Goal: Information Seeking & Learning: Learn about a topic

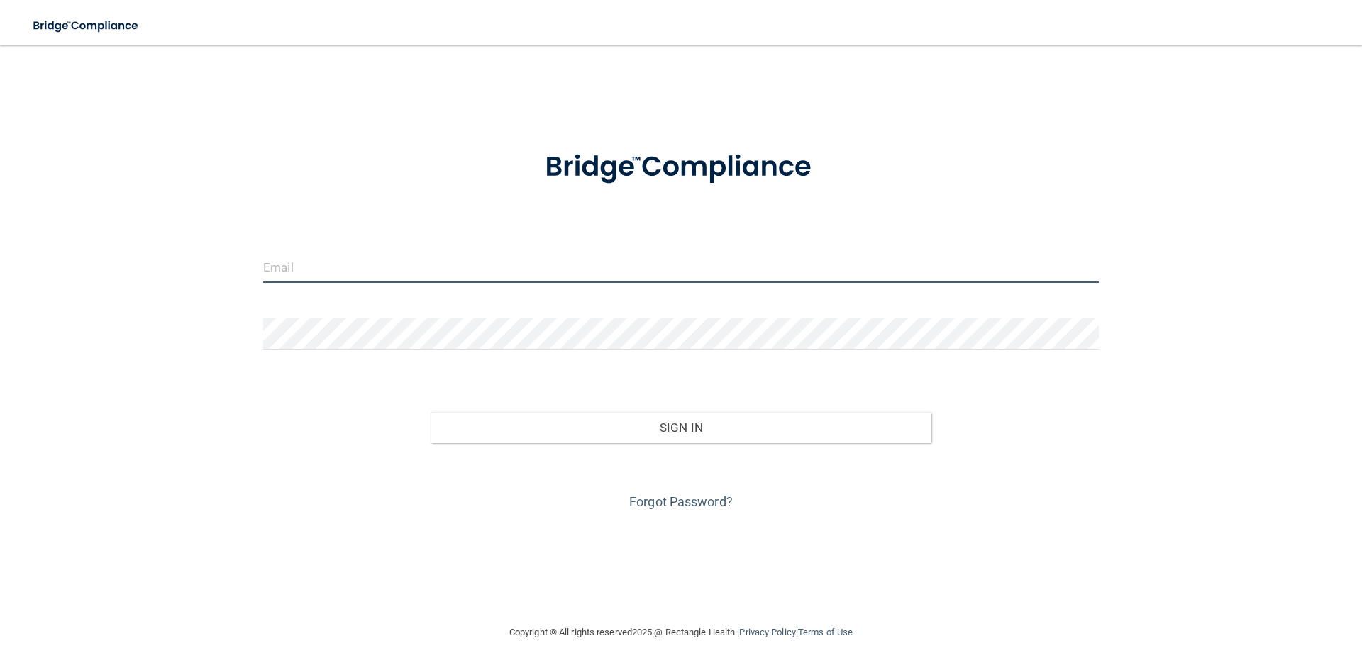
click at [352, 270] on input "email" at bounding box center [680, 267] width 835 height 32
type input "[EMAIL_ADDRESS][DOMAIN_NAME]"
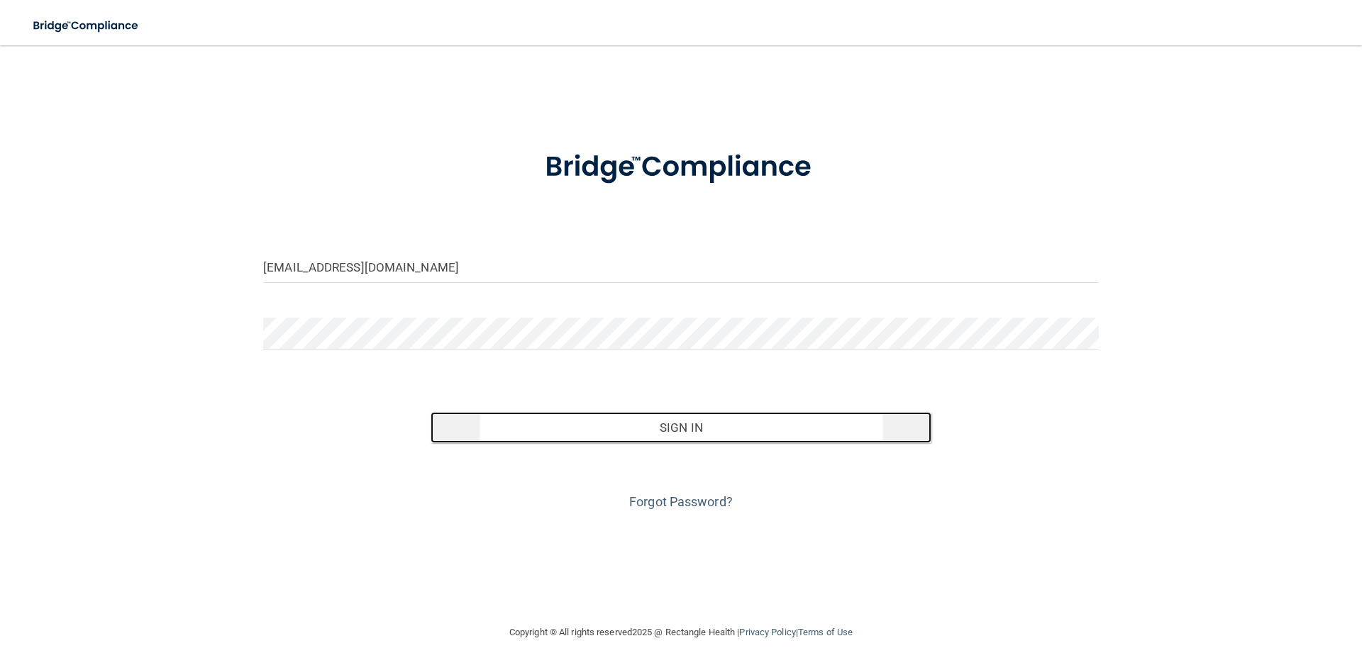
click at [684, 428] on button "Sign In" at bounding box center [680, 427] width 501 height 31
click at [677, 426] on button "Sign In" at bounding box center [680, 427] width 501 height 31
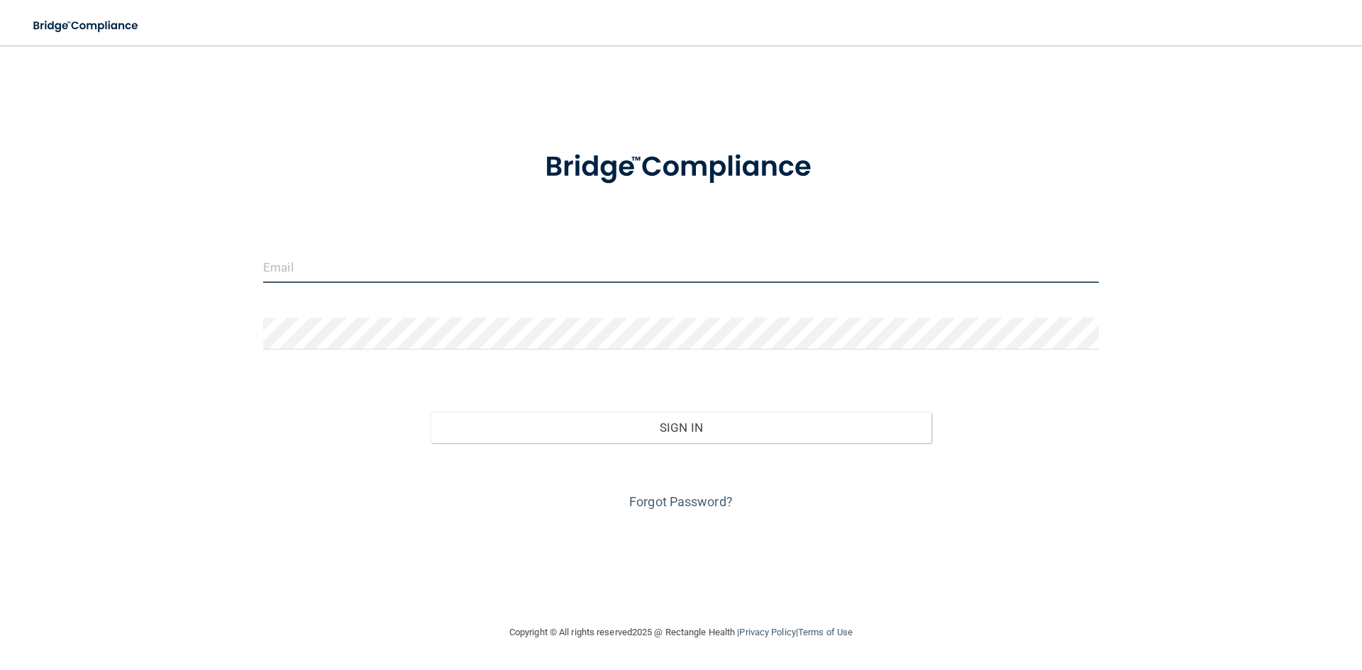
click at [387, 272] on input "email" at bounding box center [680, 267] width 835 height 32
type input "[EMAIL_ADDRESS][DOMAIN_NAME]"
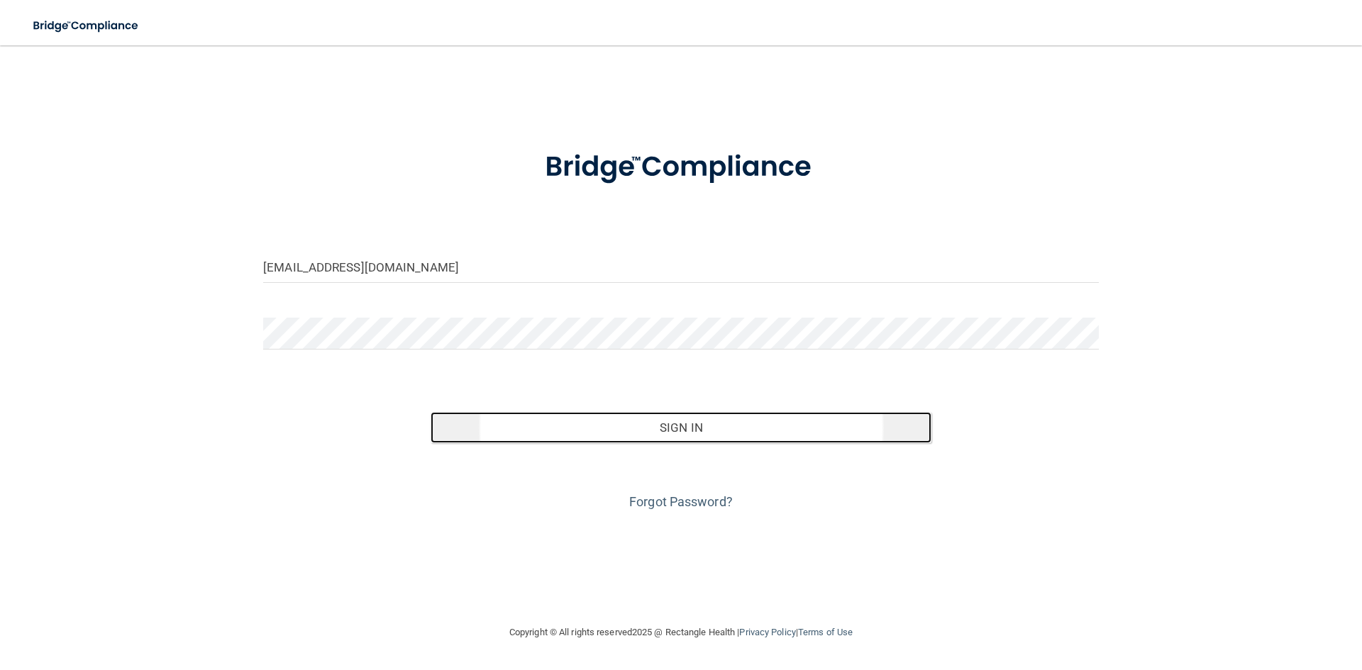
click at [683, 422] on button "Sign In" at bounding box center [680, 427] width 501 height 31
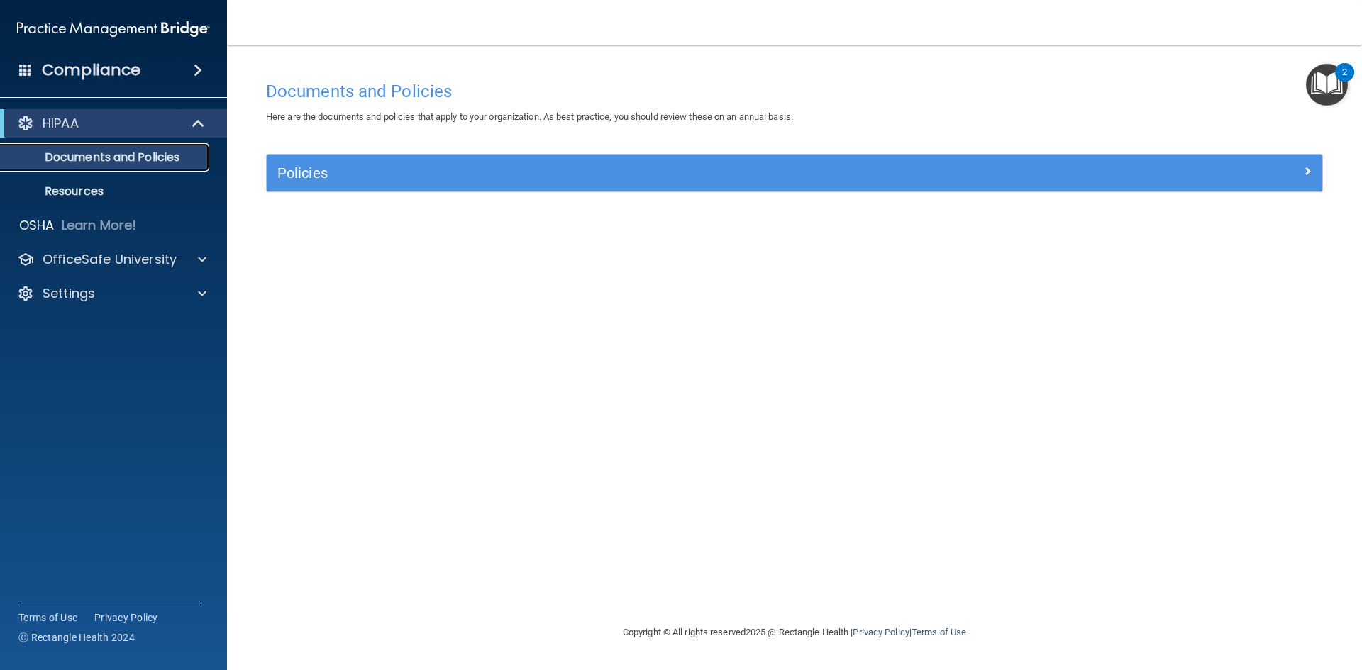
click at [130, 151] on p "Documents and Policies" at bounding box center [106, 157] width 194 height 14
click at [89, 157] on p "Documents and Policies" at bounding box center [106, 157] width 194 height 14
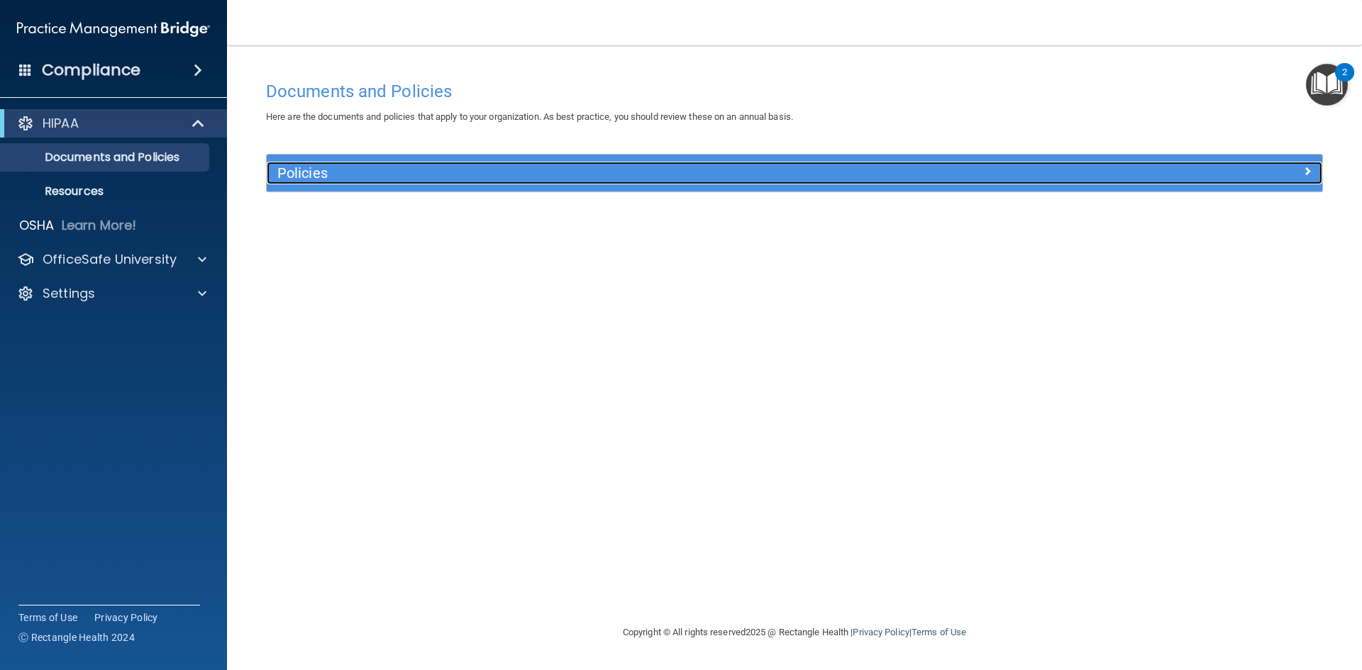
click at [293, 172] on h5 "Policies" at bounding box center [662, 173] width 770 height 16
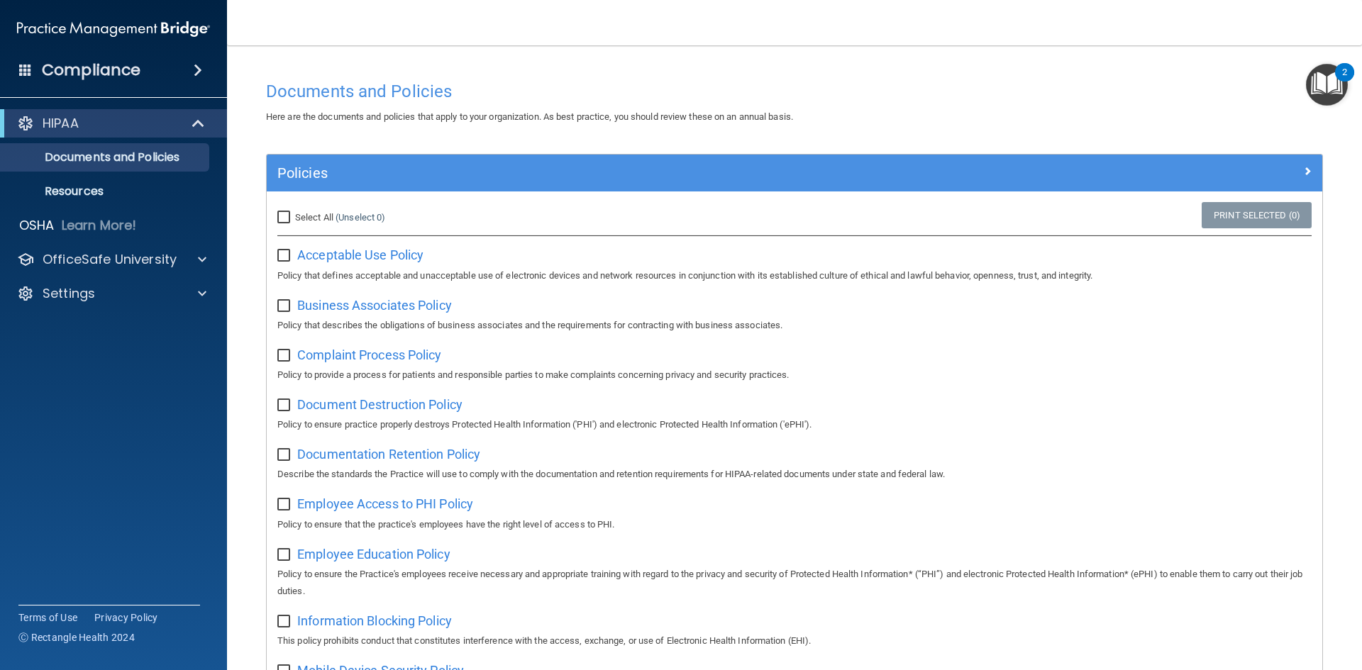
click at [280, 217] on input "Select All (Unselect 0) Unselect All" at bounding box center [285, 217] width 16 height 11
checkbox input "true"
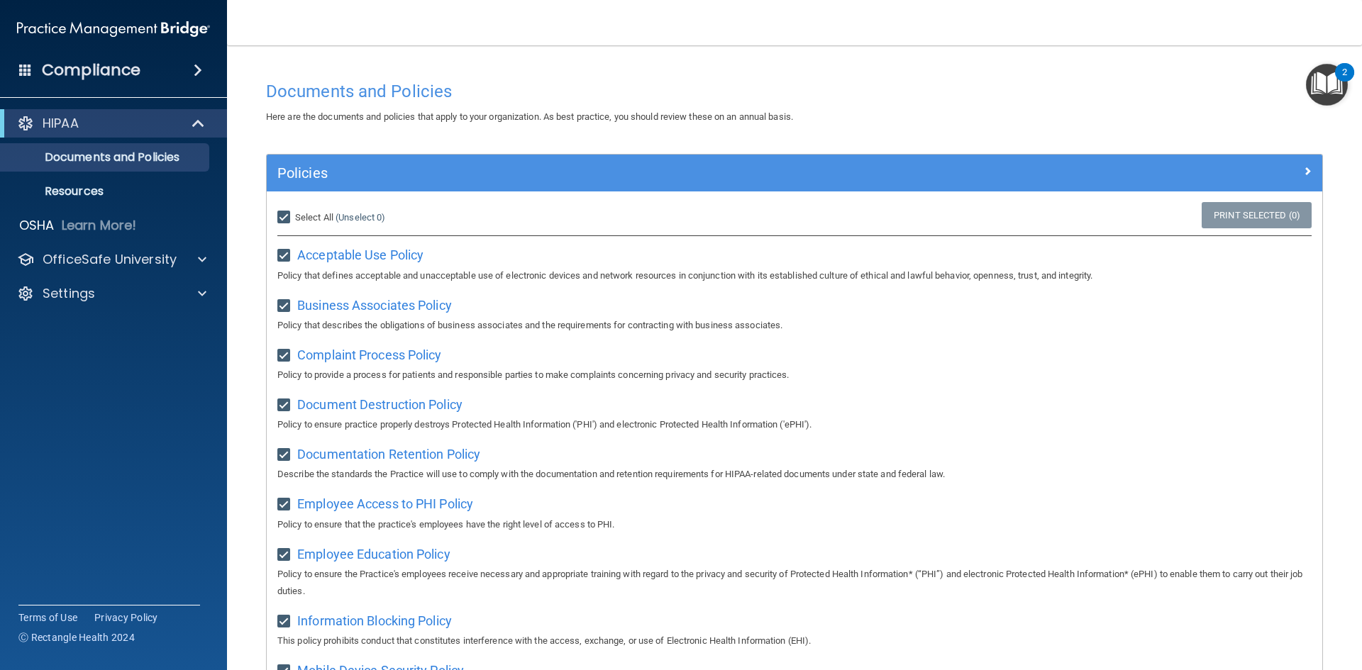
checkbox input "true"
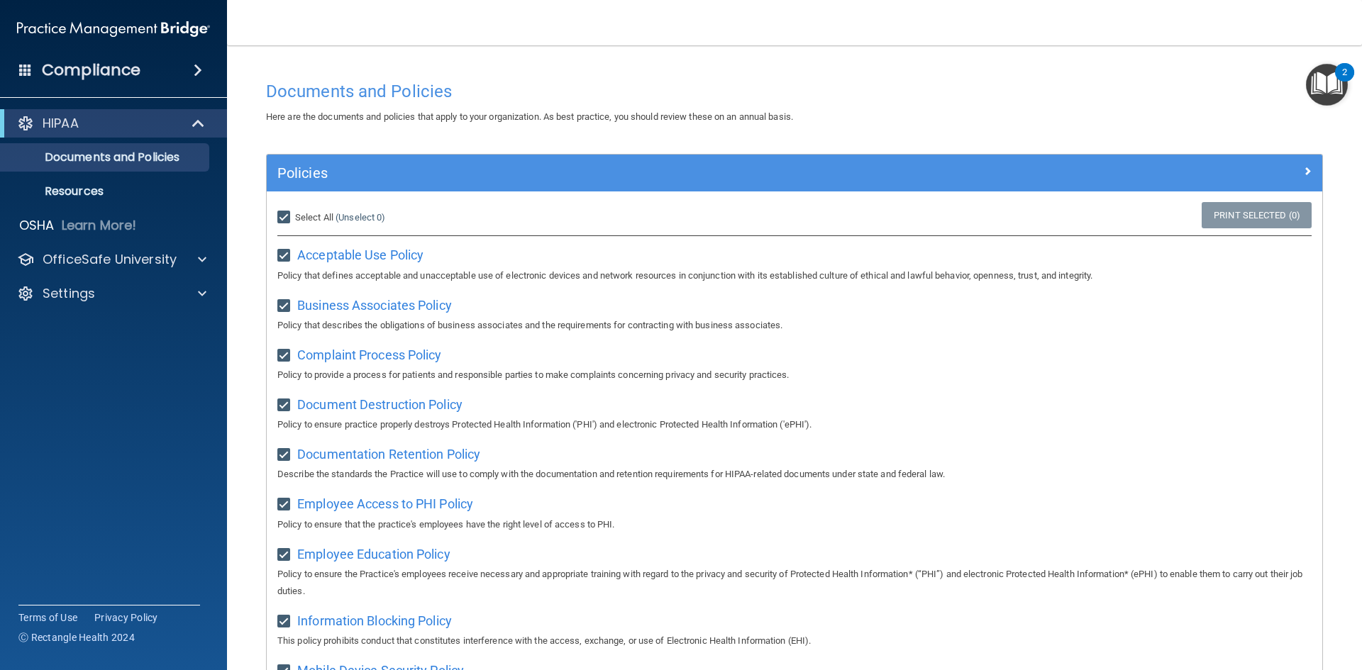
checkbox input "true"
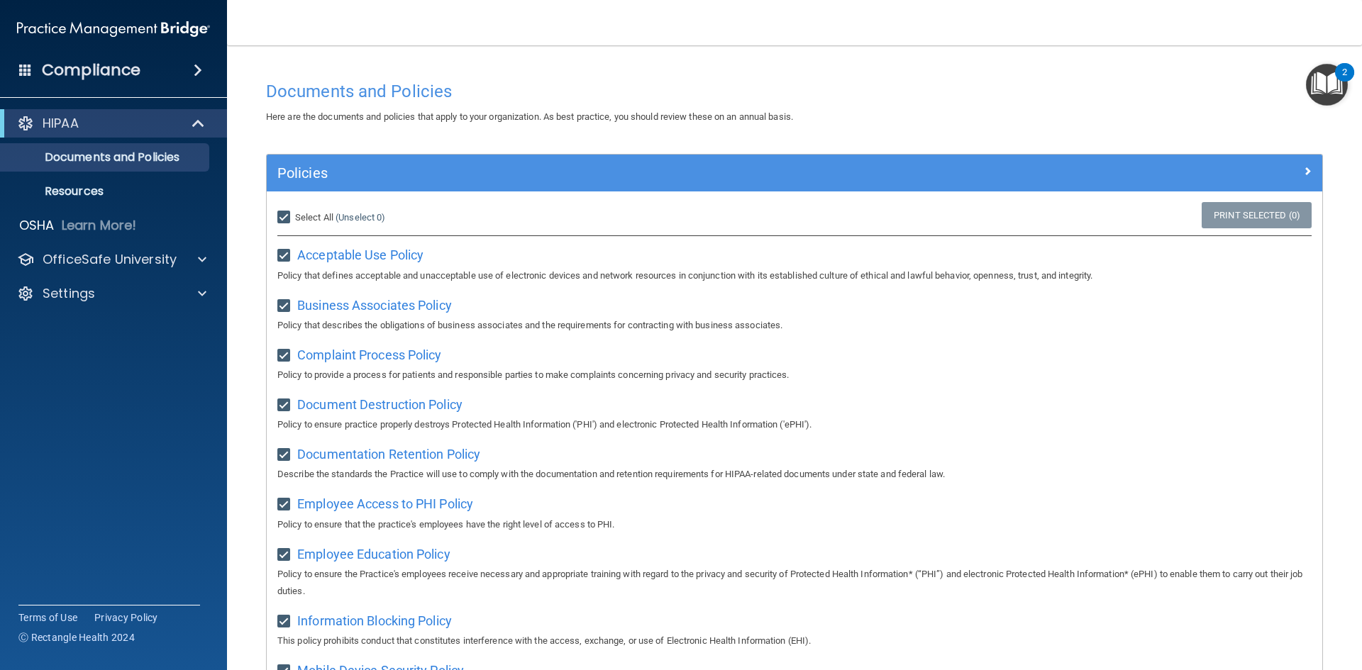
checkbox input "true"
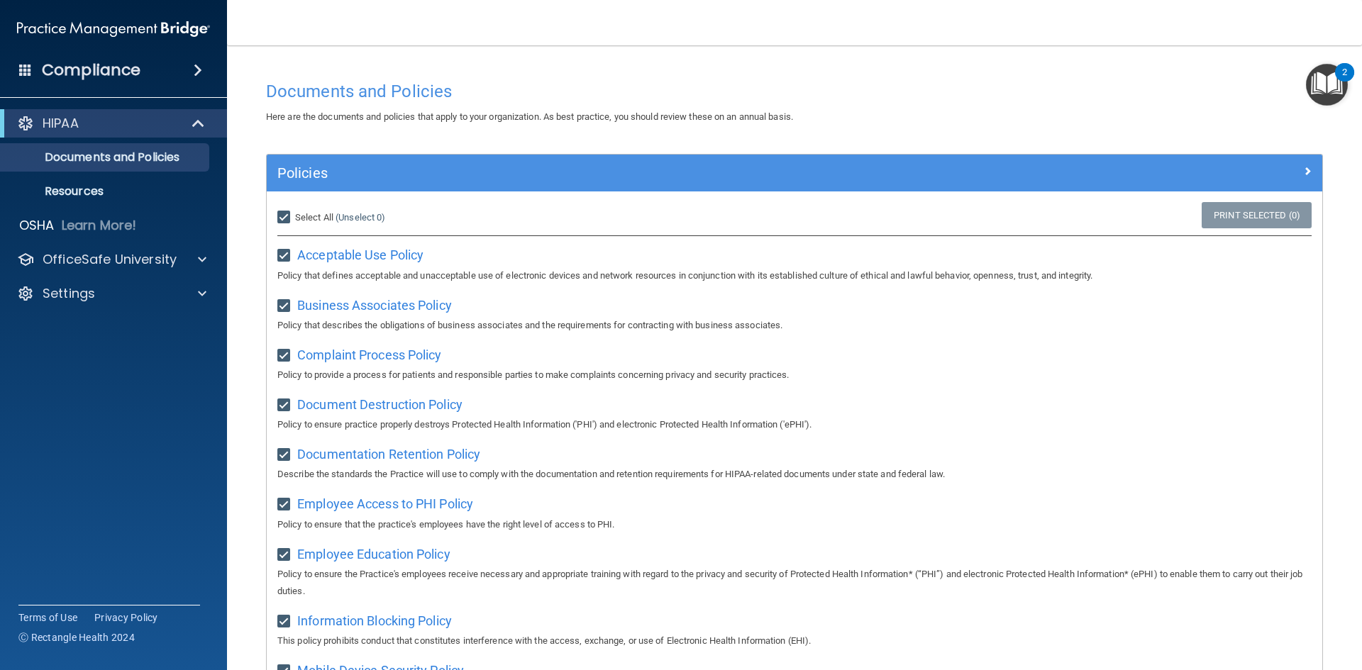
checkbox input "true"
click at [1256, 221] on link "Print Selected (21)" at bounding box center [1253, 215] width 115 height 26
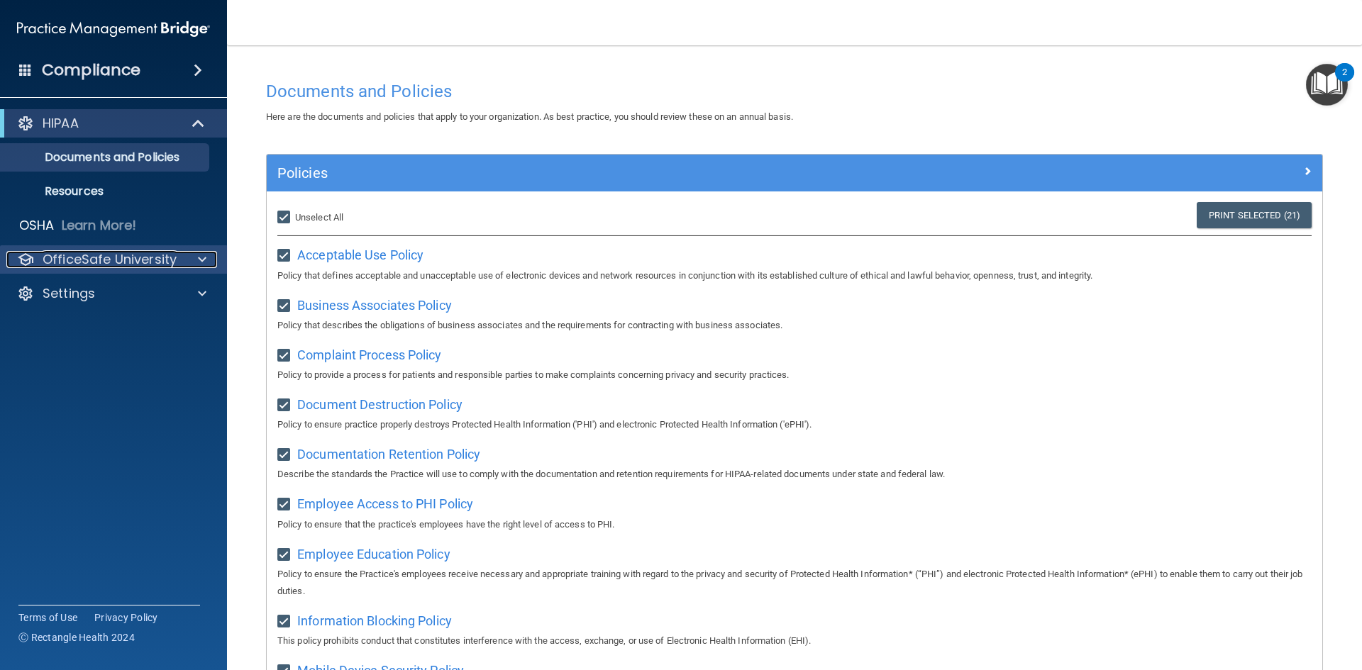
click at [175, 257] on div "OfficeSafe University" at bounding box center [94, 259] width 176 height 17
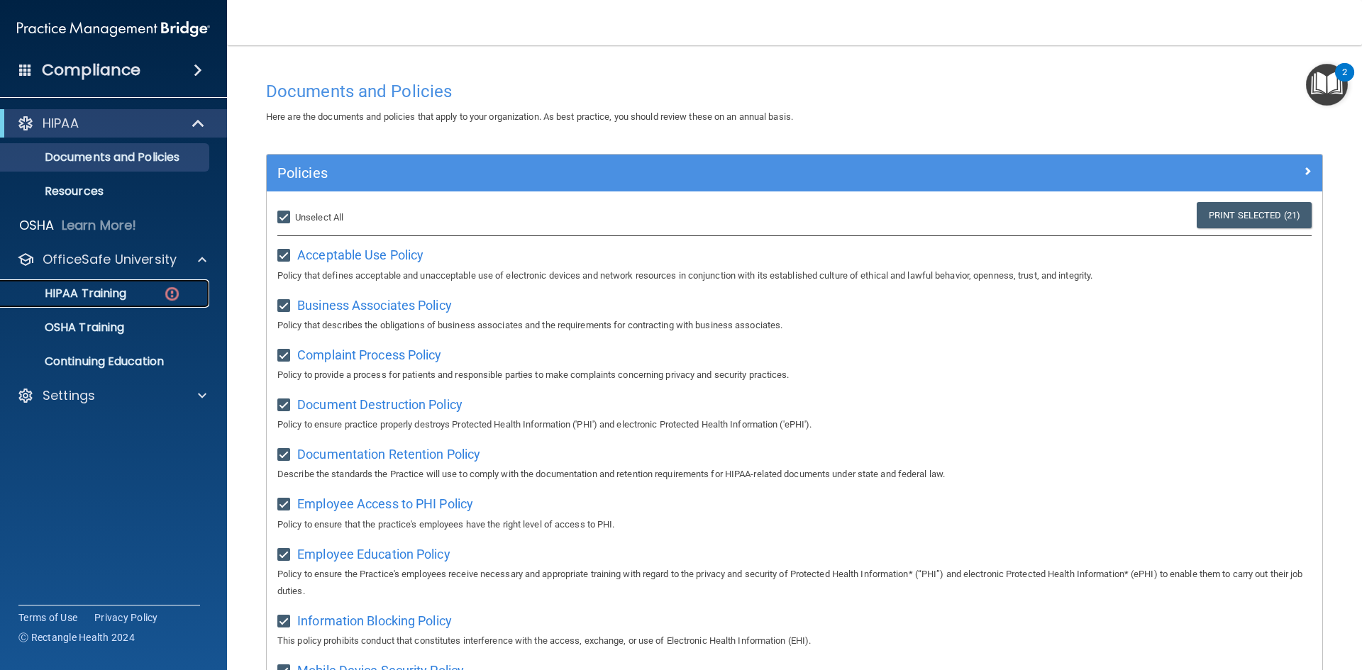
click at [52, 294] on p "HIPAA Training" at bounding box center [67, 294] width 117 height 14
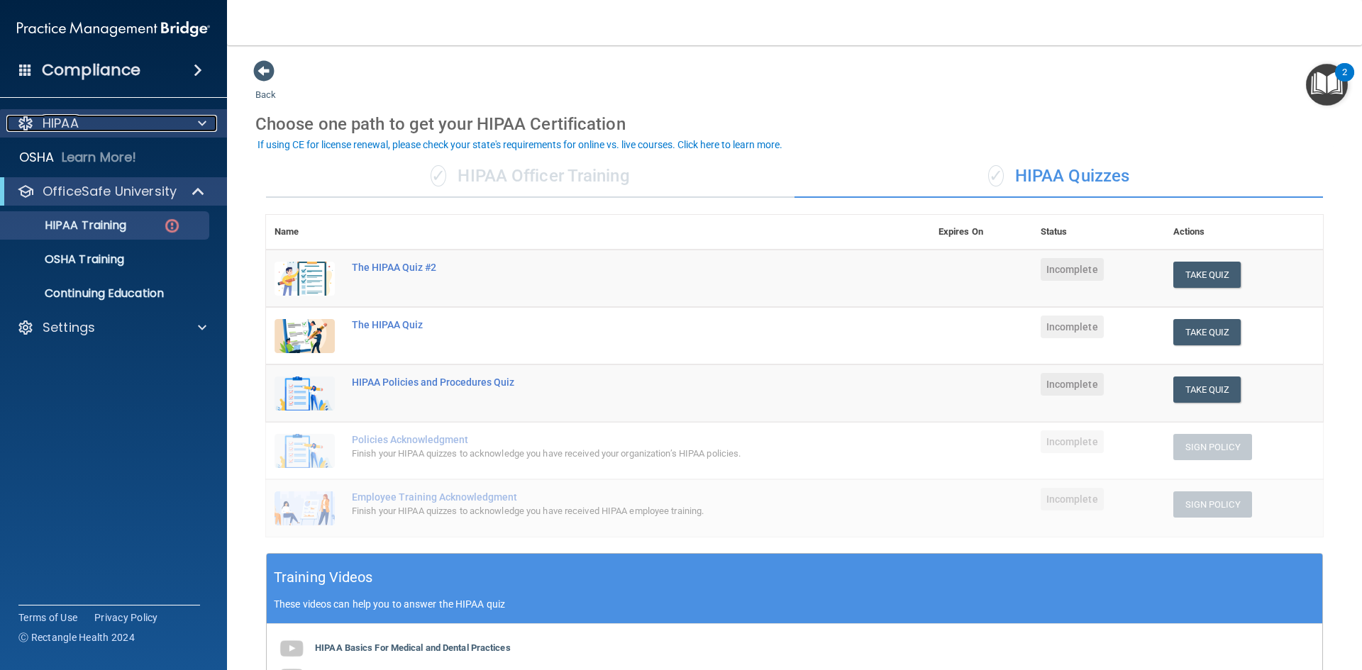
click at [79, 126] on p "HIPAA" at bounding box center [61, 123] width 36 height 17
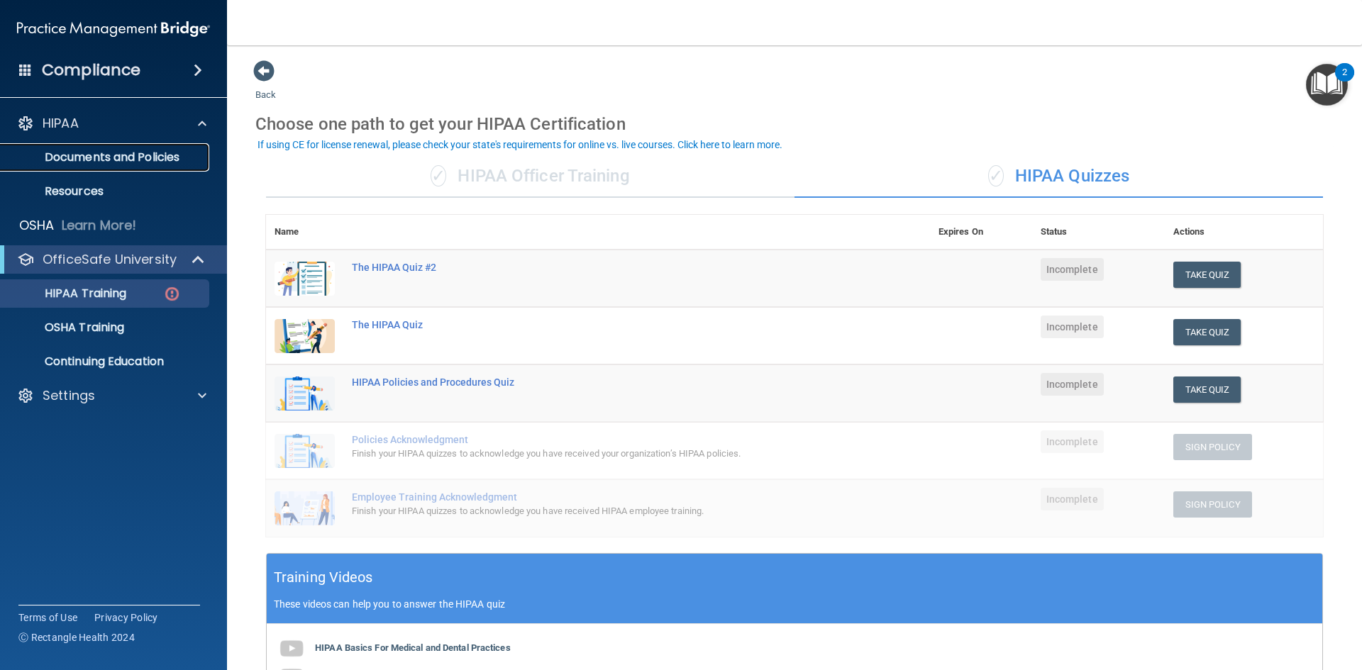
click at [87, 155] on p "Documents and Policies" at bounding box center [106, 157] width 194 height 14
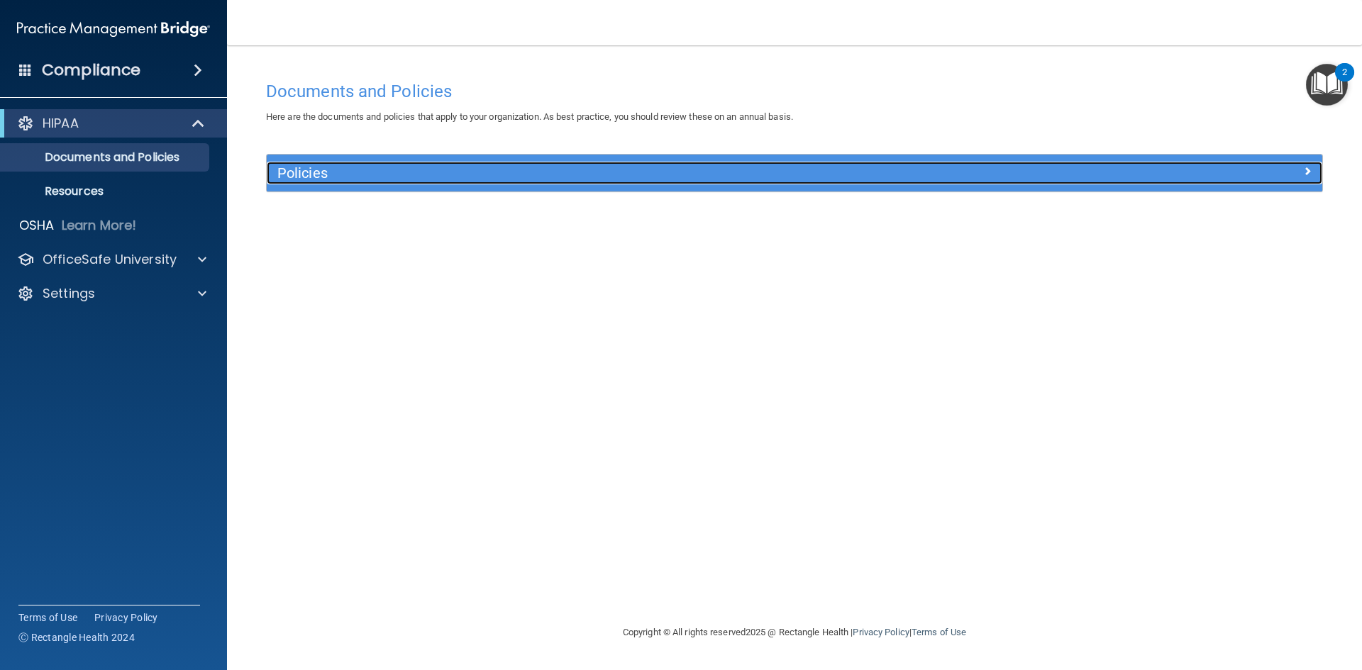
click at [432, 172] on h5 "Policies" at bounding box center [662, 173] width 770 height 16
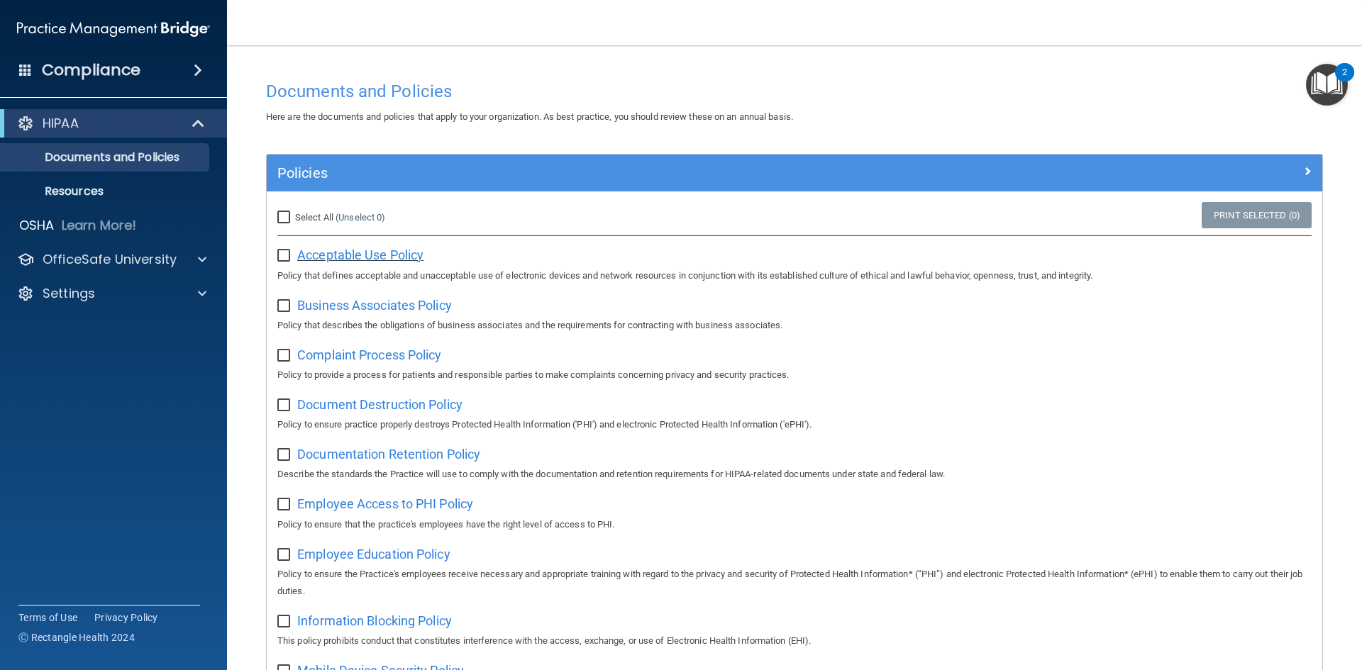
click at [306, 256] on span "Acceptable Use Policy" at bounding box center [360, 255] width 126 height 15
click at [320, 304] on span "Business Associates Policy" at bounding box center [374, 305] width 155 height 15
click at [343, 355] on span "Complaint Process Policy" at bounding box center [369, 355] width 144 height 15
click at [319, 406] on span "Document Destruction Policy" at bounding box center [379, 404] width 165 height 15
click at [403, 458] on span "Documentation Retention Policy" at bounding box center [388, 454] width 183 height 15
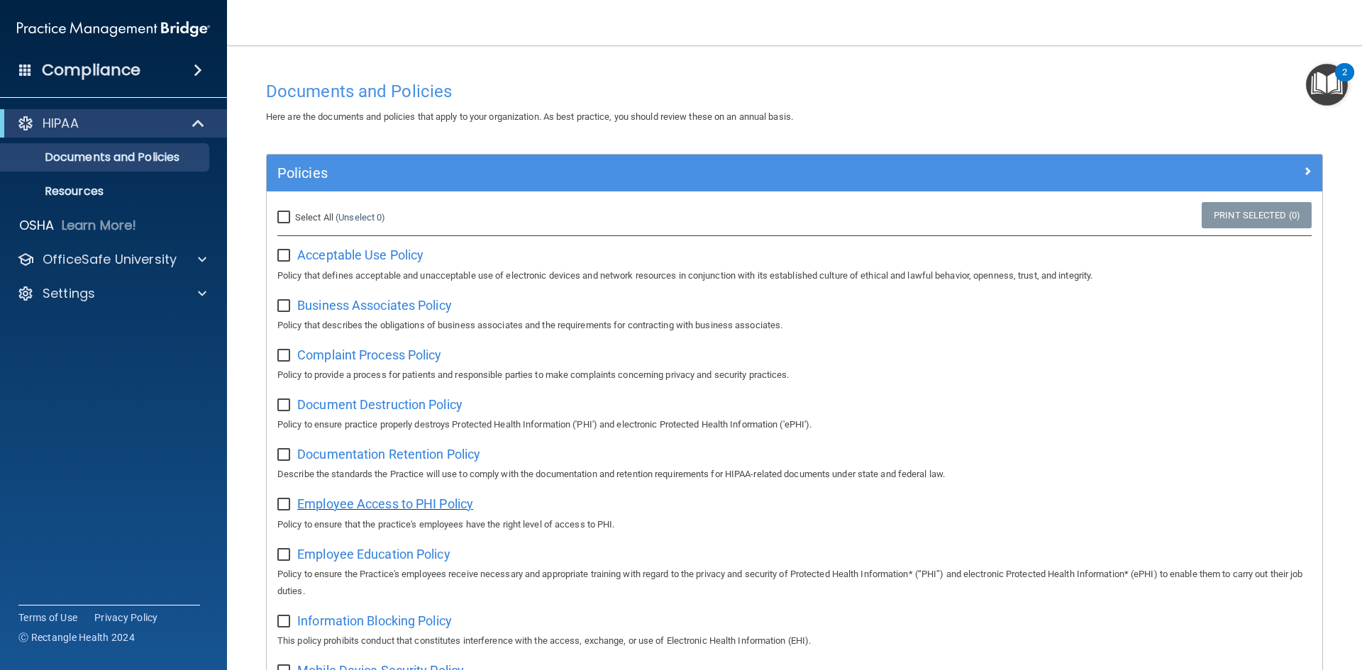
click at [384, 510] on span "Employee Access to PHI Policy" at bounding box center [385, 503] width 176 height 15
click at [367, 562] on span "Employee Education Policy" at bounding box center [373, 554] width 153 height 15
click at [361, 625] on span "Information Blocking Policy" at bounding box center [374, 620] width 155 height 15
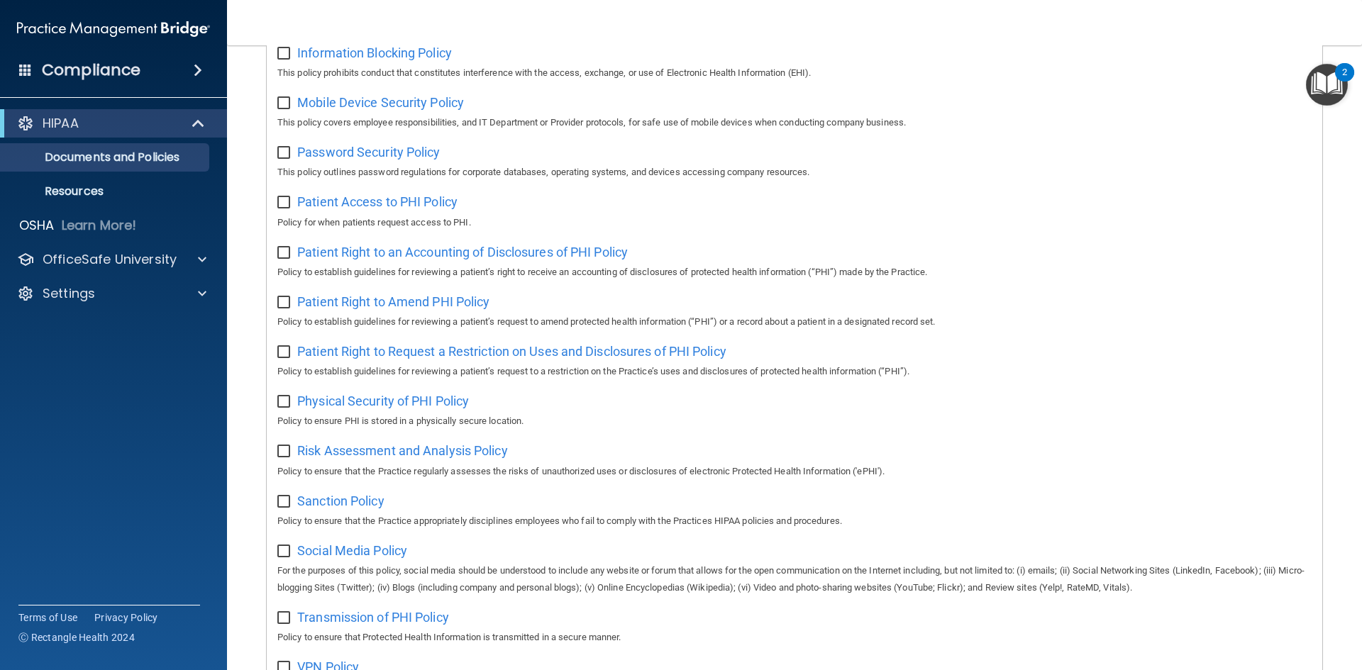
scroll to position [562, 0]
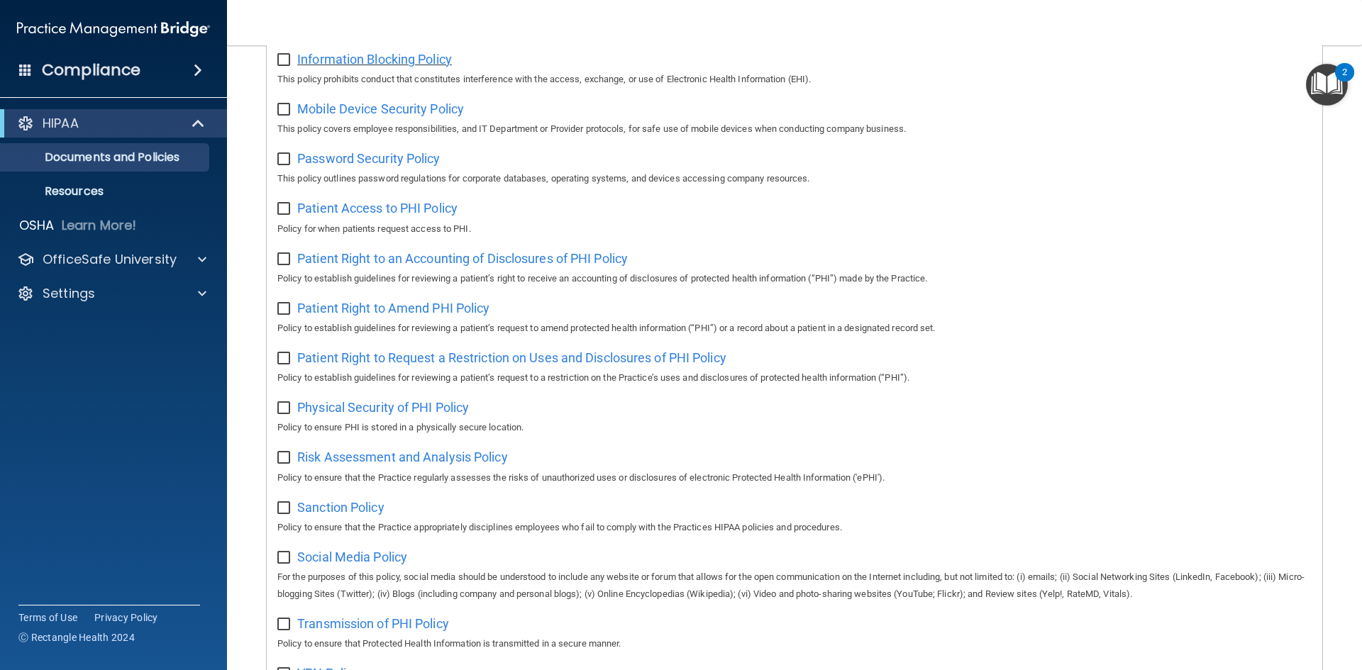
click at [400, 66] on span "Information Blocking Policy" at bounding box center [374, 59] width 155 height 15
click at [399, 114] on span "Mobile Device Security Policy" at bounding box center [380, 108] width 167 height 15
click at [408, 166] on span "Password Security Policy" at bounding box center [368, 158] width 143 height 15
click at [433, 216] on span "Patient Access to PHI Policy" at bounding box center [377, 208] width 160 height 15
click at [434, 265] on span "Patient Right to an Accounting of Disclosures of PHI Policy" at bounding box center [462, 258] width 330 height 15
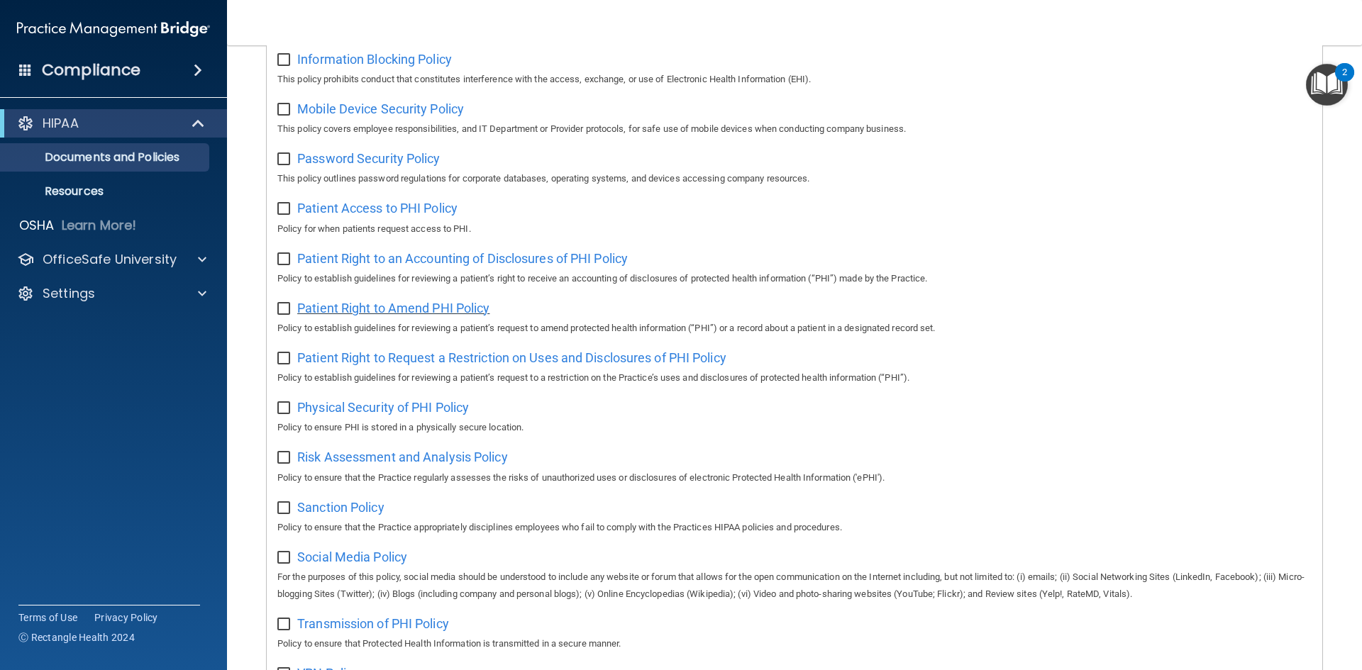
click at [418, 316] on span "Patient Right to Amend PHI Policy" at bounding box center [393, 308] width 192 height 15
click at [430, 365] on span "Patient Right to Request a Restriction on Uses and Disclosures of PHI Policy" at bounding box center [511, 357] width 429 height 15
click at [363, 415] on span "Physical Security of PHI Policy" at bounding box center [383, 407] width 172 height 15
click at [393, 460] on span "Risk Assessment and Analysis Policy" at bounding box center [402, 457] width 211 height 15
click at [340, 515] on span "Sanction Policy" at bounding box center [340, 507] width 87 height 15
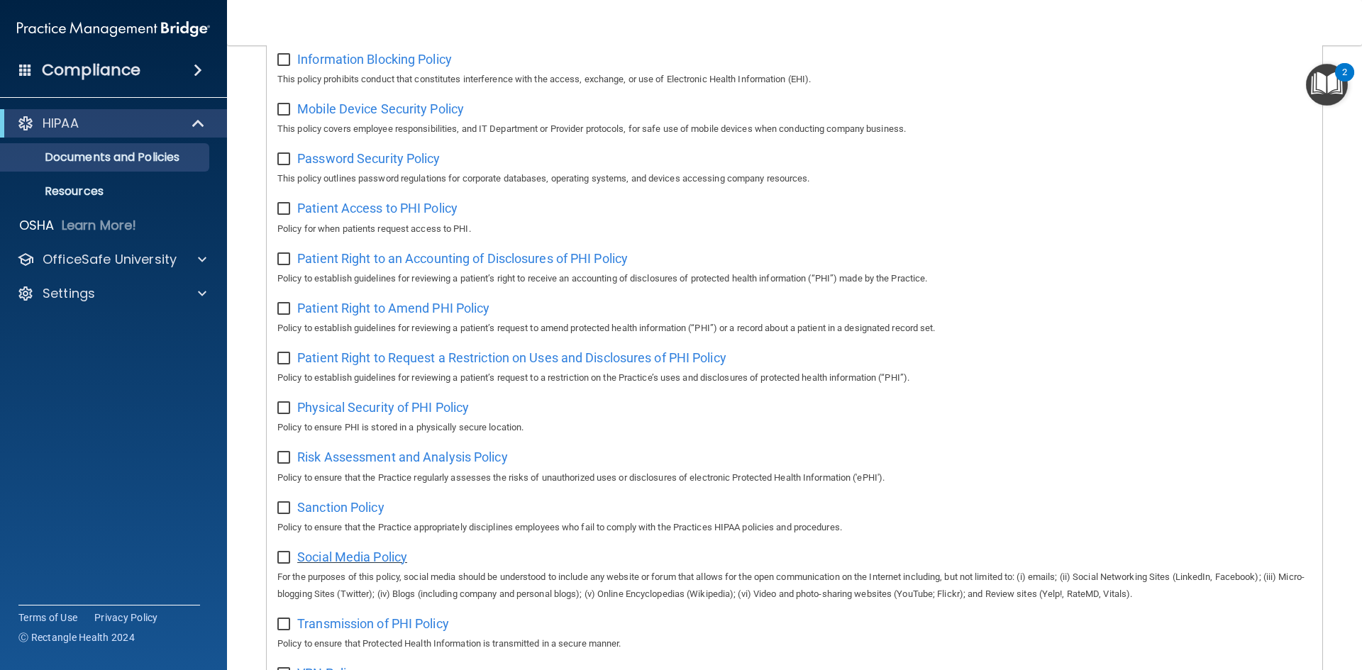
click at [324, 563] on span "Social Media Policy" at bounding box center [352, 557] width 110 height 15
click at [379, 631] on span "Transmission of PHI Policy" at bounding box center [373, 623] width 152 height 15
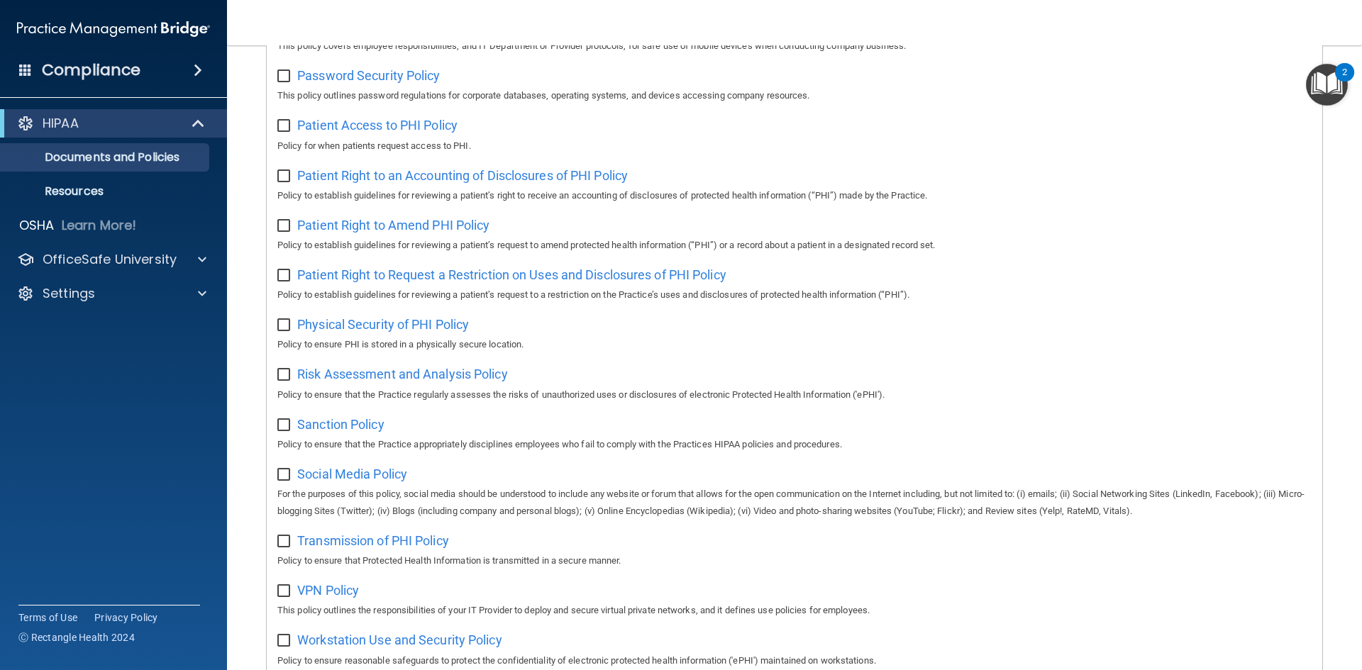
scroll to position [752, 0]
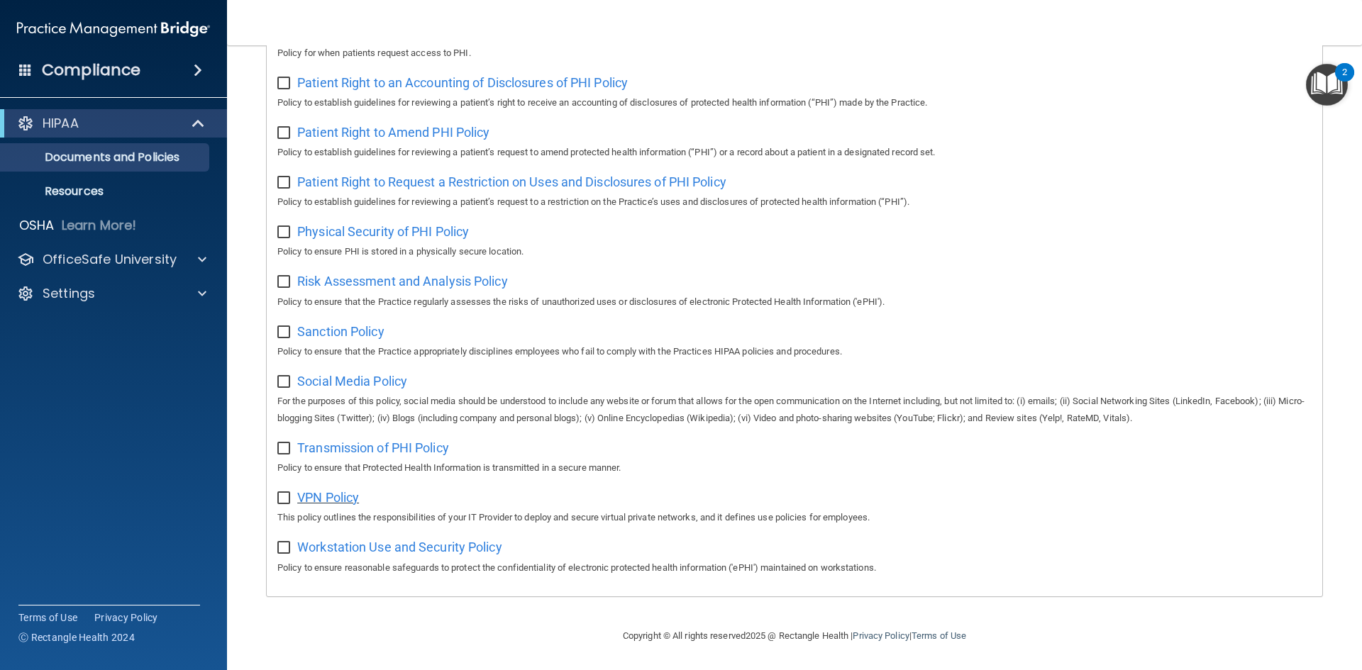
click at [328, 490] on span "VPN Policy" at bounding box center [328, 497] width 62 height 15
click at [340, 546] on span "Workstation Use and Security Policy" at bounding box center [399, 547] width 205 height 15
click at [106, 188] on p "Resources" at bounding box center [106, 191] width 194 height 14
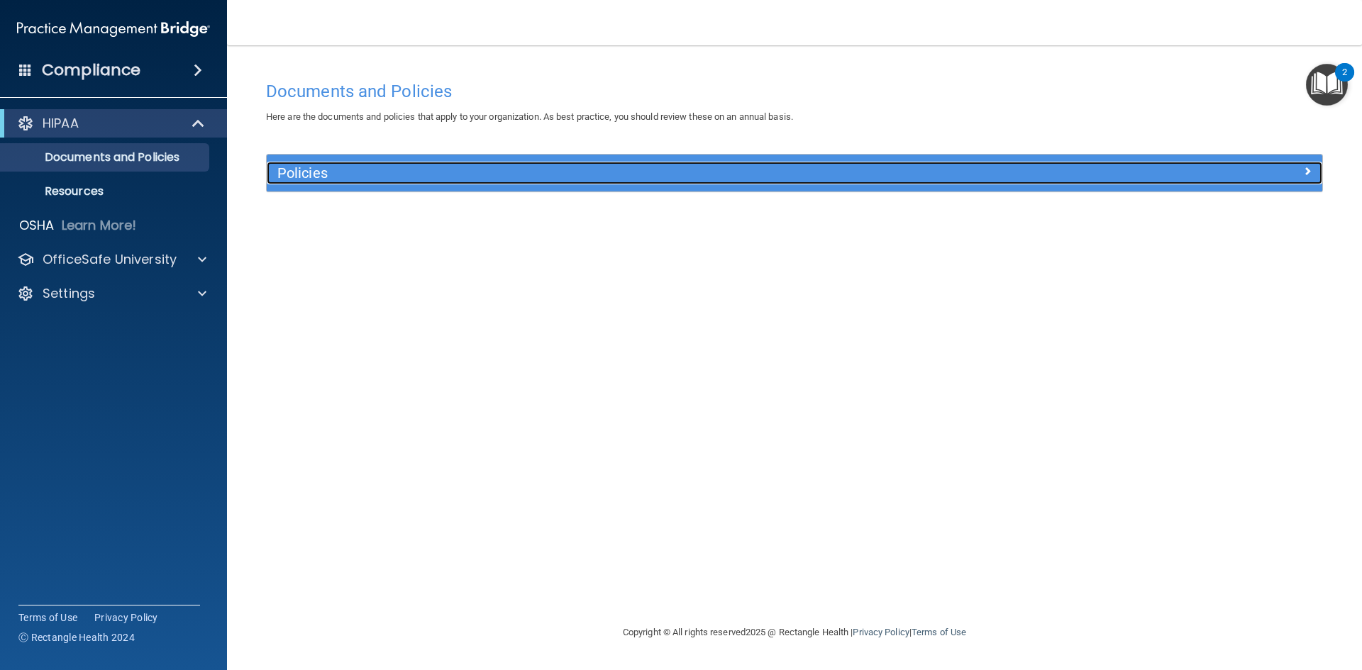
click at [314, 180] on h5 "Policies" at bounding box center [662, 173] width 770 height 16
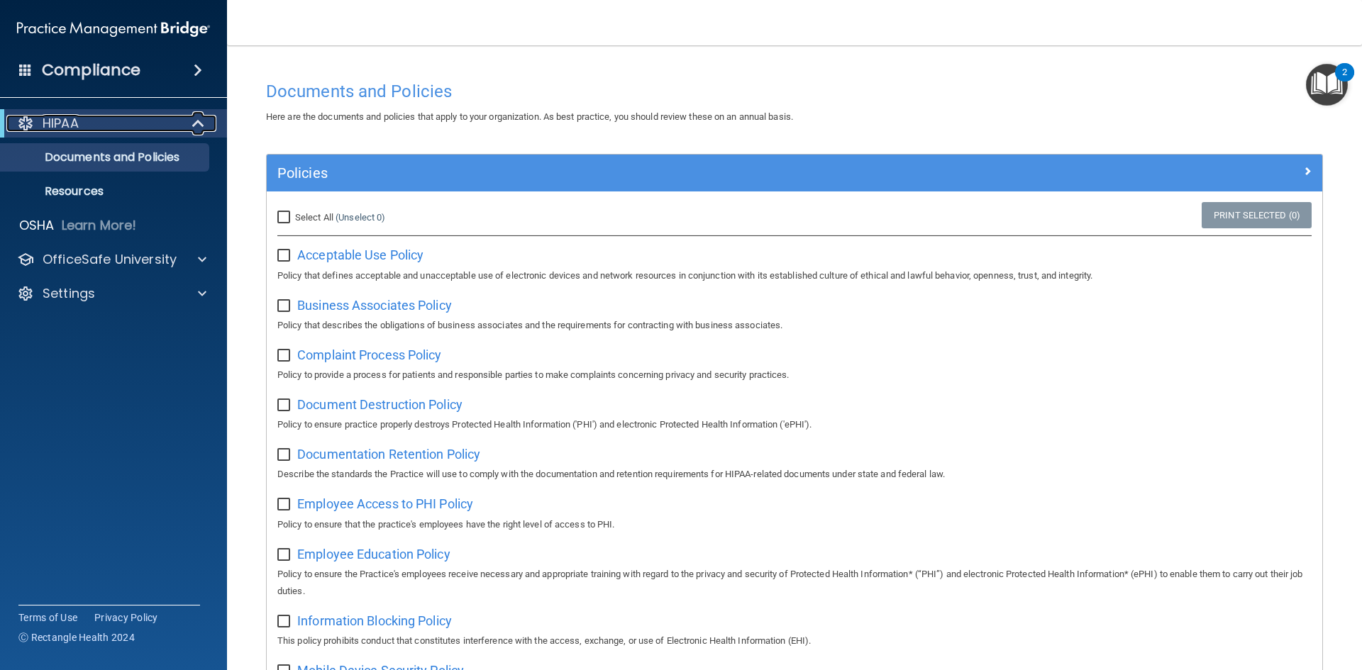
click at [175, 128] on div "HIPAA" at bounding box center [93, 123] width 175 height 17
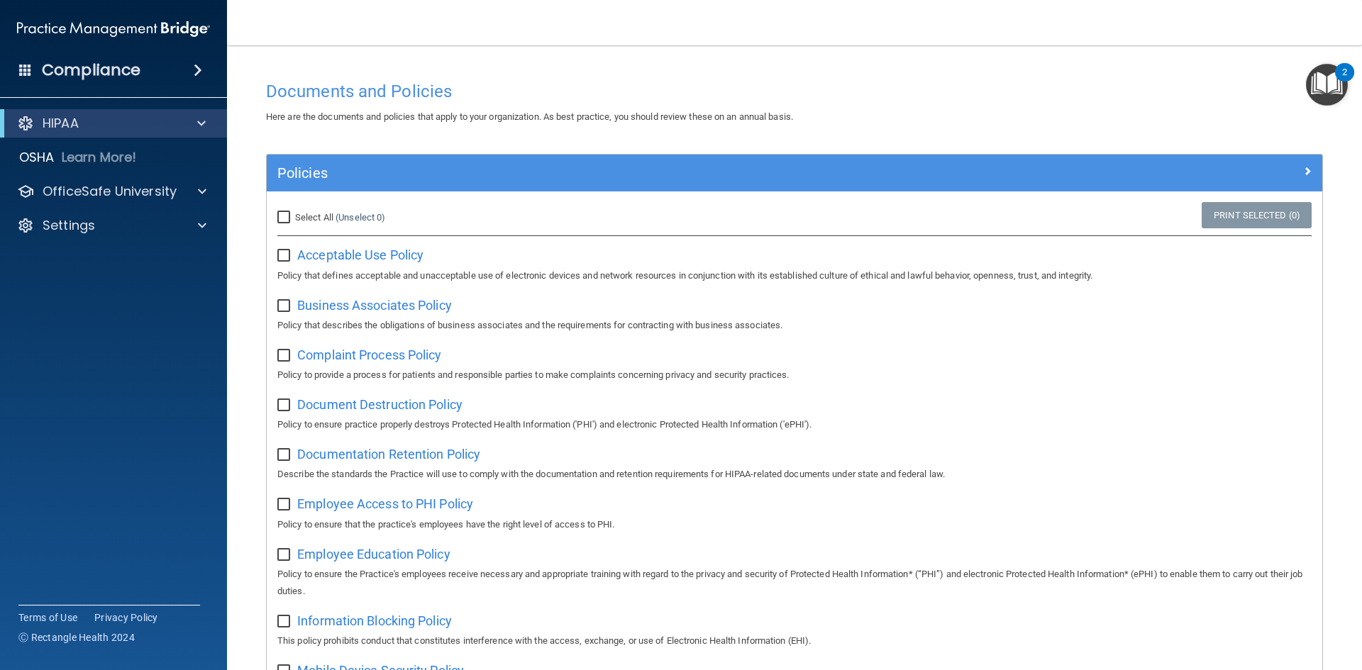
click at [201, 70] on span at bounding box center [198, 70] width 9 height 17
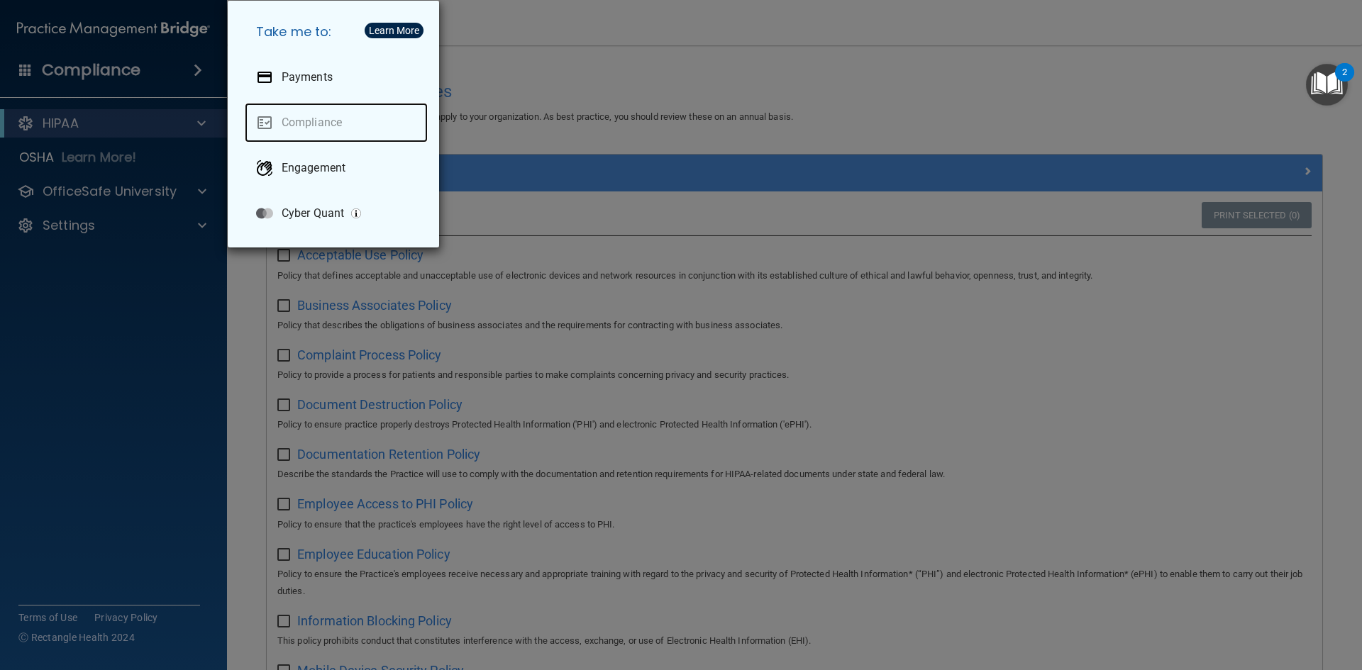
click at [317, 123] on link "Compliance" at bounding box center [336, 123] width 183 height 40
click at [152, 123] on div "Take me to: Payments Compliance Engagement Cyber Quant" at bounding box center [681, 335] width 1362 height 670
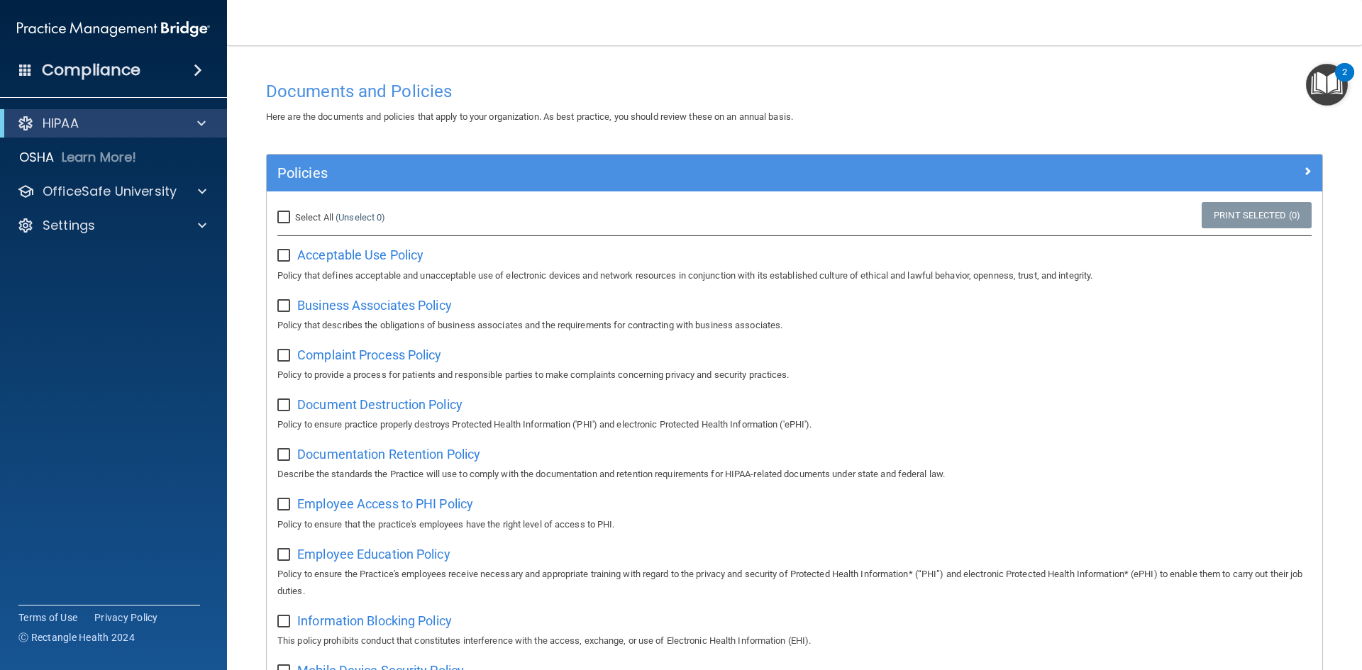
click at [1334, 83] on img "Open Resource Center, 2 new notifications" at bounding box center [1327, 85] width 42 height 42
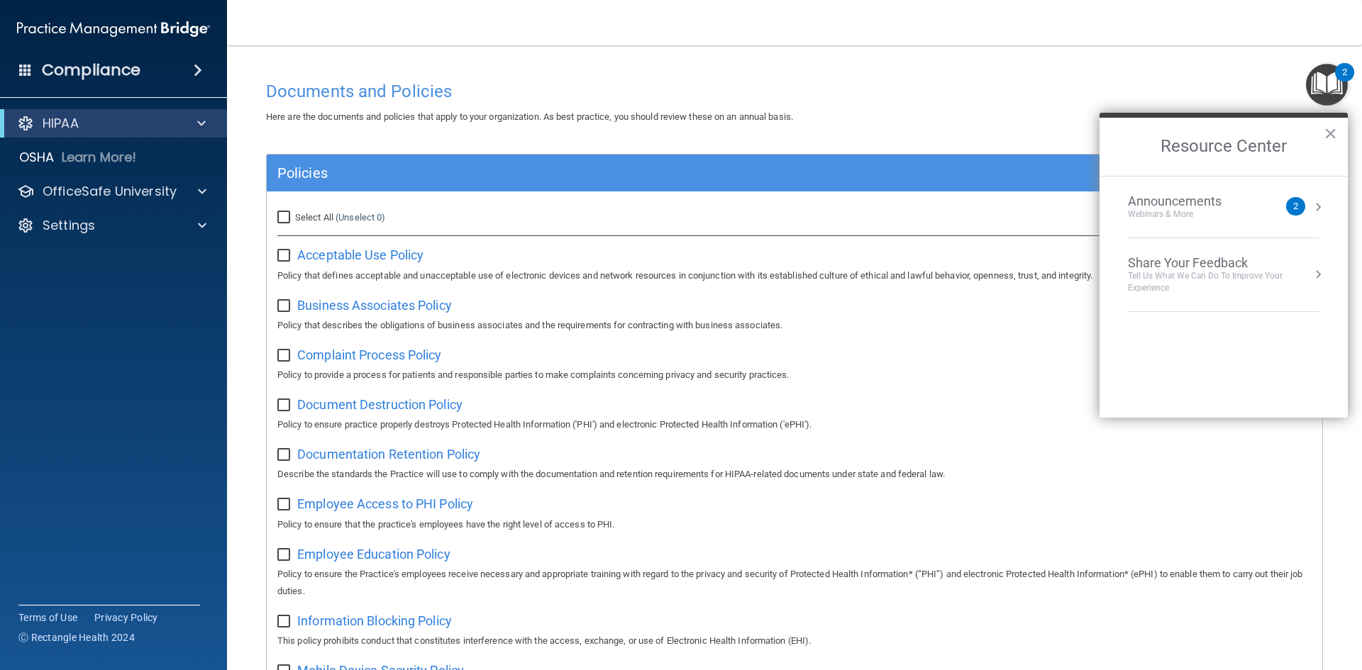
click at [1009, 109] on div "Here are the documents and policies that apply to your organization. As best pr…" at bounding box center [794, 117] width 1078 height 17
click at [1333, 131] on button "×" at bounding box center [1329, 133] width 13 height 23
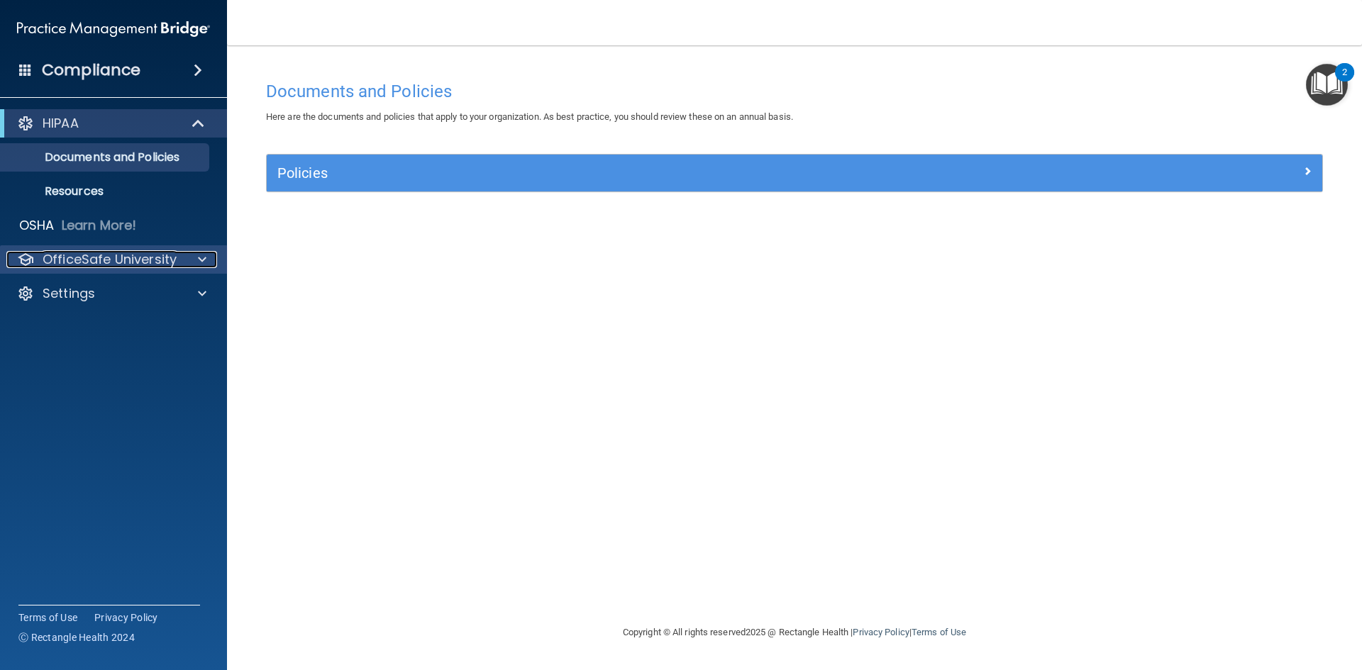
click at [169, 260] on p "OfficeSafe University" at bounding box center [110, 259] width 134 height 17
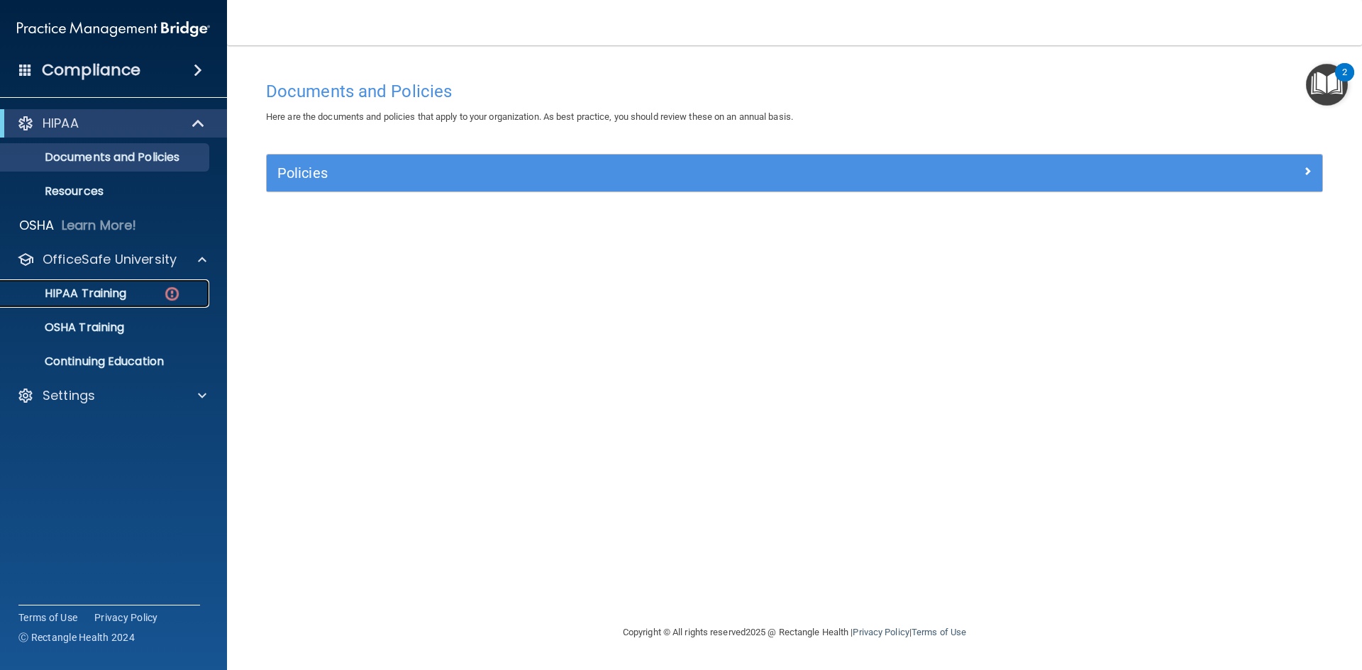
click at [140, 294] on div "HIPAA Training" at bounding box center [106, 294] width 194 height 14
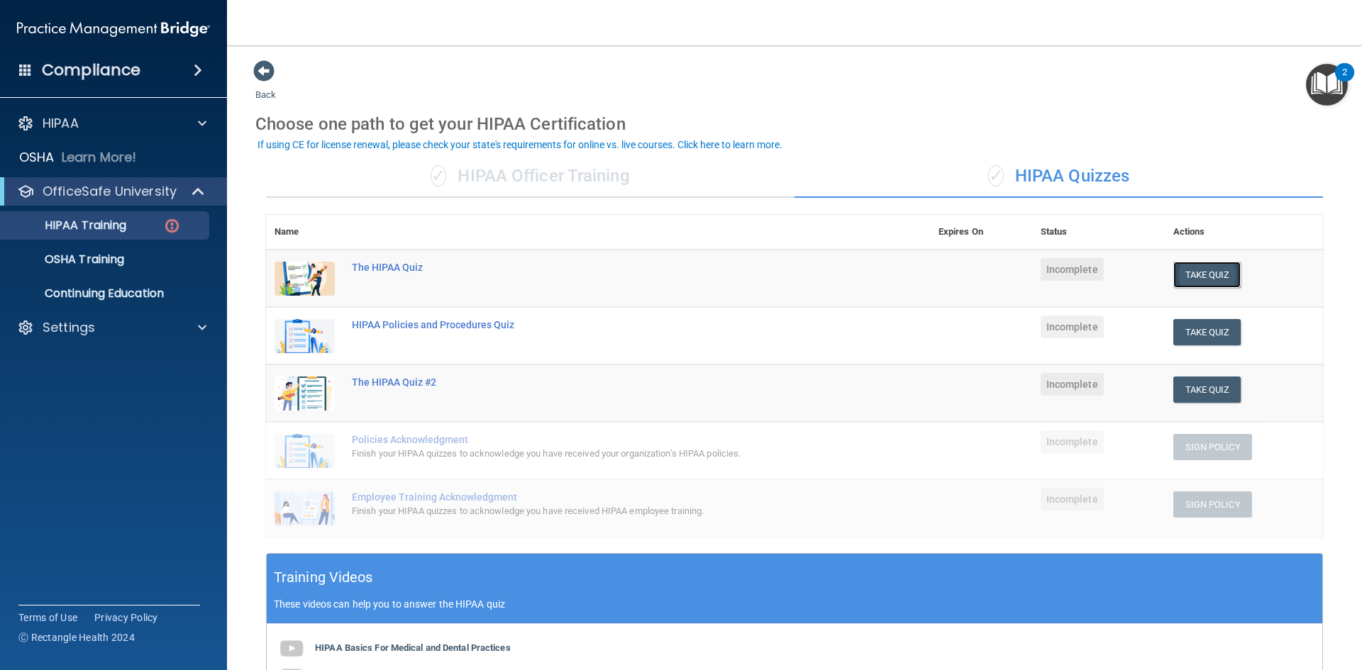
click at [1189, 274] on button "Take Quiz" at bounding box center [1207, 275] width 68 height 26
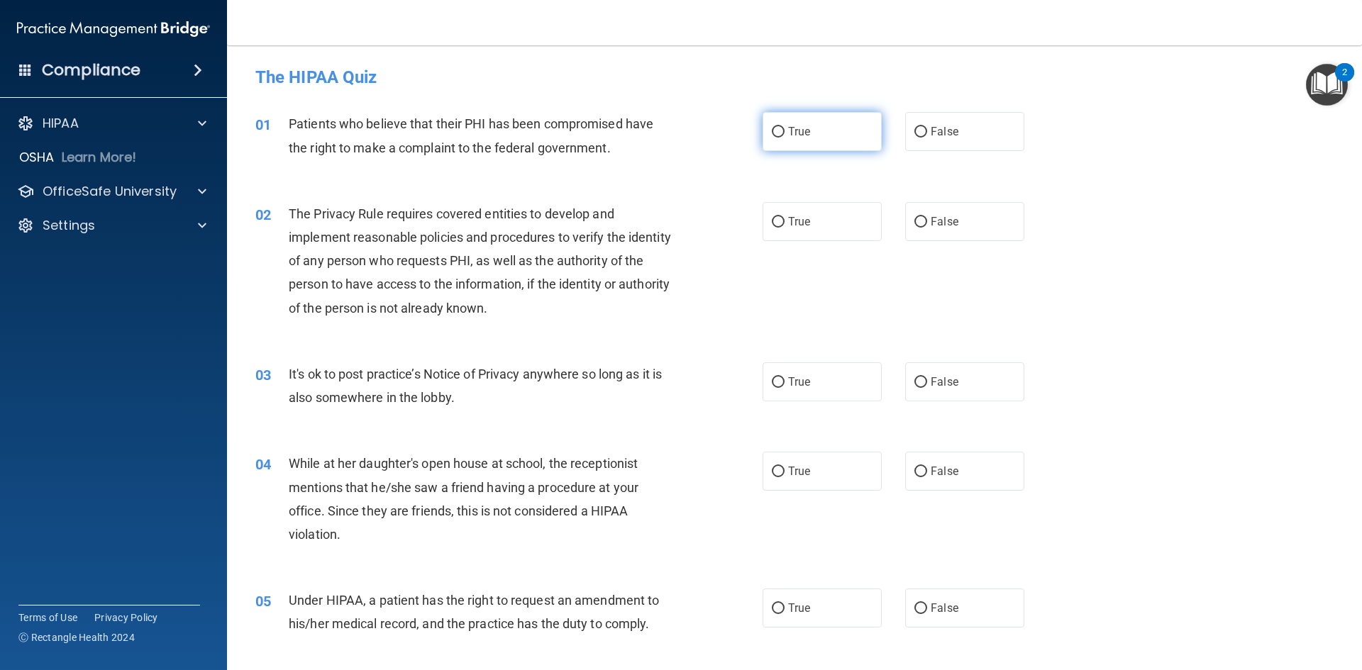
click at [775, 132] on input "True" at bounding box center [778, 132] width 13 height 11
radio input "true"
click at [772, 223] on input "True" at bounding box center [778, 222] width 13 height 11
radio input "true"
click at [914, 384] on input "False" at bounding box center [920, 382] width 13 height 11
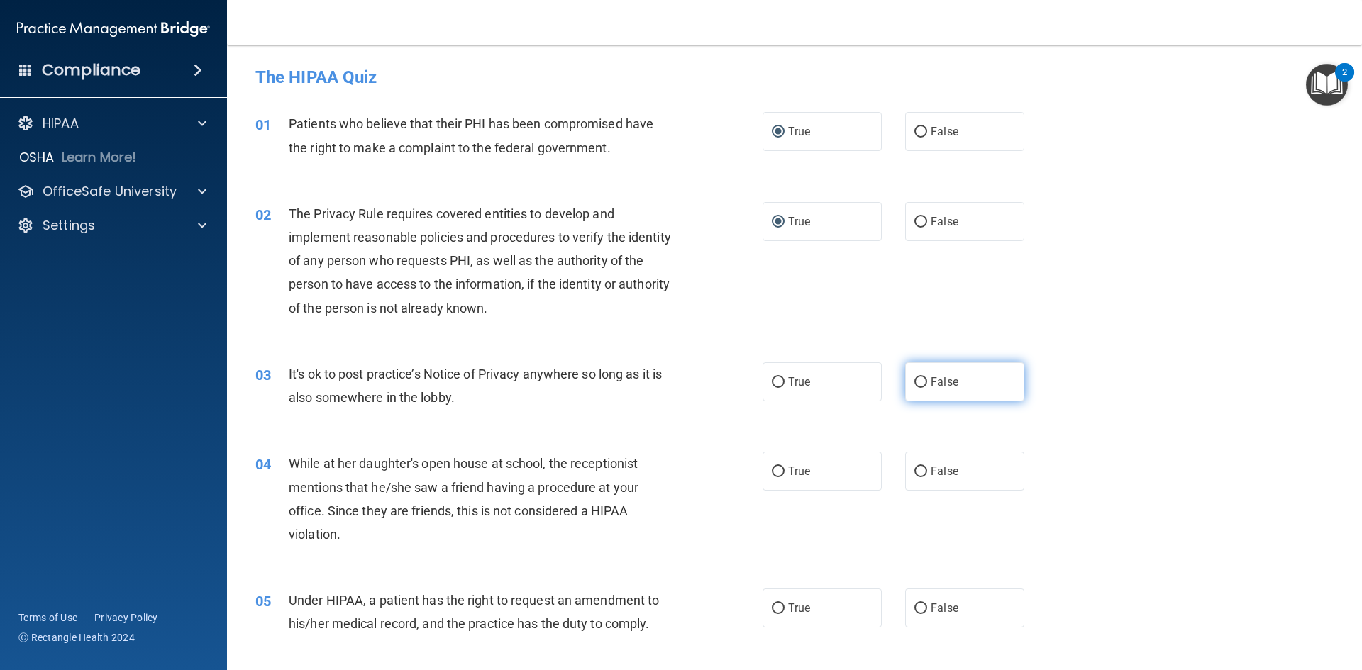
radio input "true"
click at [916, 471] on input "False" at bounding box center [920, 472] width 13 height 11
radio input "true"
click at [773, 607] on input "True" at bounding box center [778, 609] width 13 height 11
radio input "true"
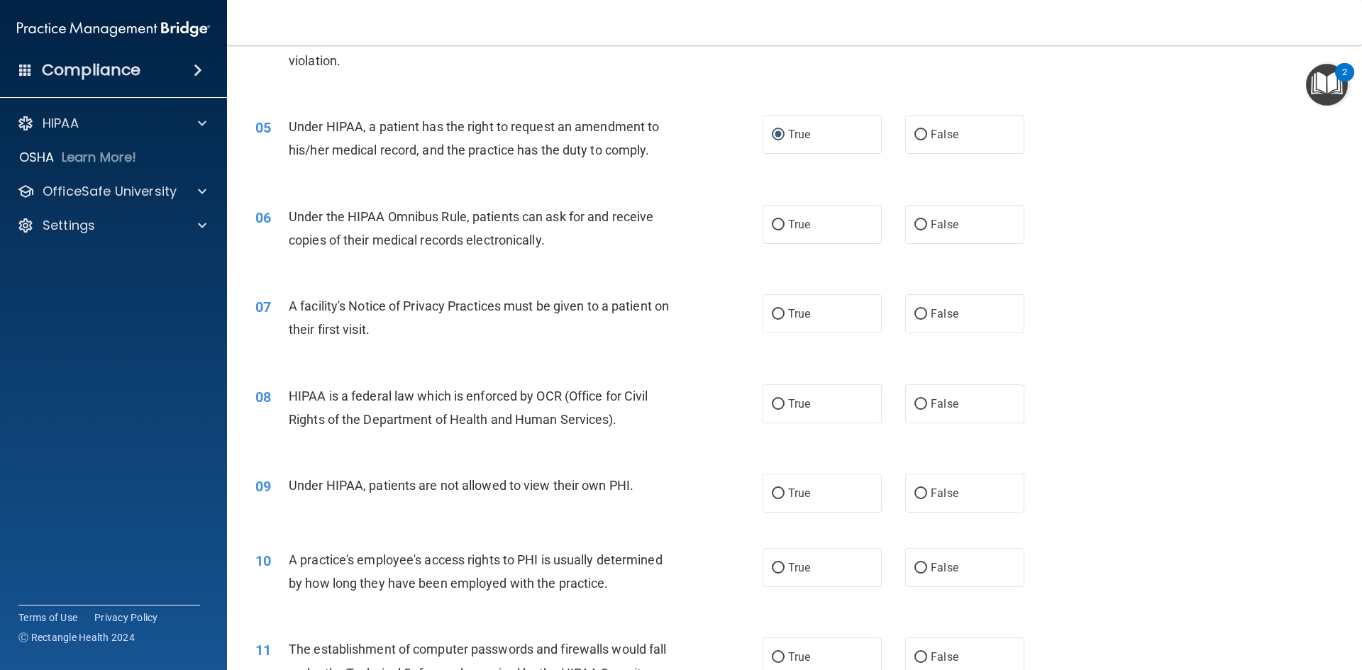
scroll to position [505, 0]
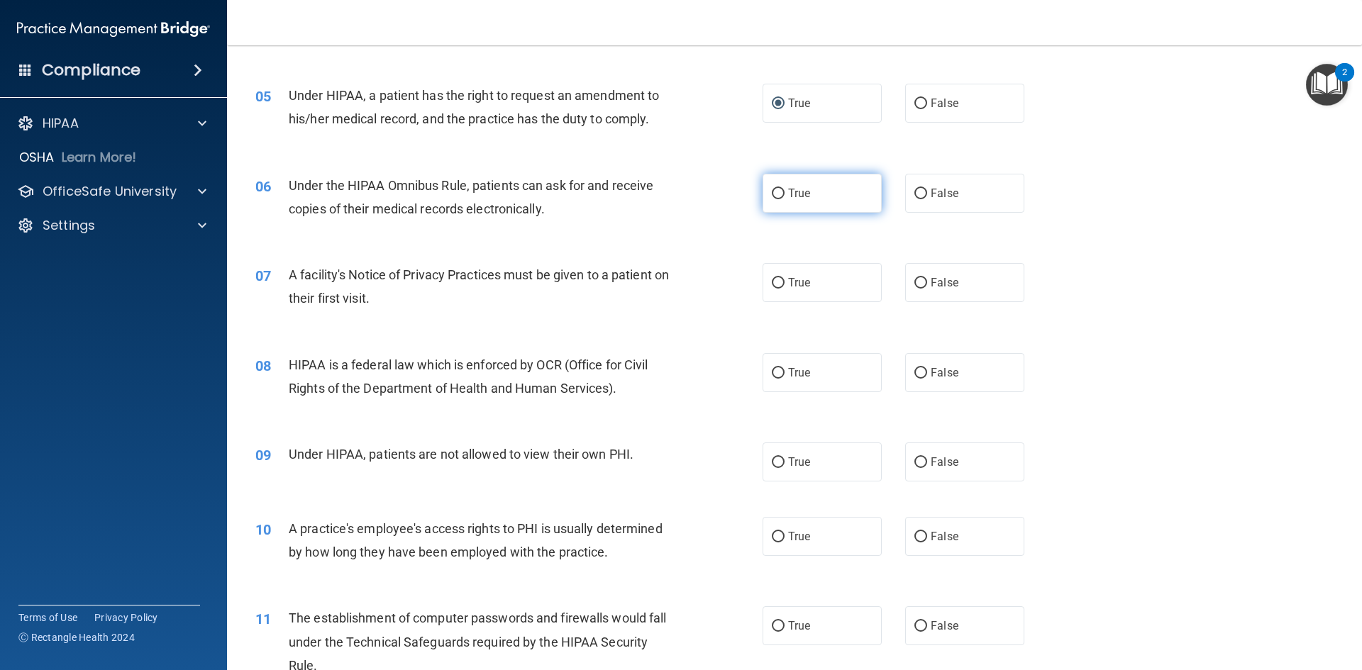
click at [774, 196] on input "True" at bounding box center [778, 194] width 13 height 11
radio input "true"
click at [776, 285] on input "True" at bounding box center [778, 283] width 13 height 11
radio input "true"
click at [779, 371] on input "True" at bounding box center [778, 373] width 13 height 11
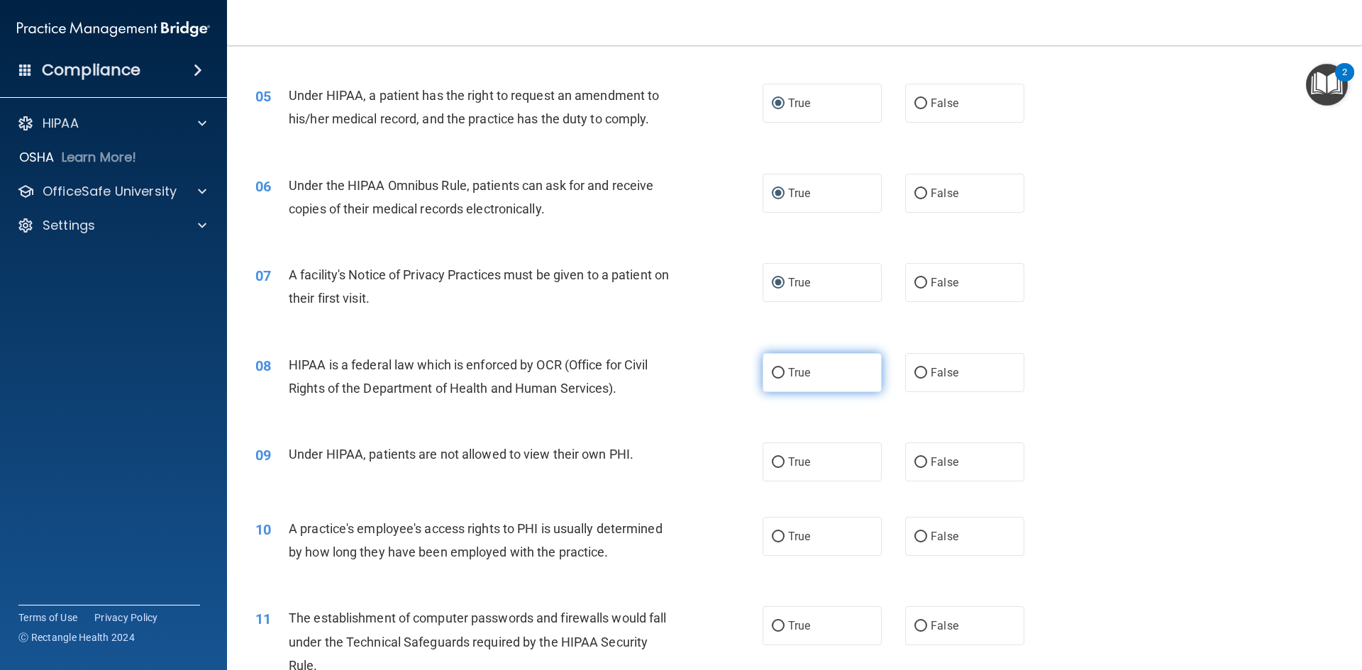
radio input "true"
click at [914, 460] on input "False" at bounding box center [920, 462] width 13 height 11
radio input "true"
click at [914, 535] on input "False" at bounding box center [920, 537] width 13 height 11
radio input "true"
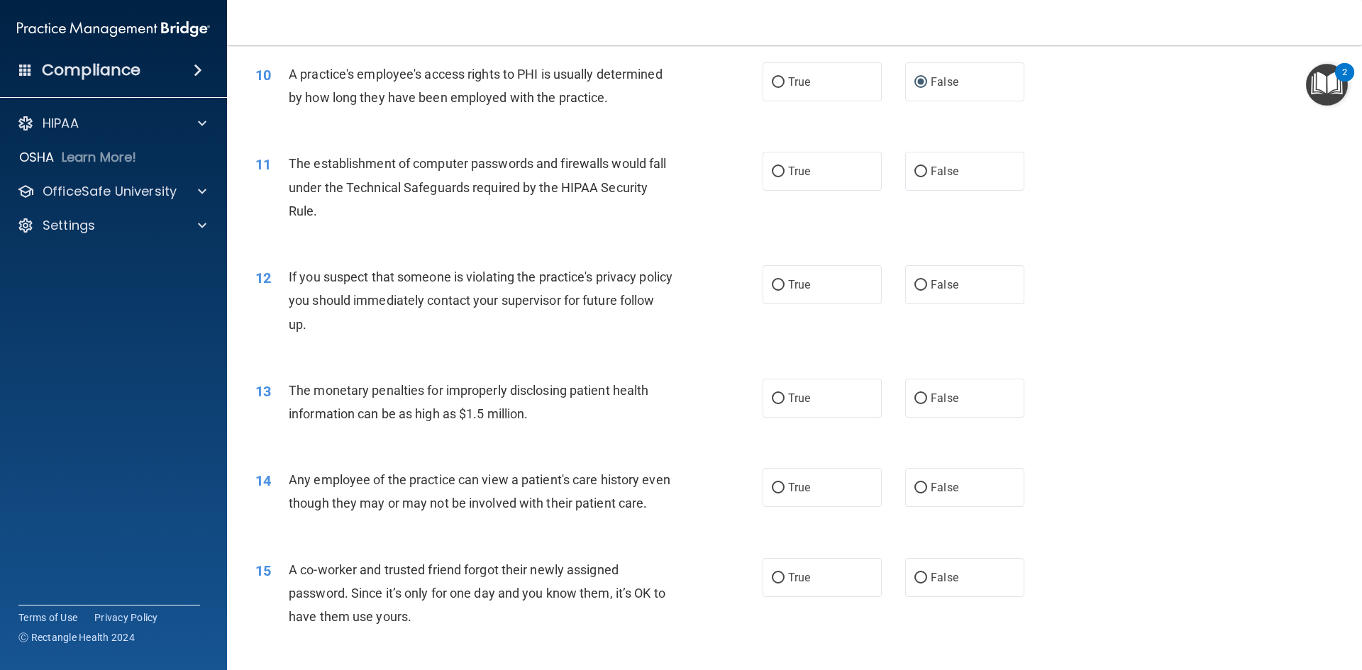
scroll to position [987, 0]
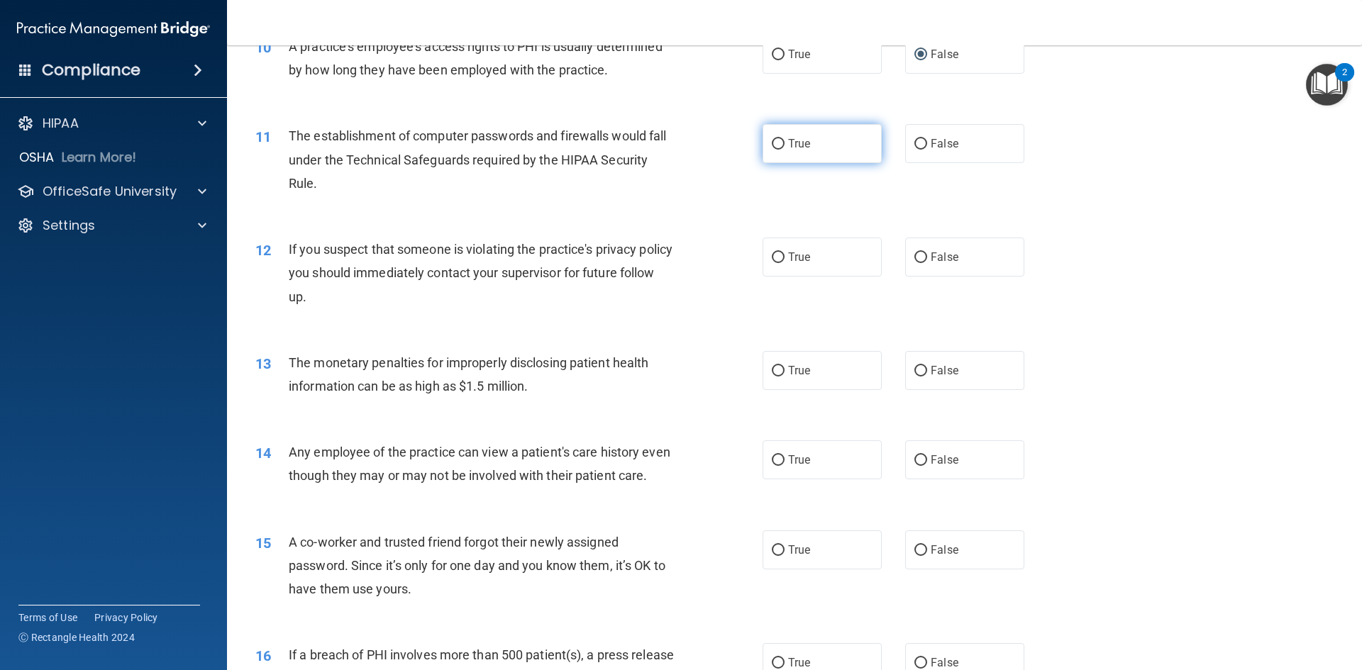
click at [778, 143] on input "True" at bounding box center [778, 144] width 13 height 11
radio input "true"
click at [772, 260] on input "True" at bounding box center [778, 257] width 13 height 11
radio input "true"
click at [772, 372] on input "True" at bounding box center [778, 371] width 13 height 11
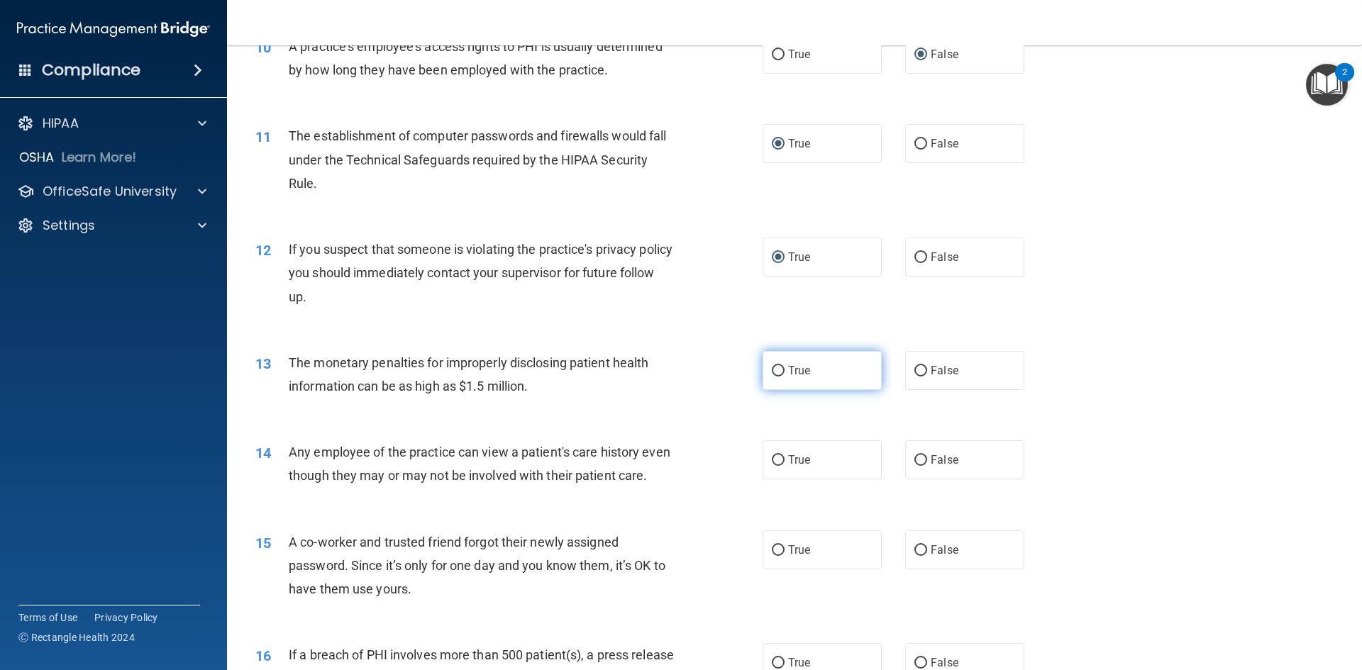
radio input "true"
click at [918, 460] on input "False" at bounding box center [920, 460] width 13 height 11
radio input "true"
click at [914, 556] on input "False" at bounding box center [920, 550] width 13 height 11
radio input "true"
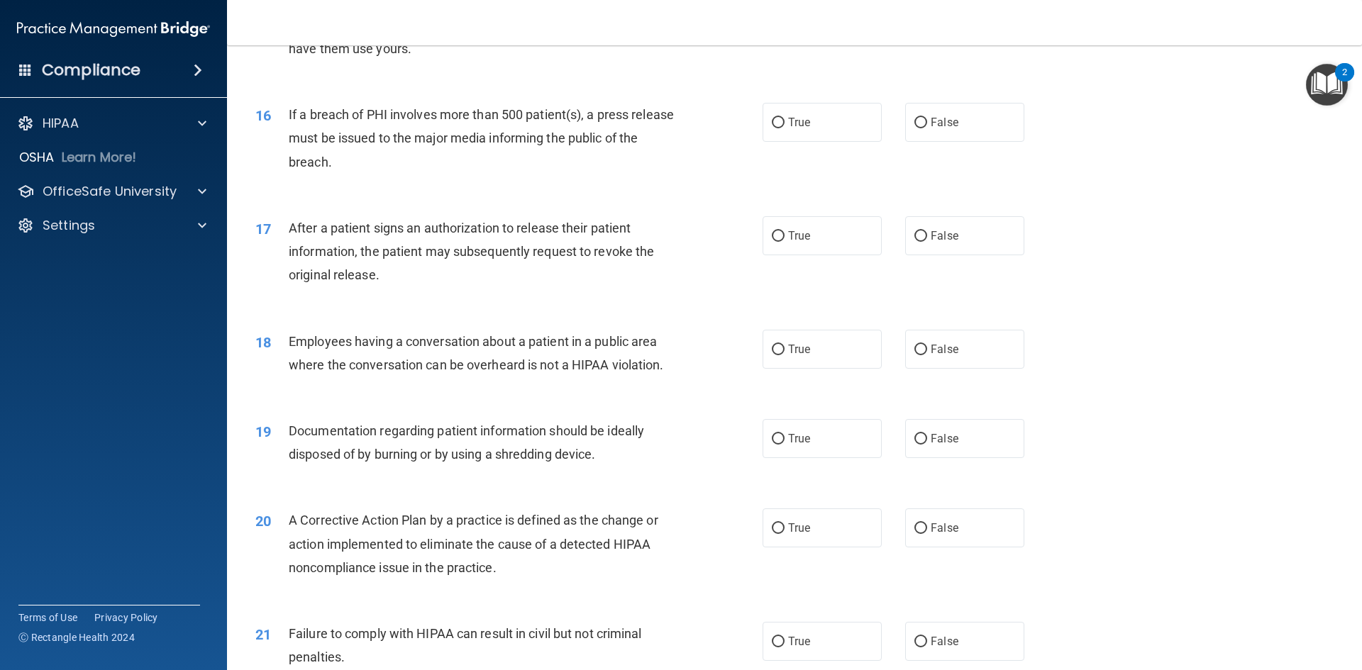
scroll to position [1516, 0]
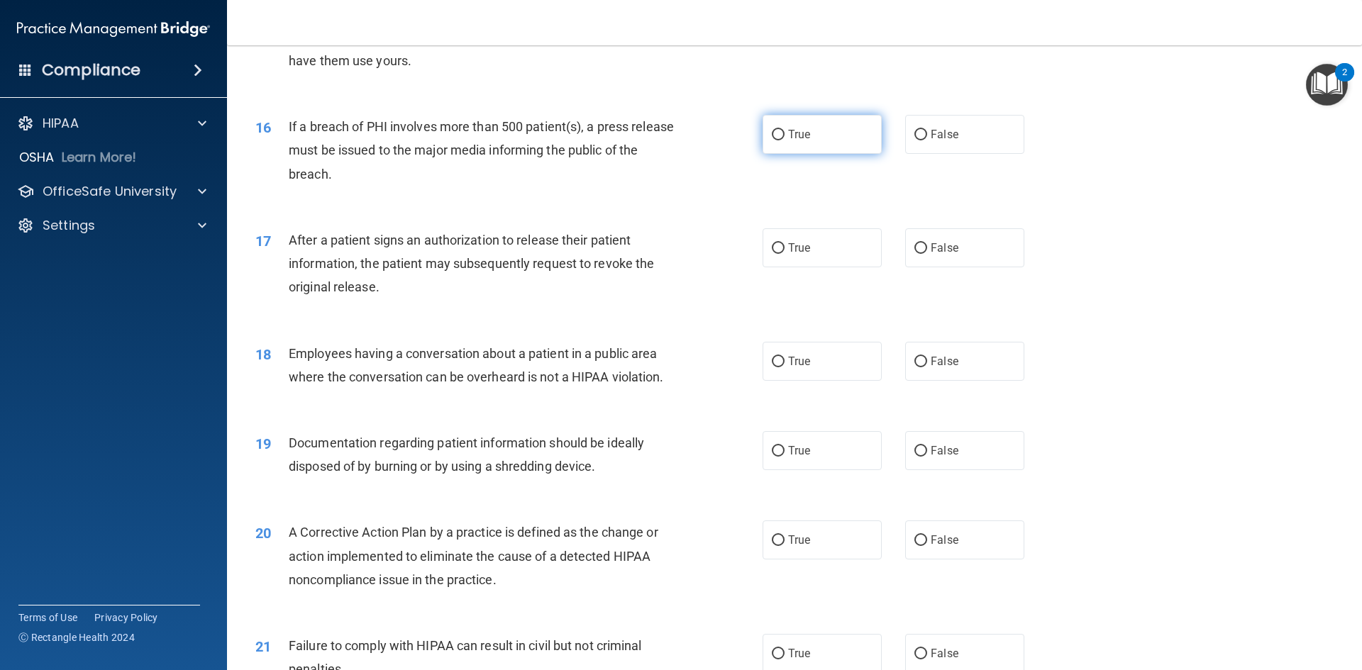
click at [774, 140] on input "True" at bounding box center [778, 135] width 13 height 11
radio input "true"
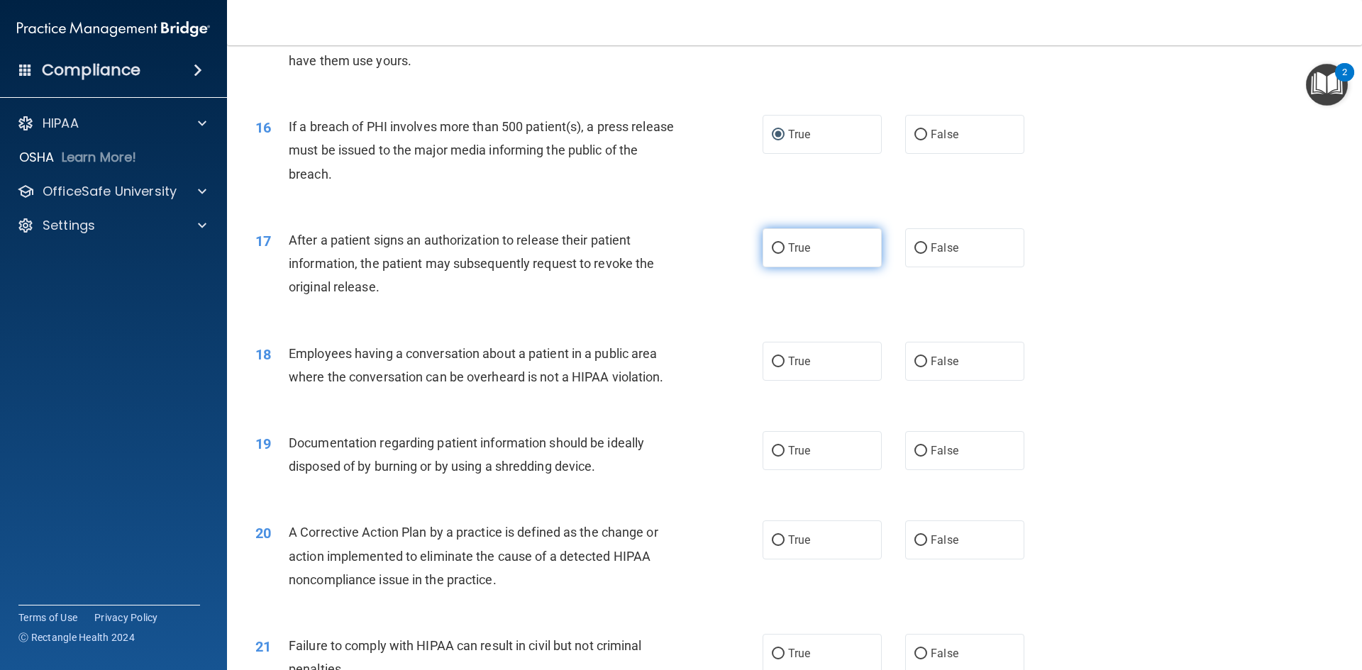
click at [772, 254] on input "True" at bounding box center [778, 248] width 13 height 11
radio input "true"
click at [916, 367] on input "False" at bounding box center [920, 362] width 13 height 11
radio input "true"
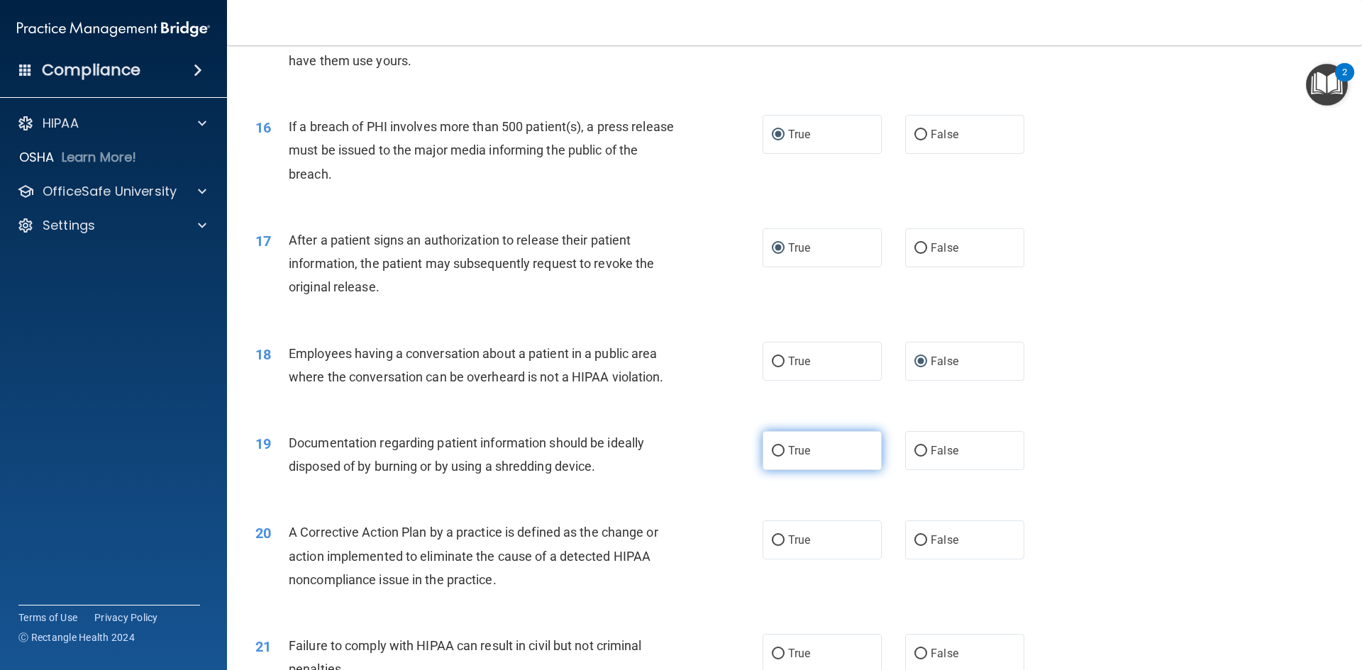
click at [776, 457] on input "True" at bounding box center [778, 451] width 13 height 11
radio input "true"
click at [772, 546] on input "True" at bounding box center [778, 540] width 13 height 11
radio input "true"
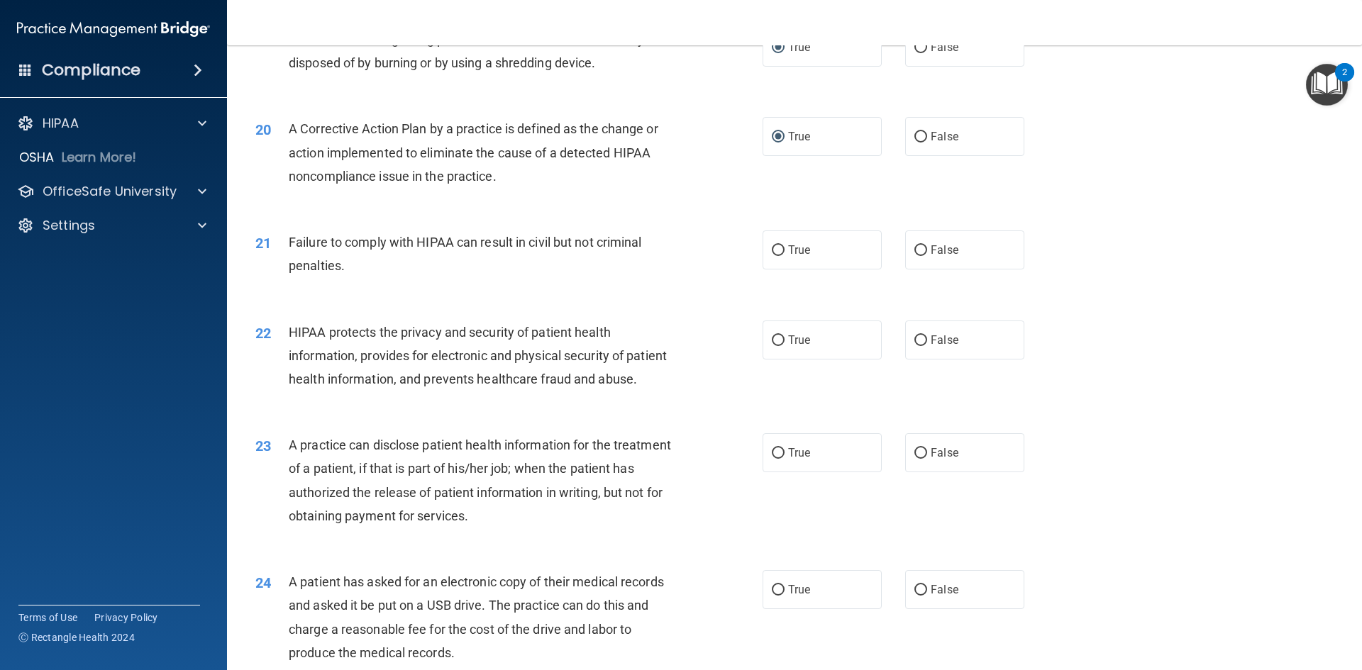
scroll to position [1962, 0]
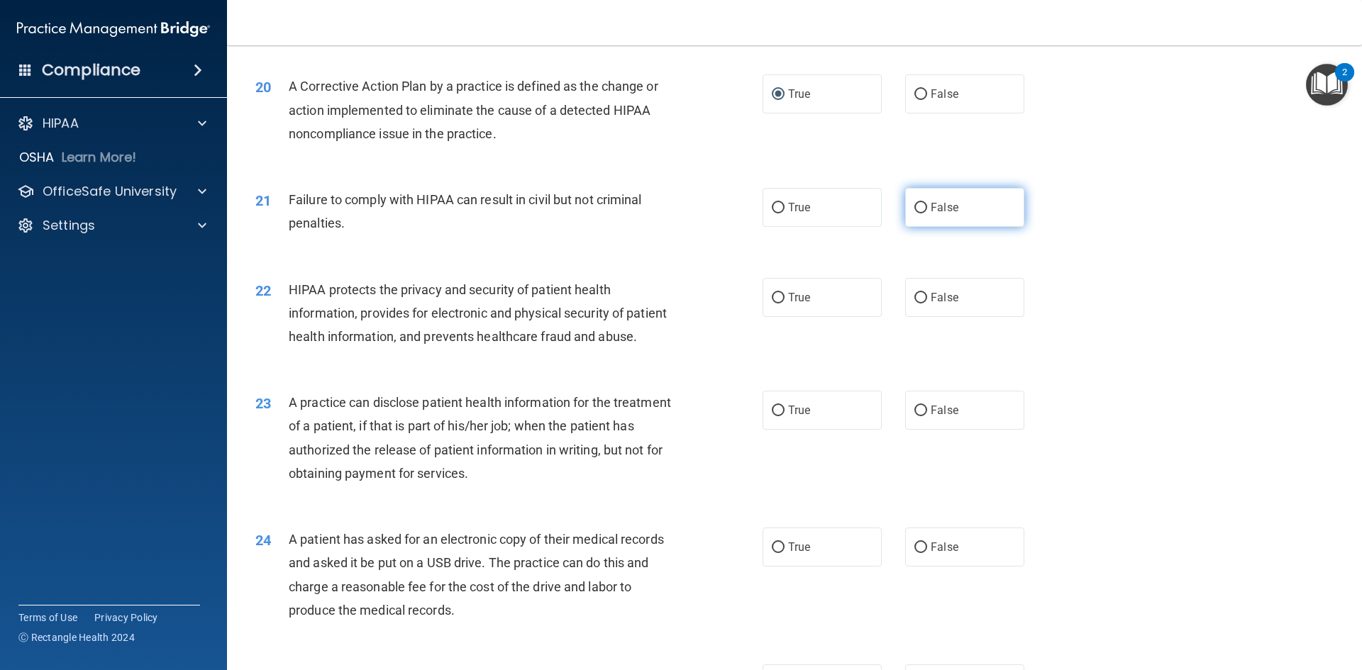
click at [916, 213] on input "False" at bounding box center [920, 208] width 13 height 11
radio input "true"
click at [782, 317] on label "True" at bounding box center [821, 297] width 119 height 39
click at [782, 304] on input "True" at bounding box center [778, 298] width 13 height 11
radio input "true"
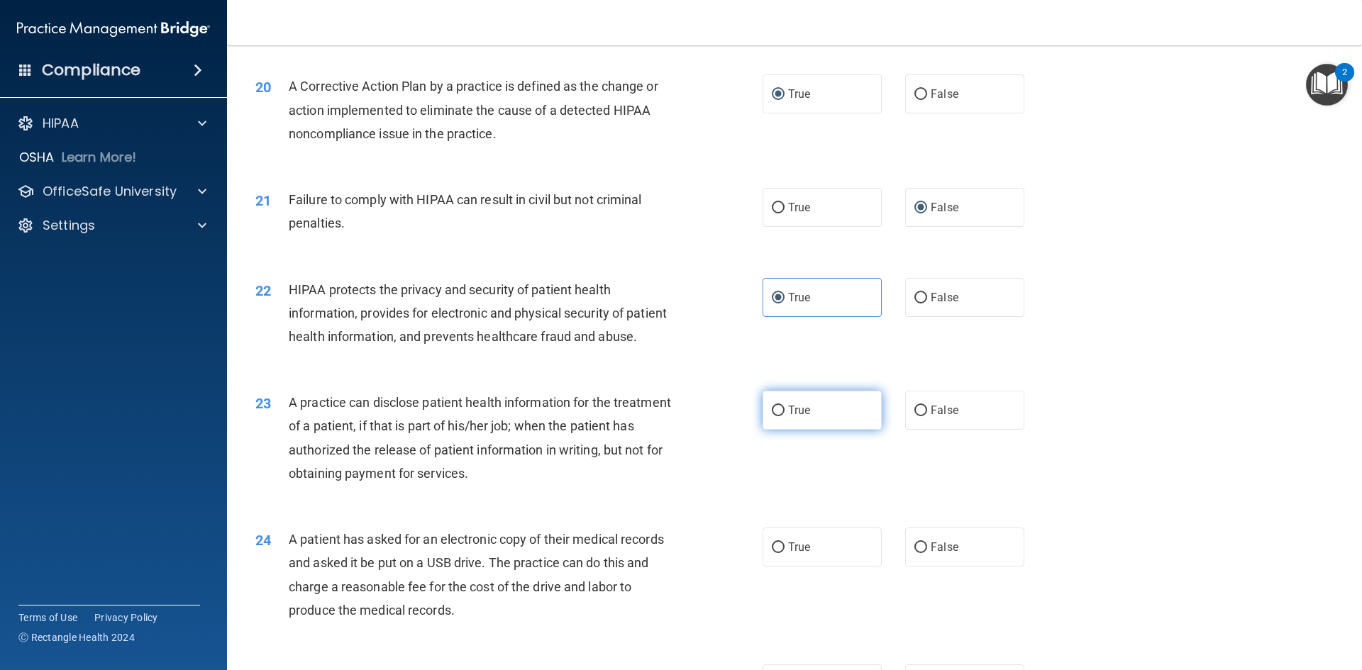
click at [772, 416] on input "True" at bounding box center [778, 411] width 13 height 11
radio input "true"
click at [916, 553] on input "False" at bounding box center [920, 548] width 13 height 11
radio input "true"
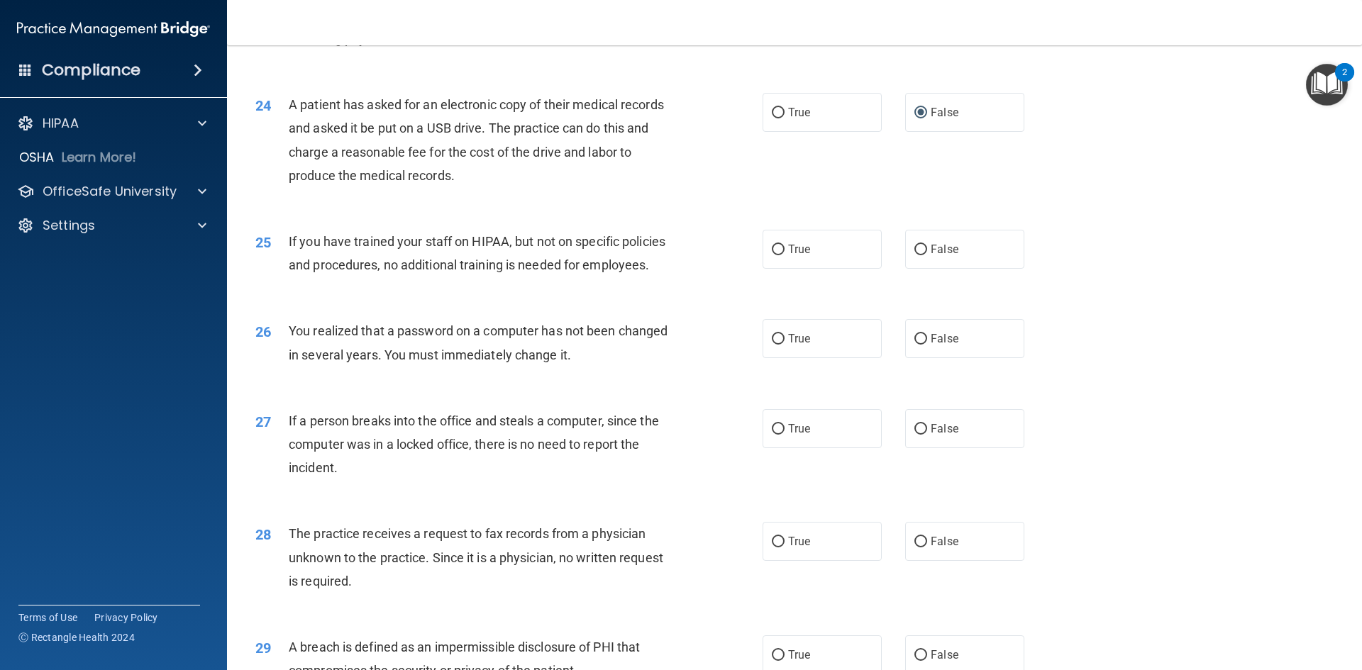
scroll to position [2408, 0]
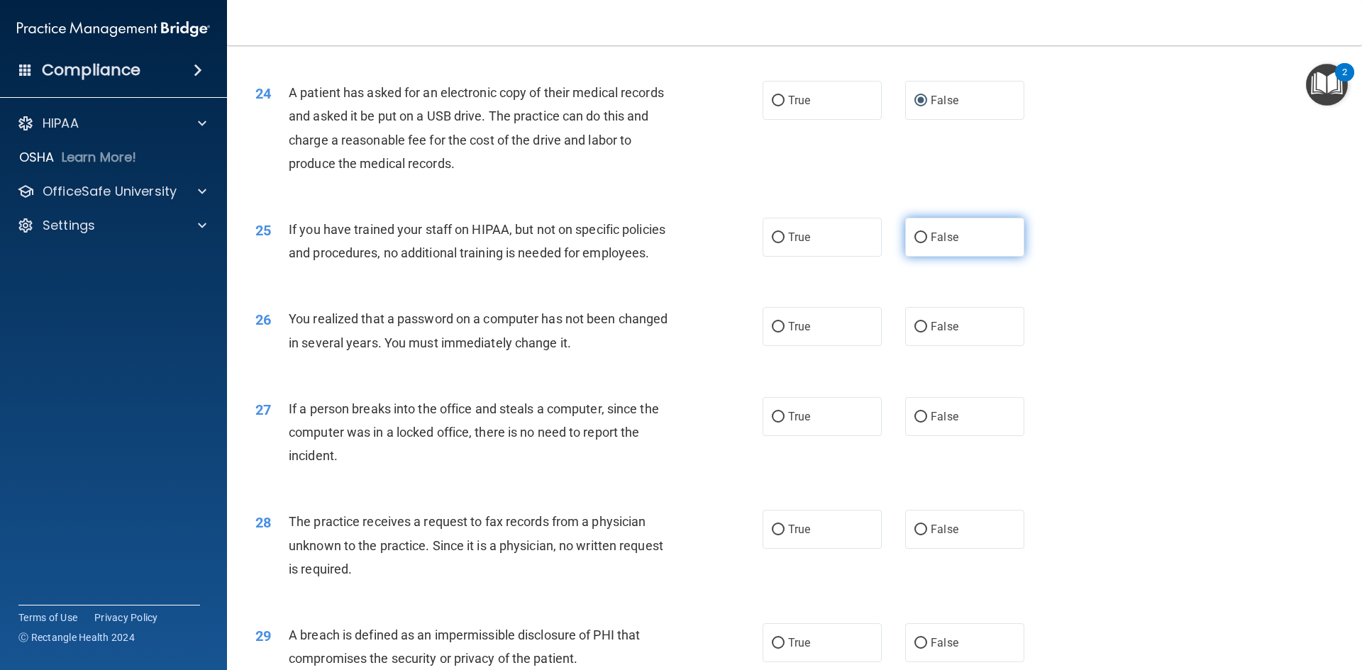
click at [914, 243] on input "False" at bounding box center [920, 238] width 13 height 11
radio input "true"
click at [774, 333] on input "True" at bounding box center [778, 327] width 13 height 11
radio input "true"
click at [915, 423] on input "False" at bounding box center [920, 417] width 13 height 11
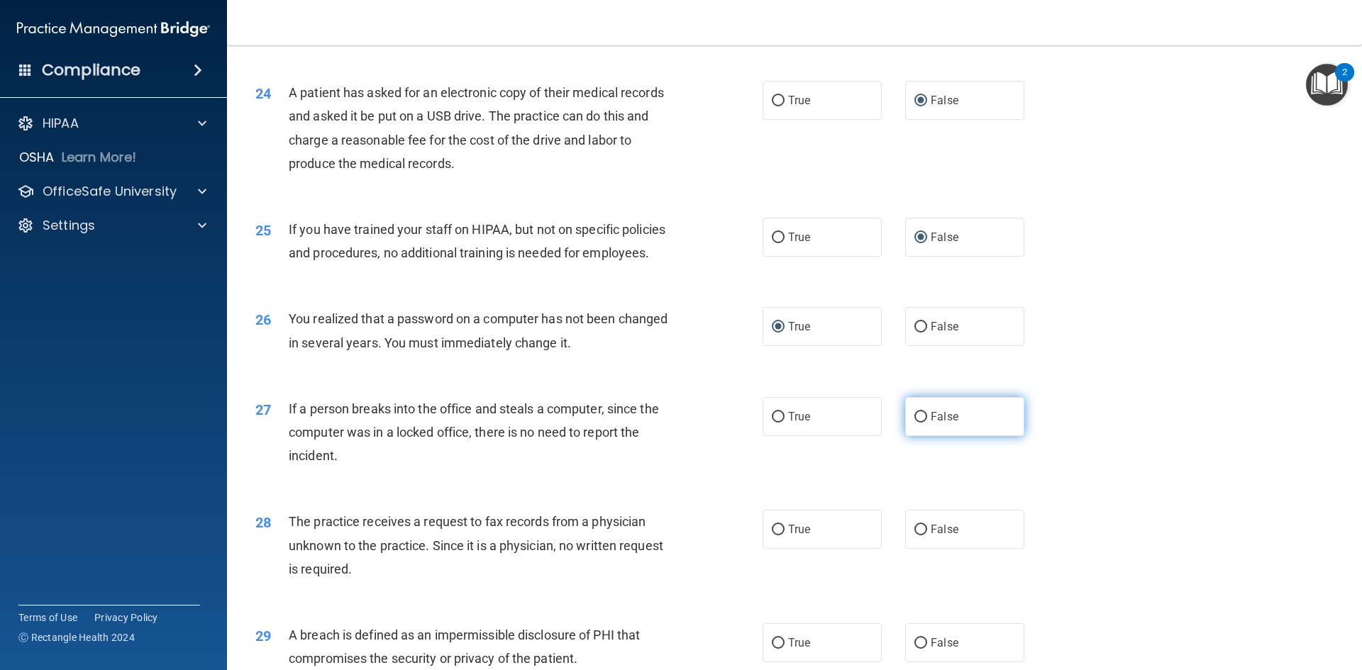
radio input "true"
click at [914, 535] on input "False" at bounding box center [920, 530] width 13 height 11
radio input "true"
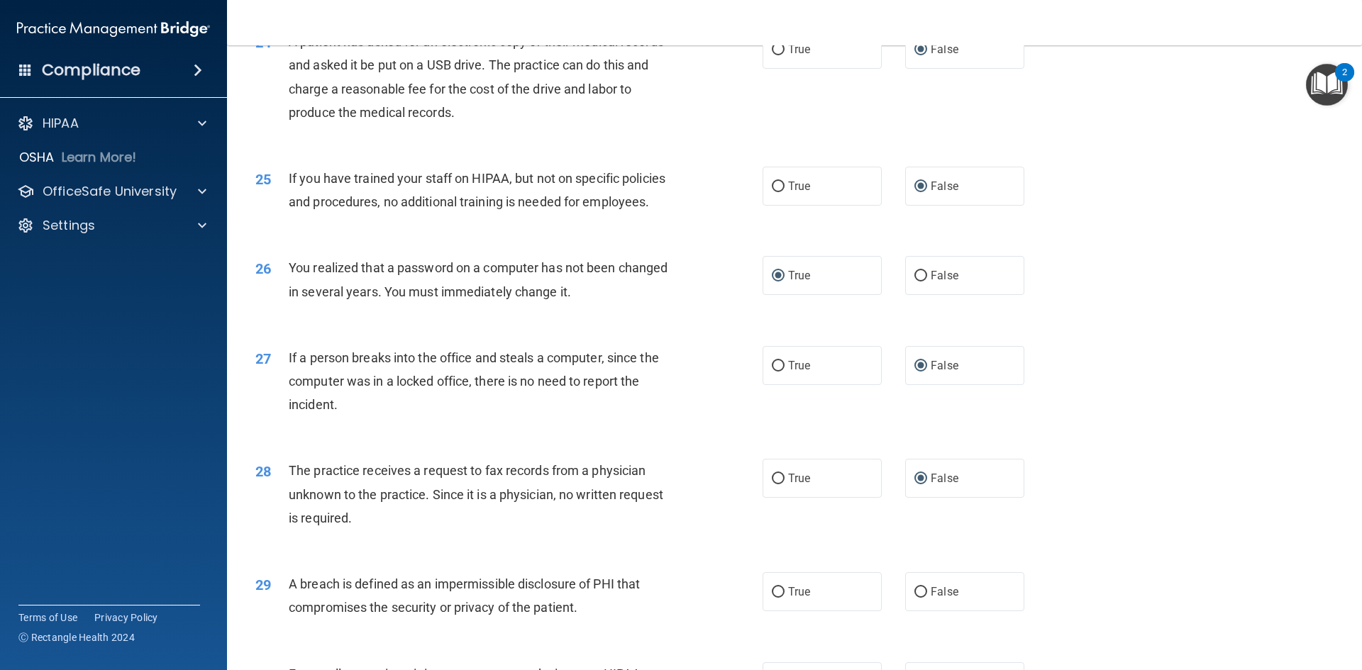
scroll to position [2687, 0]
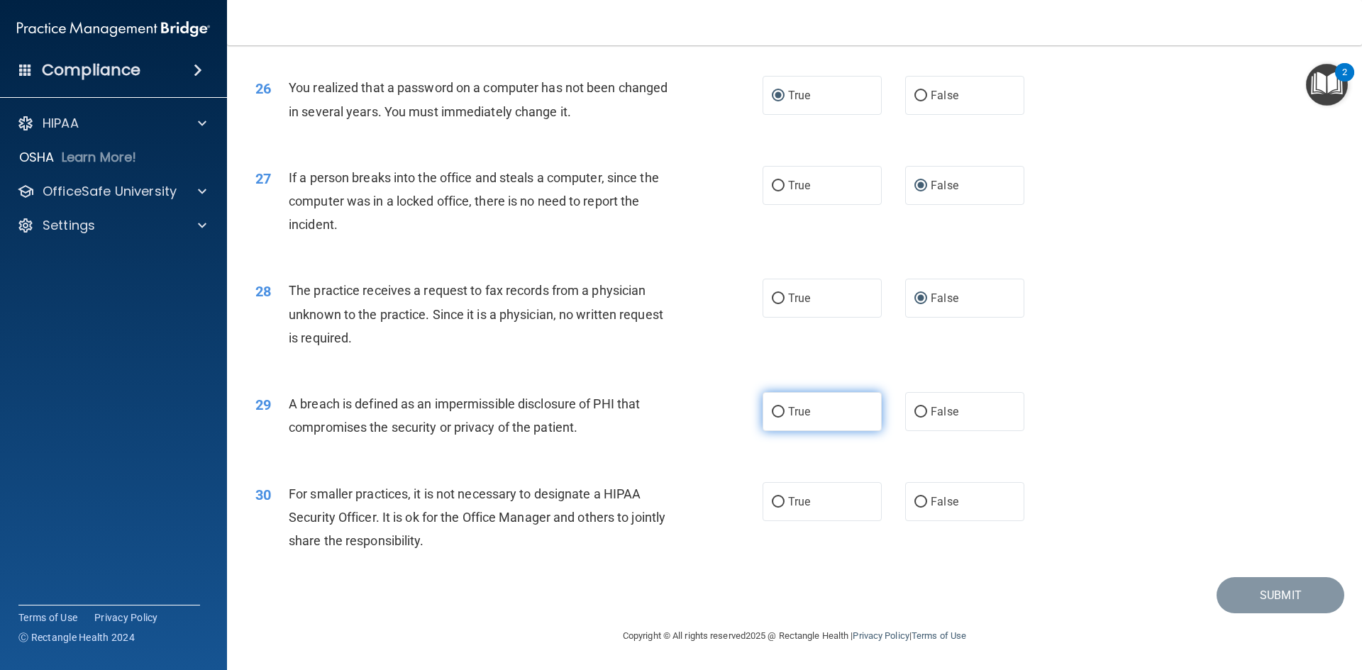
click at [781, 415] on label "True" at bounding box center [821, 411] width 119 height 39
click at [781, 415] on input "True" at bounding box center [778, 412] width 13 height 11
radio input "true"
click at [915, 501] on input "False" at bounding box center [920, 502] width 13 height 11
radio input "true"
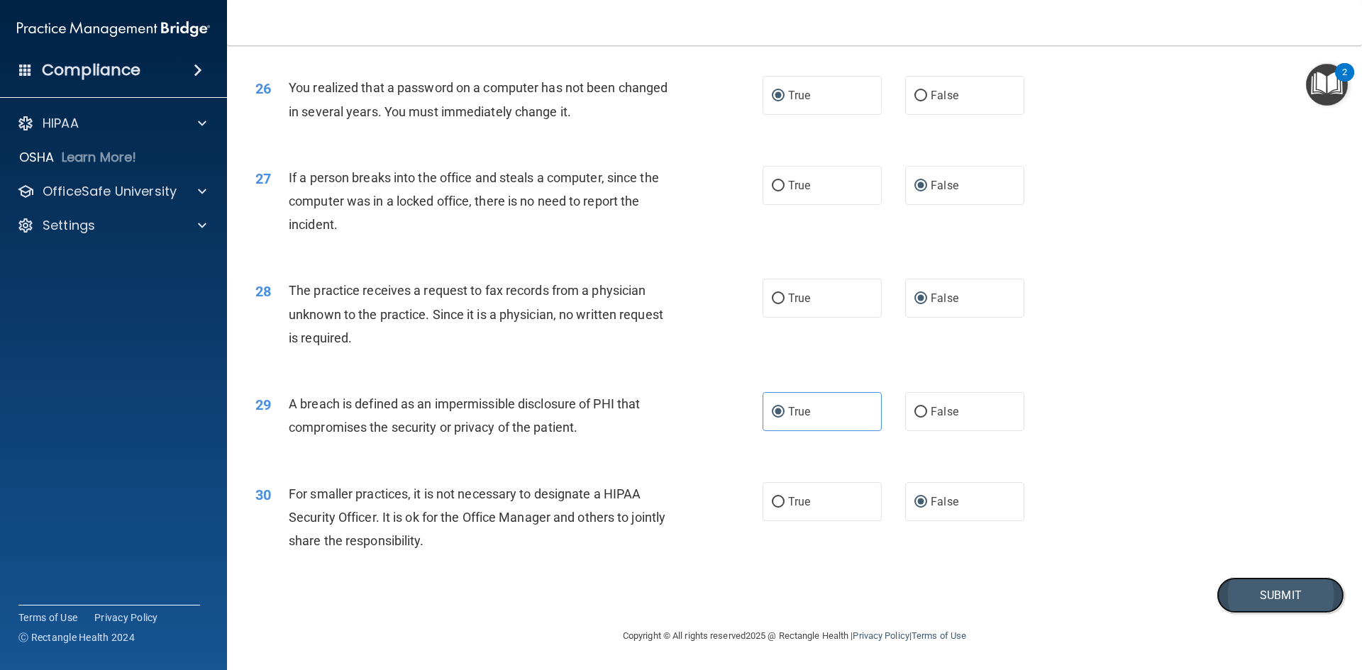
click at [1246, 589] on button "Submit" at bounding box center [1280, 595] width 128 height 36
click at [1272, 595] on button "Submit" at bounding box center [1280, 595] width 128 height 36
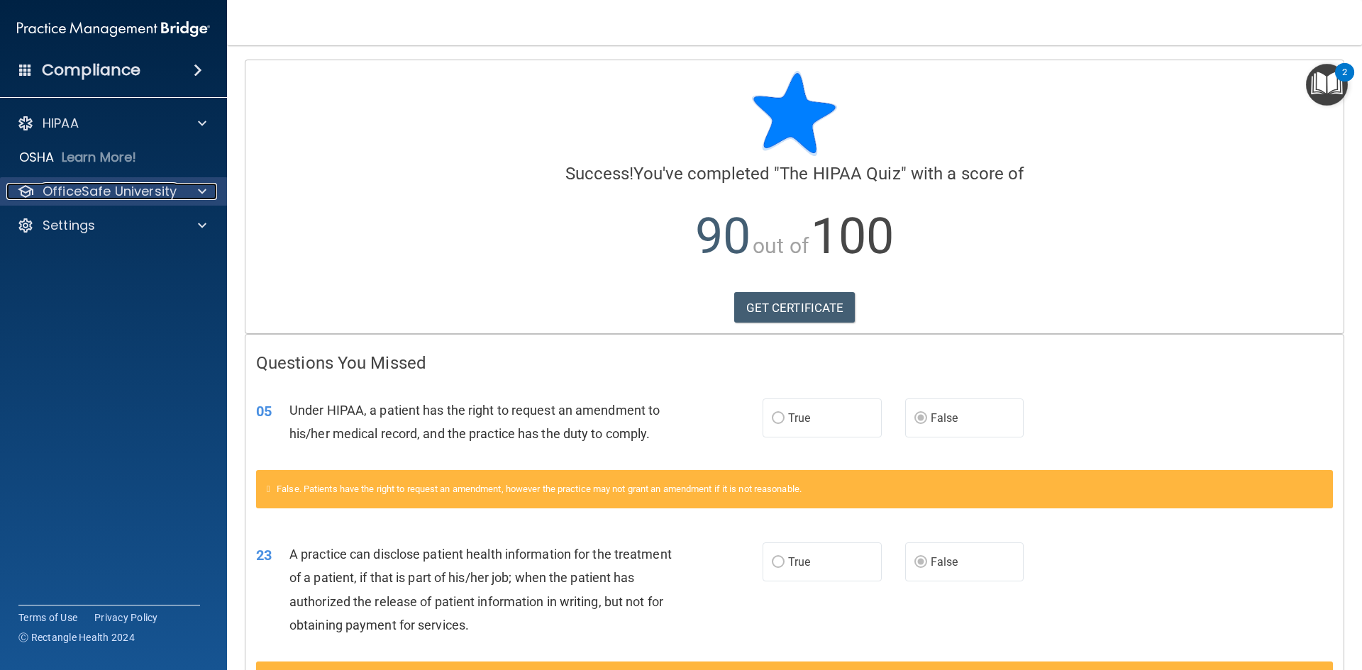
click at [203, 192] on span at bounding box center [202, 191] width 9 height 17
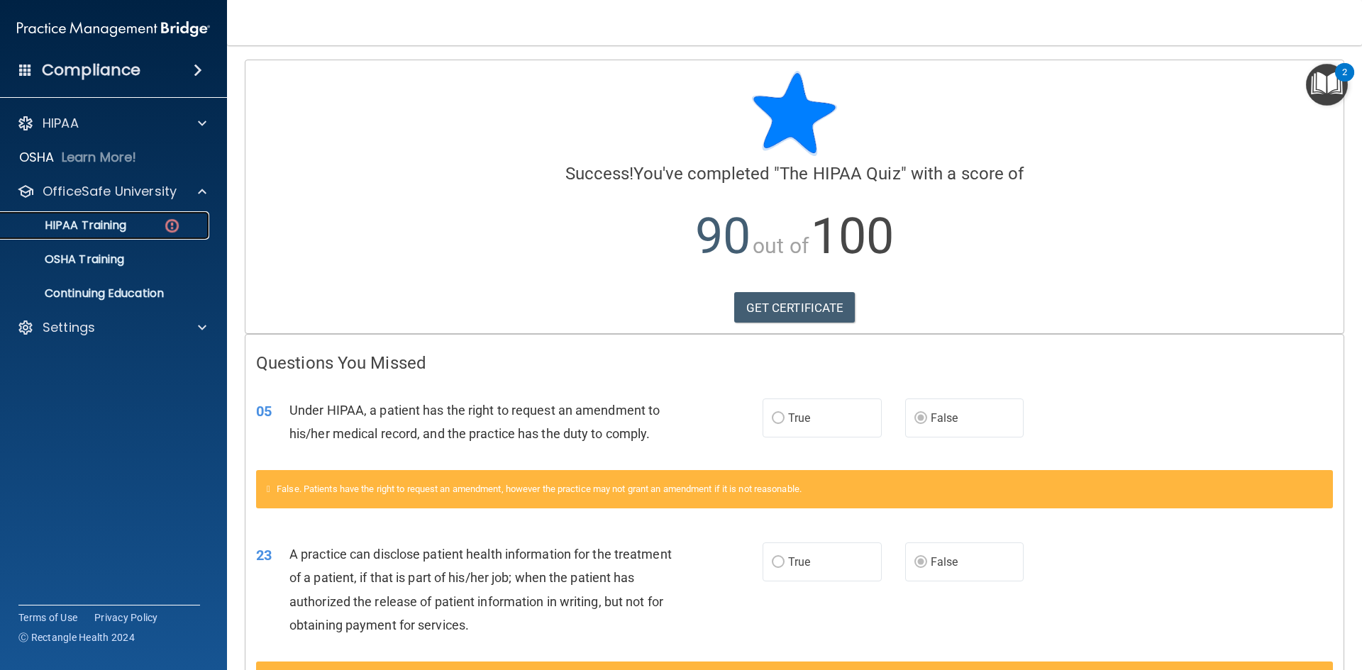
click at [167, 228] on img at bounding box center [172, 226] width 18 height 18
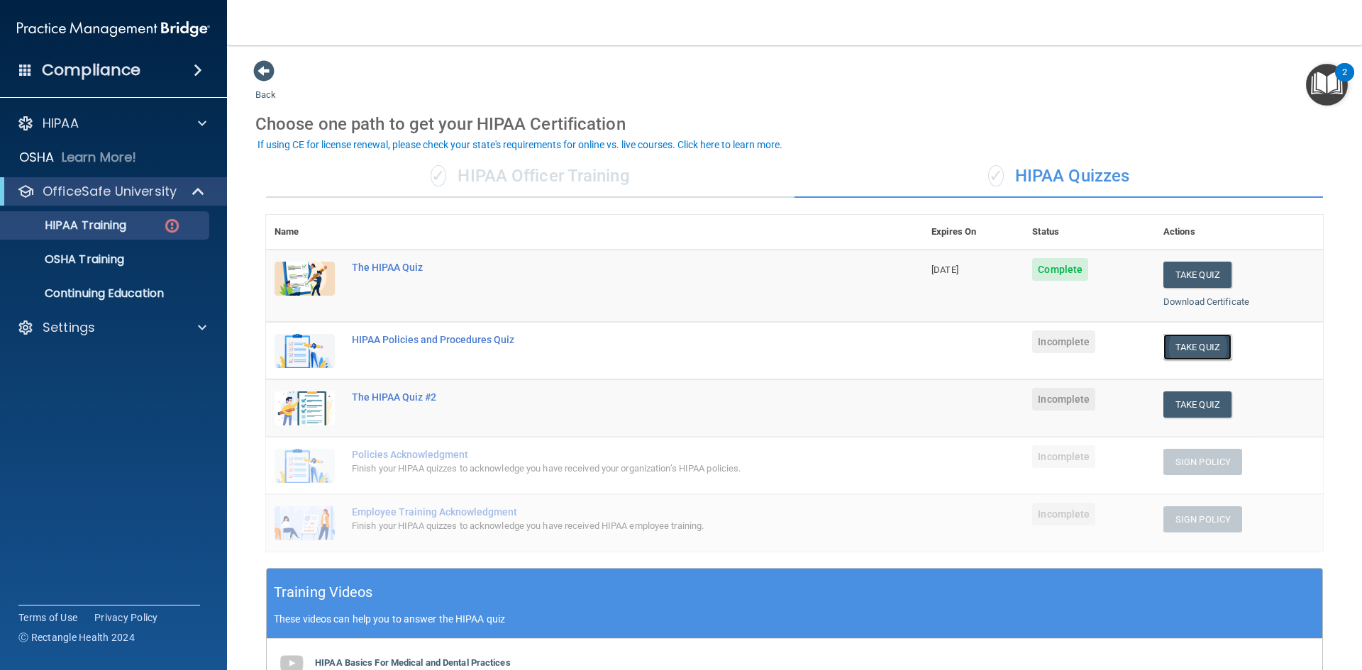
click at [1176, 346] on button "Take Quiz" at bounding box center [1197, 347] width 68 height 26
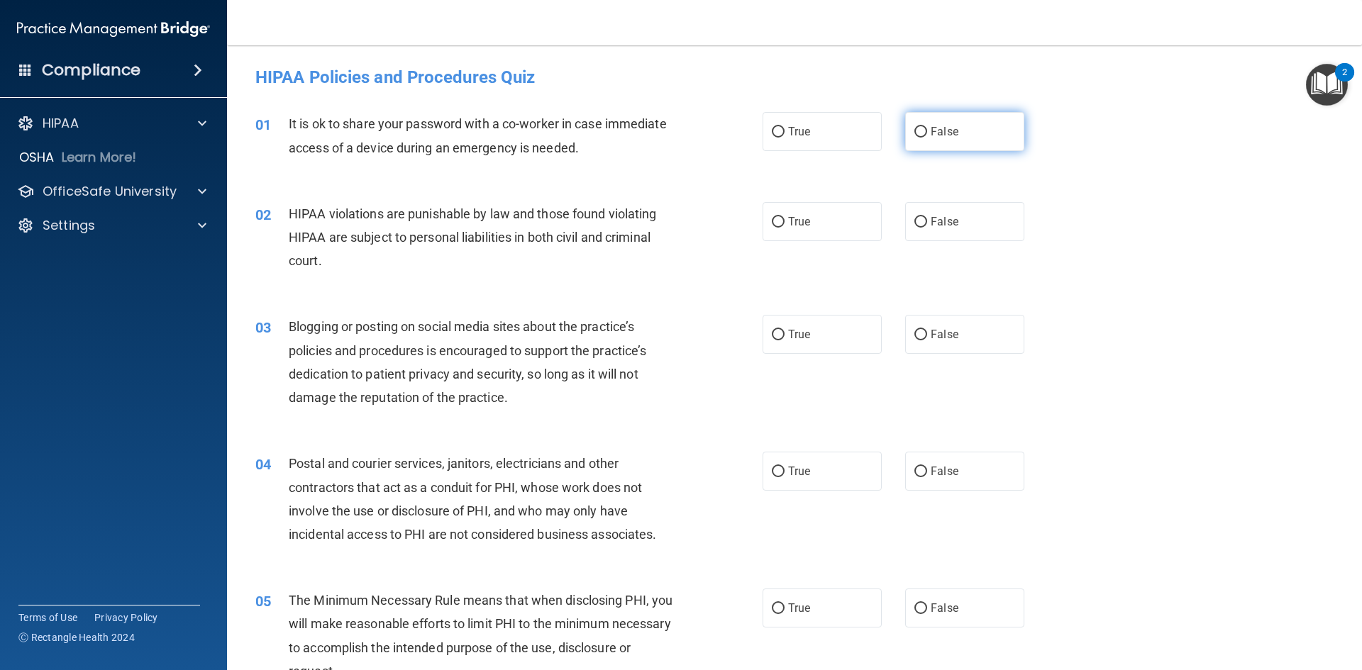
click at [914, 131] on input "False" at bounding box center [920, 132] width 13 height 11
radio input "true"
click at [773, 222] on input "True" at bounding box center [778, 222] width 13 height 11
radio input "true"
click at [914, 335] on input "False" at bounding box center [920, 335] width 13 height 11
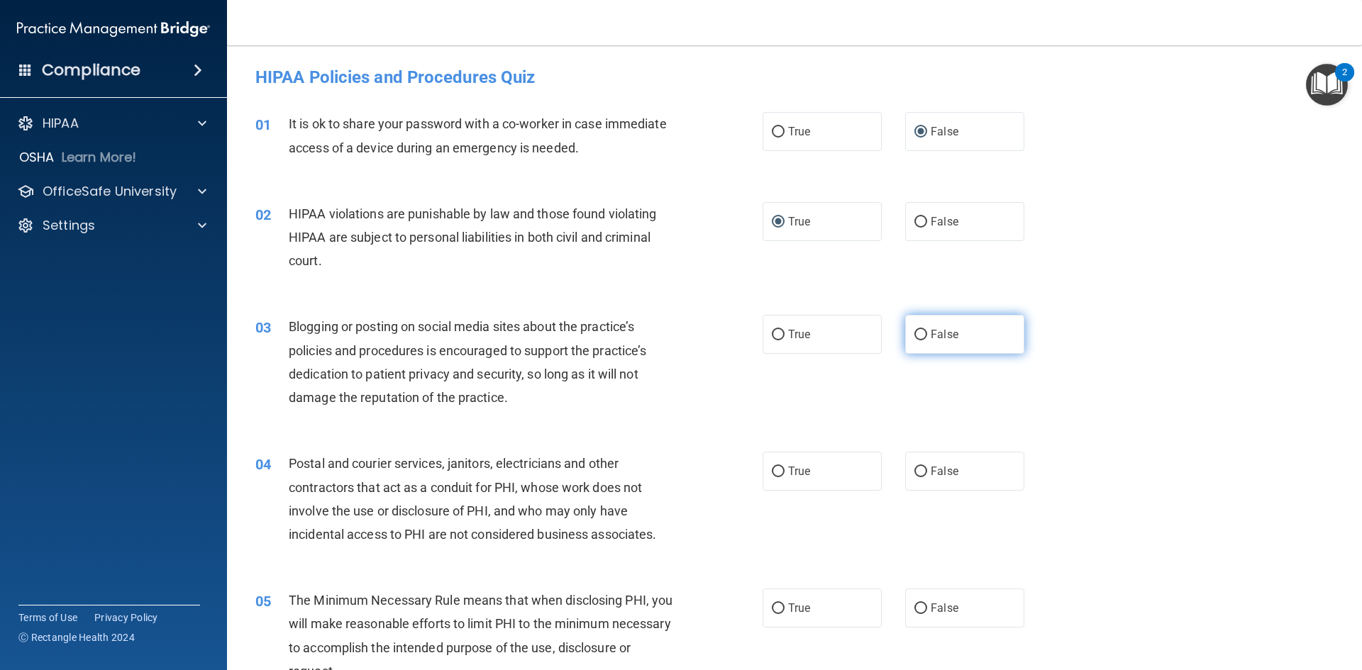
radio input "true"
click at [914, 474] on input "False" at bounding box center [920, 472] width 13 height 11
radio input "true"
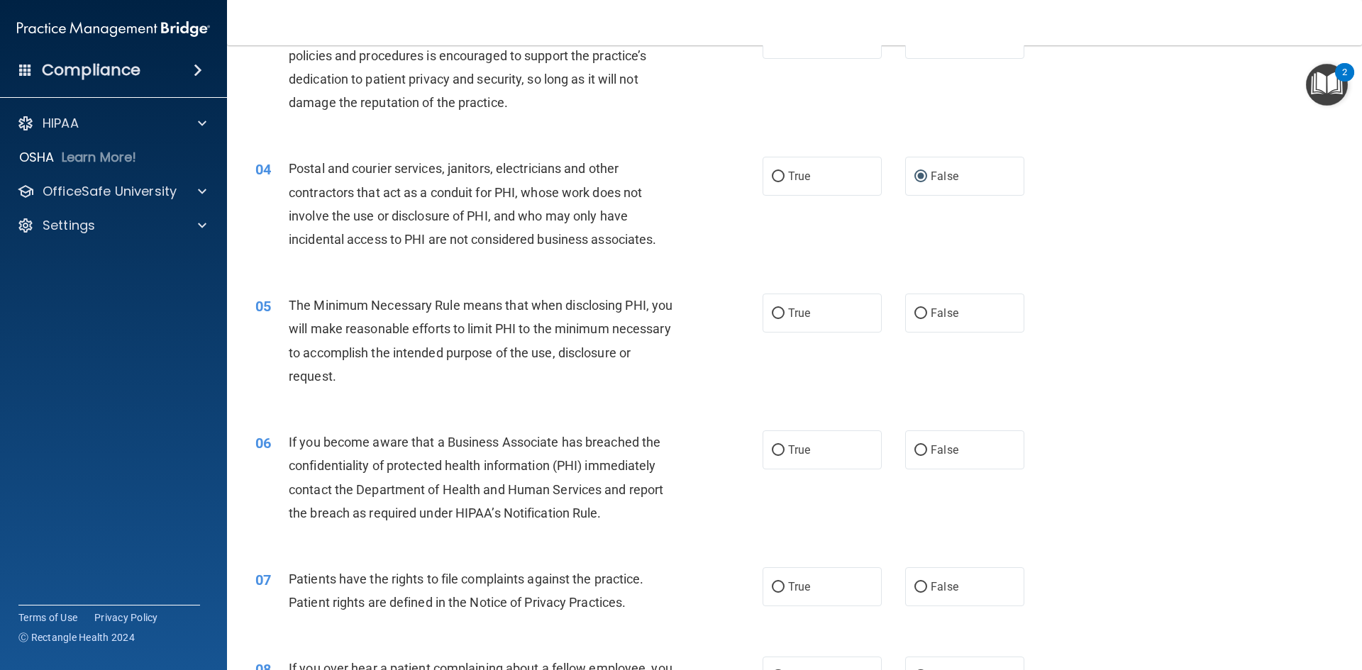
scroll to position [416, 0]
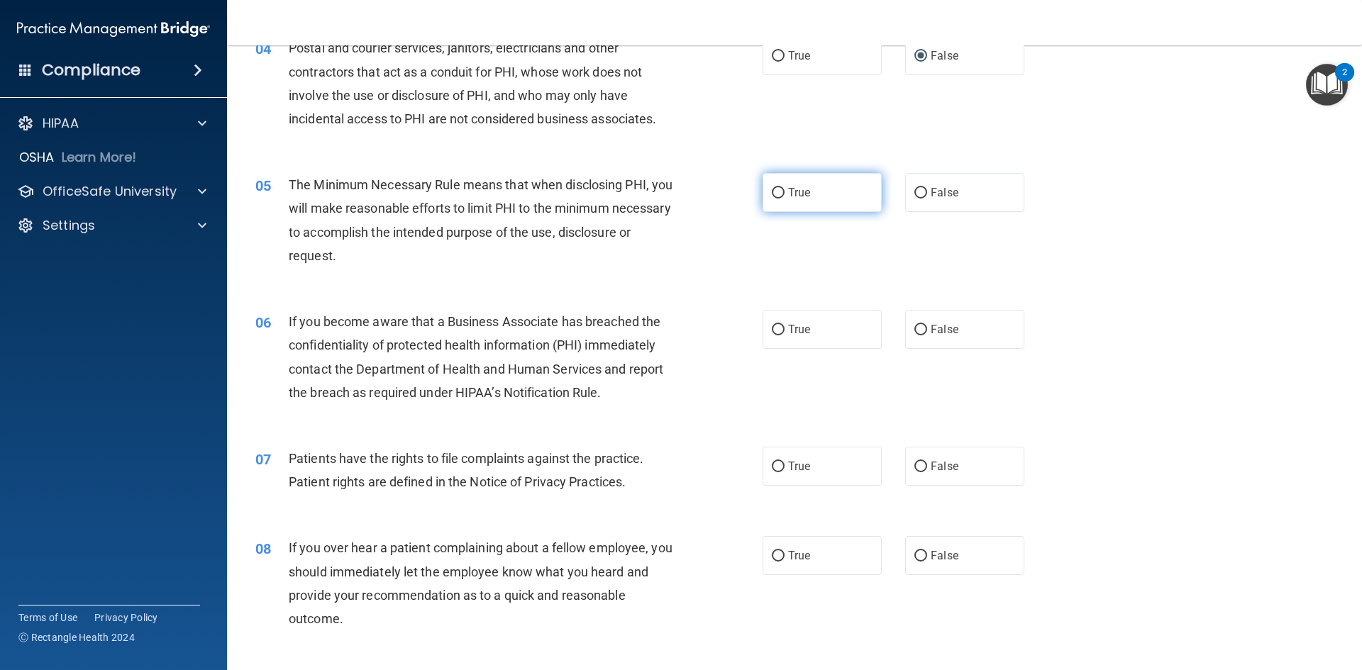
click at [778, 196] on input "True" at bounding box center [778, 193] width 13 height 11
radio input "true"
click at [774, 328] on input "True" at bounding box center [778, 330] width 13 height 11
radio input "true"
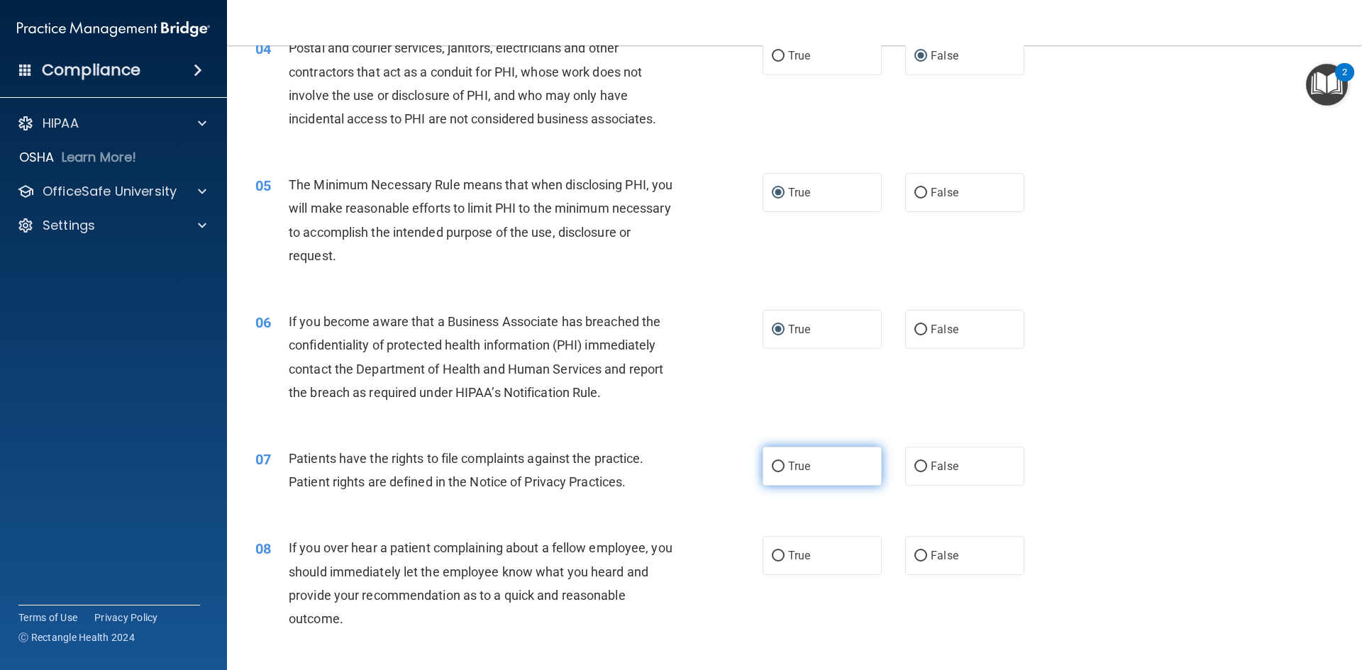
click at [772, 462] on input "True" at bounding box center [778, 467] width 13 height 11
radio input "true"
click at [908, 550] on label "False" at bounding box center [964, 555] width 119 height 39
click at [914, 551] on input "False" at bounding box center [920, 556] width 13 height 11
radio input "true"
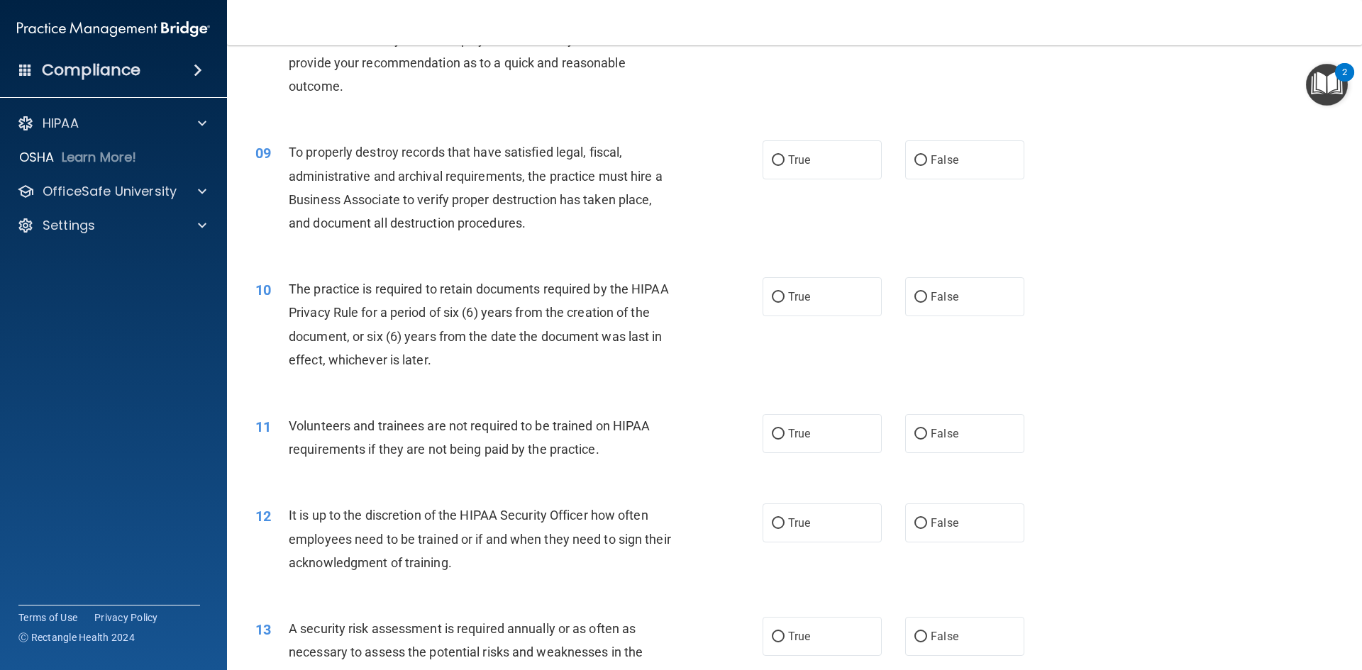
scroll to position [1006, 0]
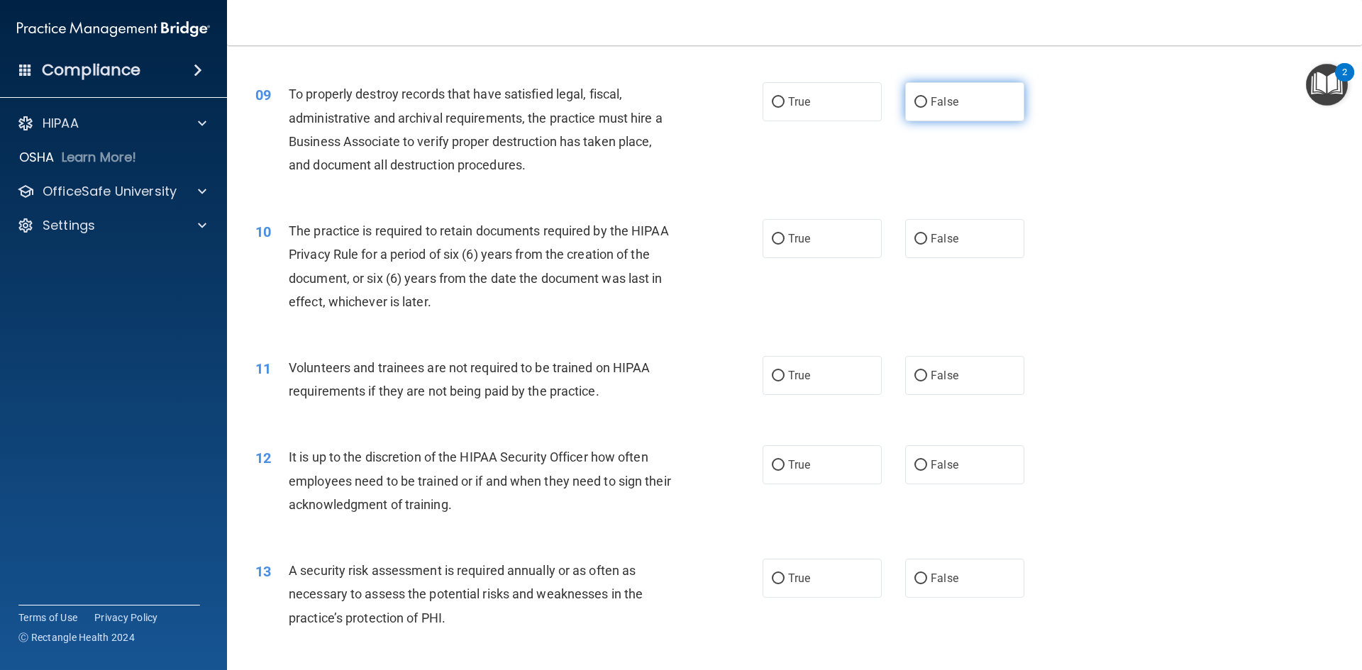
click at [920, 104] on input "False" at bounding box center [920, 102] width 13 height 11
radio input "true"
click at [788, 237] on span "True" at bounding box center [799, 238] width 22 height 13
click at [783, 237] on input "True" at bounding box center [778, 239] width 13 height 11
radio input "true"
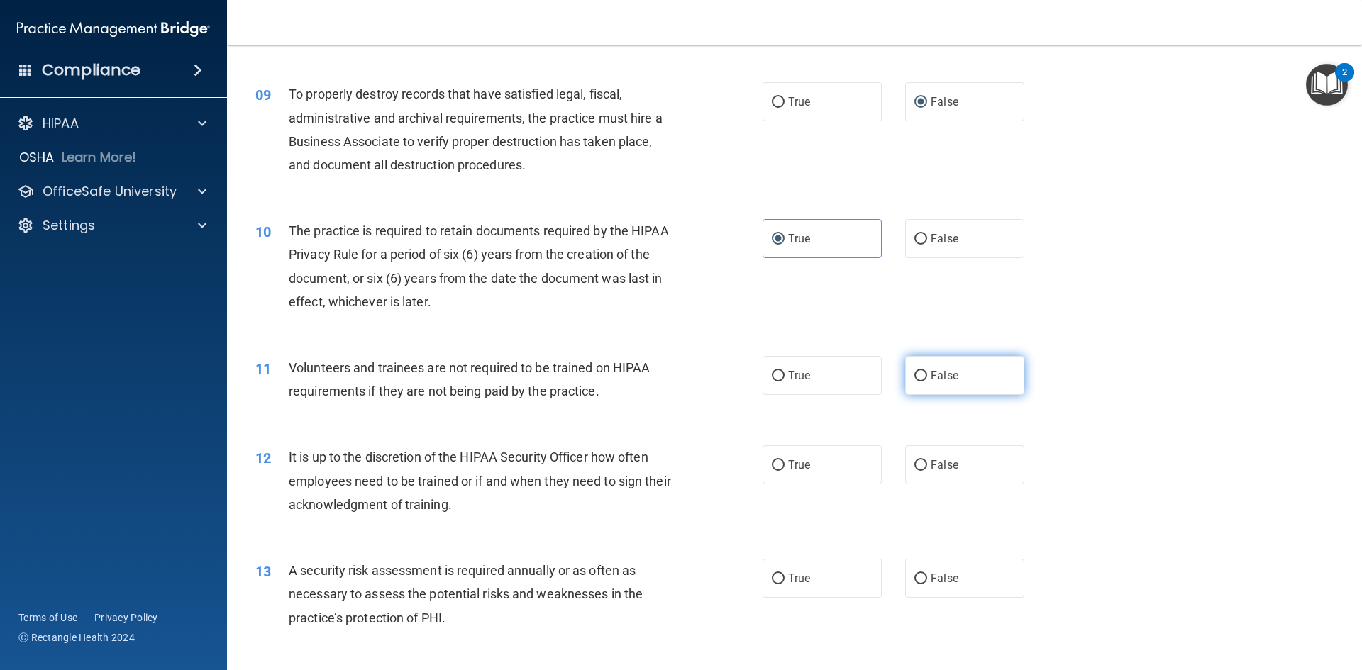
click at [914, 375] on input "False" at bounding box center [920, 376] width 13 height 11
radio input "true"
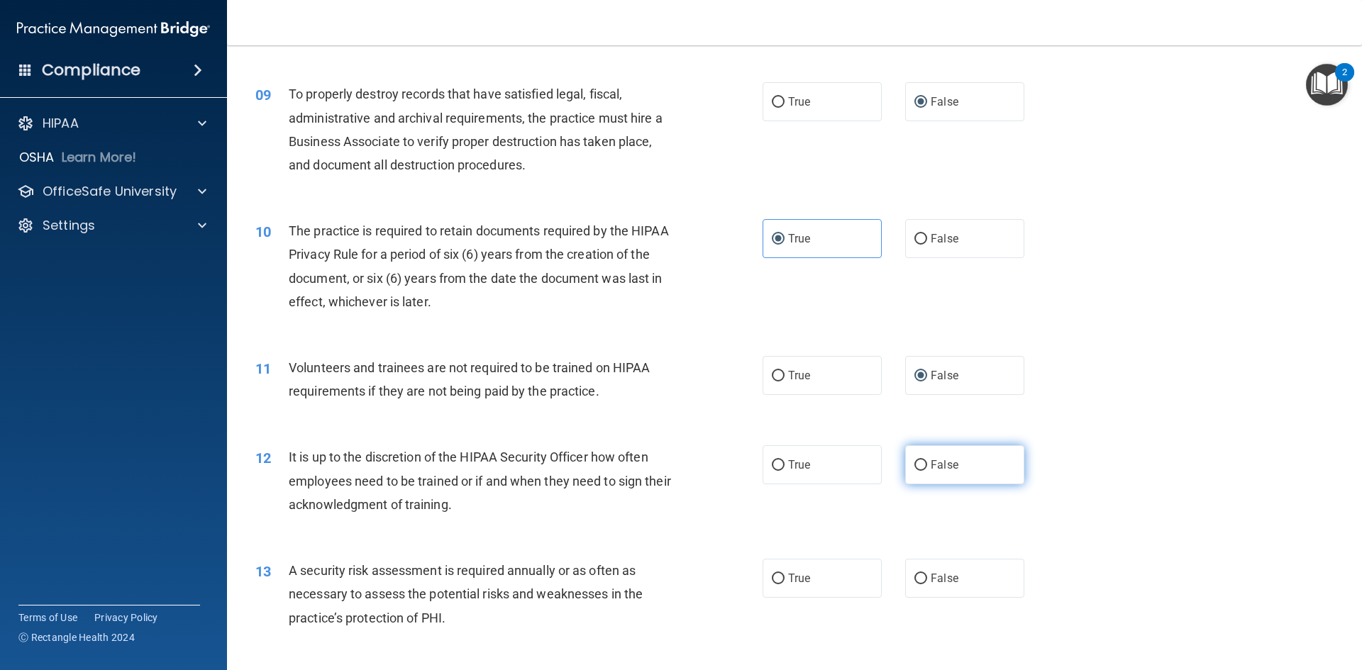
click at [915, 470] on input "False" at bounding box center [920, 465] width 13 height 11
radio input "true"
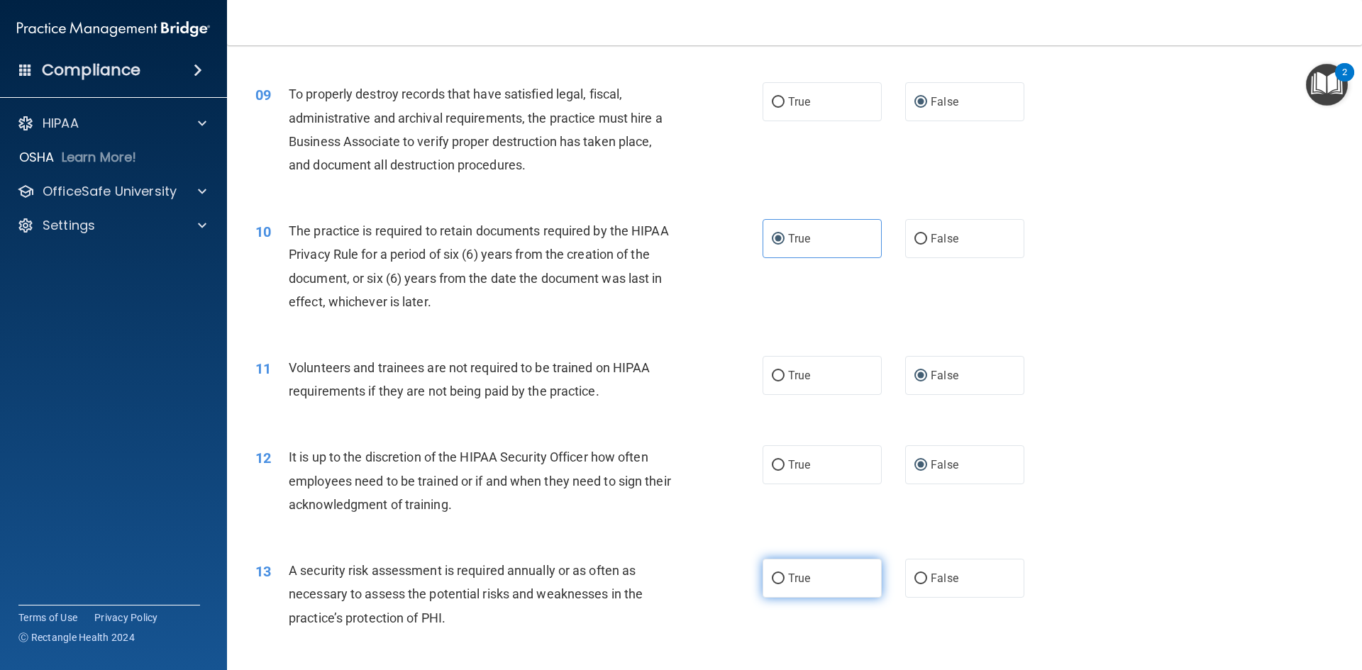
click at [762, 571] on label "True" at bounding box center [821, 578] width 119 height 39
click at [772, 574] on input "True" at bounding box center [778, 579] width 13 height 11
radio input "true"
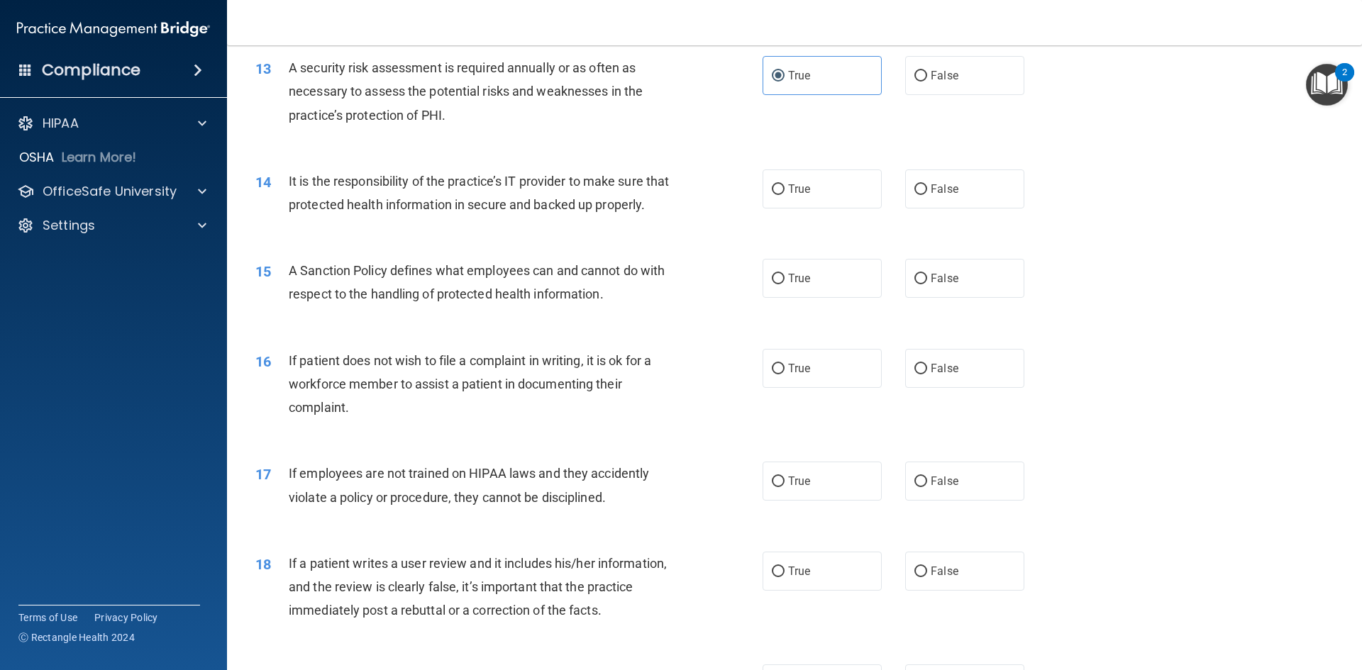
scroll to position [1518, 0]
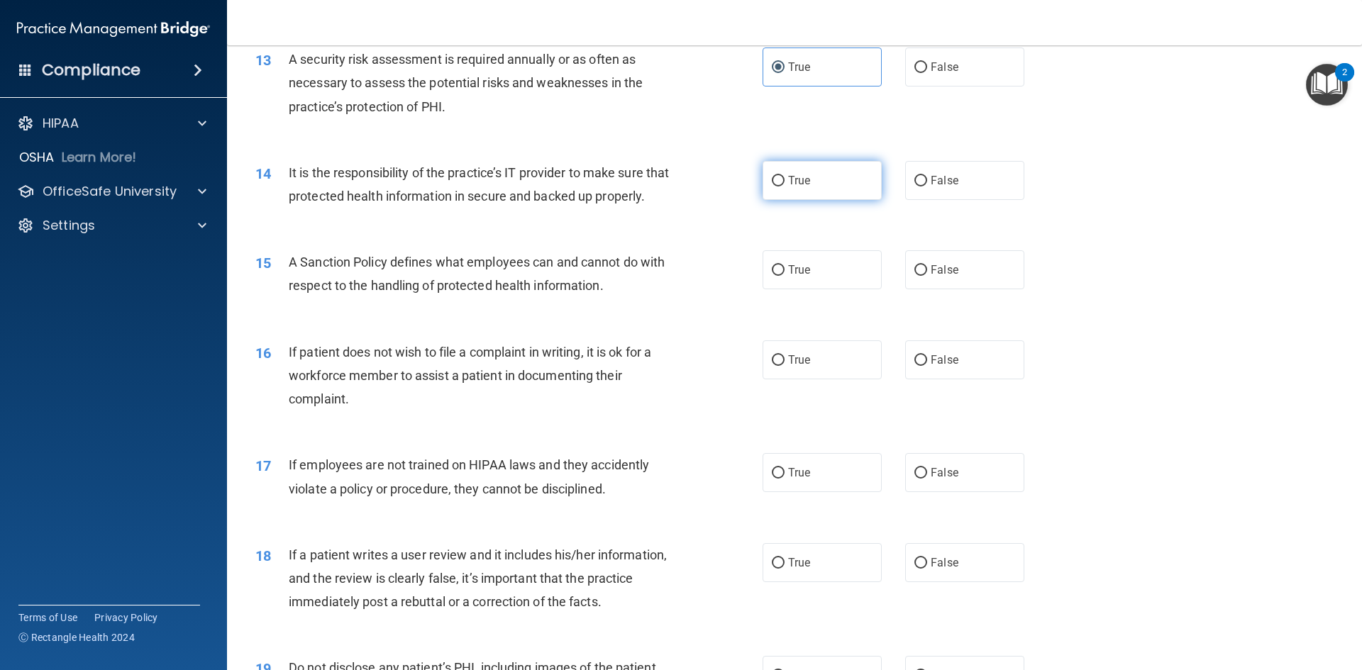
click at [772, 186] on input "True" at bounding box center [778, 181] width 13 height 11
radio input "true"
click at [777, 276] on input "True" at bounding box center [778, 270] width 13 height 11
radio input "true"
click at [918, 366] on input "False" at bounding box center [920, 360] width 13 height 11
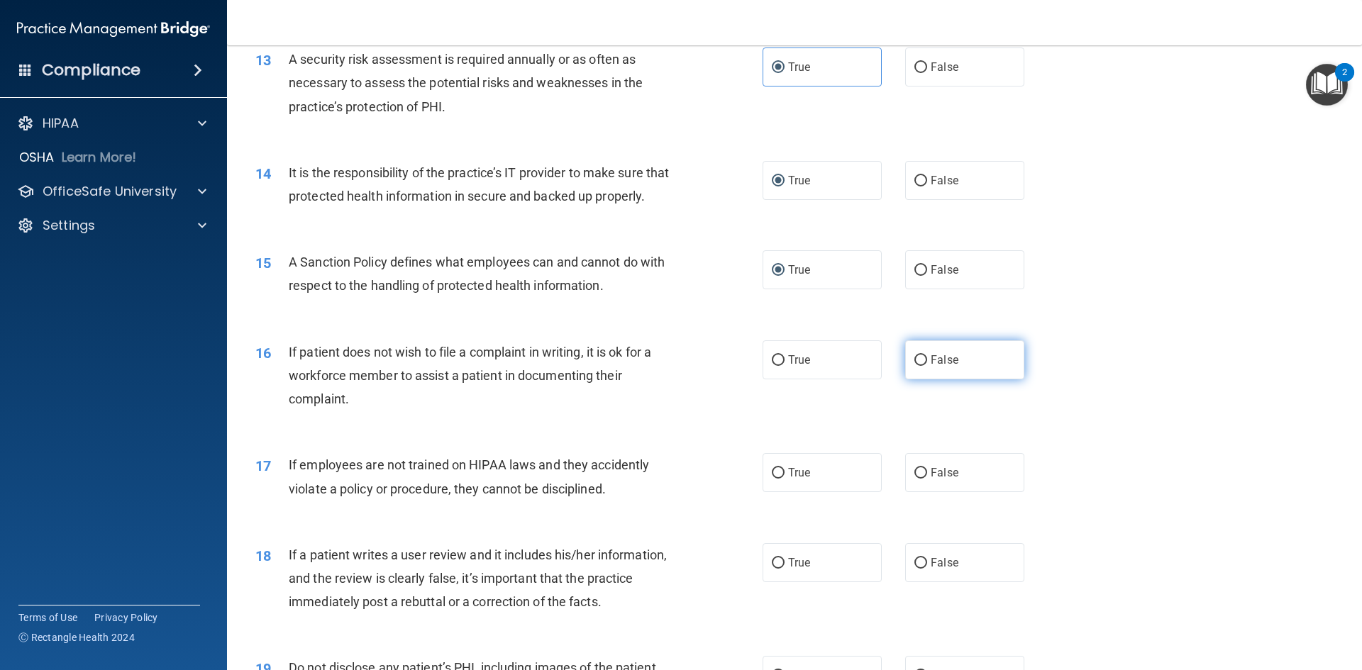
radio input "true"
click at [918, 479] on input "False" at bounding box center [920, 473] width 13 height 11
radio input "true"
click at [915, 569] on input "False" at bounding box center [920, 563] width 13 height 11
radio input "true"
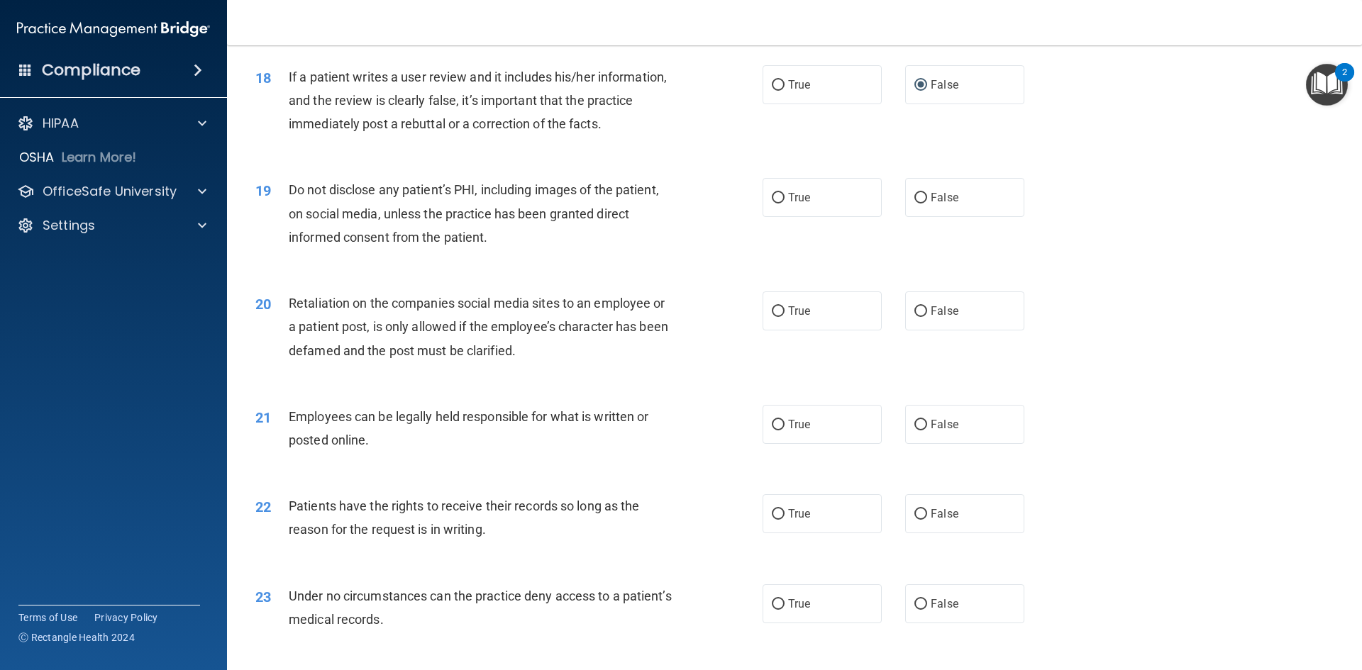
scroll to position [2021, 0]
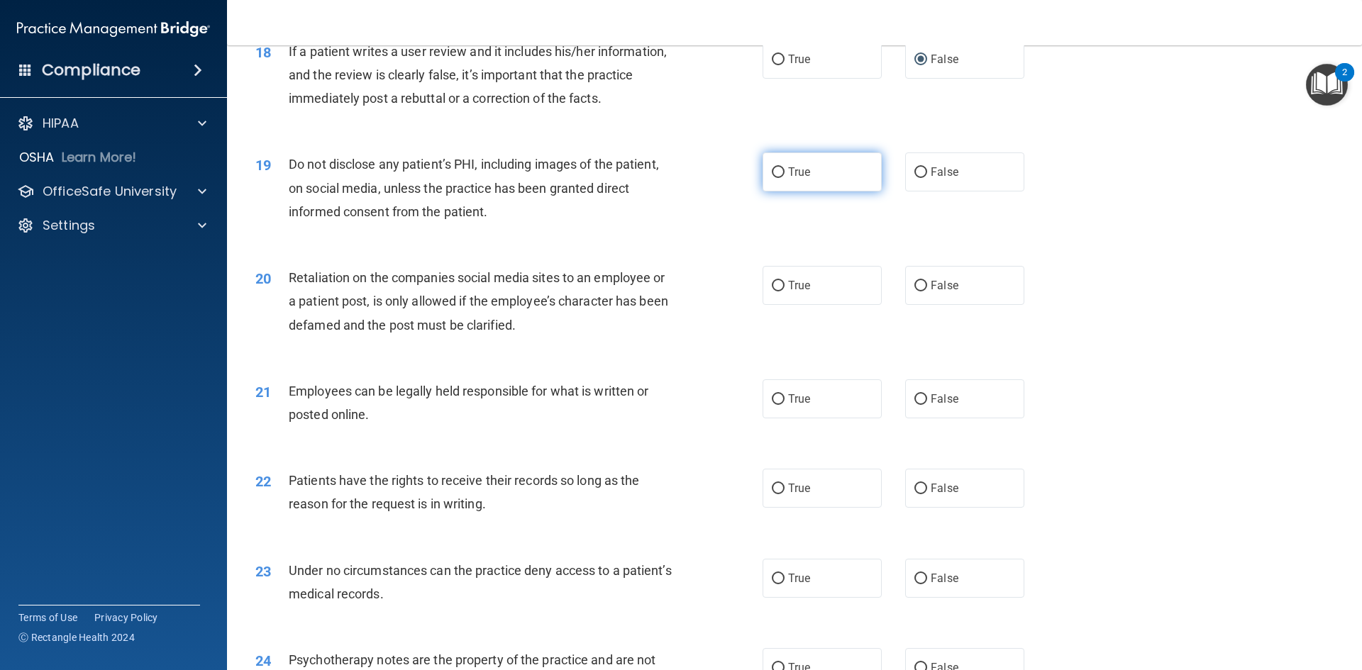
click at [772, 178] on input "True" at bounding box center [778, 172] width 13 height 11
radio input "true"
click at [918, 291] on input "False" at bounding box center [920, 286] width 13 height 11
radio input "true"
click at [779, 418] on label "True" at bounding box center [821, 398] width 119 height 39
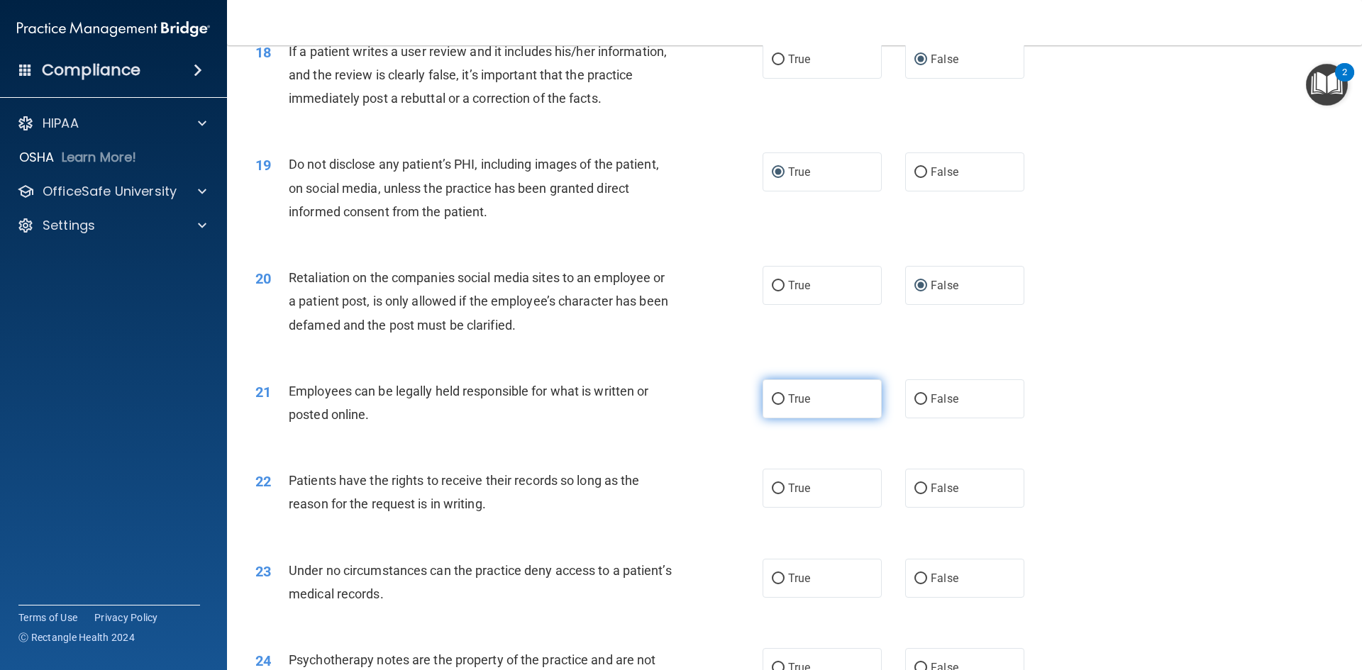
click at [779, 405] on input "True" at bounding box center [778, 399] width 13 height 11
radio input "true"
click at [775, 494] on input "True" at bounding box center [778, 489] width 13 height 11
radio input "true"
click at [782, 598] on label "True" at bounding box center [821, 578] width 119 height 39
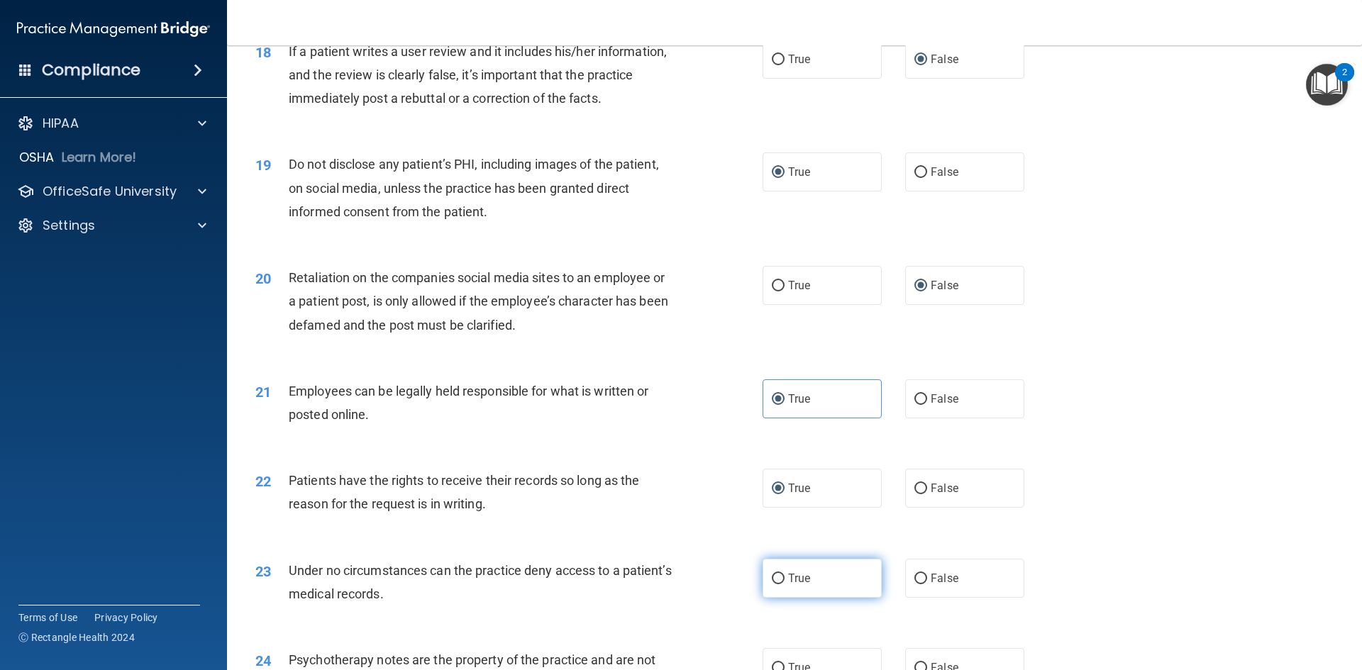
click at [782, 584] on input "True" at bounding box center [778, 579] width 13 height 11
radio input "true"
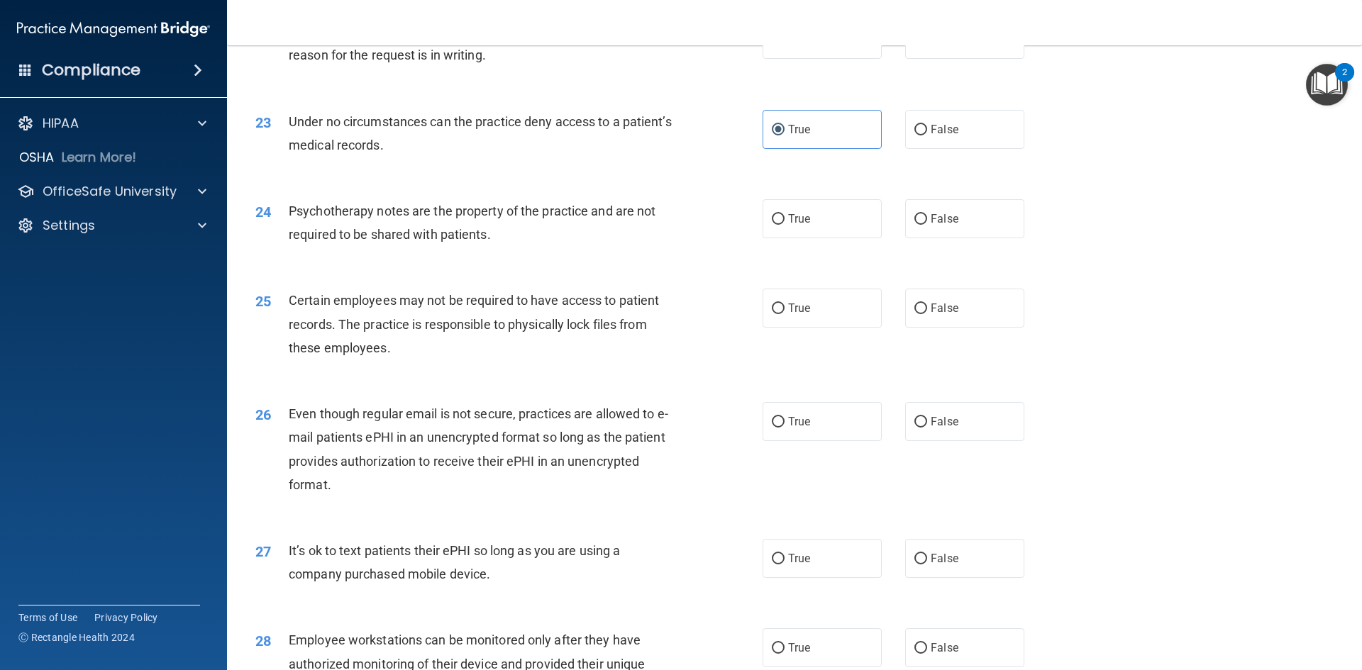
scroll to position [2504, 0]
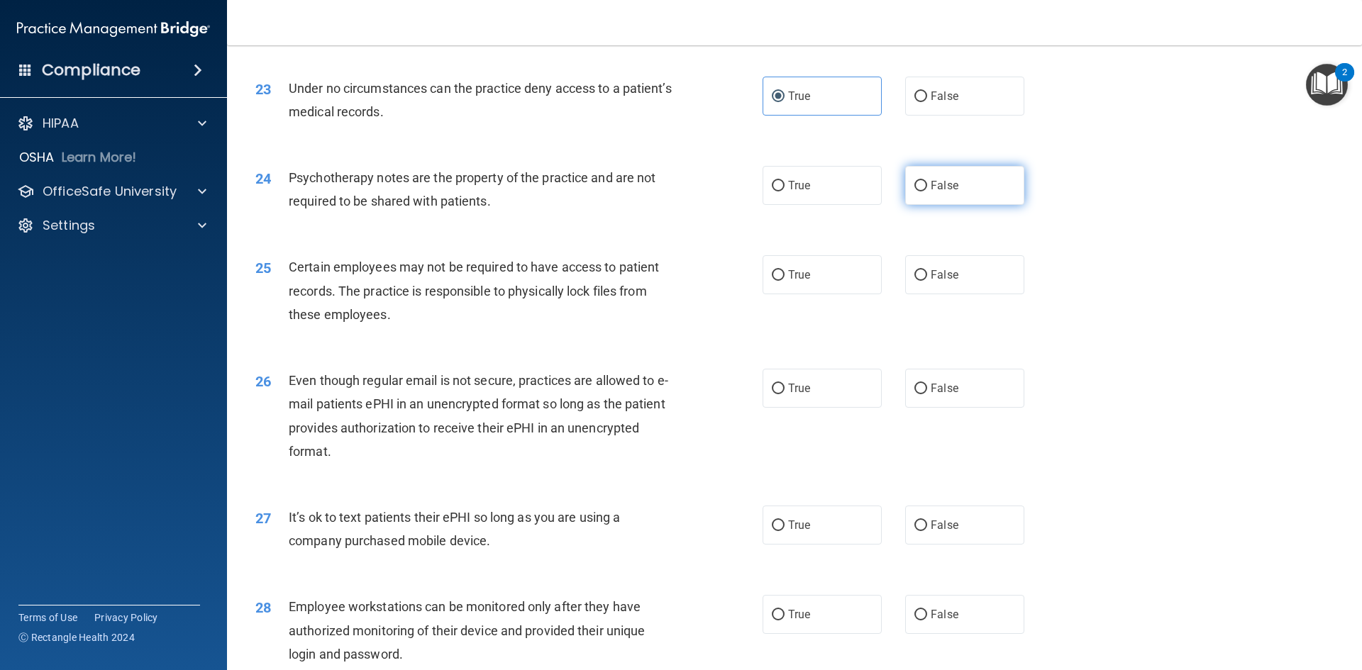
click at [914, 191] on input "False" at bounding box center [920, 186] width 13 height 11
radio input "true"
click at [780, 294] on label "True" at bounding box center [821, 274] width 119 height 39
click at [780, 281] on input "True" at bounding box center [778, 275] width 13 height 11
radio input "true"
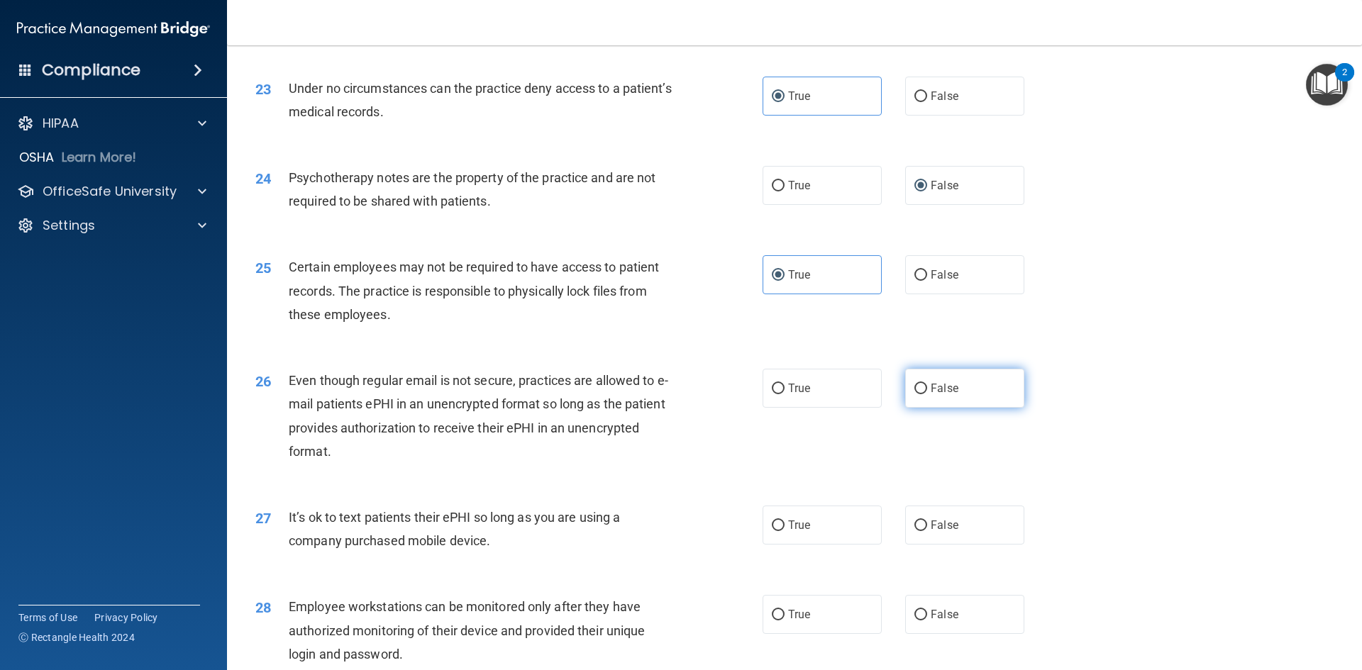
click at [916, 394] on input "False" at bounding box center [920, 389] width 13 height 11
radio input "true"
click at [906, 545] on label "False" at bounding box center [964, 525] width 119 height 39
click at [914, 531] on input "False" at bounding box center [920, 526] width 13 height 11
radio input "true"
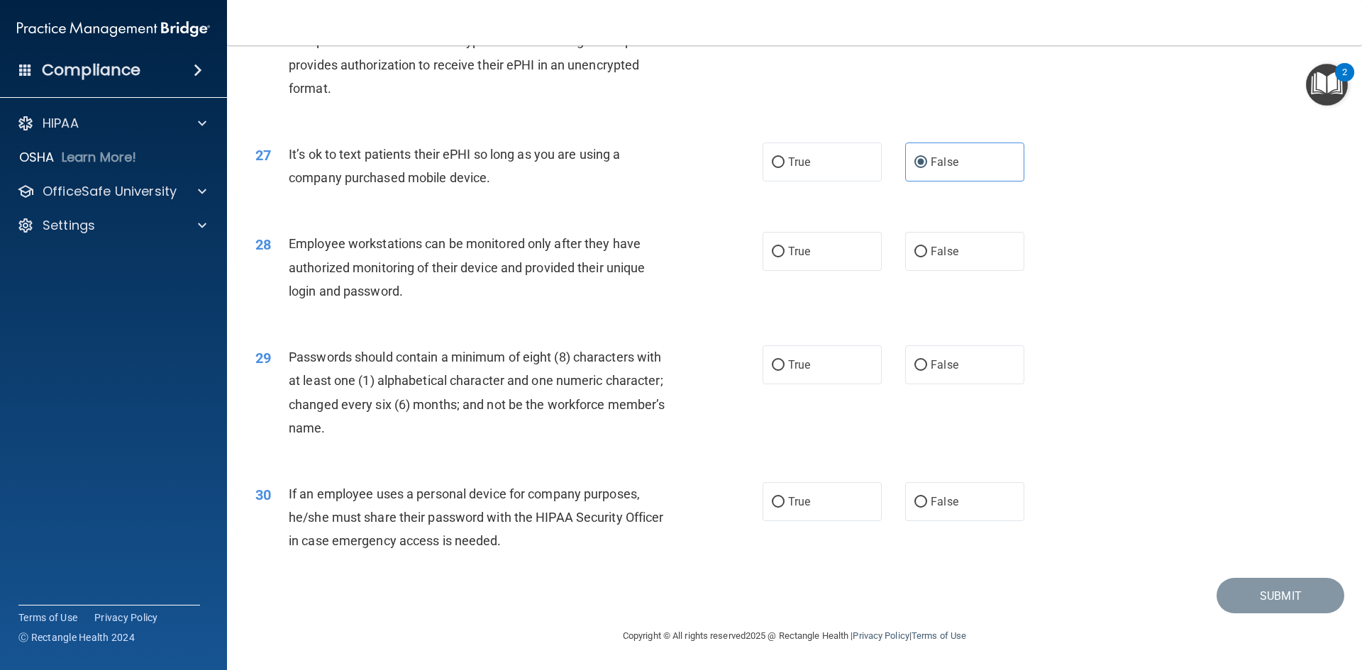
scroll to position [2890, 0]
click at [779, 257] on label "True" at bounding box center [821, 251] width 119 height 39
click at [779, 257] on input "True" at bounding box center [778, 252] width 13 height 11
radio input "true"
click at [915, 365] on input "False" at bounding box center [920, 365] width 13 height 11
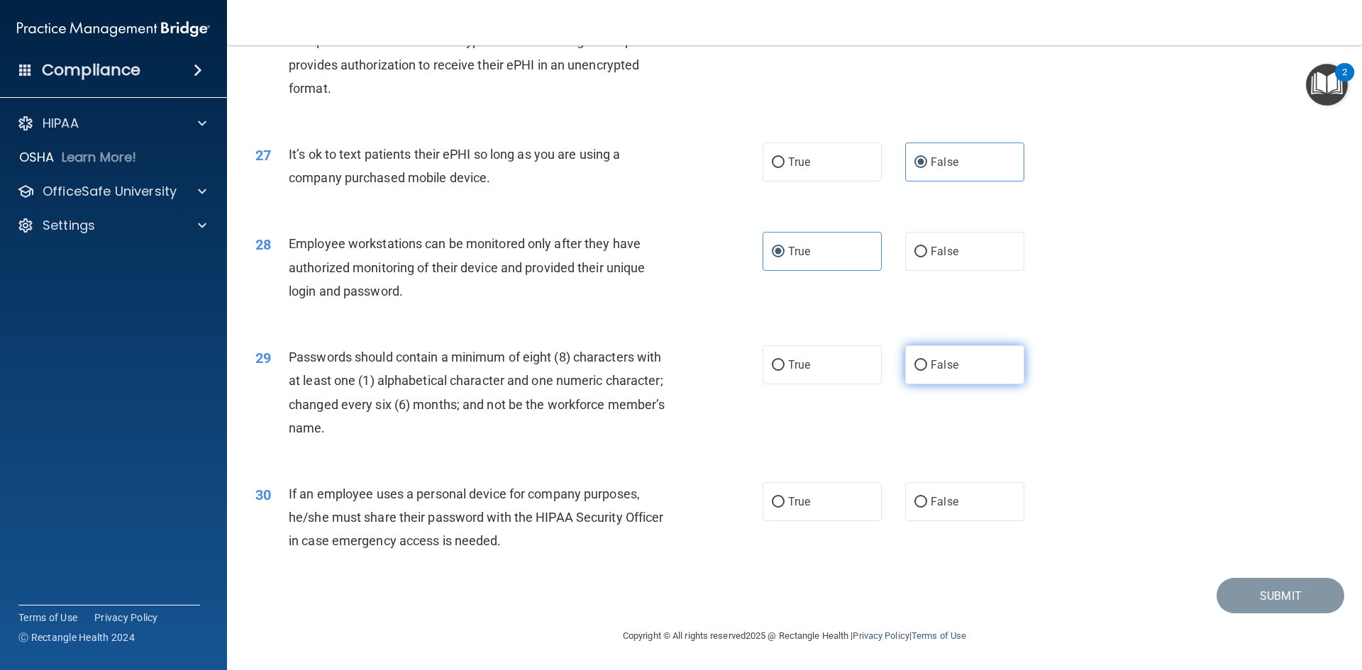
radio input "true"
click at [772, 501] on input "True" at bounding box center [778, 502] width 13 height 11
radio input "true"
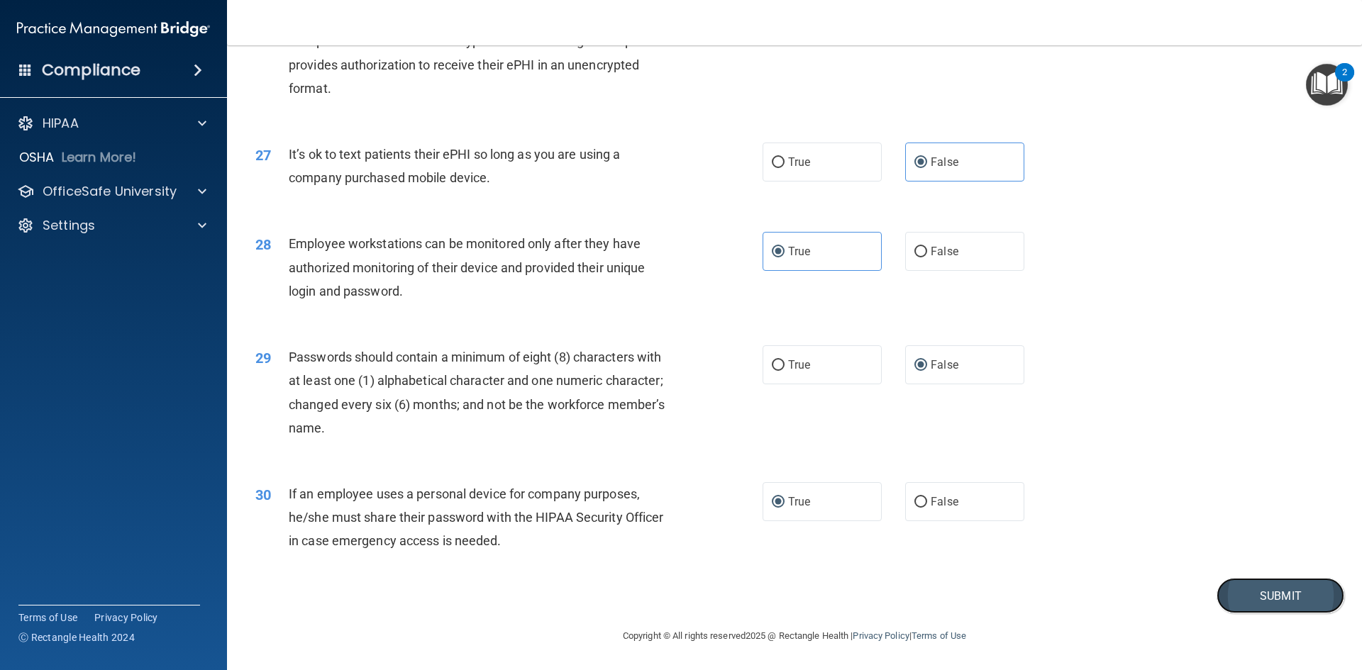
click at [1271, 596] on button "Submit" at bounding box center [1280, 596] width 128 height 36
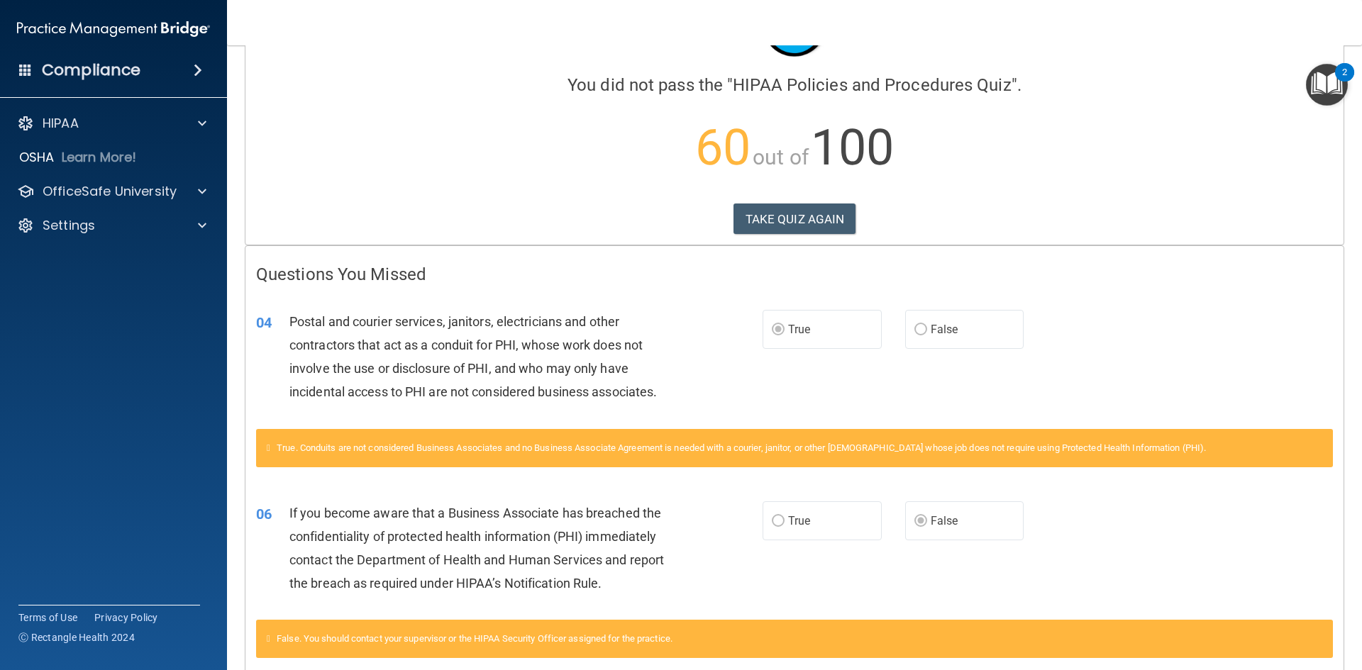
scroll to position [14, 0]
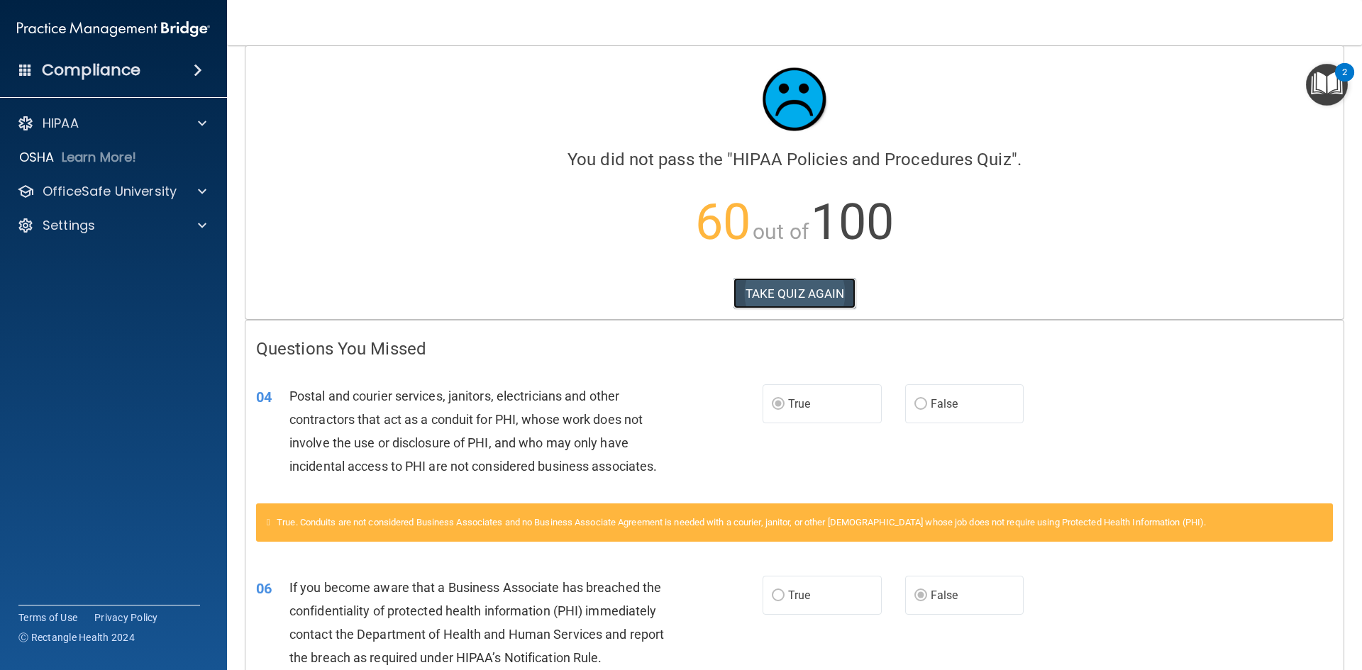
click at [769, 289] on button "TAKE QUIZ AGAIN" at bounding box center [794, 293] width 123 height 31
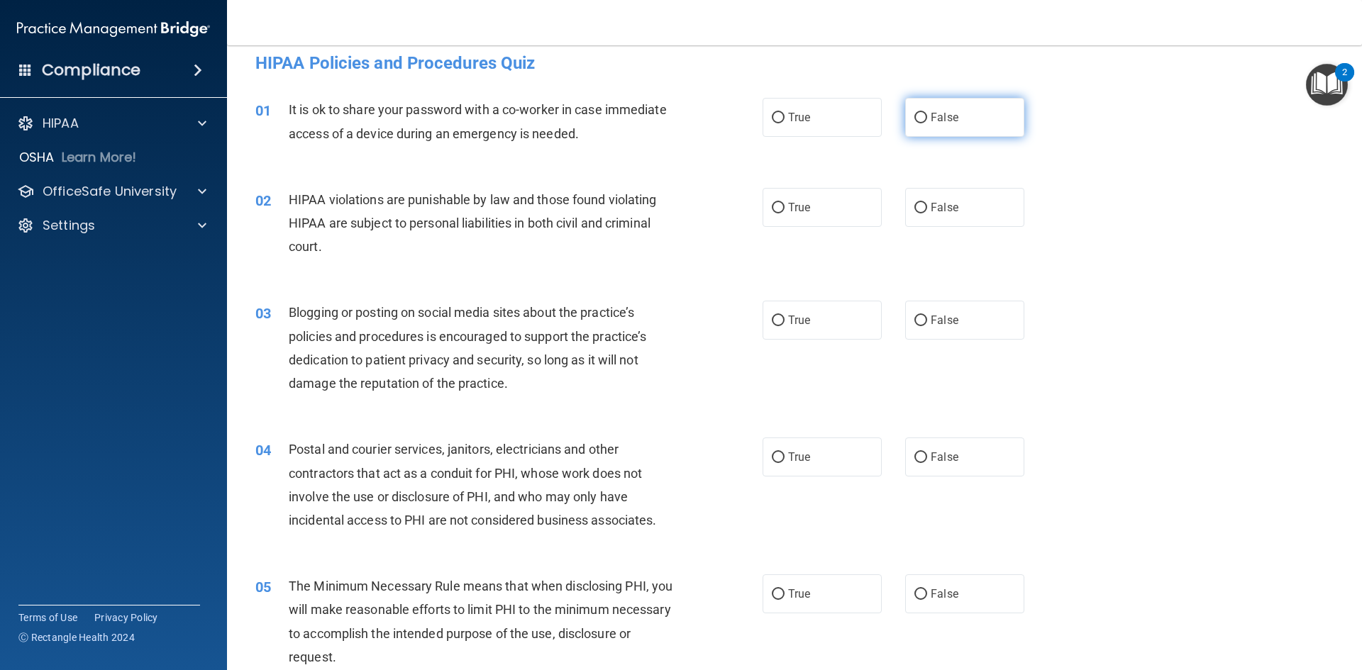
click at [917, 118] on input "False" at bounding box center [920, 118] width 13 height 11
radio input "true"
click at [772, 206] on input "True" at bounding box center [778, 208] width 13 height 11
radio input "true"
click at [914, 321] on input "False" at bounding box center [920, 321] width 13 height 11
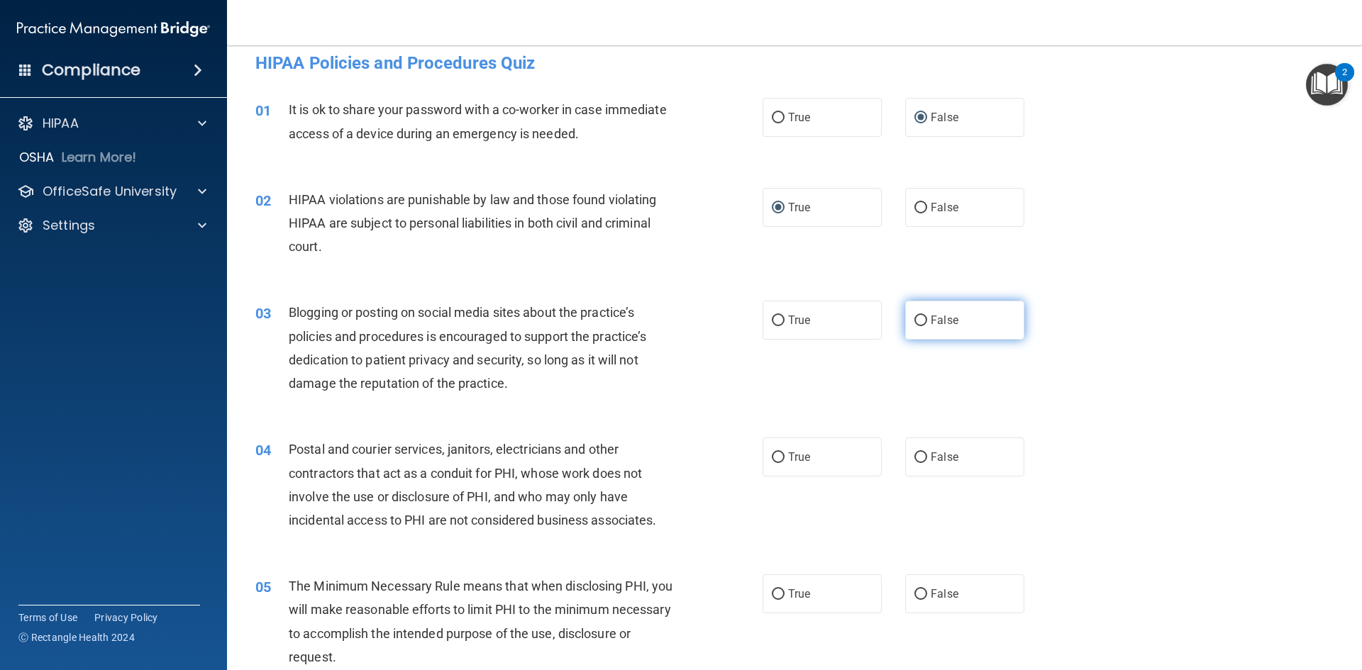
radio input "true"
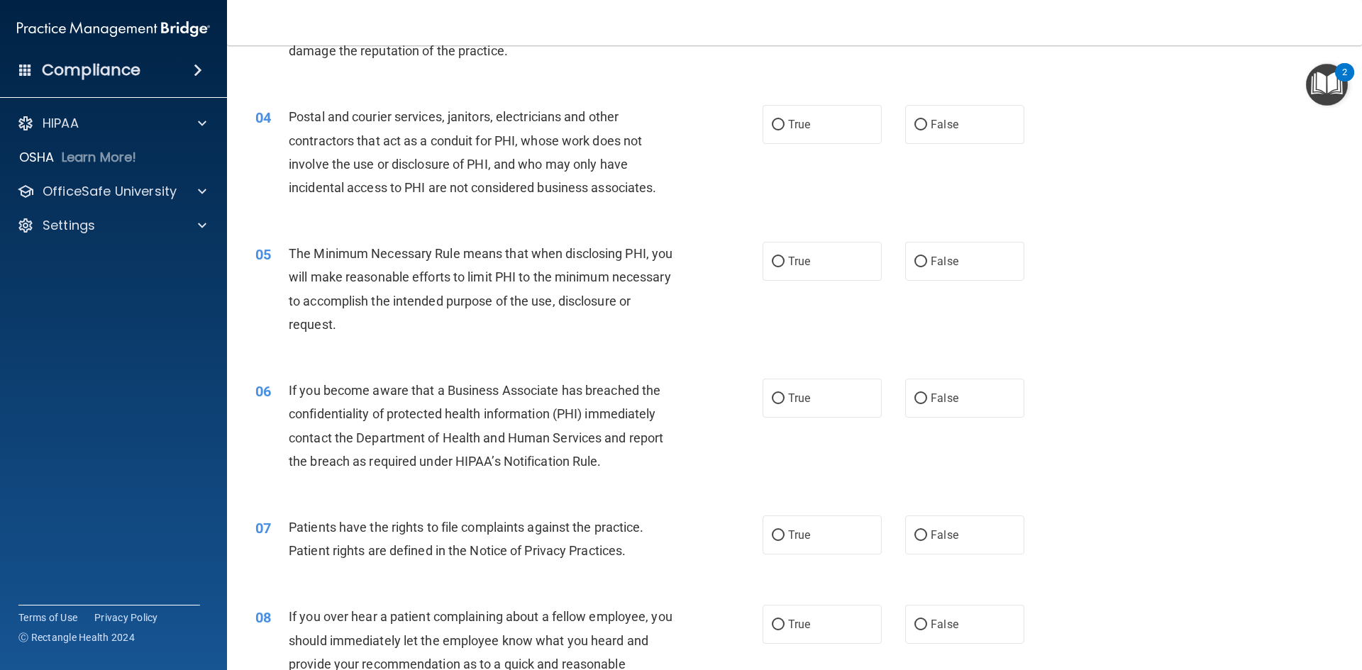
scroll to position [351, 0]
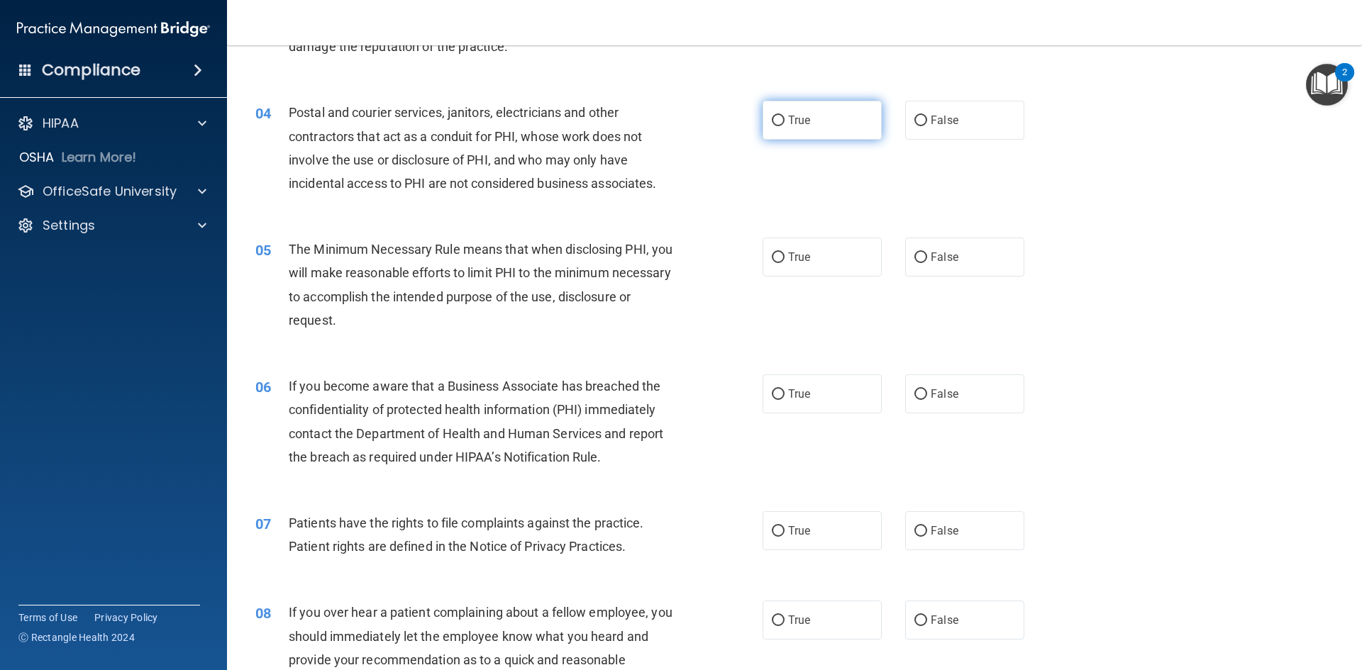
click at [774, 119] on input "True" at bounding box center [778, 121] width 13 height 11
radio input "true"
click at [772, 260] on input "True" at bounding box center [778, 257] width 13 height 11
radio input "true"
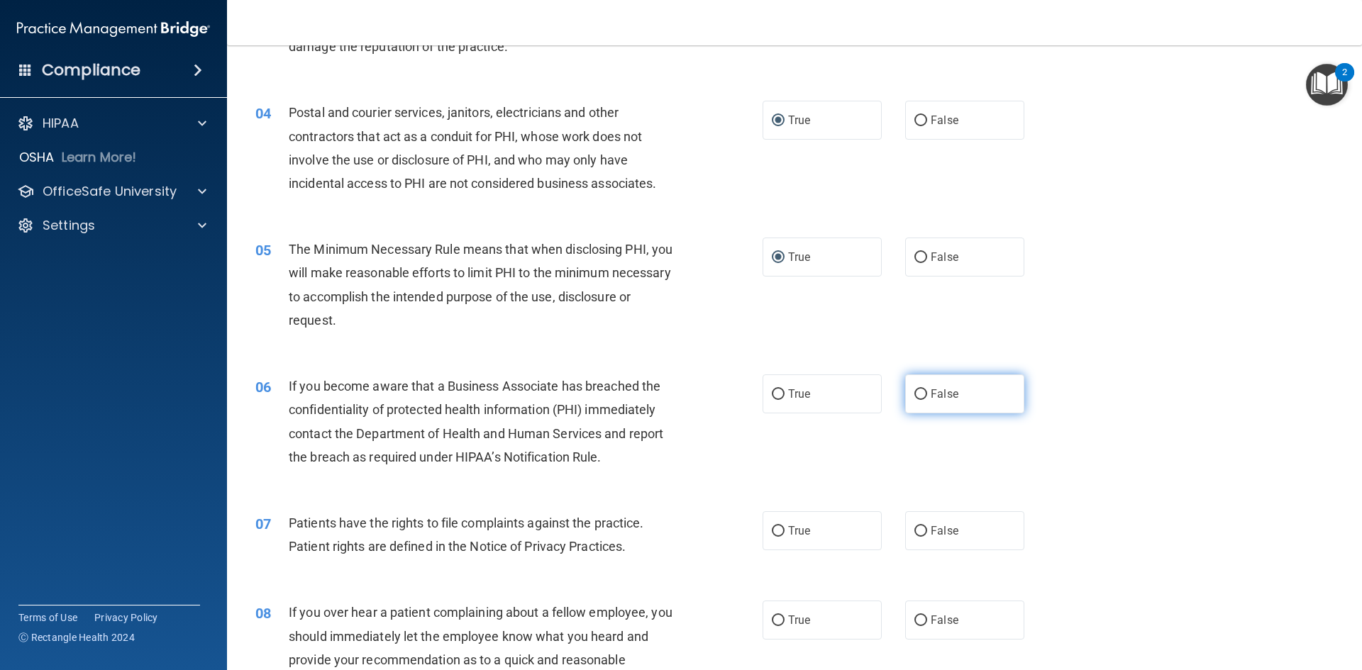
click at [914, 397] on input "False" at bounding box center [920, 394] width 13 height 11
radio input "true"
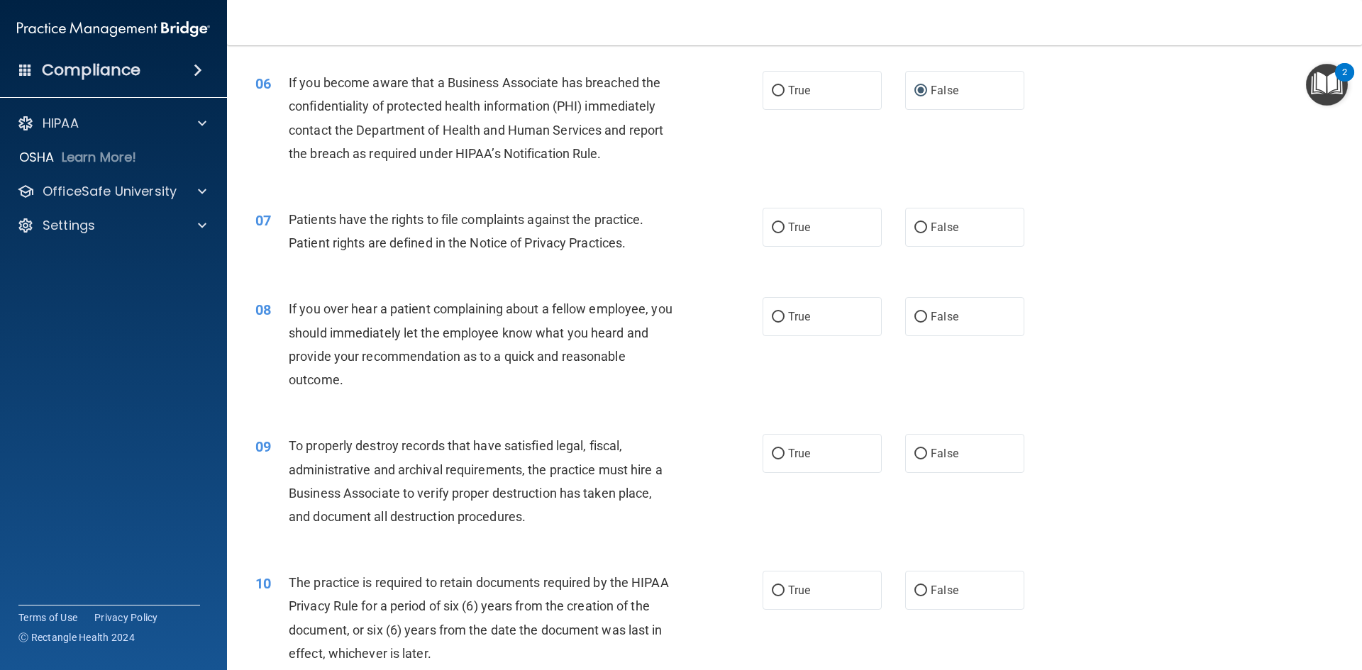
scroll to position [672, 0]
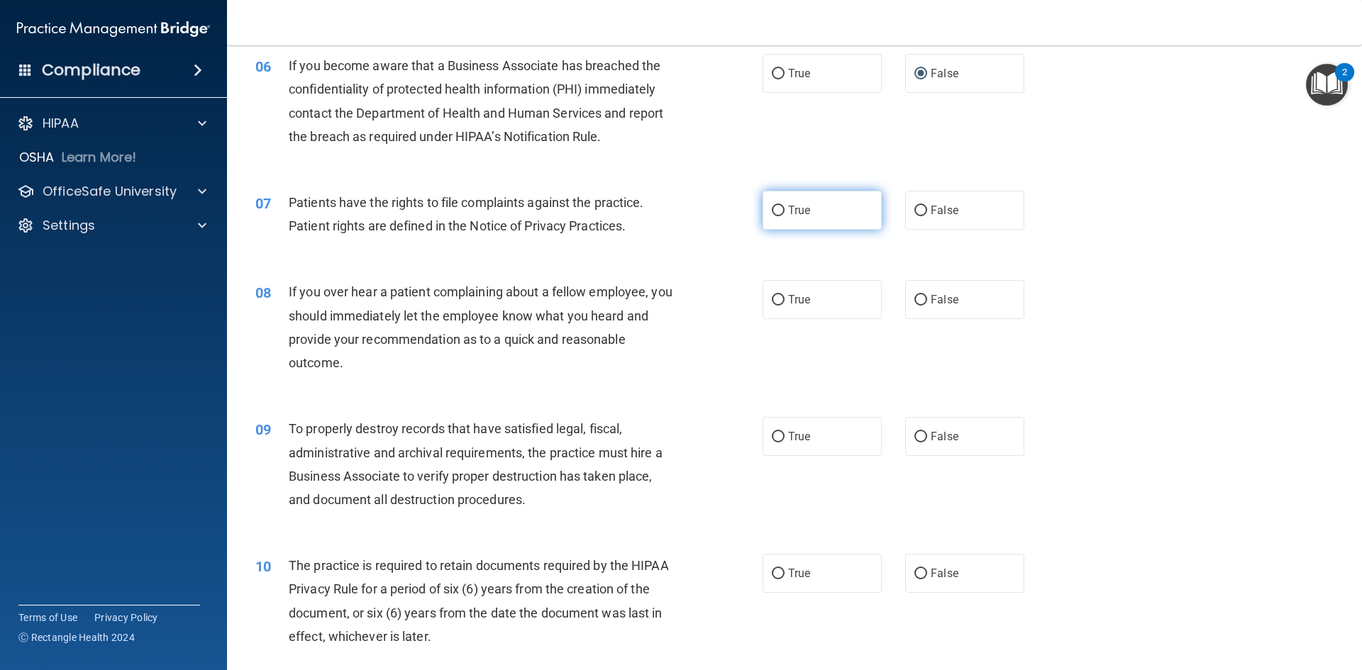
click at [772, 206] on input "True" at bounding box center [778, 211] width 13 height 11
radio input "true"
click at [914, 298] on input "False" at bounding box center [920, 300] width 13 height 11
radio input "true"
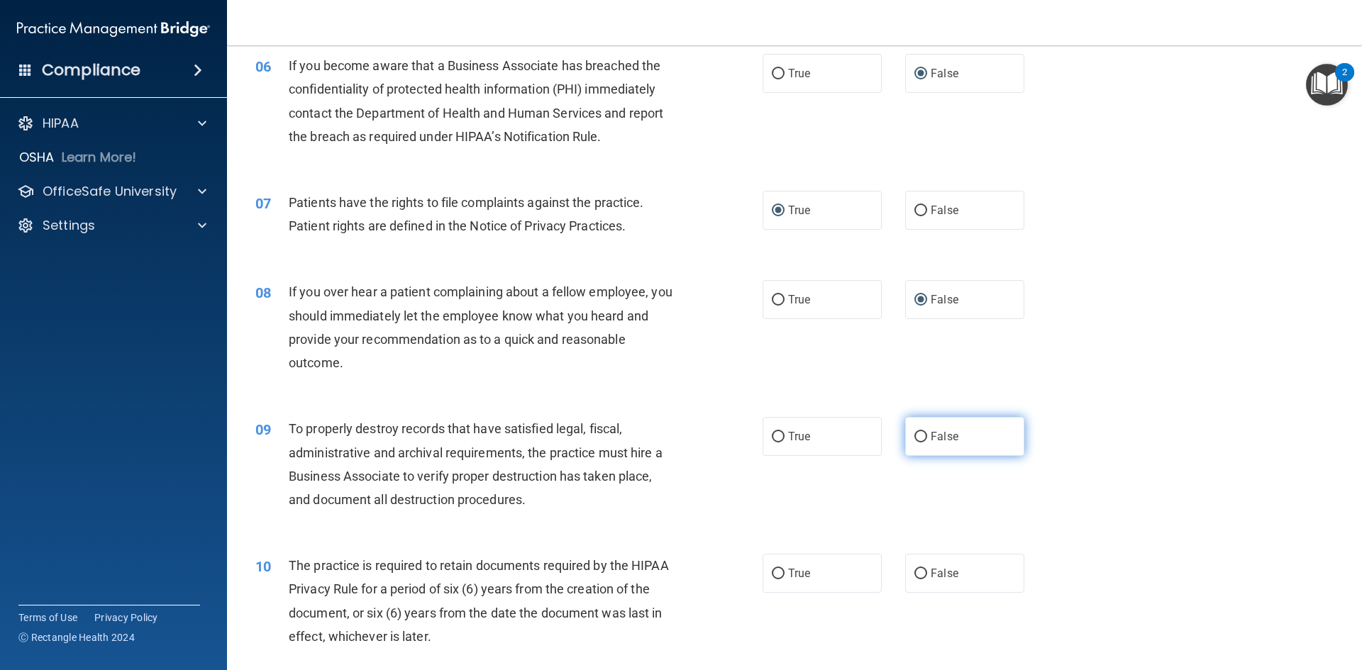
click at [918, 436] on input "False" at bounding box center [920, 437] width 13 height 11
radio input "true"
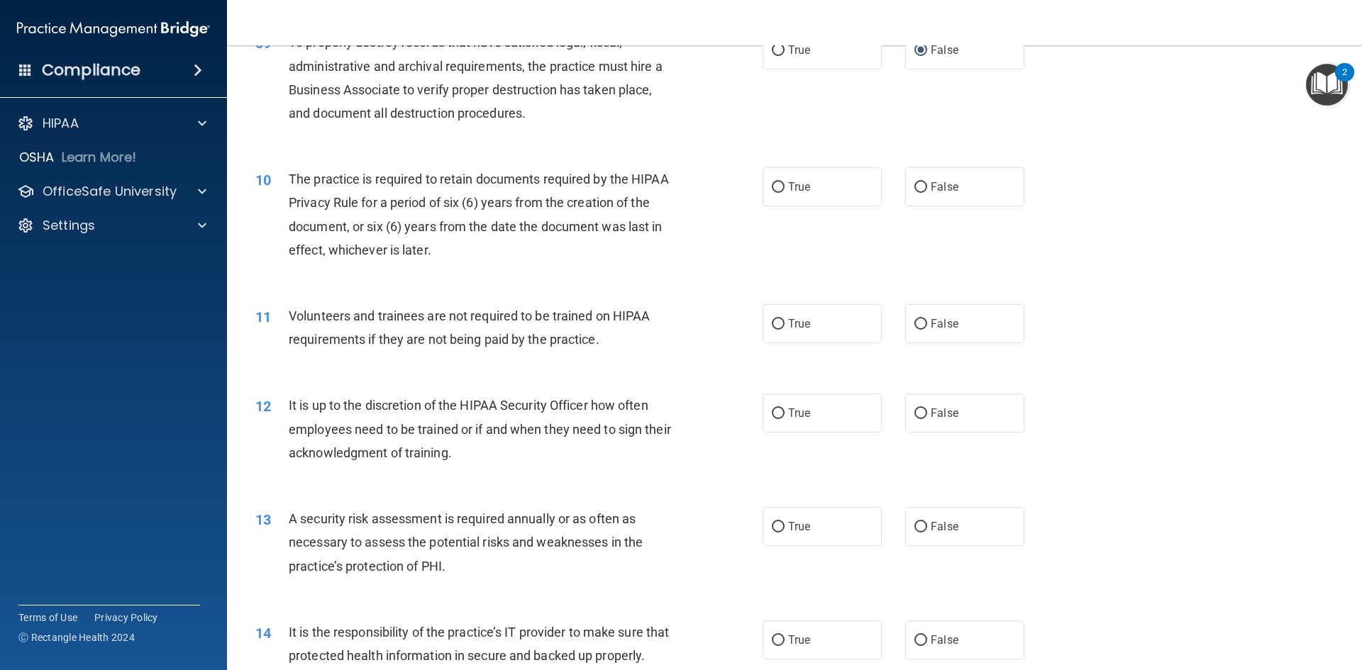
scroll to position [1067, 0]
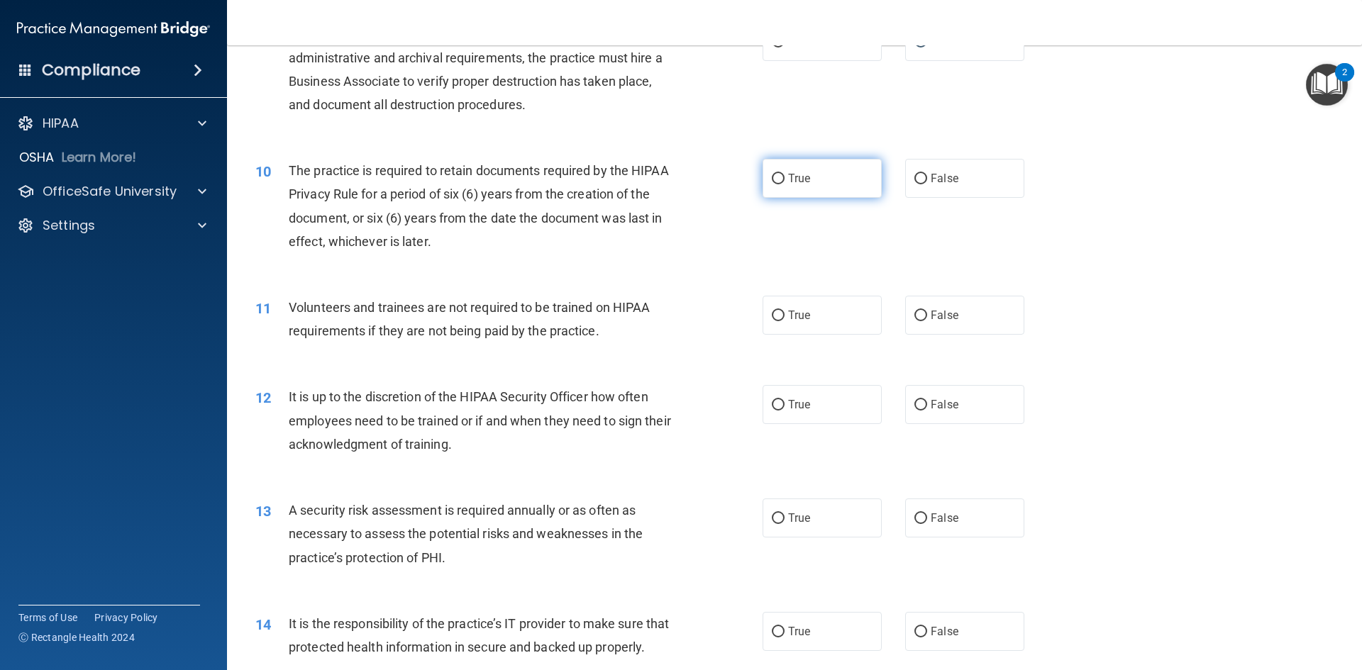
click at [774, 181] on input "True" at bounding box center [778, 179] width 13 height 11
radio input "true"
click at [916, 318] on input "False" at bounding box center [920, 316] width 13 height 11
radio input "true"
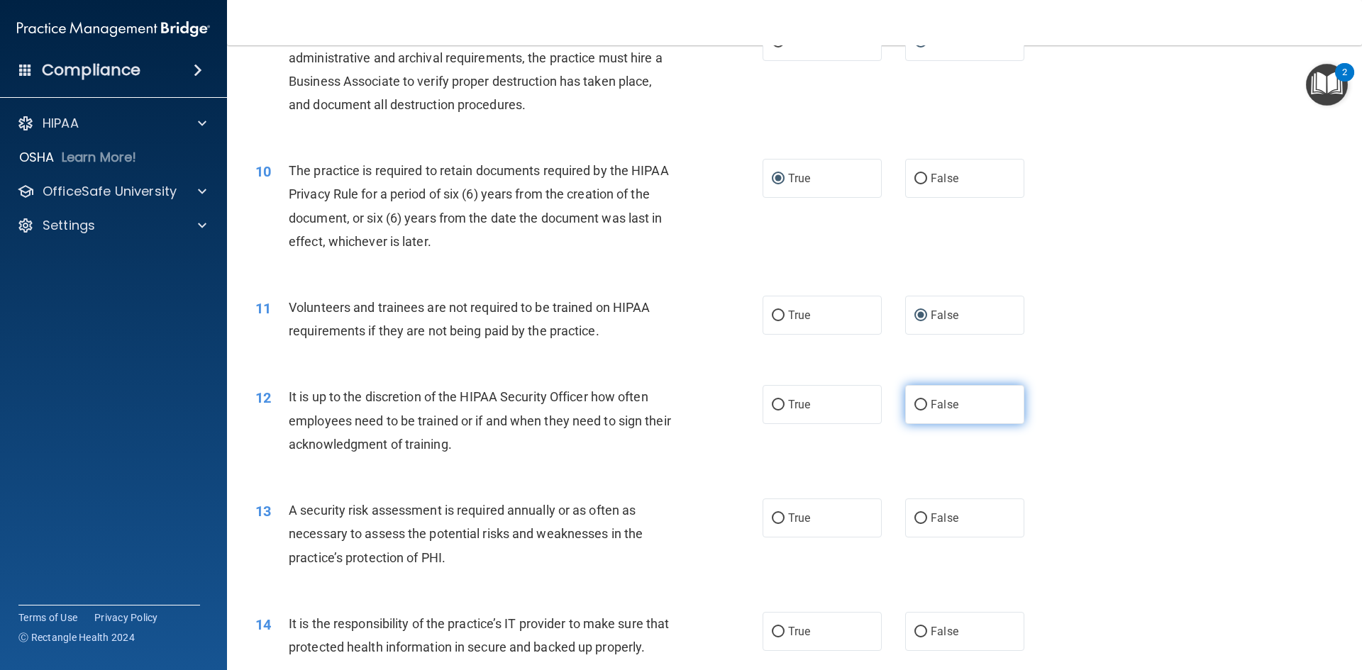
click at [914, 402] on input "False" at bounding box center [920, 405] width 13 height 11
radio input "true"
click at [772, 516] on input "True" at bounding box center [778, 518] width 13 height 11
radio input "true"
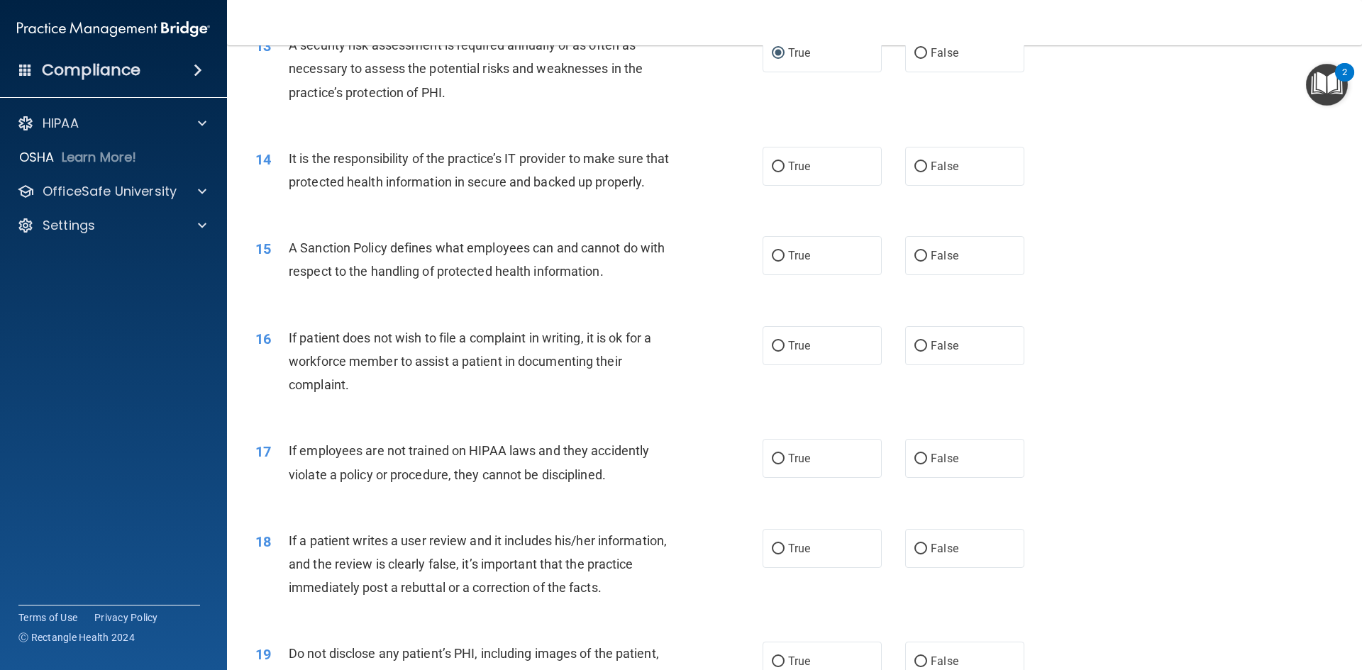
scroll to position [1540, 0]
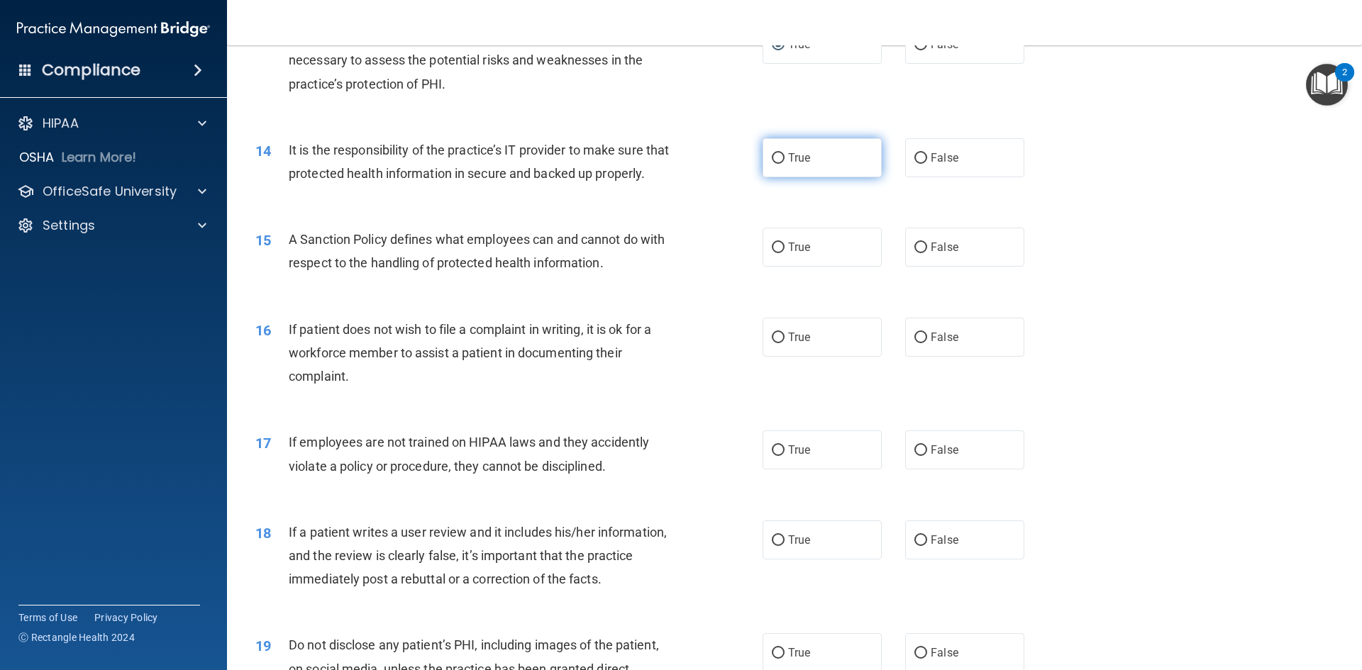
click at [772, 156] on input "True" at bounding box center [778, 158] width 13 height 11
radio input "true"
click at [918, 253] on input "False" at bounding box center [920, 248] width 13 height 11
radio input "true"
drag, startPoint x: 773, startPoint y: 359, endPoint x: 767, endPoint y: 365, distance: 9.0
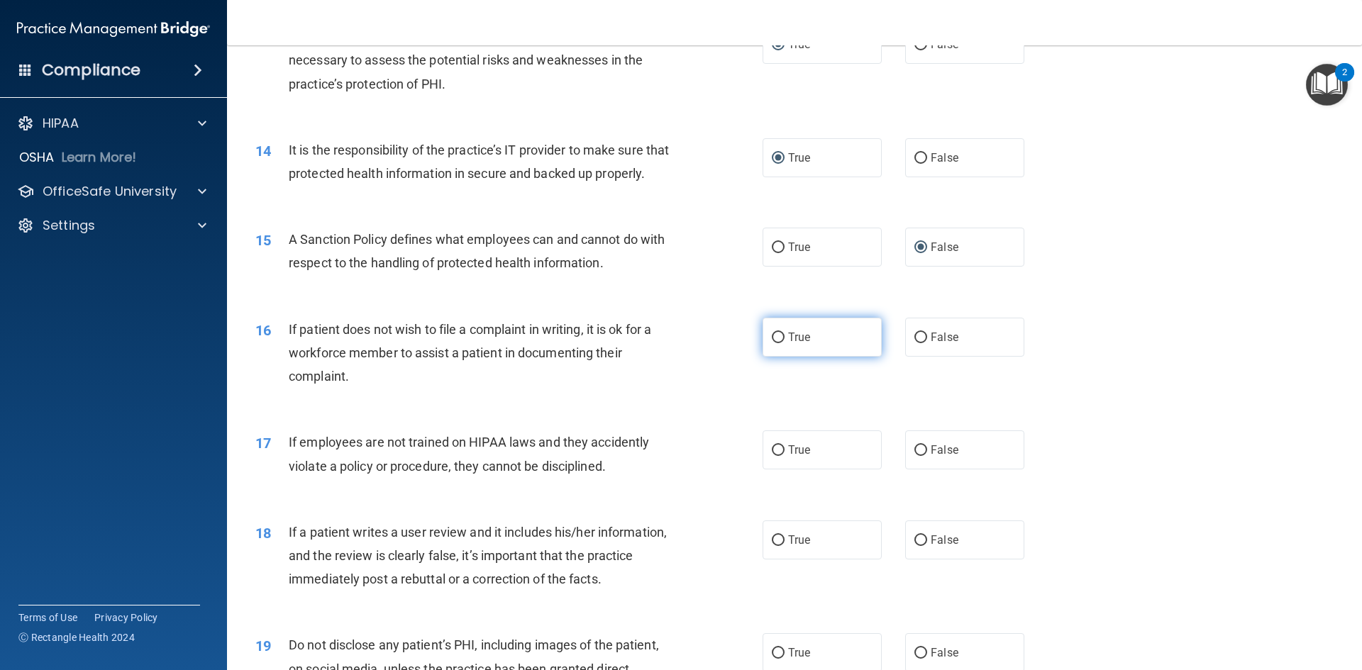
click at [772, 343] on input "True" at bounding box center [778, 338] width 13 height 11
radio input "true"
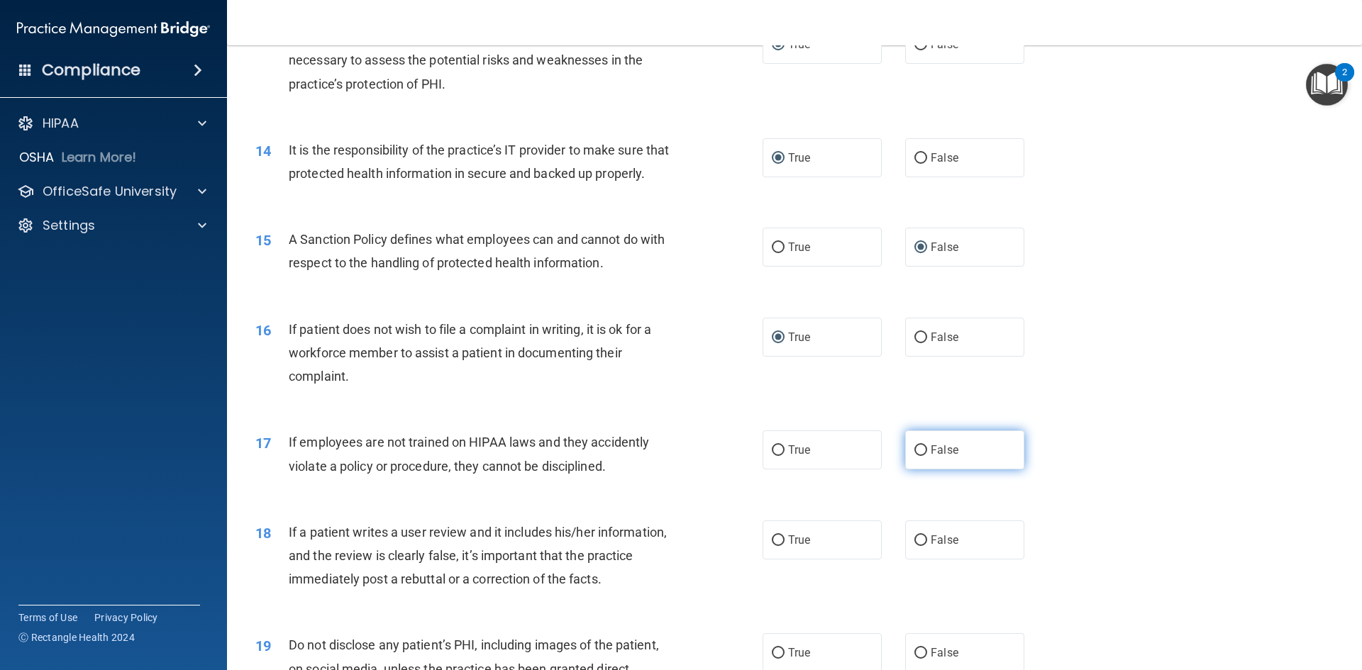
click at [914, 456] on input "False" at bounding box center [920, 450] width 13 height 11
radio input "true"
click at [914, 546] on input "False" at bounding box center [920, 540] width 13 height 11
radio input "true"
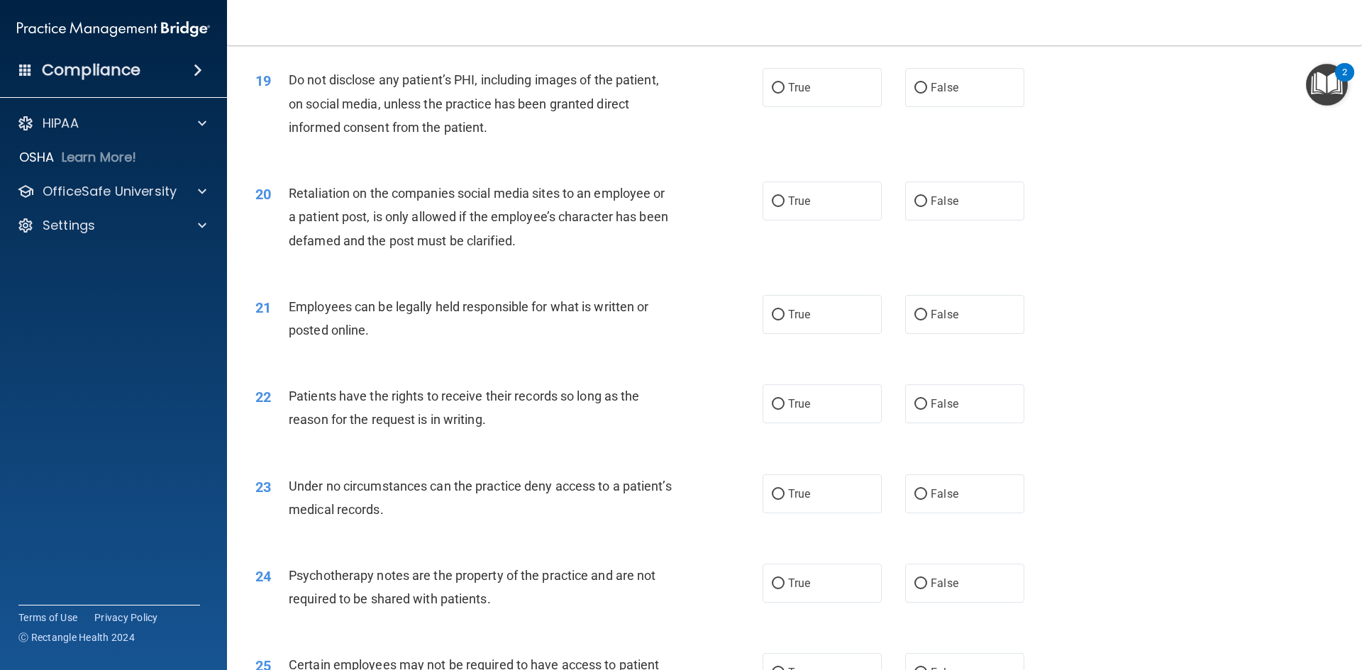
scroll to position [2118, 0]
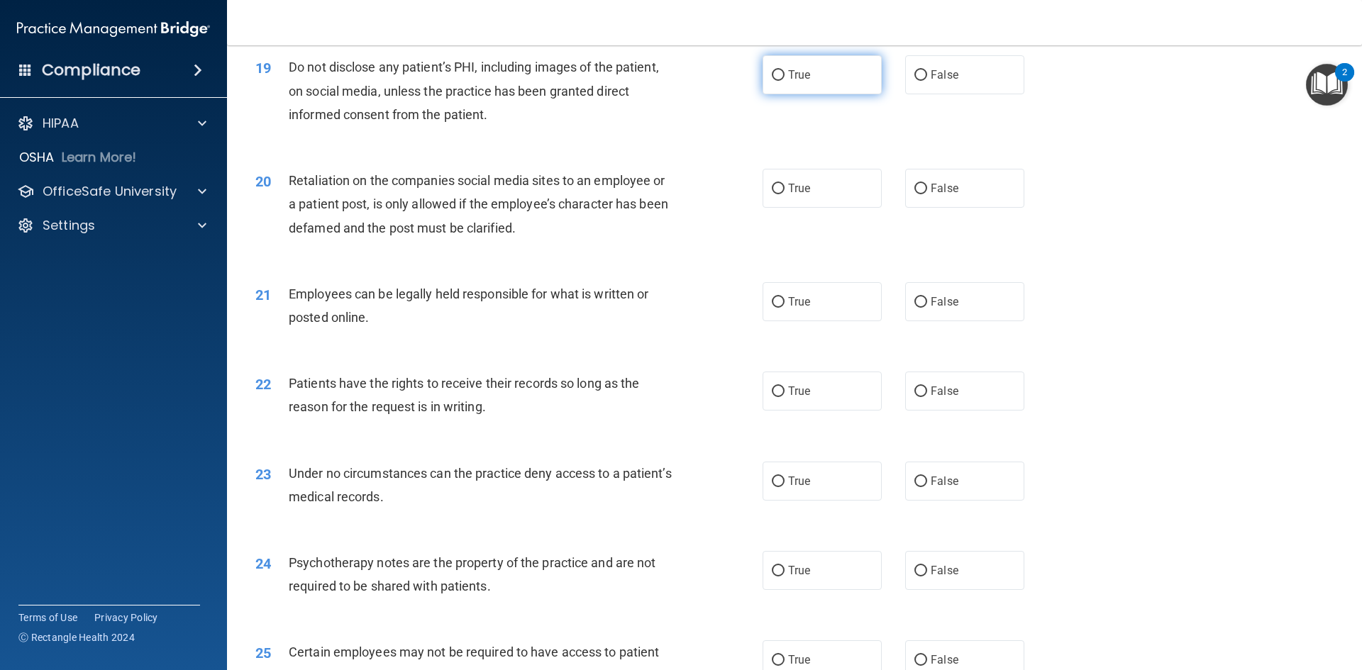
click at [767, 94] on label "True" at bounding box center [821, 74] width 119 height 39
click at [772, 81] on input "True" at bounding box center [778, 75] width 13 height 11
radio input "true"
click at [915, 194] on input "False" at bounding box center [920, 189] width 13 height 11
radio input "true"
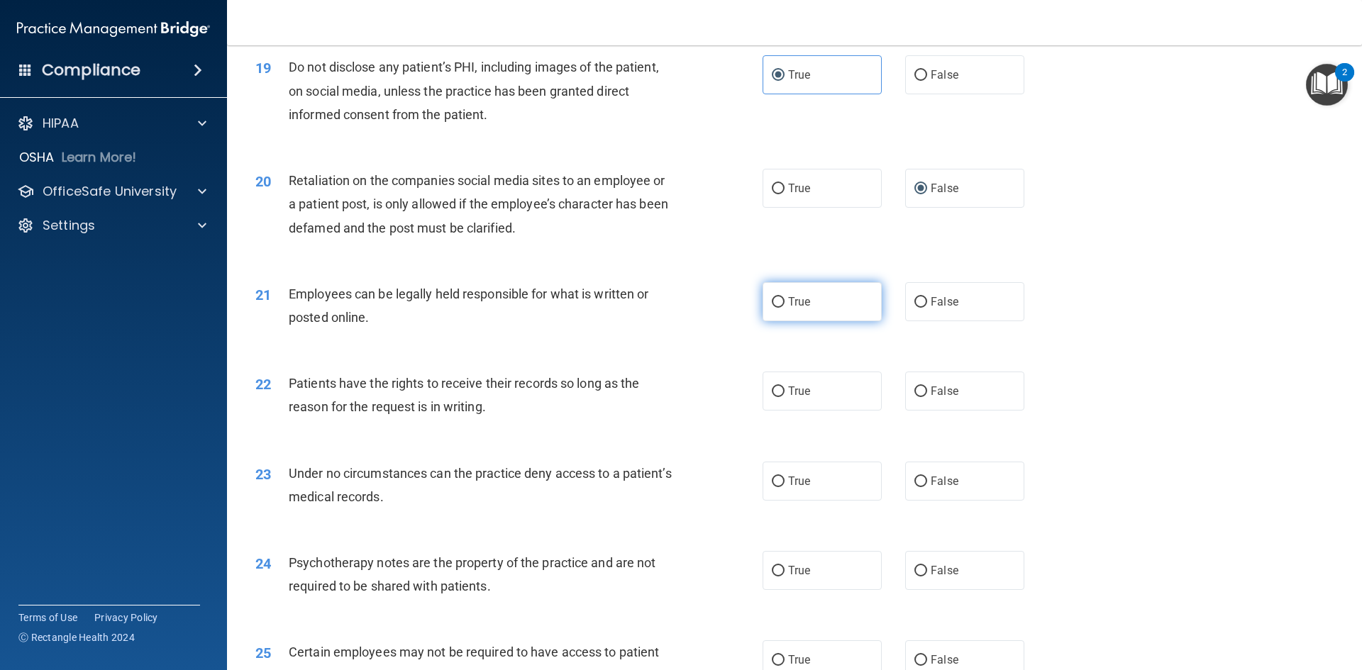
click at [772, 308] on input "True" at bounding box center [778, 302] width 13 height 11
radio input "true"
click at [920, 397] on input "False" at bounding box center [920, 392] width 13 height 11
radio input "true"
click at [914, 487] on input "False" at bounding box center [920, 482] width 13 height 11
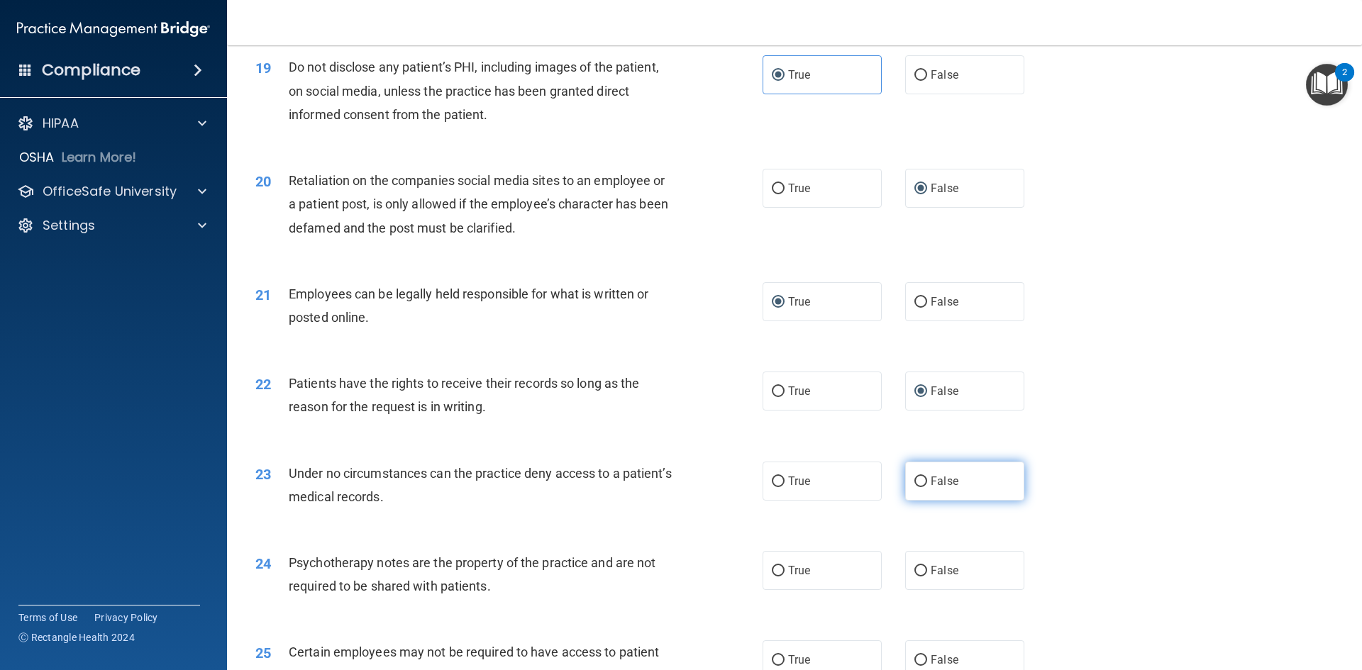
radio input "true"
click at [772, 577] on input "True" at bounding box center [778, 571] width 13 height 11
radio input "true"
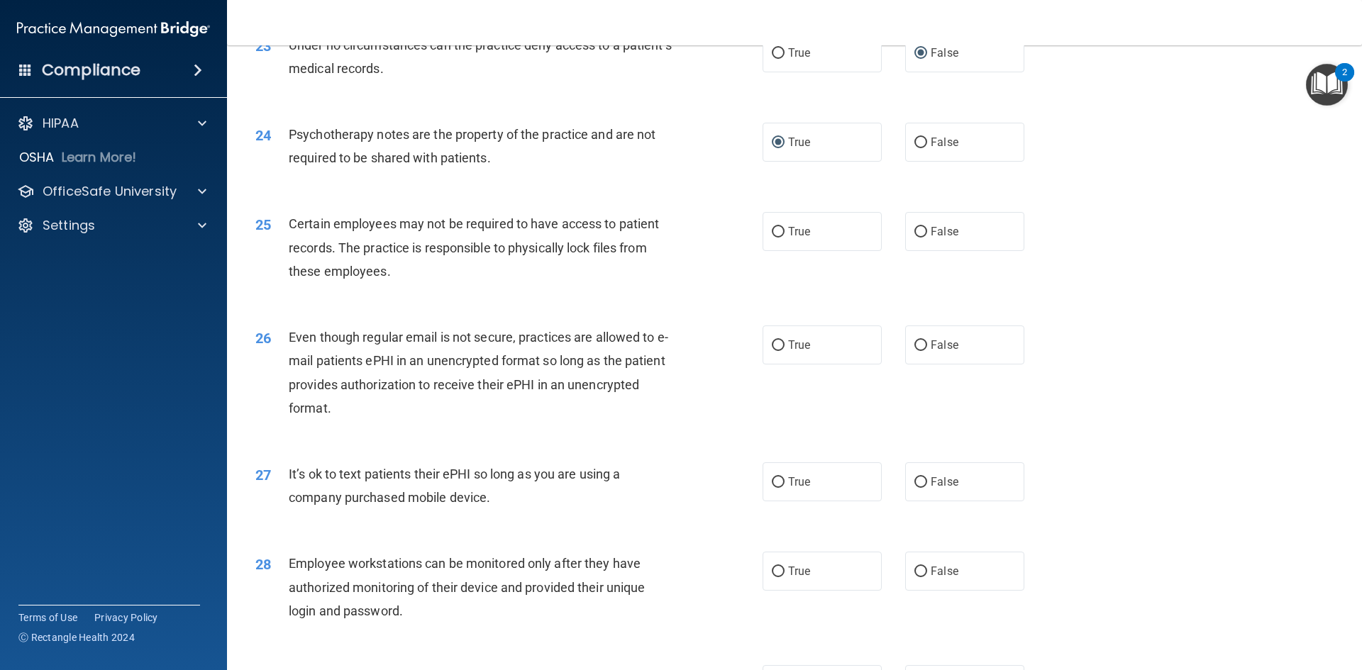
scroll to position [2572, 0]
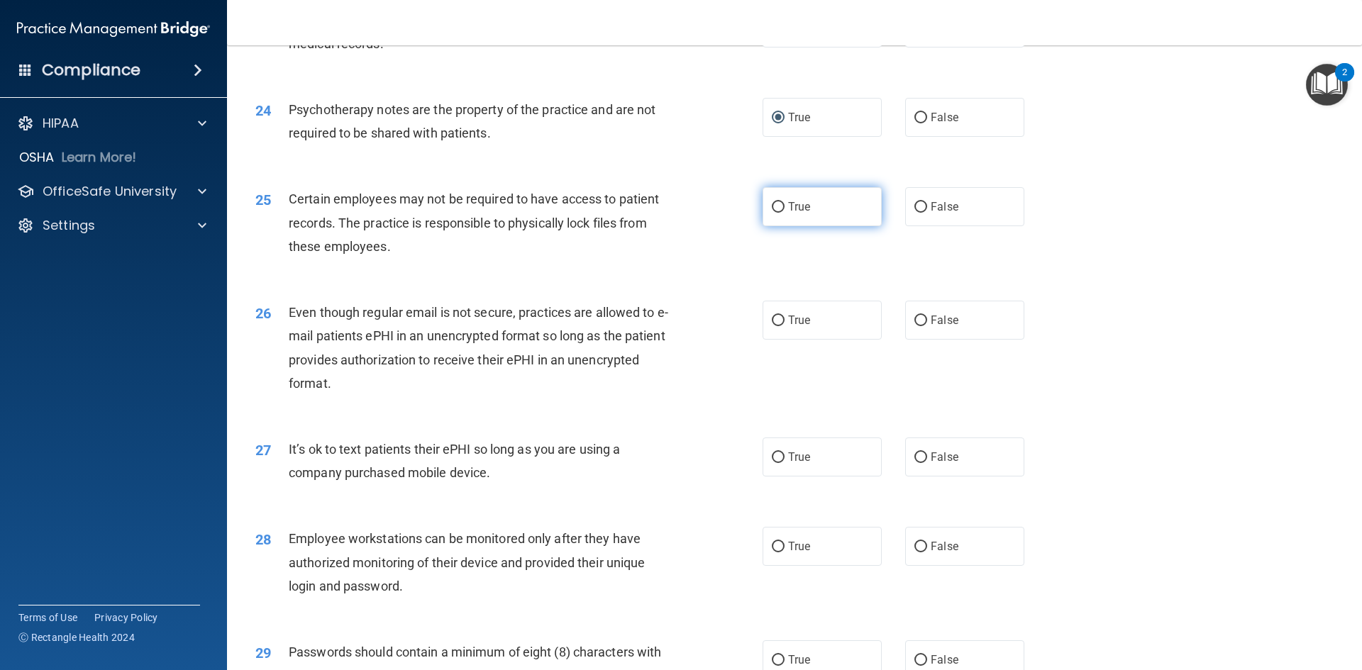
click at [772, 213] on input "True" at bounding box center [778, 207] width 13 height 11
radio input "true"
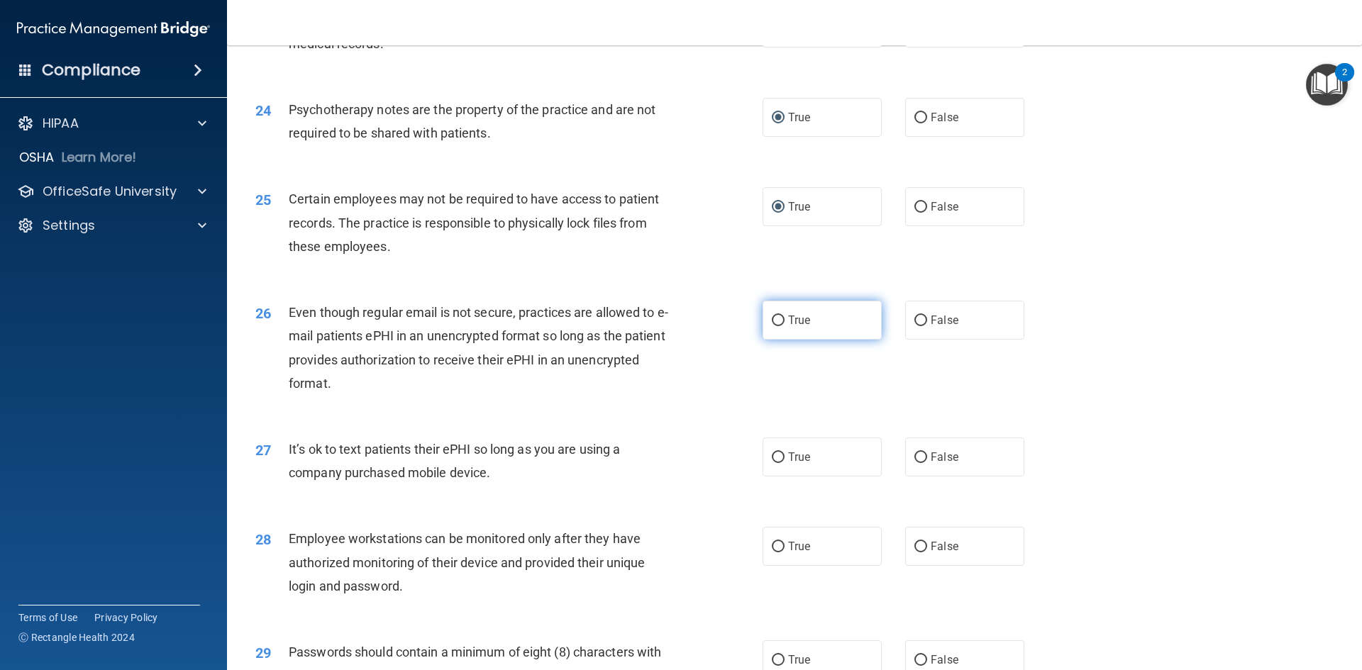
click at [772, 326] on input "True" at bounding box center [778, 321] width 13 height 11
radio input "true"
click at [914, 463] on input "False" at bounding box center [920, 457] width 13 height 11
radio input "true"
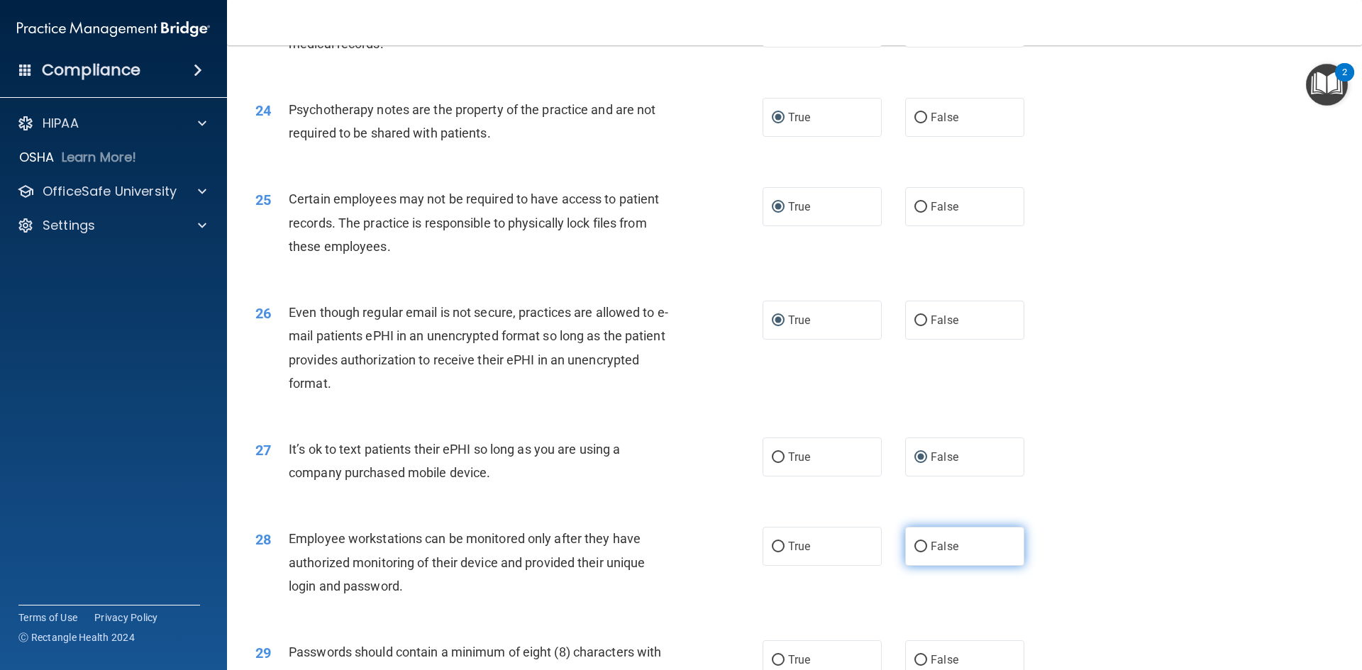
click at [914, 552] on input "False" at bounding box center [920, 547] width 13 height 11
radio input "true"
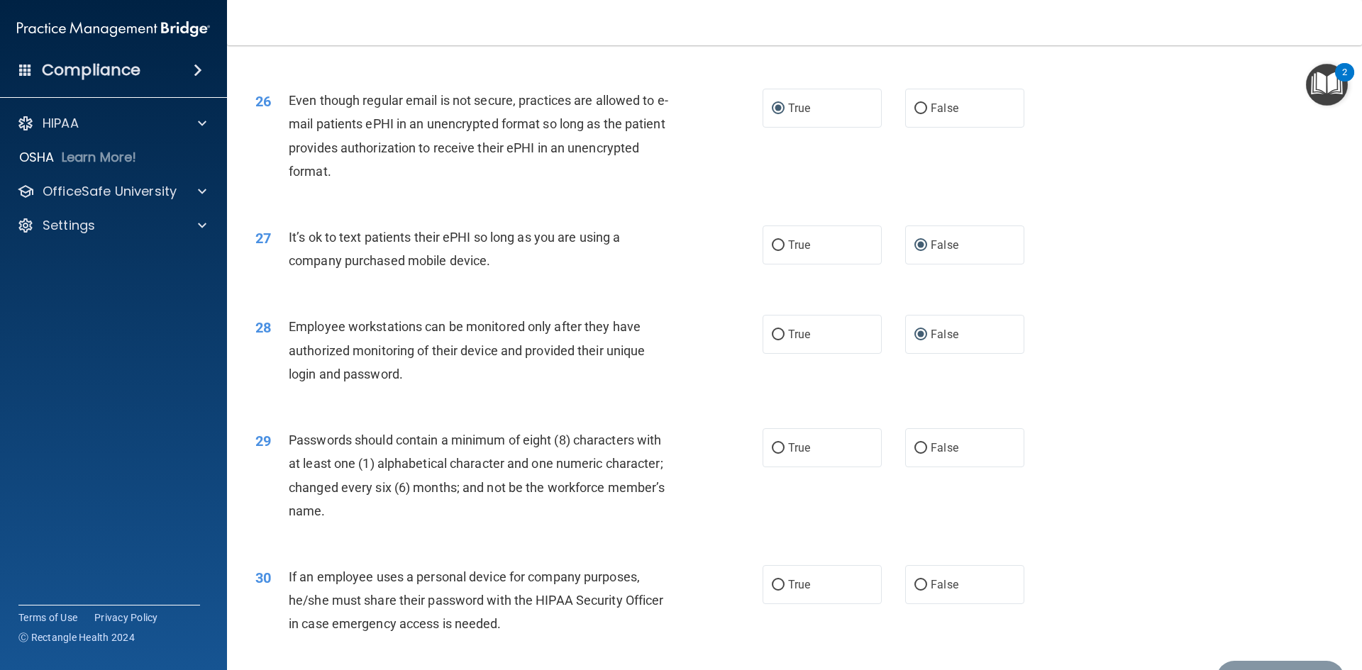
scroll to position [2890, 0]
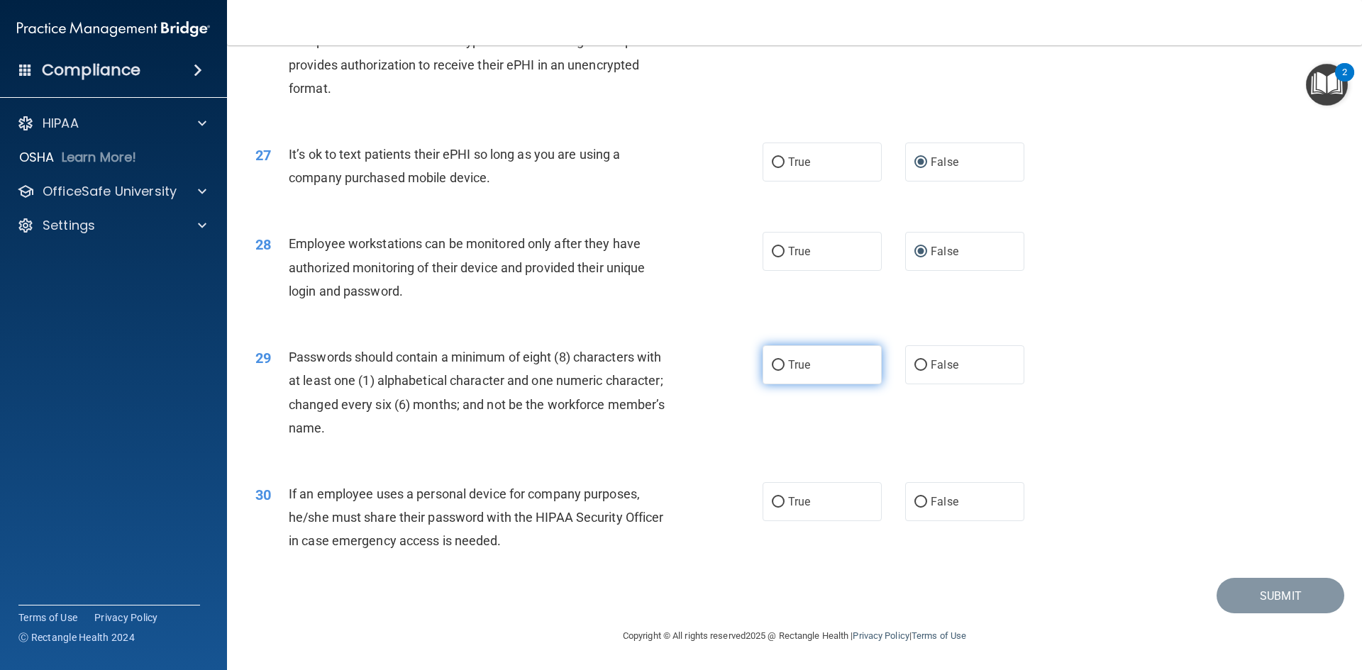
click at [774, 360] on input "True" at bounding box center [778, 365] width 13 height 11
radio input "true"
drag, startPoint x: 915, startPoint y: 498, endPoint x: 920, endPoint y: 506, distance: 9.9
click at [914, 499] on input "False" at bounding box center [920, 502] width 13 height 11
radio input "true"
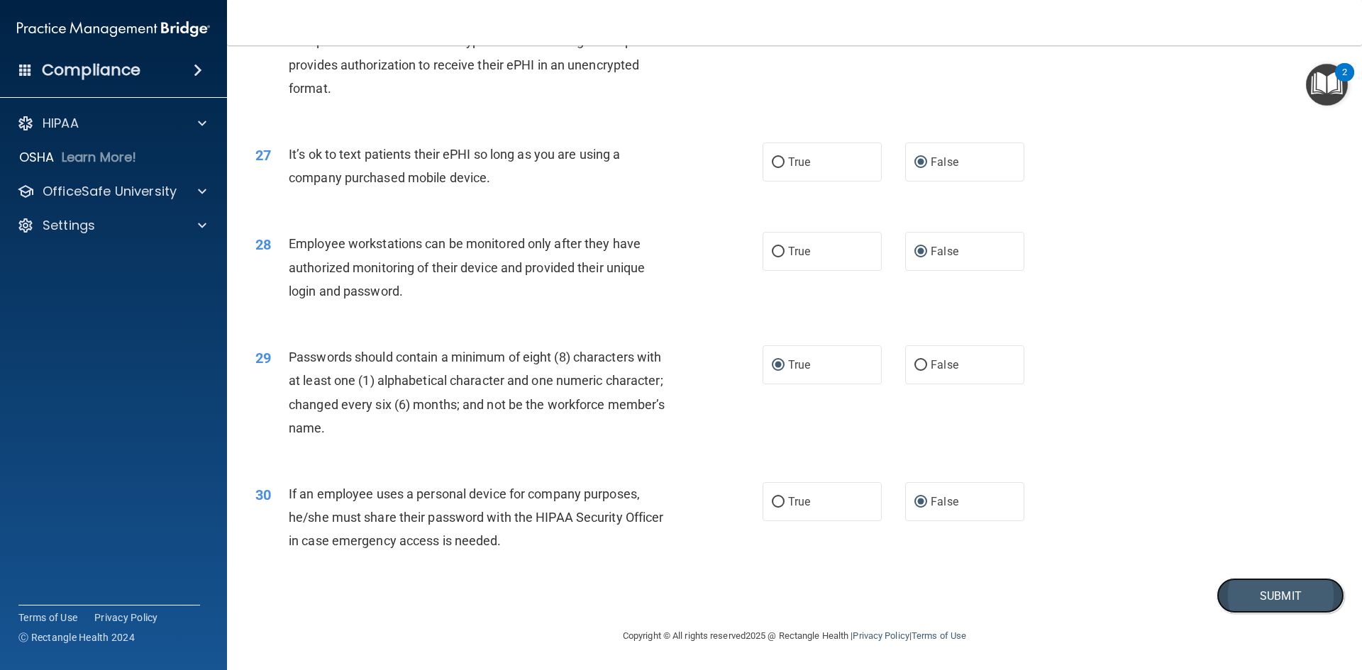
click at [1274, 596] on button "Submit" at bounding box center [1280, 596] width 128 height 36
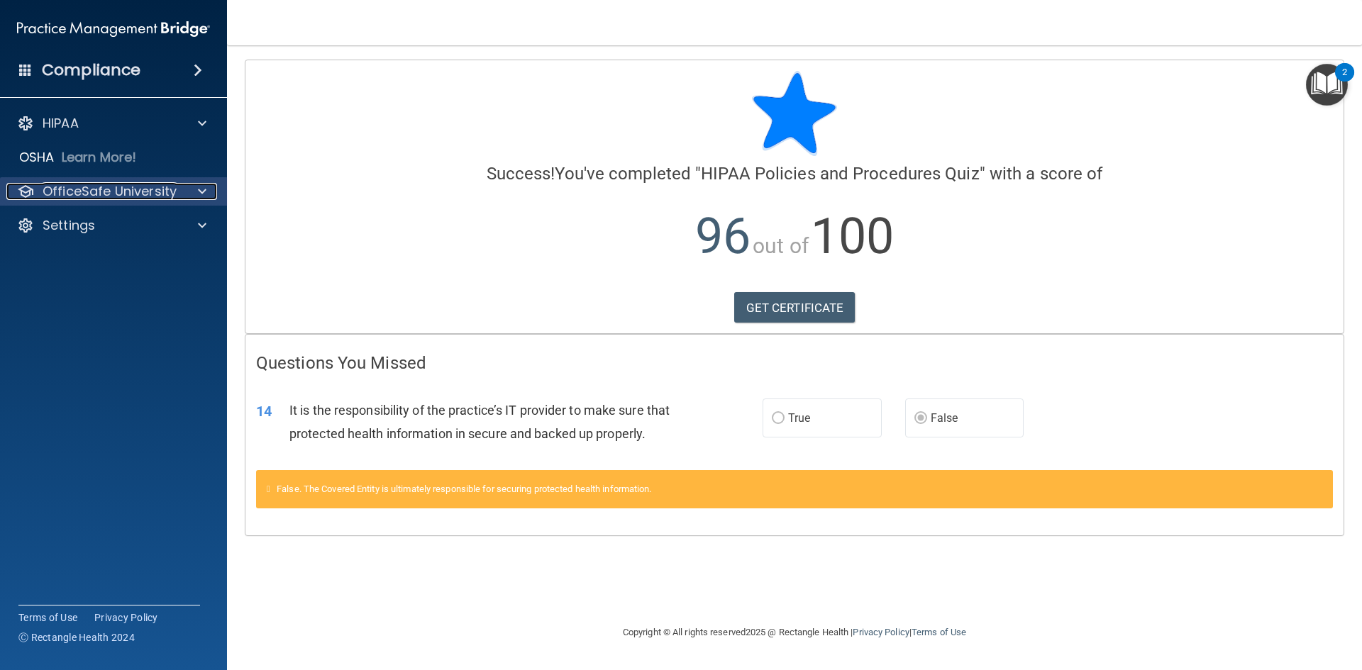
click at [199, 188] on span at bounding box center [202, 191] width 9 height 17
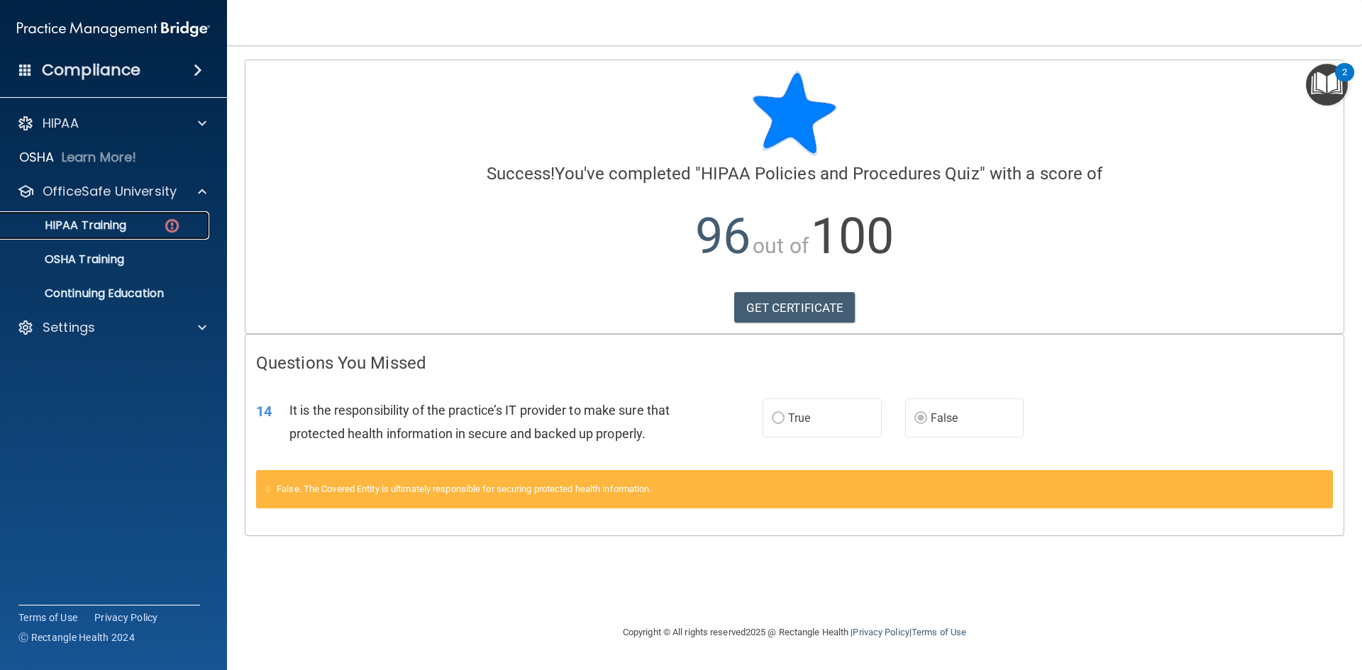
click at [170, 224] on img at bounding box center [172, 226] width 18 height 18
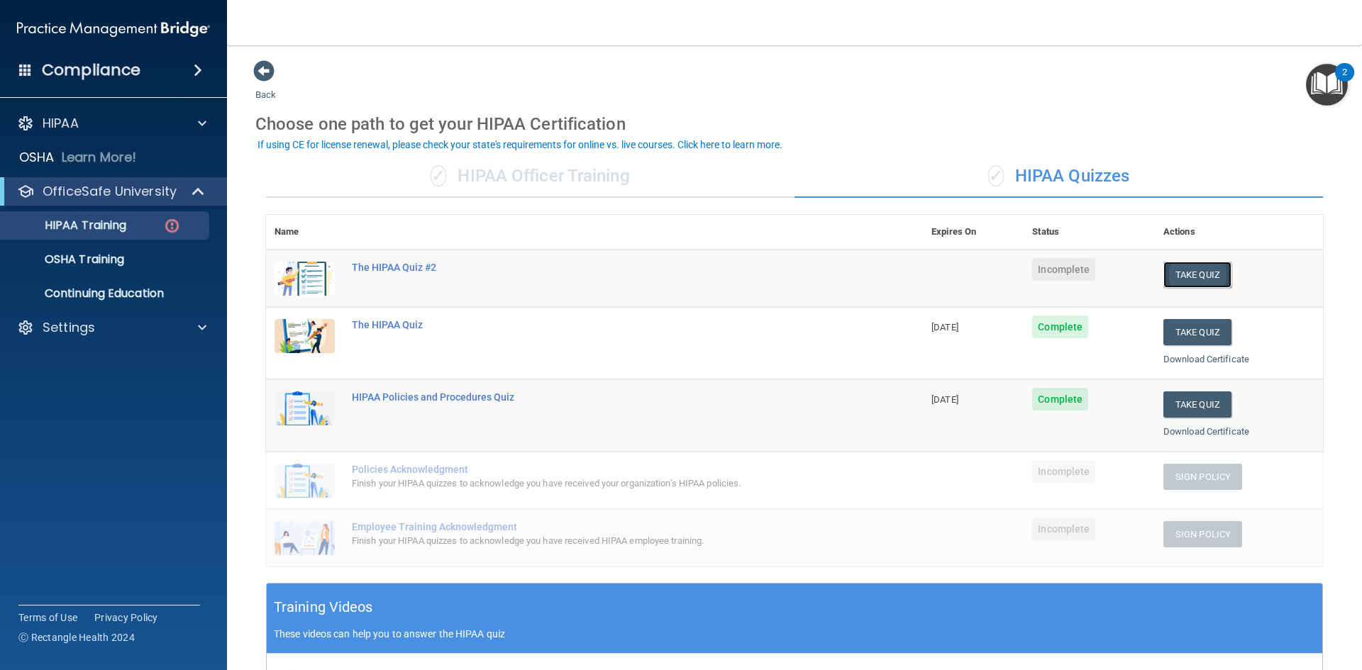
click at [1184, 272] on button "Take Quiz" at bounding box center [1197, 275] width 68 height 26
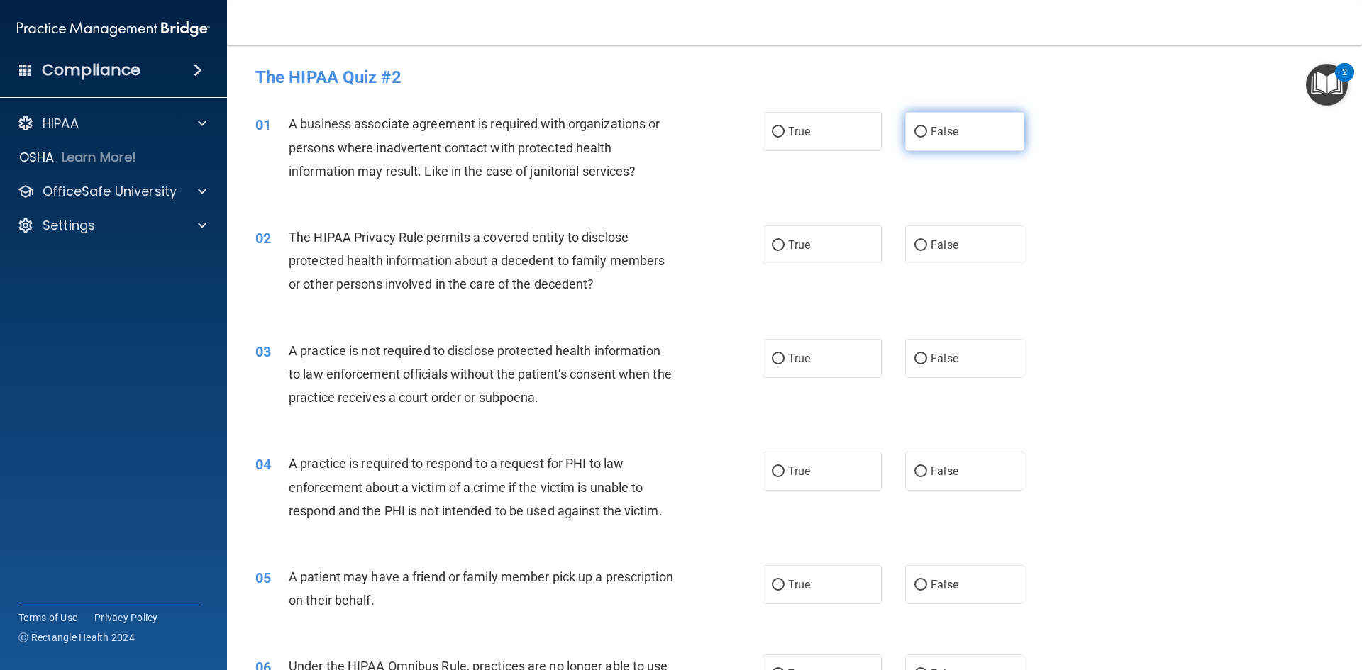
click at [914, 129] on input "False" at bounding box center [920, 132] width 13 height 11
radio input "true"
click at [937, 263] on label "False" at bounding box center [964, 245] width 119 height 39
click at [914, 245] on input "False" at bounding box center [920, 245] width 13 height 11
radio input "true"
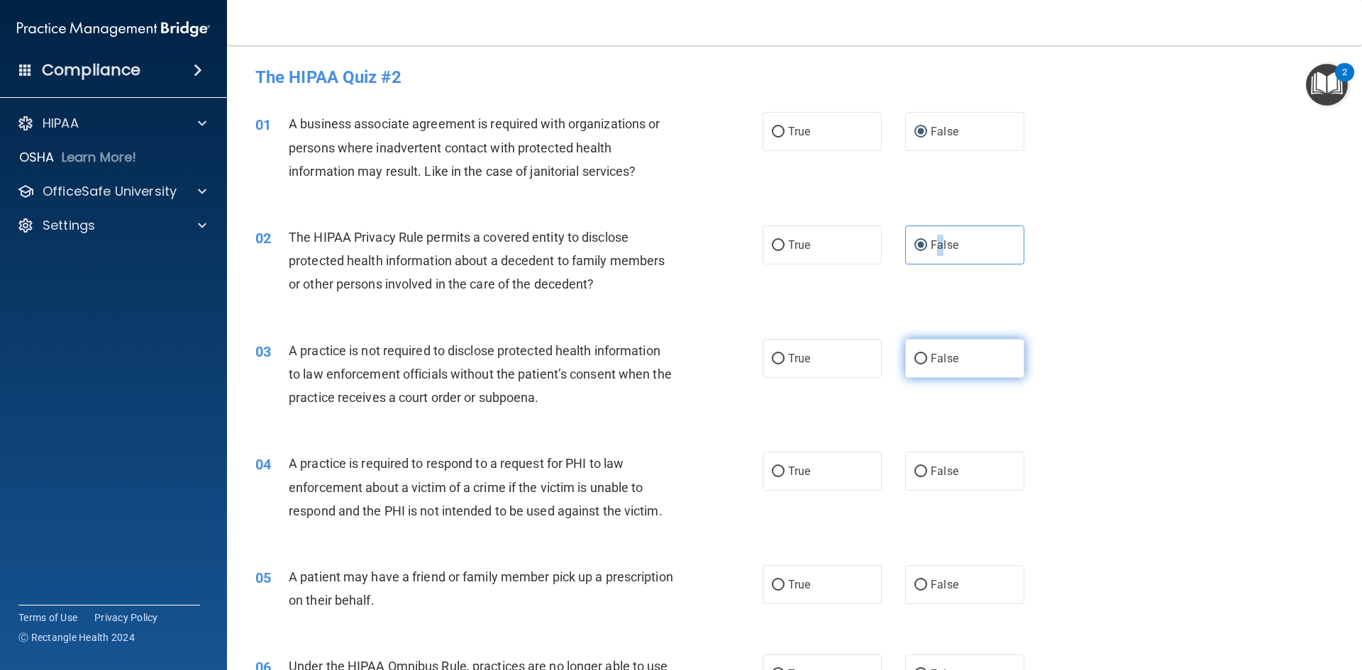
click at [914, 354] on input "False" at bounding box center [920, 359] width 13 height 11
radio input "true"
click at [772, 470] on input "True" at bounding box center [778, 472] width 13 height 11
radio input "true"
click at [779, 589] on label "True" at bounding box center [821, 584] width 119 height 39
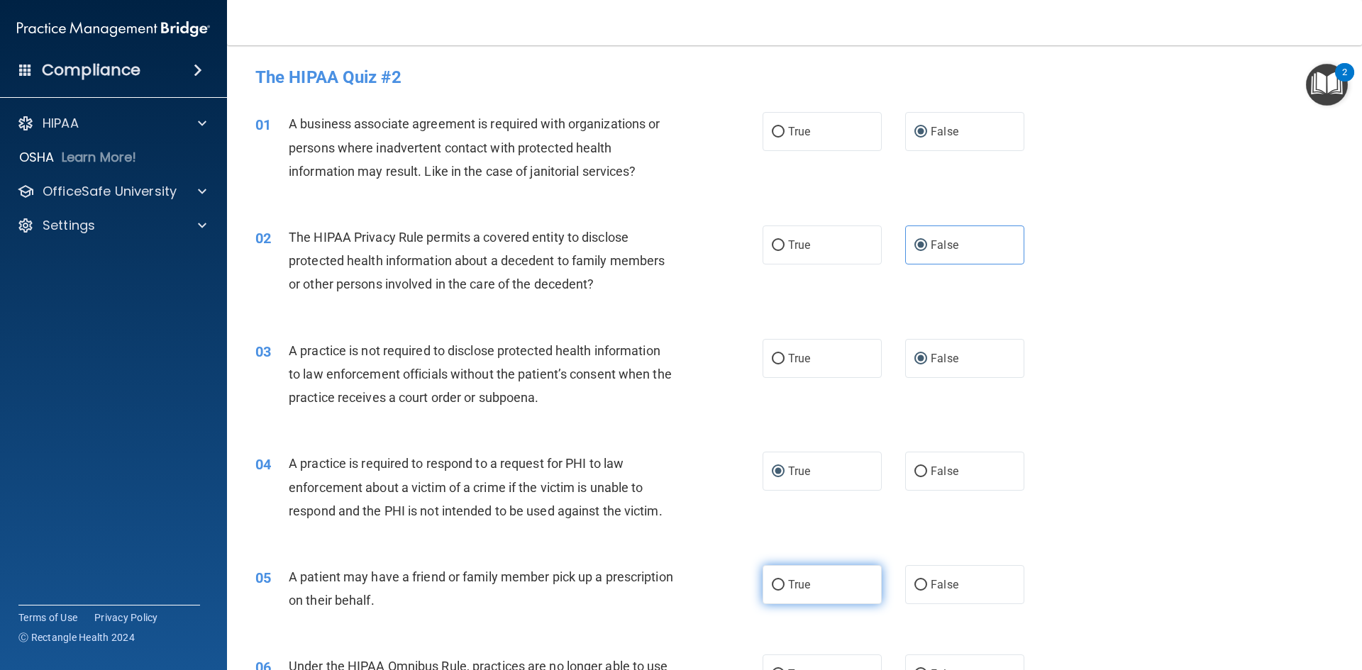
click at [779, 589] on input "True" at bounding box center [778, 585] width 13 height 11
radio input "true"
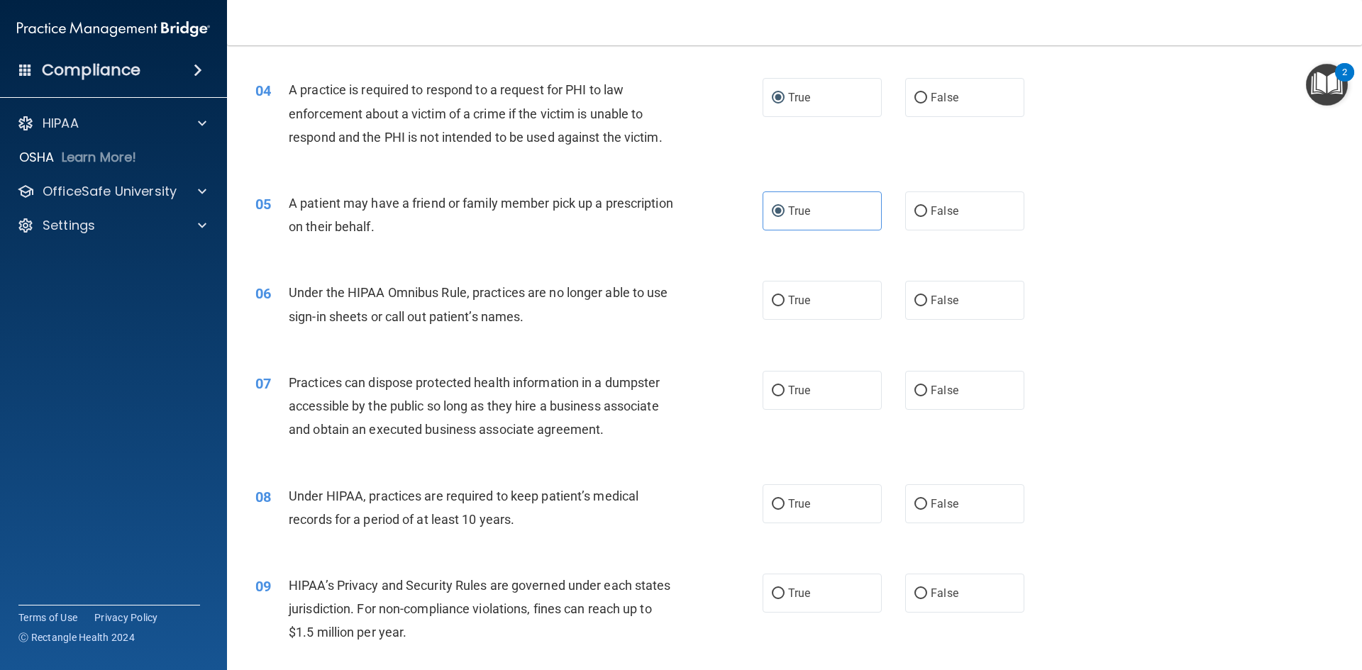
scroll to position [385, 0]
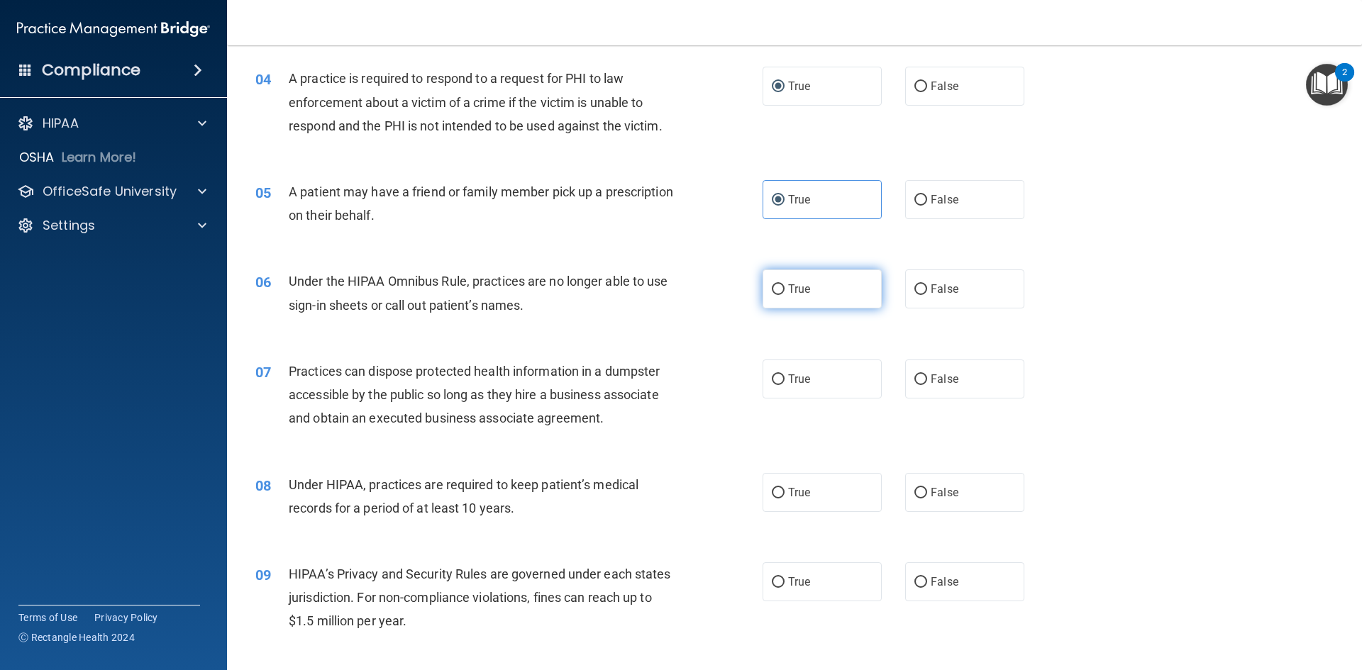
click at [772, 287] on input "True" at bounding box center [778, 289] width 13 height 11
radio input "true"
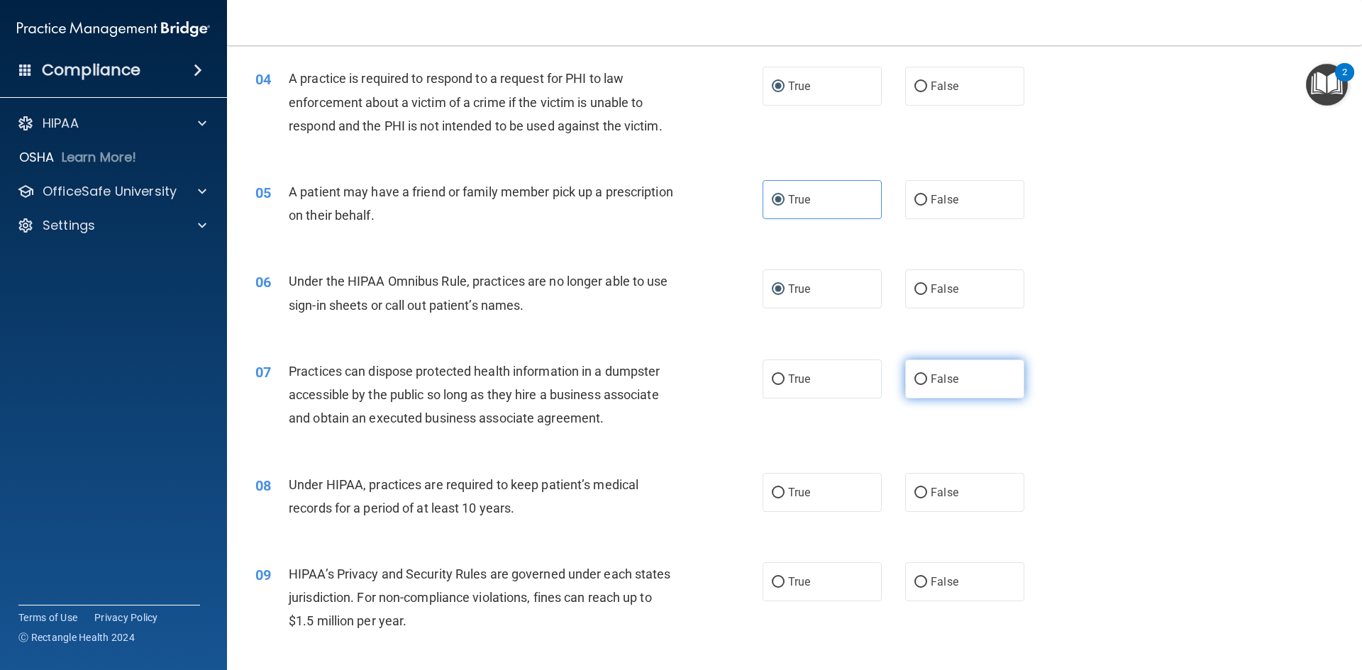
click at [914, 381] on input "False" at bounding box center [920, 379] width 13 height 11
radio input "true"
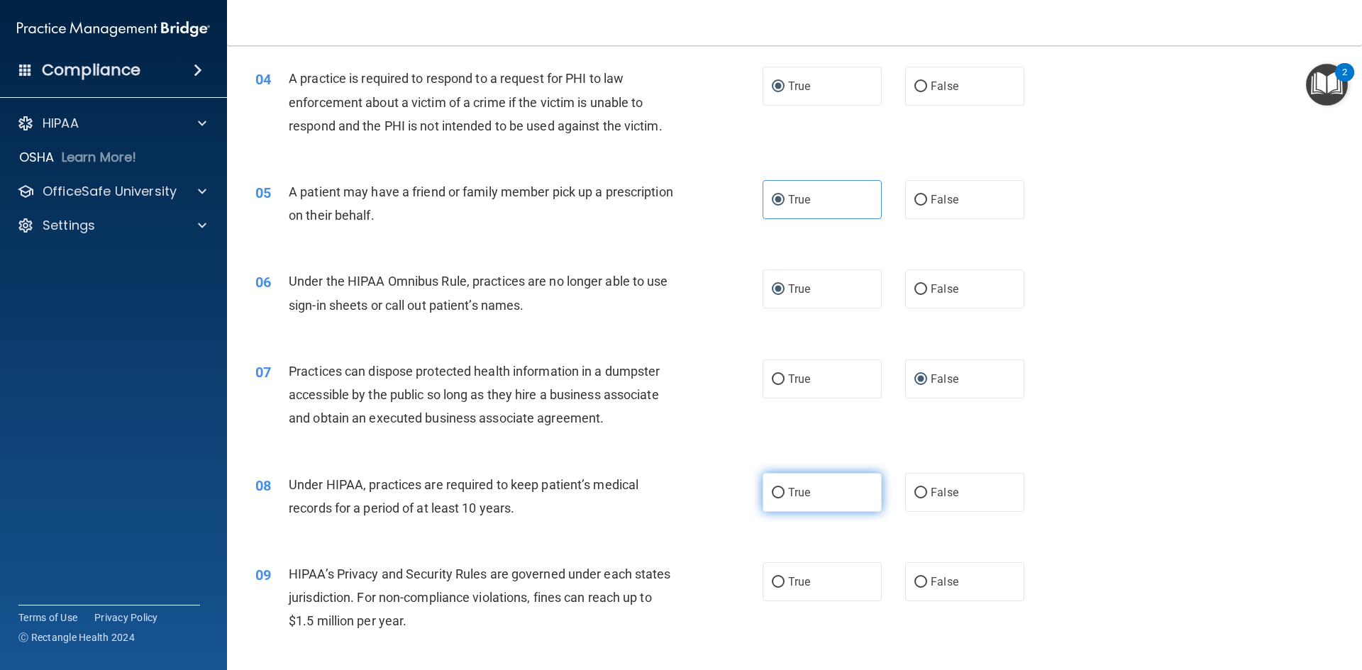
click at [778, 494] on input "True" at bounding box center [778, 493] width 13 height 11
radio input "true"
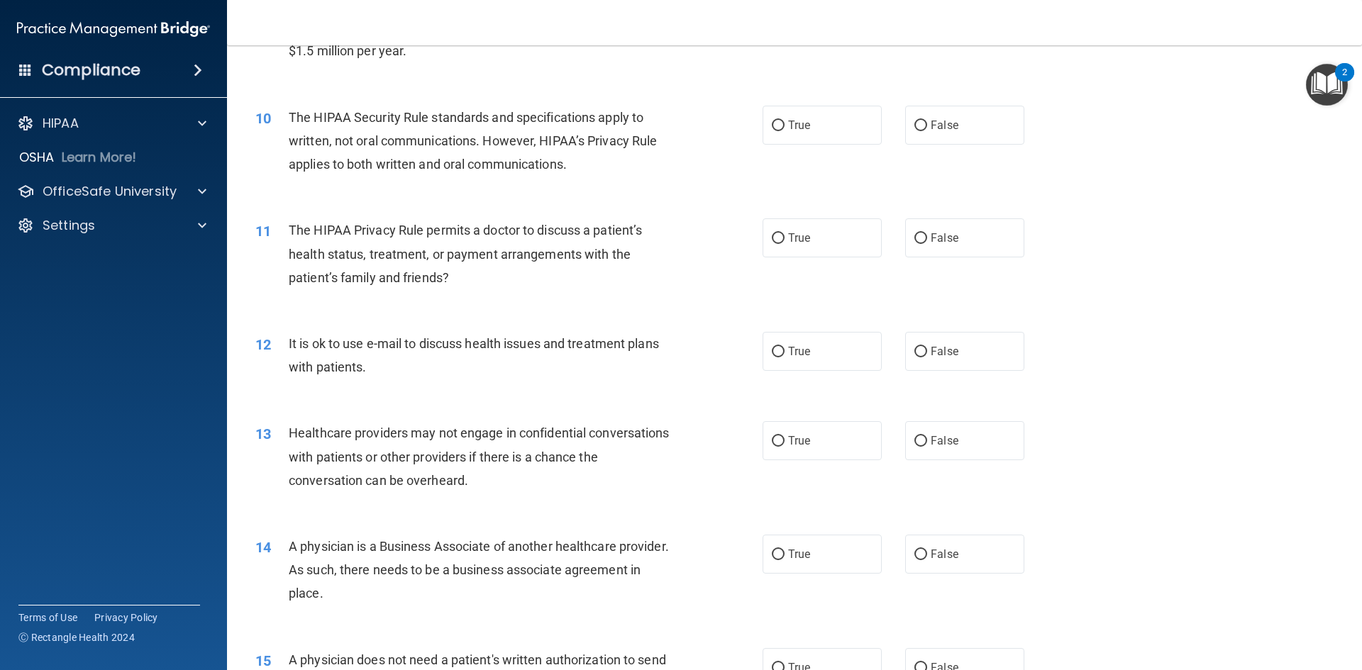
scroll to position [790, 0]
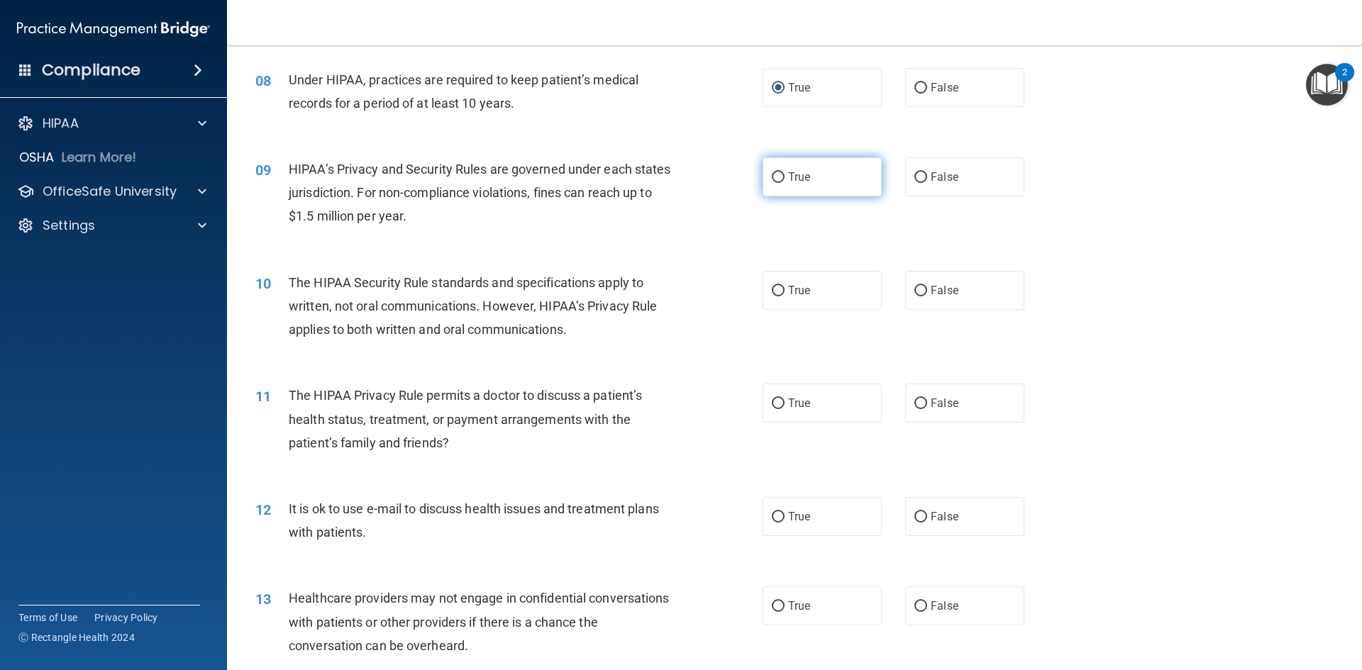
click at [772, 174] on input "True" at bounding box center [778, 177] width 13 height 11
radio input "true"
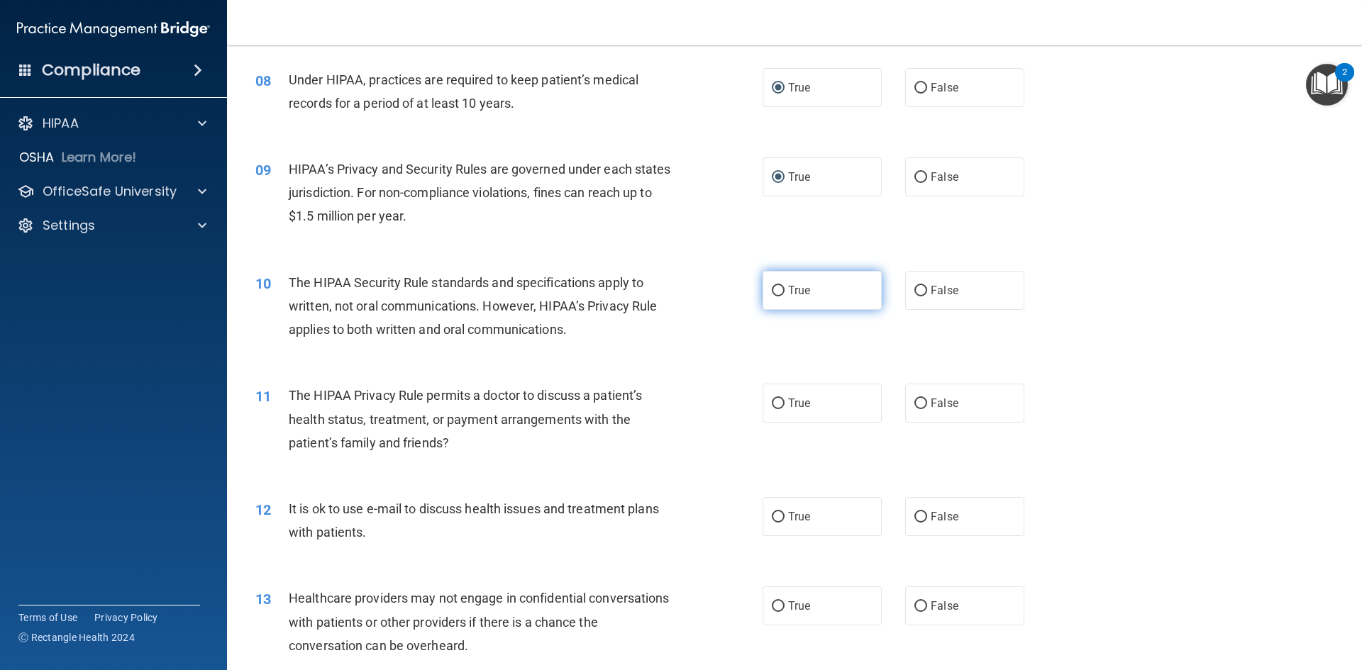
click at [772, 292] on input "True" at bounding box center [778, 291] width 13 height 11
radio input "true"
click at [915, 399] on input "False" at bounding box center [920, 404] width 13 height 11
radio input "true"
click at [914, 518] on input "False" at bounding box center [920, 517] width 13 height 11
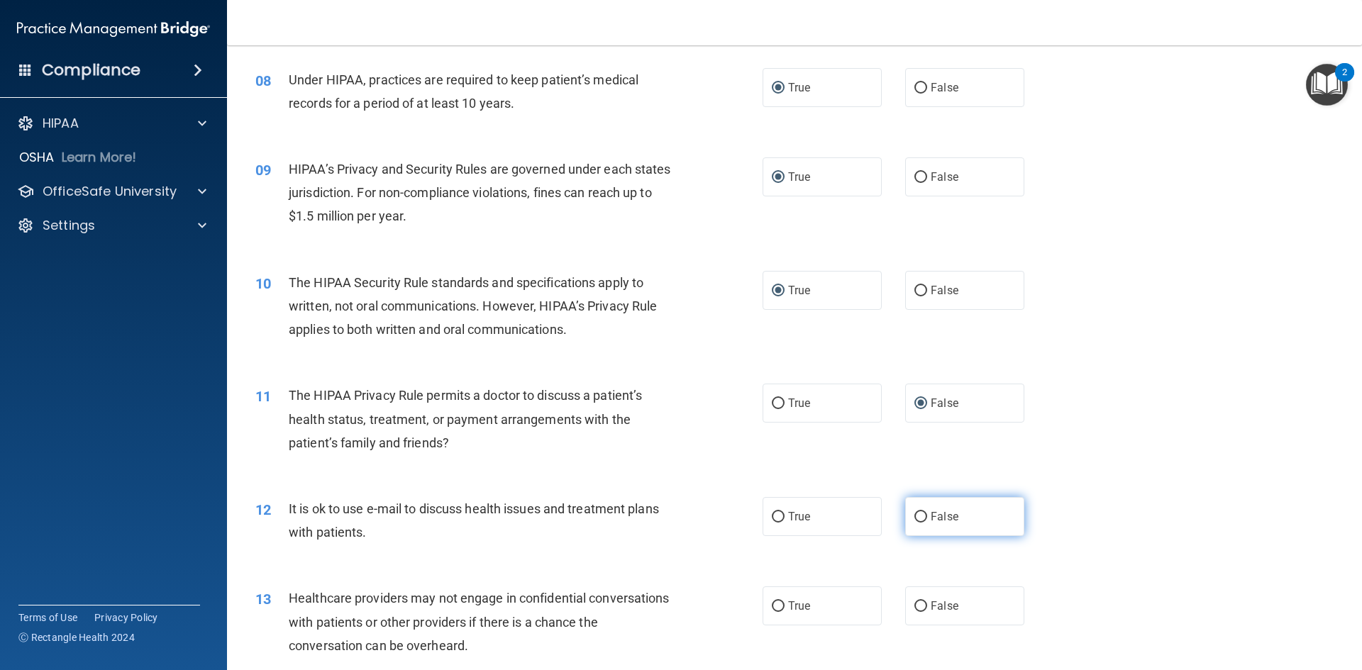
radio input "true"
click at [772, 610] on input "True" at bounding box center [778, 606] width 13 height 11
radio input "true"
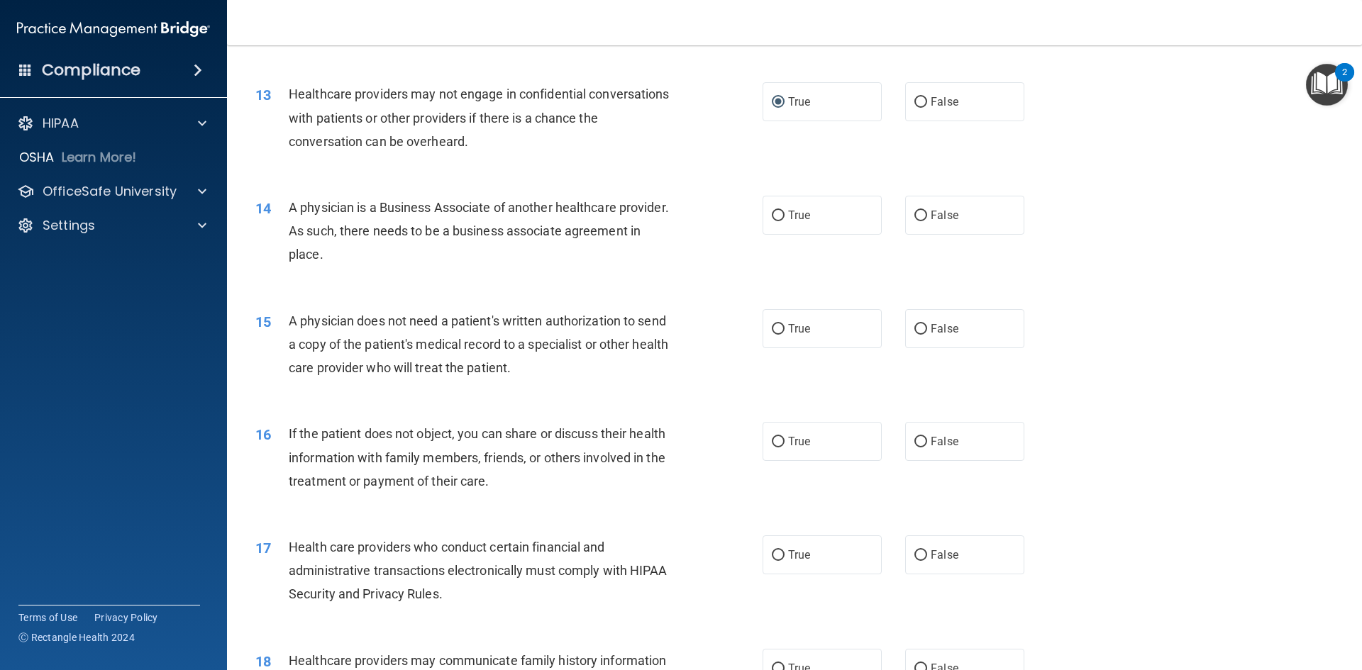
scroll to position [1314, 0]
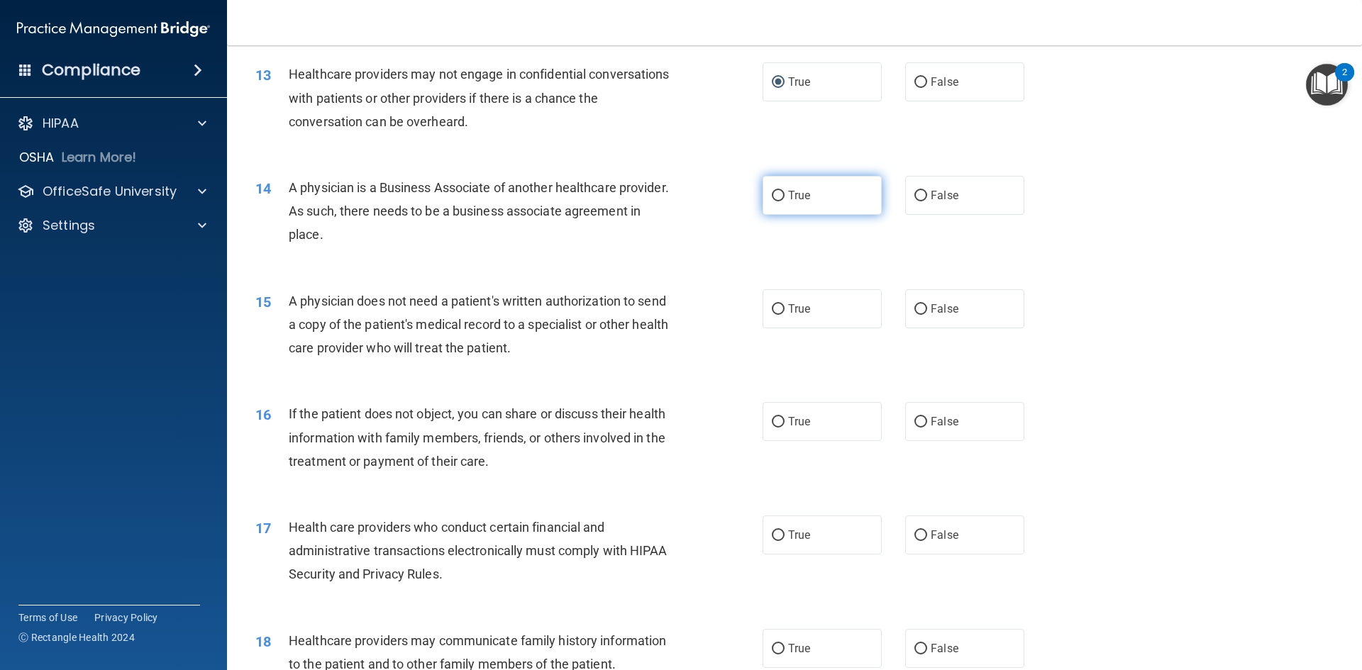
click at [772, 192] on input "True" at bounding box center [778, 196] width 13 height 11
radio input "true"
click at [914, 311] on input "False" at bounding box center [920, 309] width 13 height 11
radio input "true"
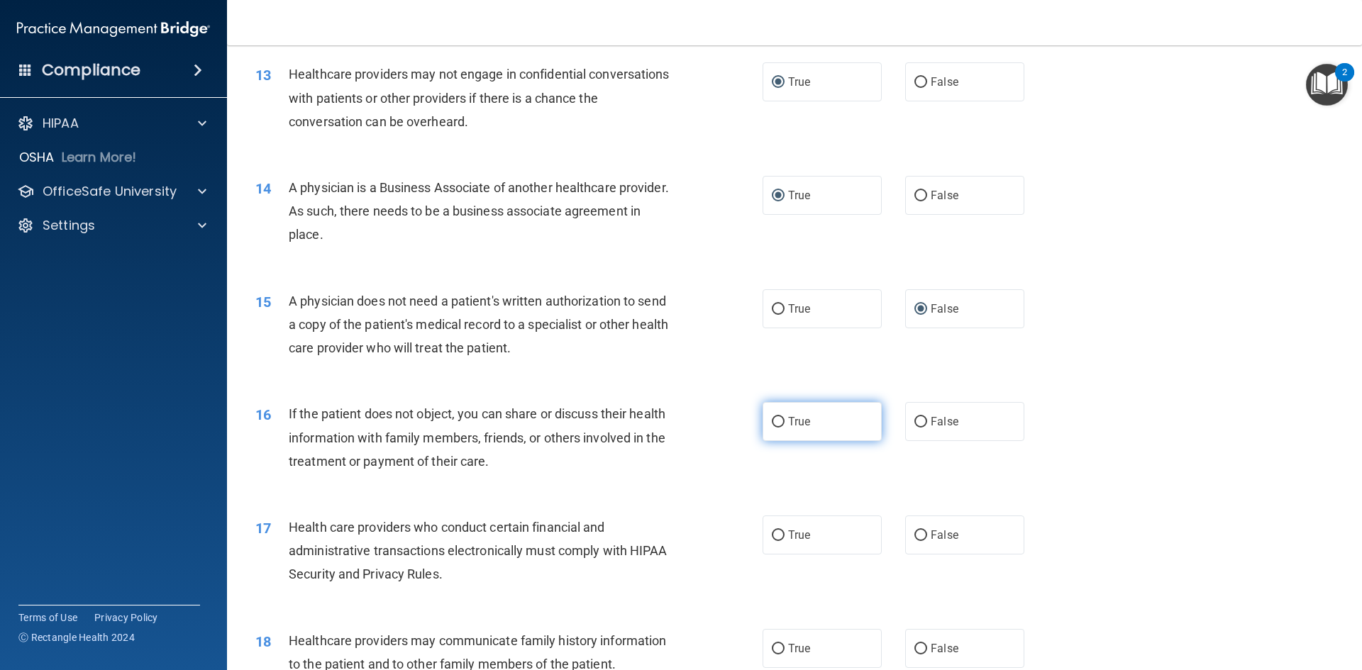
click at [772, 419] on input "True" at bounding box center [778, 422] width 13 height 11
radio input "true"
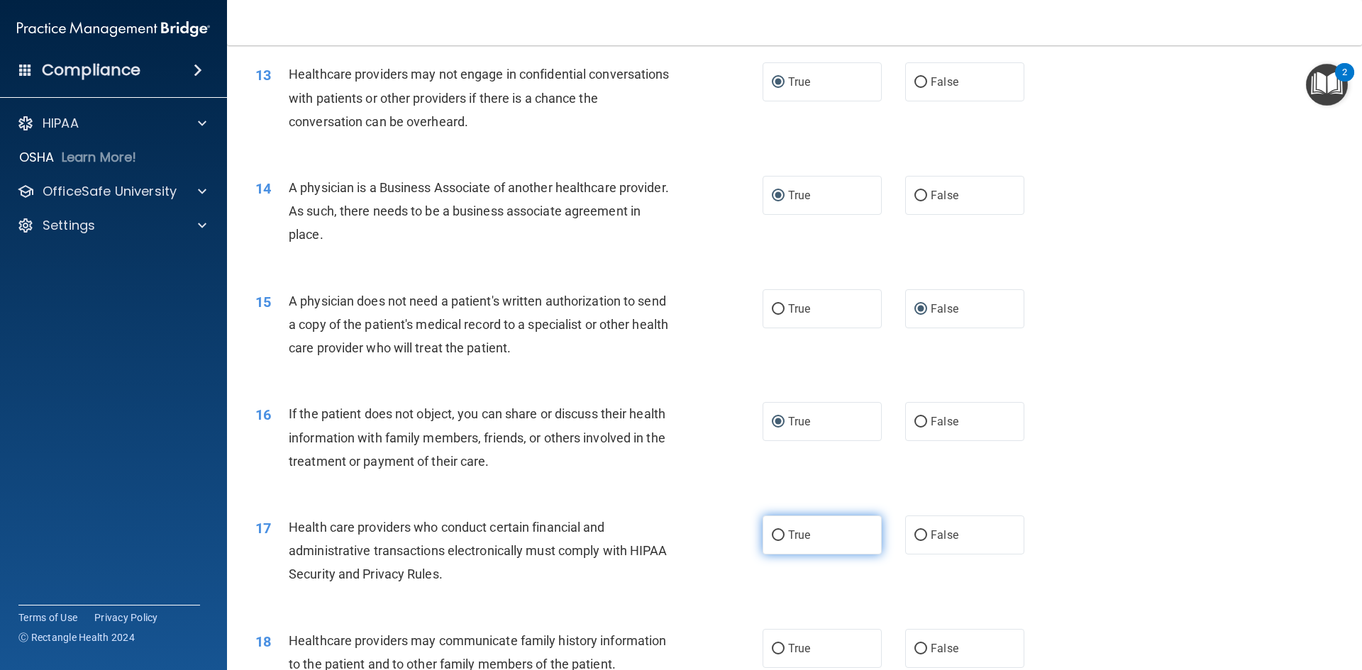
click at [777, 535] on input "True" at bounding box center [778, 535] width 13 height 11
radio input "true"
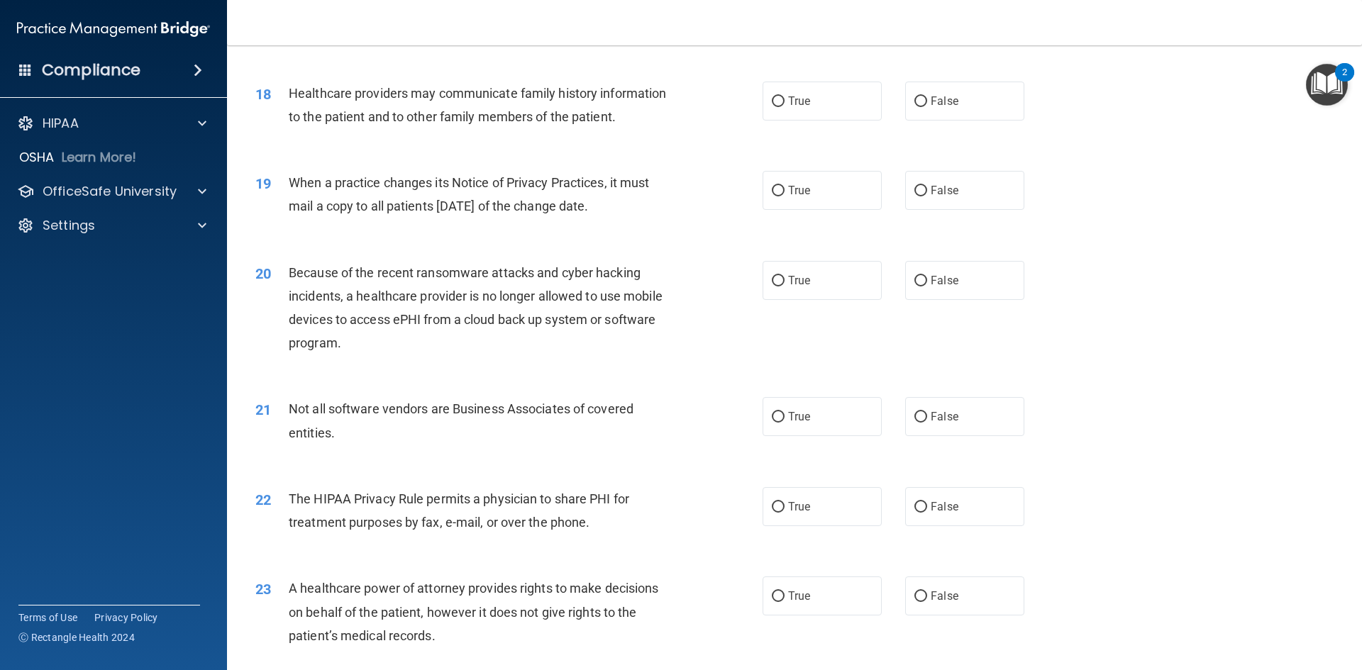
scroll to position [1874, 0]
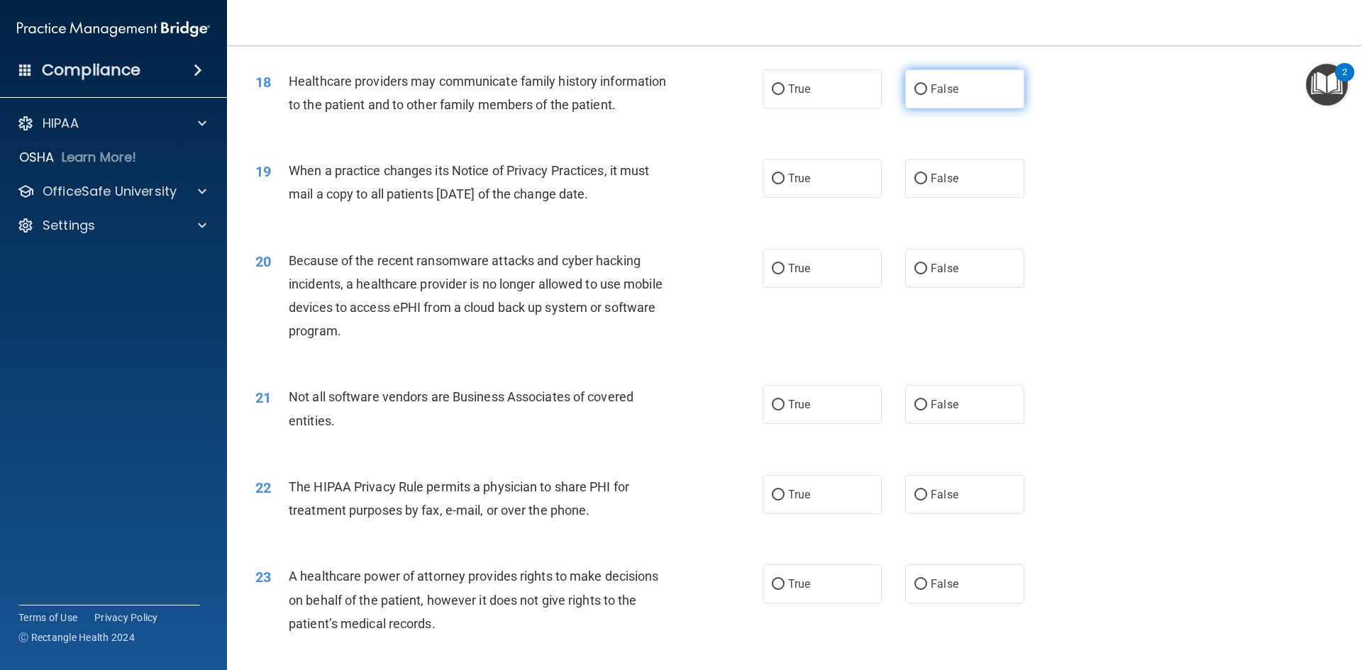
click at [923, 88] on label "False" at bounding box center [964, 89] width 119 height 39
click at [923, 88] on input "False" at bounding box center [920, 89] width 13 height 11
radio input "true"
click at [773, 182] on input "True" at bounding box center [778, 179] width 13 height 11
radio input "true"
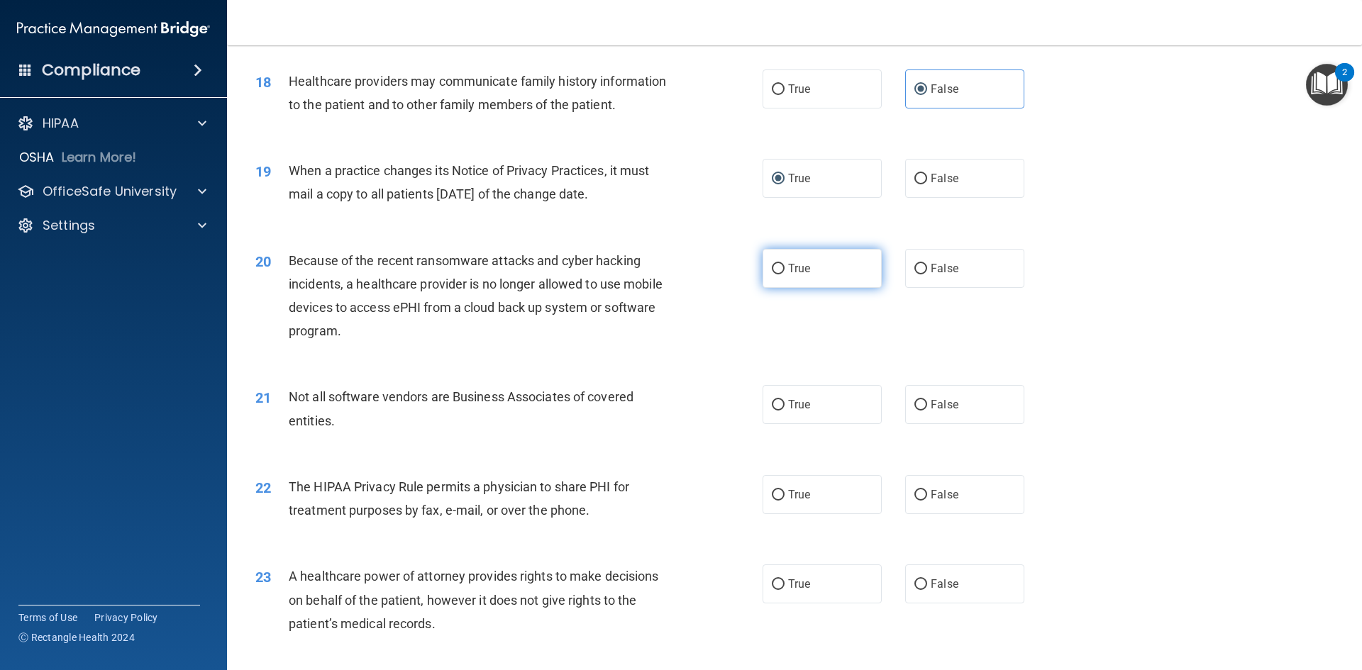
click at [777, 266] on input "True" at bounding box center [778, 269] width 13 height 11
radio input "true"
click at [772, 404] on input "True" at bounding box center [778, 405] width 13 height 11
radio input "true"
click at [772, 491] on input "True" at bounding box center [778, 495] width 13 height 11
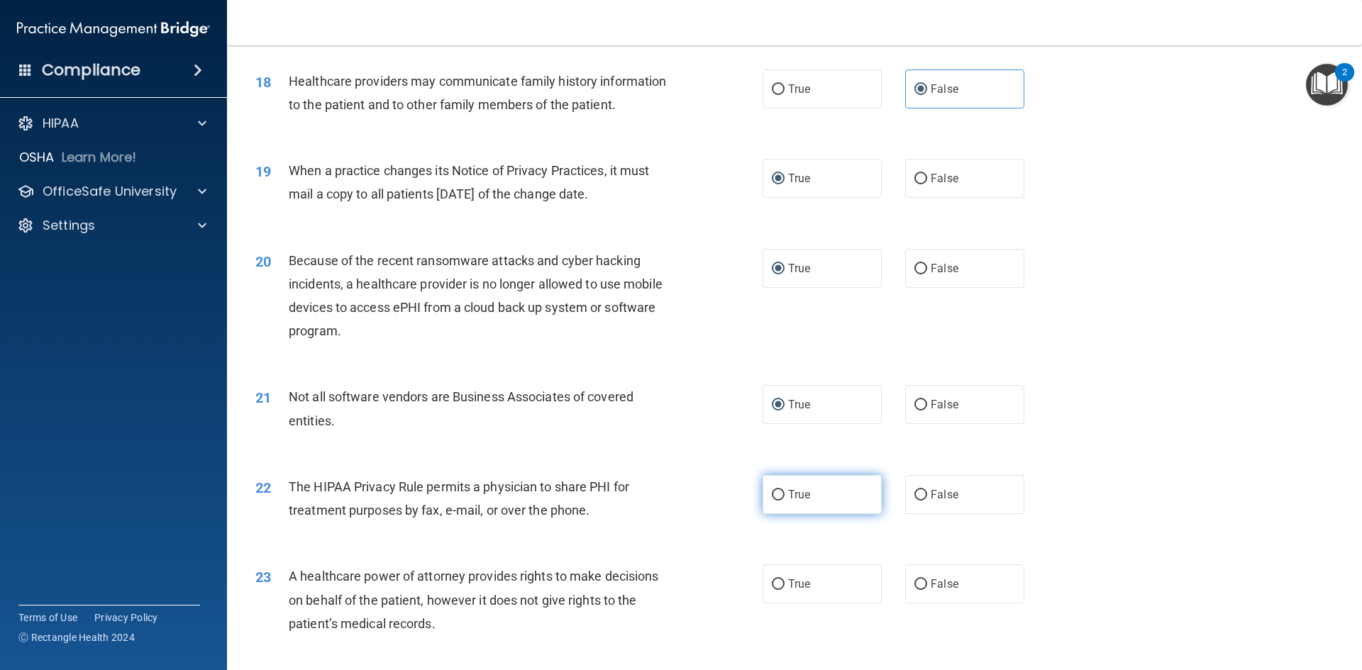
radio input "true"
click at [780, 582] on label "True" at bounding box center [821, 584] width 119 height 39
click at [780, 582] on input "True" at bounding box center [778, 584] width 13 height 11
radio input "true"
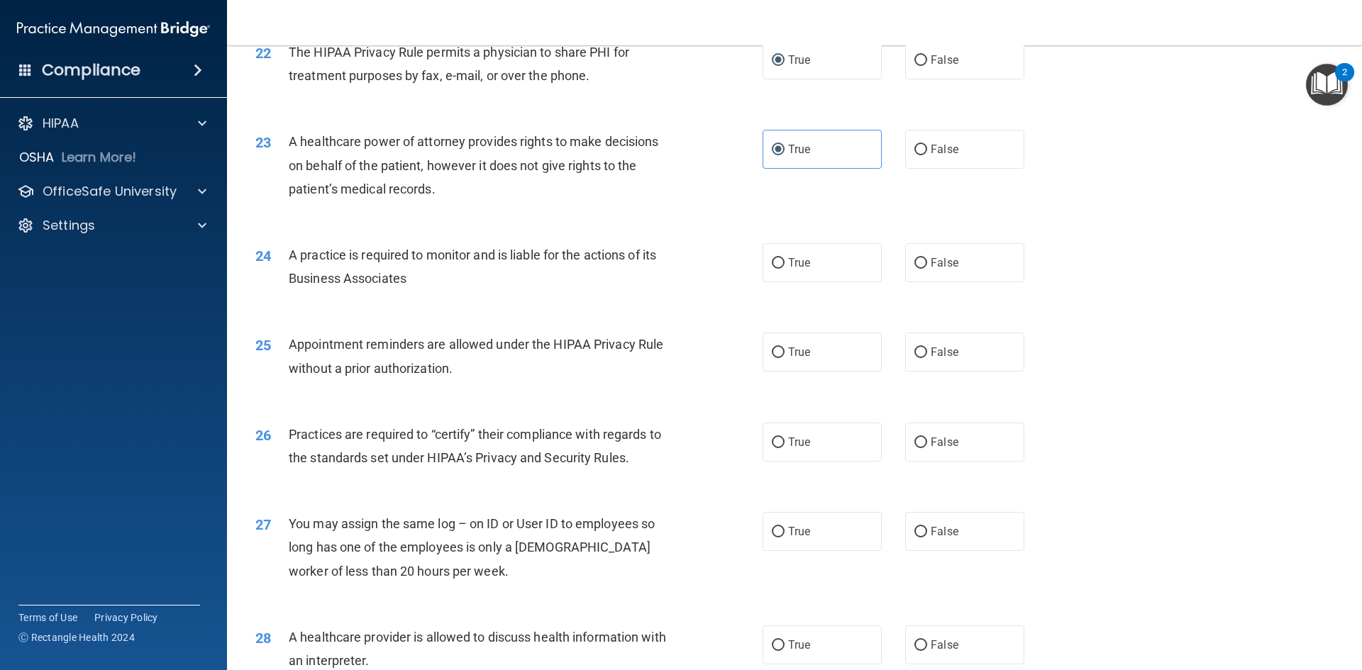
scroll to position [2359, 0]
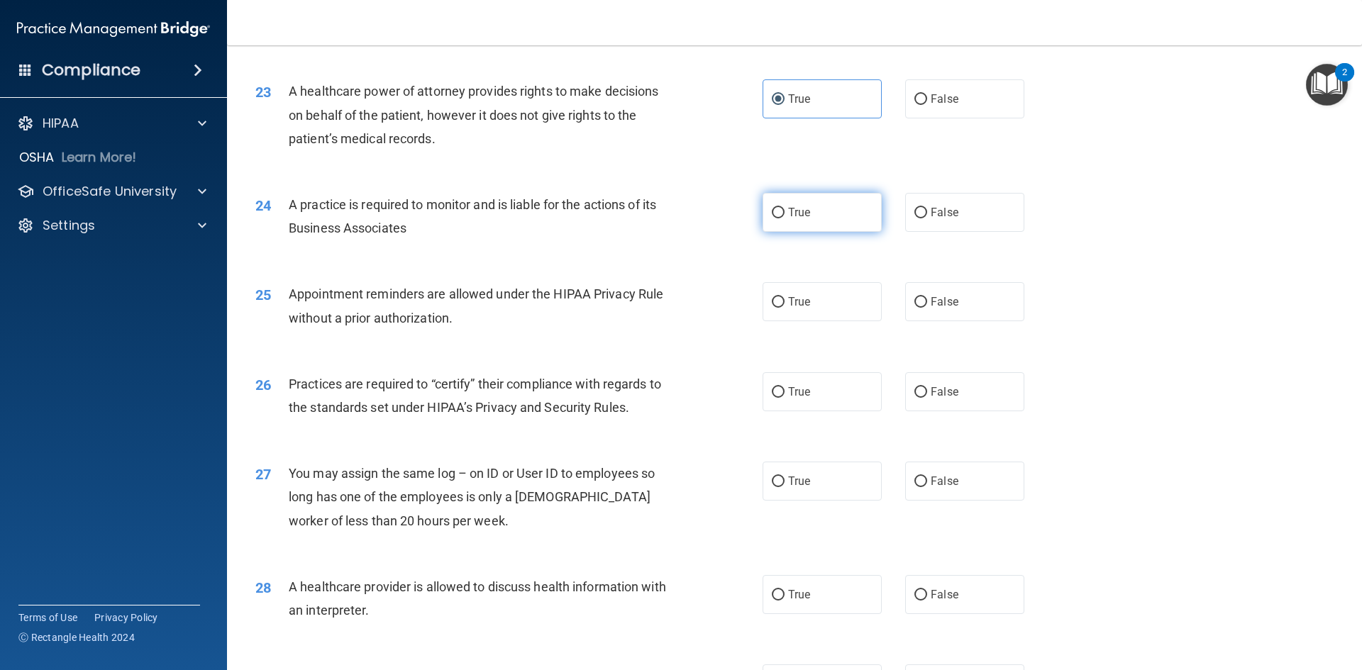
click at [784, 219] on label "True" at bounding box center [821, 212] width 119 height 39
click at [784, 218] on input "True" at bounding box center [778, 213] width 13 height 11
radio input "true"
click at [776, 303] on input "True" at bounding box center [778, 302] width 13 height 11
radio input "true"
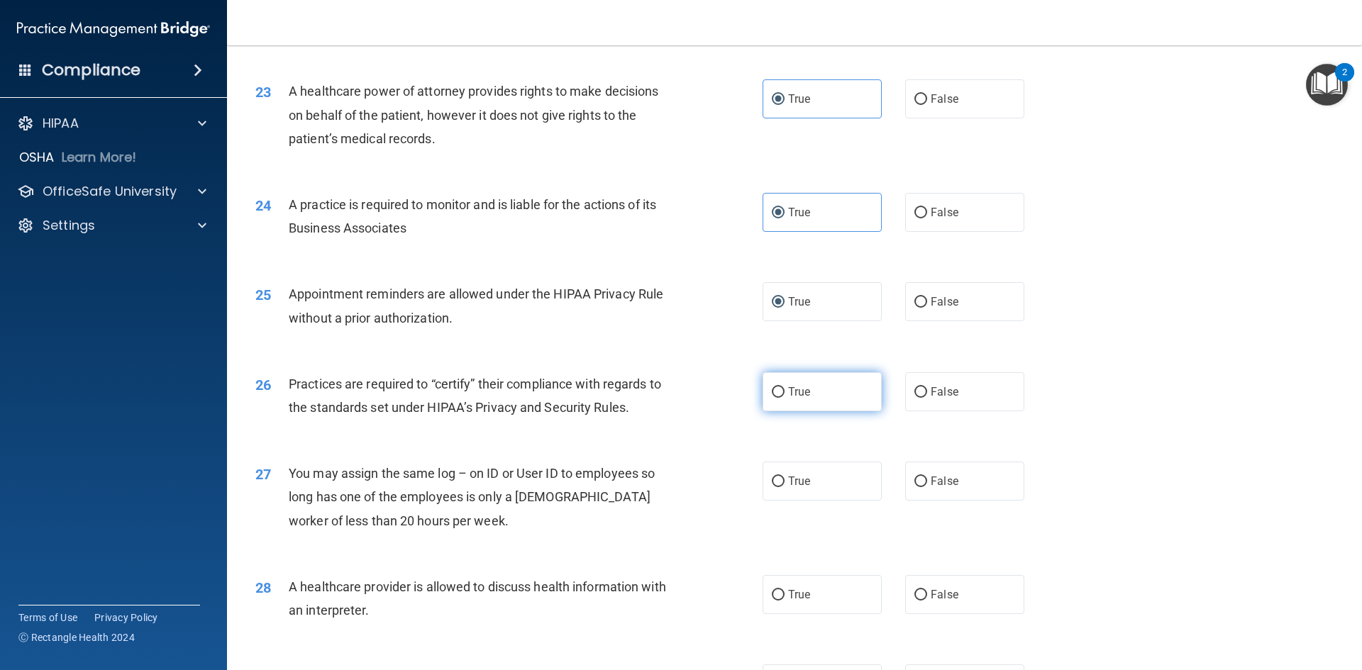
click at [777, 394] on input "True" at bounding box center [778, 392] width 13 height 11
radio input "true"
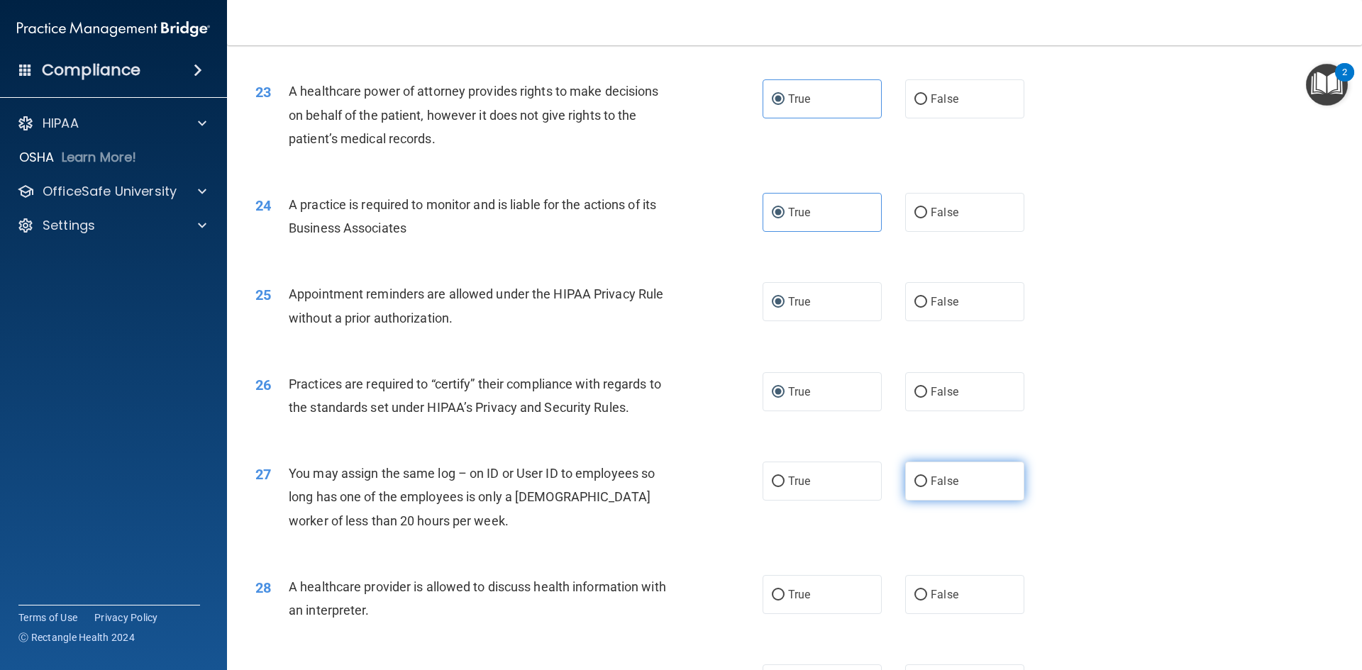
click at [914, 483] on input "False" at bounding box center [920, 482] width 13 height 11
radio input "true"
click at [774, 594] on input "True" at bounding box center [778, 595] width 13 height 11
radio input "true"
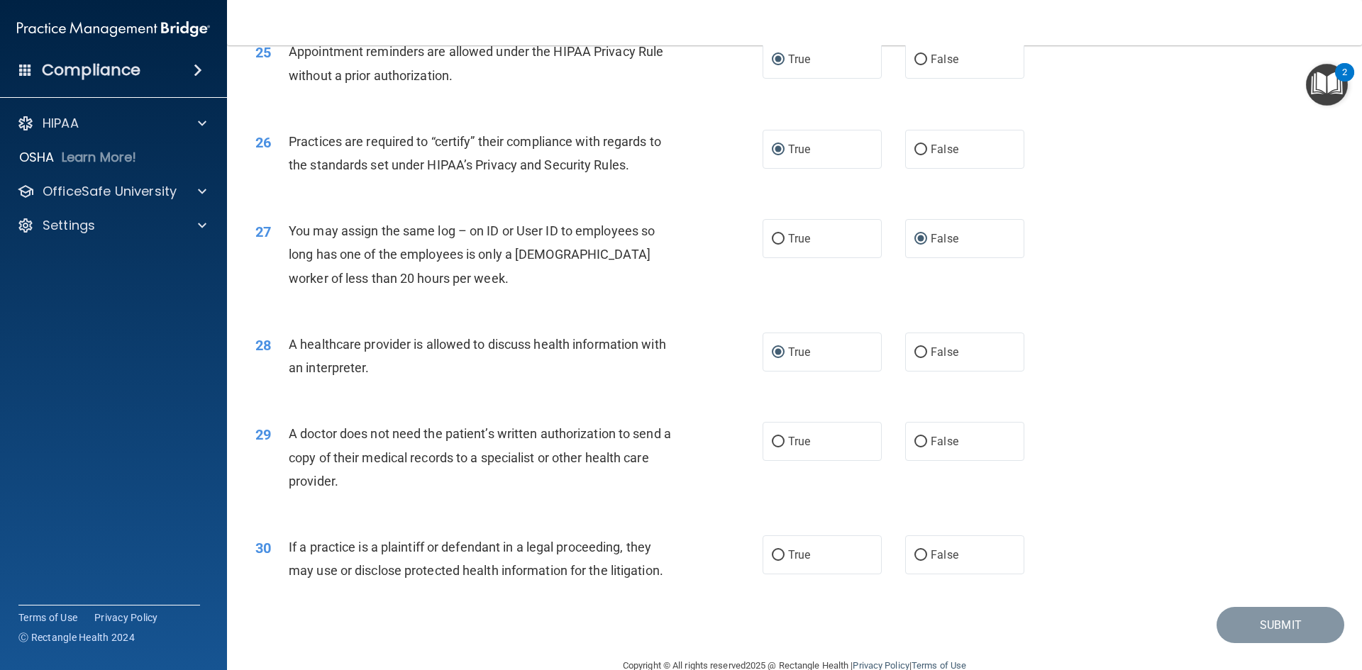
scroll to position [2631, 0]
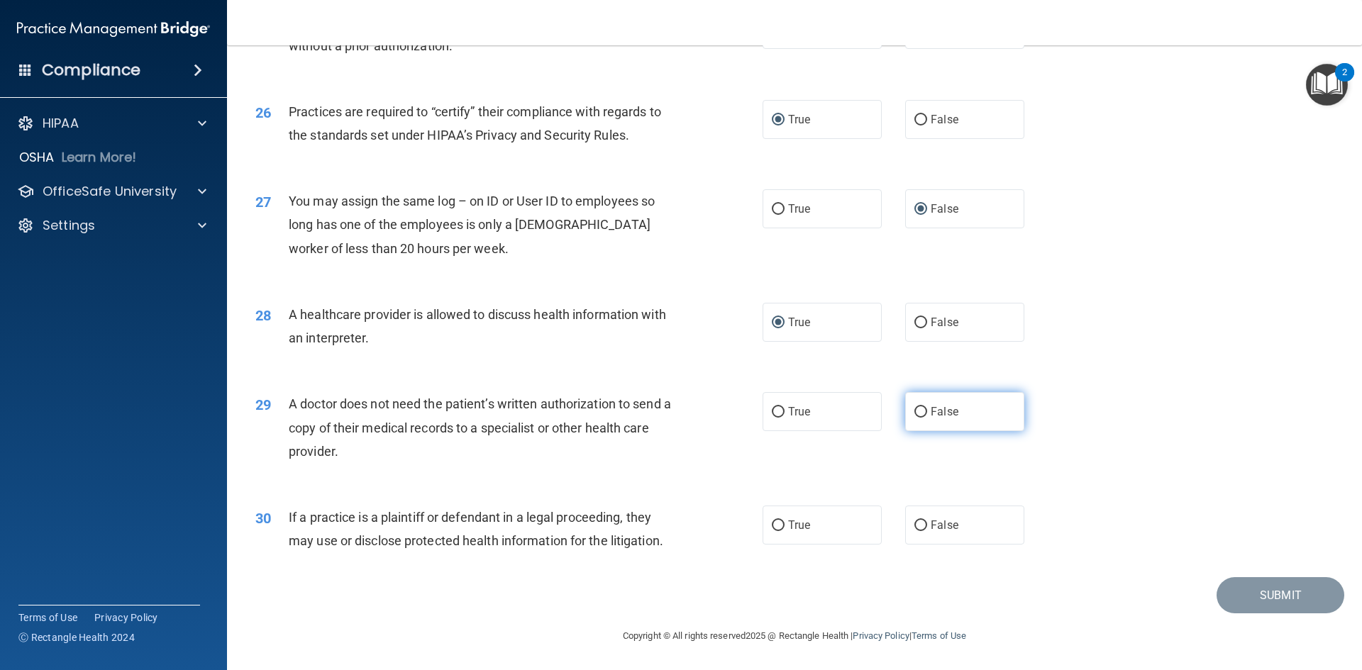
click at [918, 413] on input "False" at bounding box center [920, 412] width 13 height 11
radio input "true"
click at [918, 527] on input "False" at bounding box center [920, 526] width 13 height 11
radio input "true"
click at [1249, 591] on button "Submit" at bounding box center [1280, 595] width 128 height 36
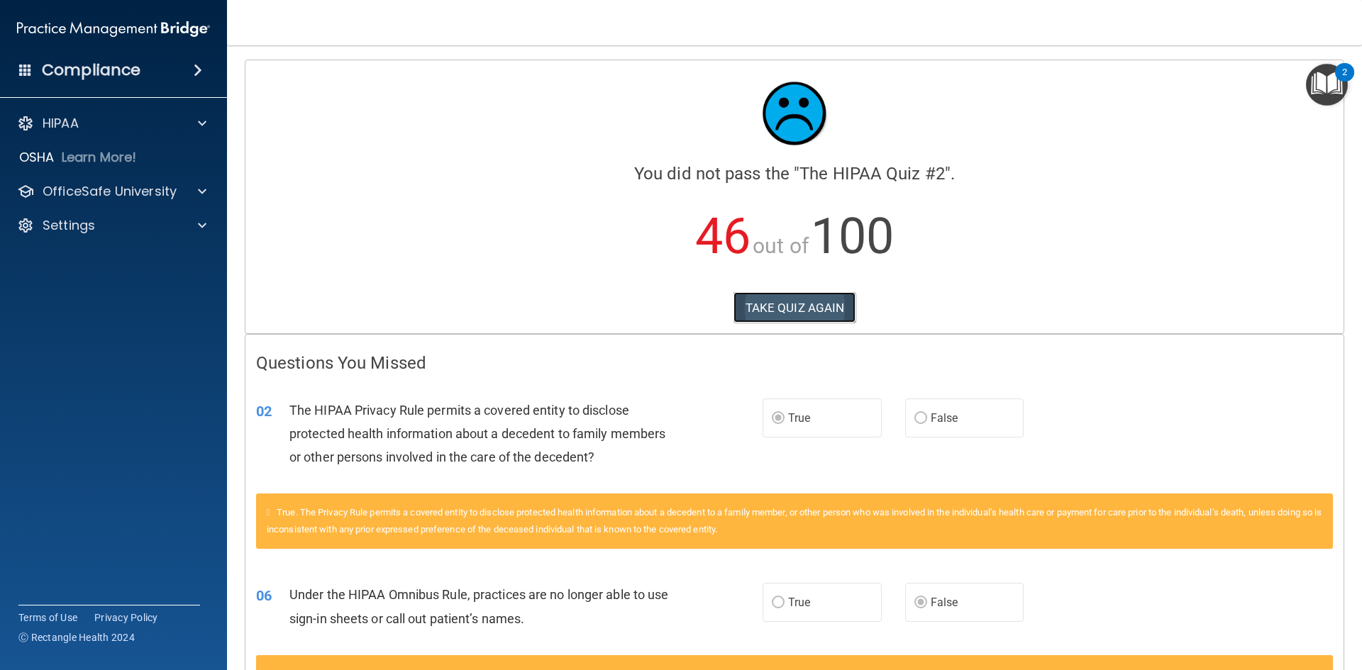
click at [777, 300] on button "TAKE QUIZ AGAIN" at bounding box center [794, 307] width 123 height 31
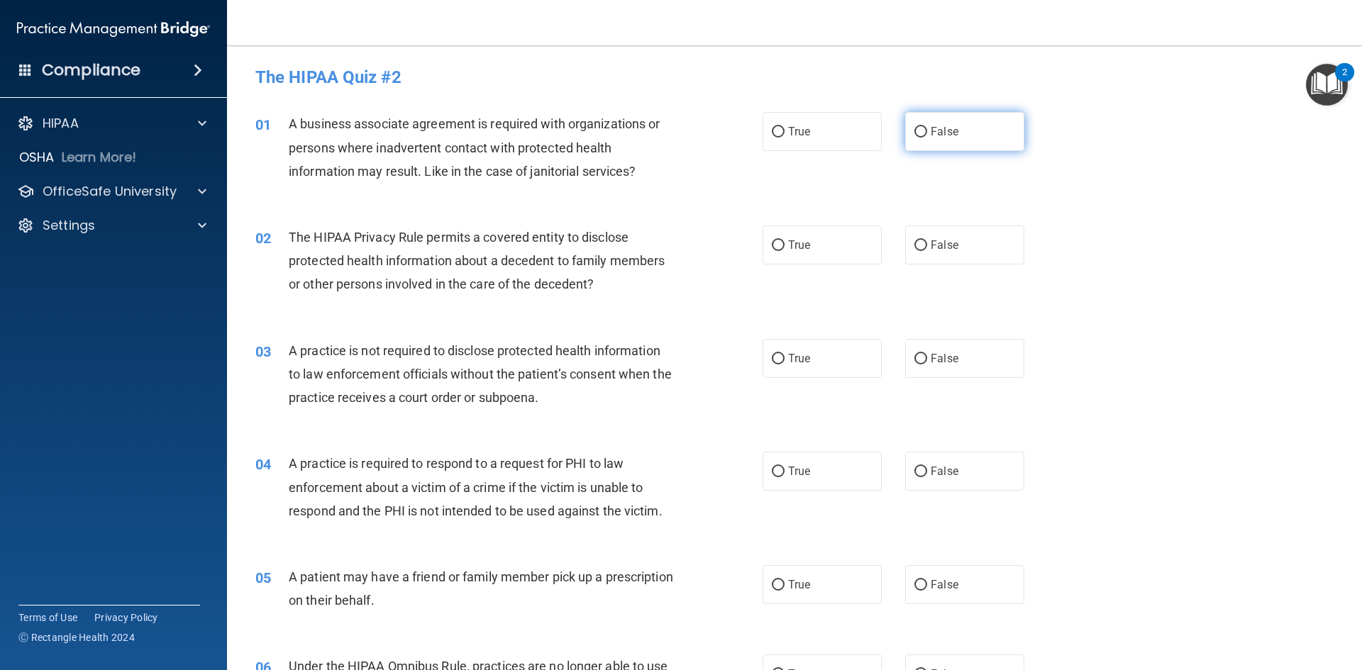
click at [919, 133] on input "False" at bounding box center [920, 132] width 13 height 11
radio input "true"
click at [774, 245] on input "True" at bounding box center [778, 245] width 13 height 11
radio input "true"
click at [914, 359] on input "False" at bounding box center [920, 359] width 13 height 11
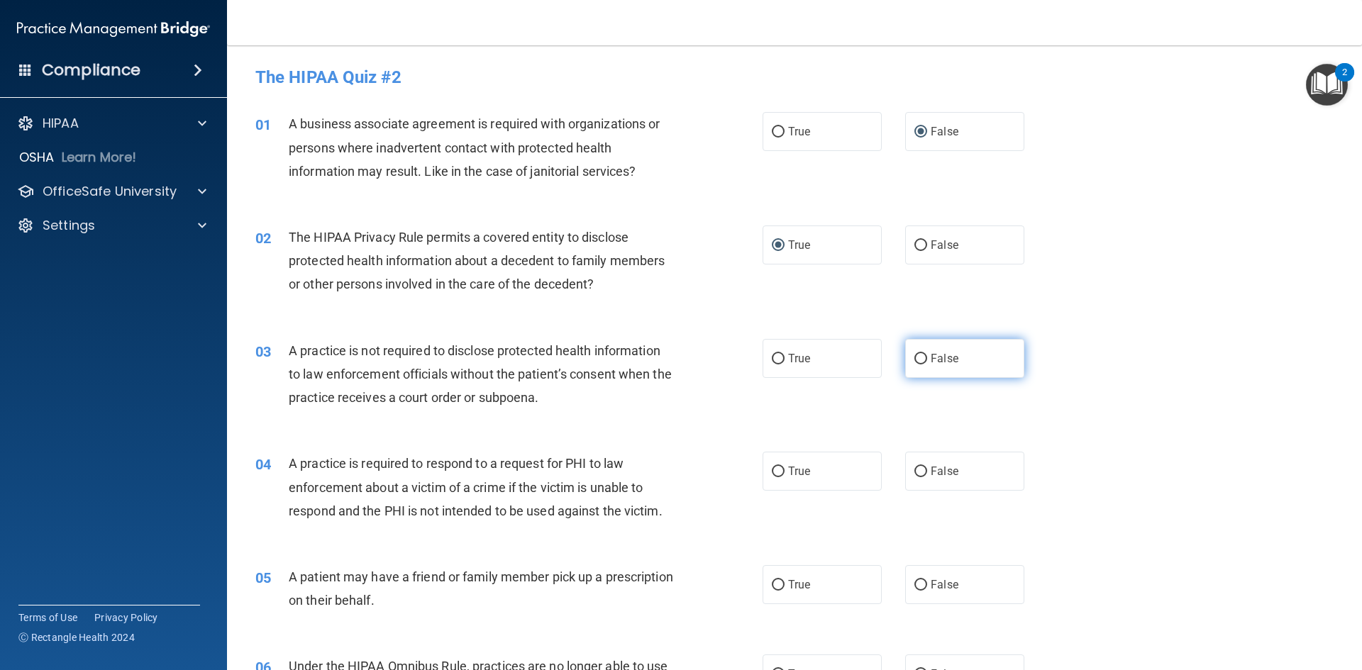
radio input "true"
click at [773, 474] on input "True" at bounding box center [778, 472] width 13 height 11
radio input "true"
click at [772, 583] on input "True" at bounding box center [778, 585] width 13 height 11
radio input "true"
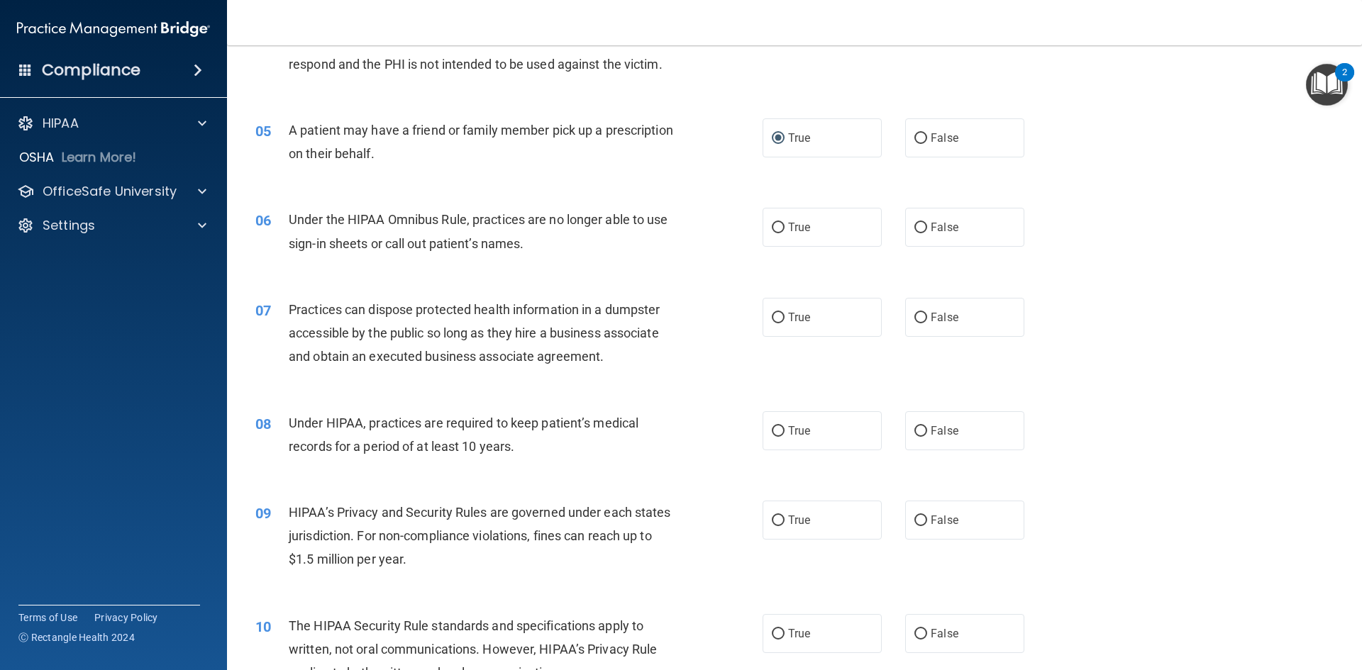
scroll to position [451, 0]
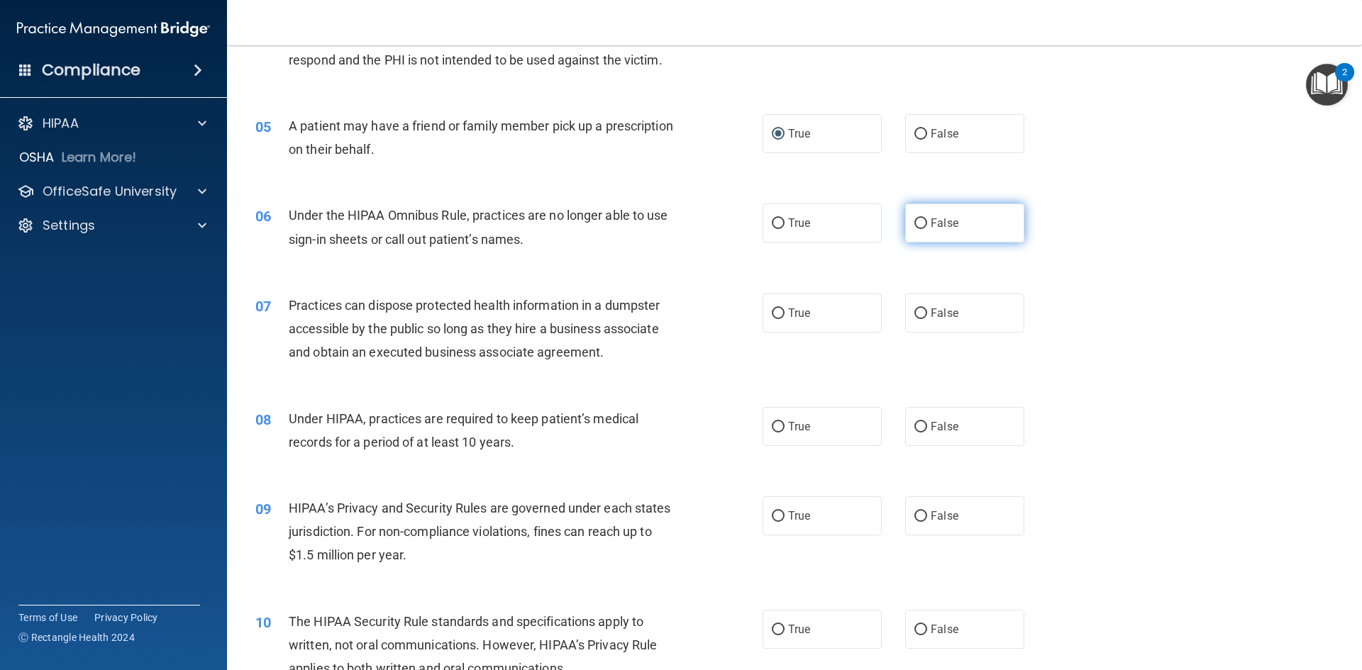
click at [914, 227] on input "False" at bounding box center [920, 223] width 13 height 11
radio input "true"
click at [916, 311] on input "False" at bounding box center [920, 314] width 13 height 11
radio input "true"
click at [914, 426] on input "False" at bounding box center [920, 427] width 13 height 11
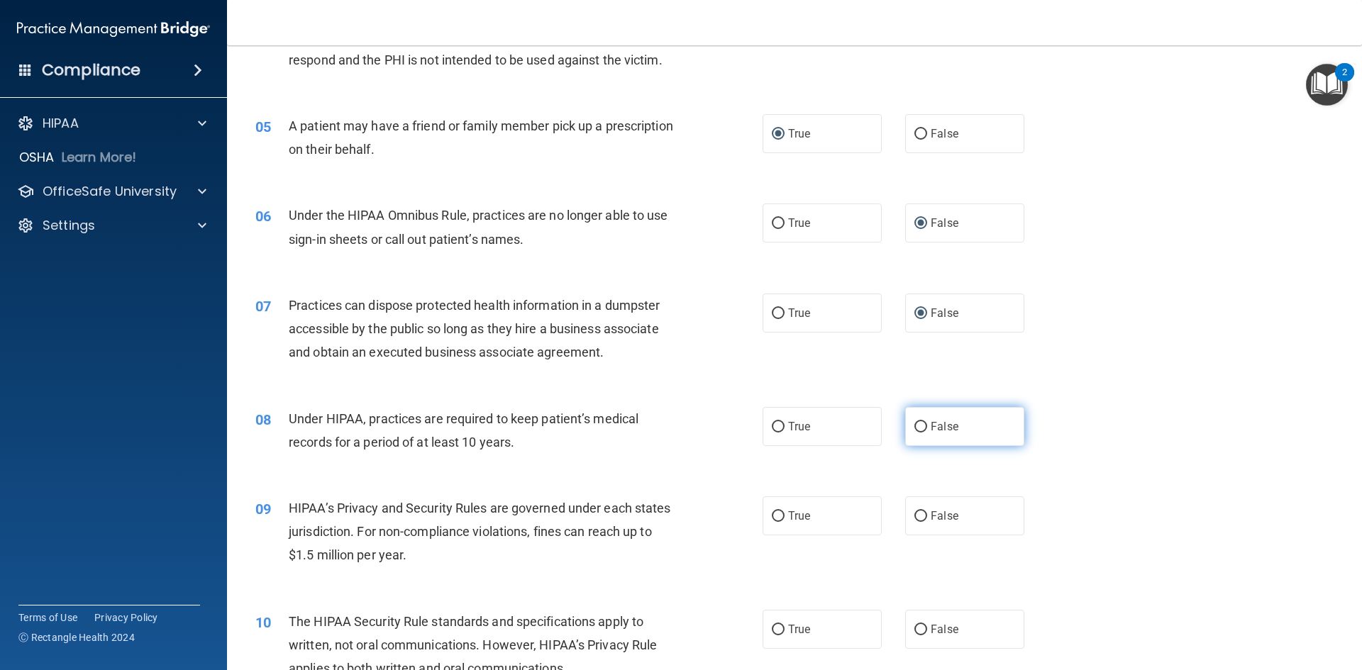
radio input "true"
click at [914, 517] on input "False" at bounding box center [920, 516] width 13 height 11
radio input "true"
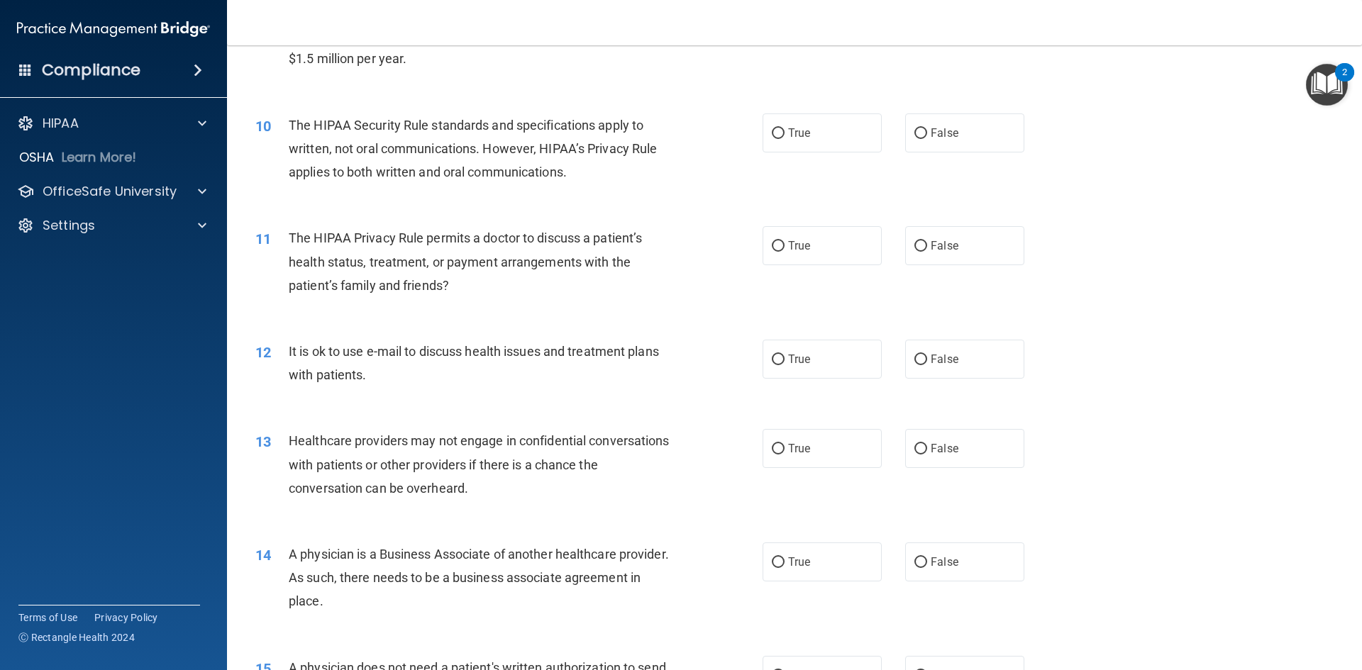
scroll to position [960, 0]
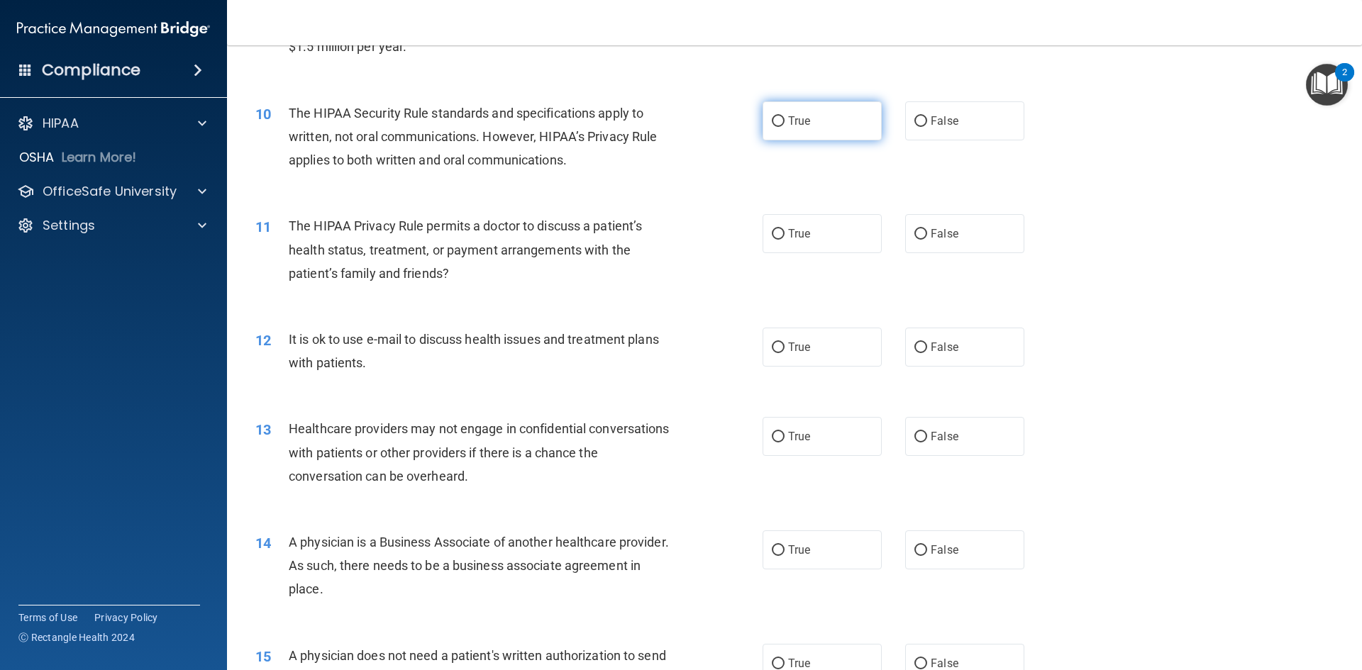
click at [772, 123] on input "True" at bounding box center [778, 121] width 13 height 11
radio input "true"
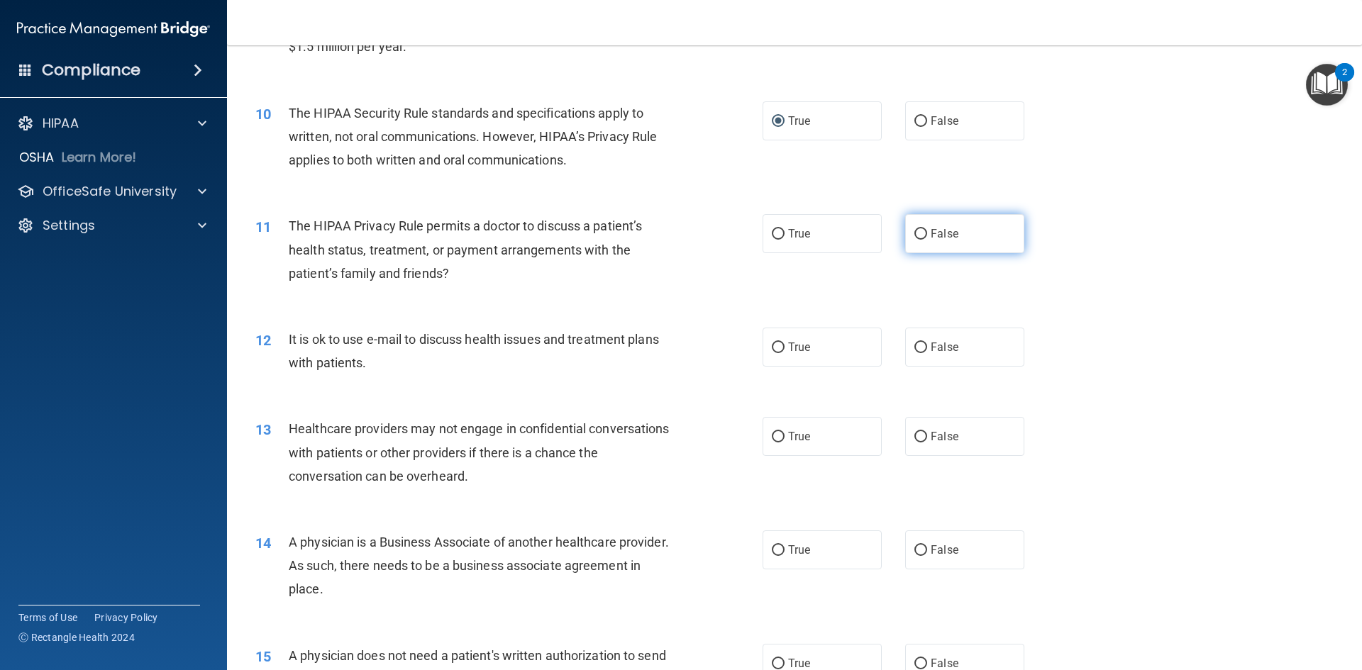
click at [914, 229] on input "False" at bounding box center [920, 234] width 13 height 11
radio input "true"
click at [772, 349] on input "True" at bounding box center [778, 348] width 13 height 11
radio input "true"
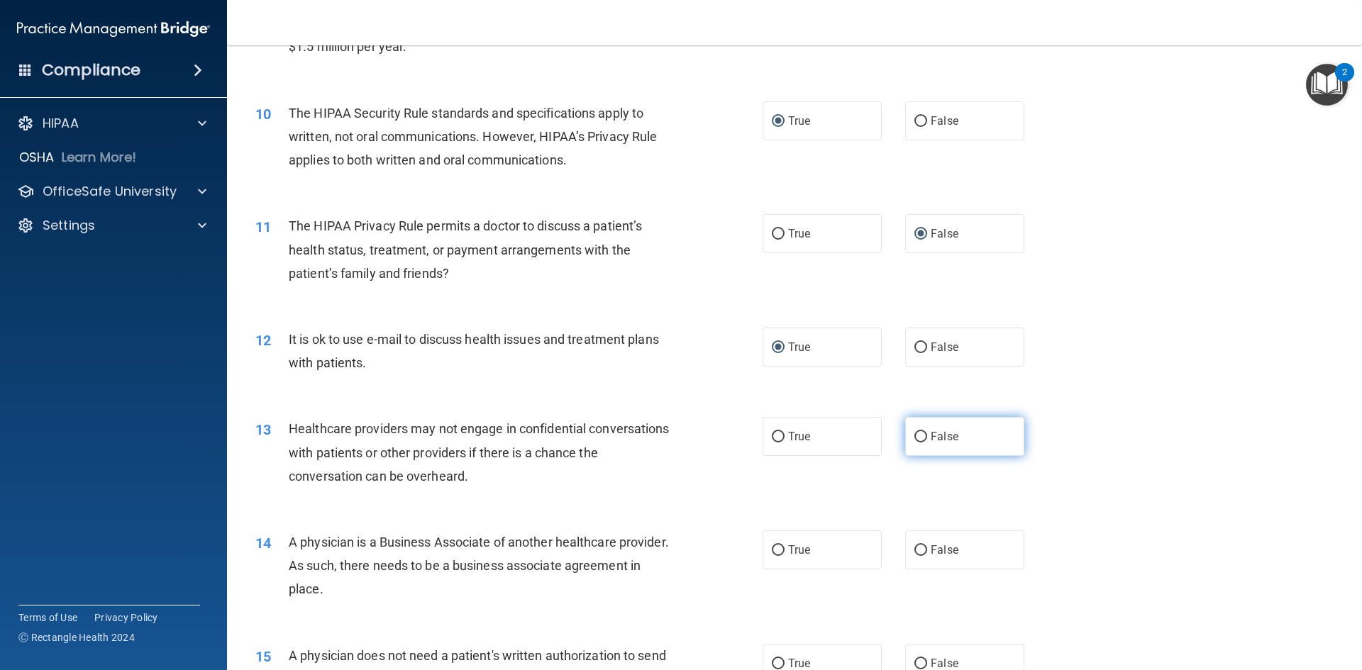
click at [914, 432] on input "False" at bounding box center [920, 437] width 13 height 11
radio input "true"
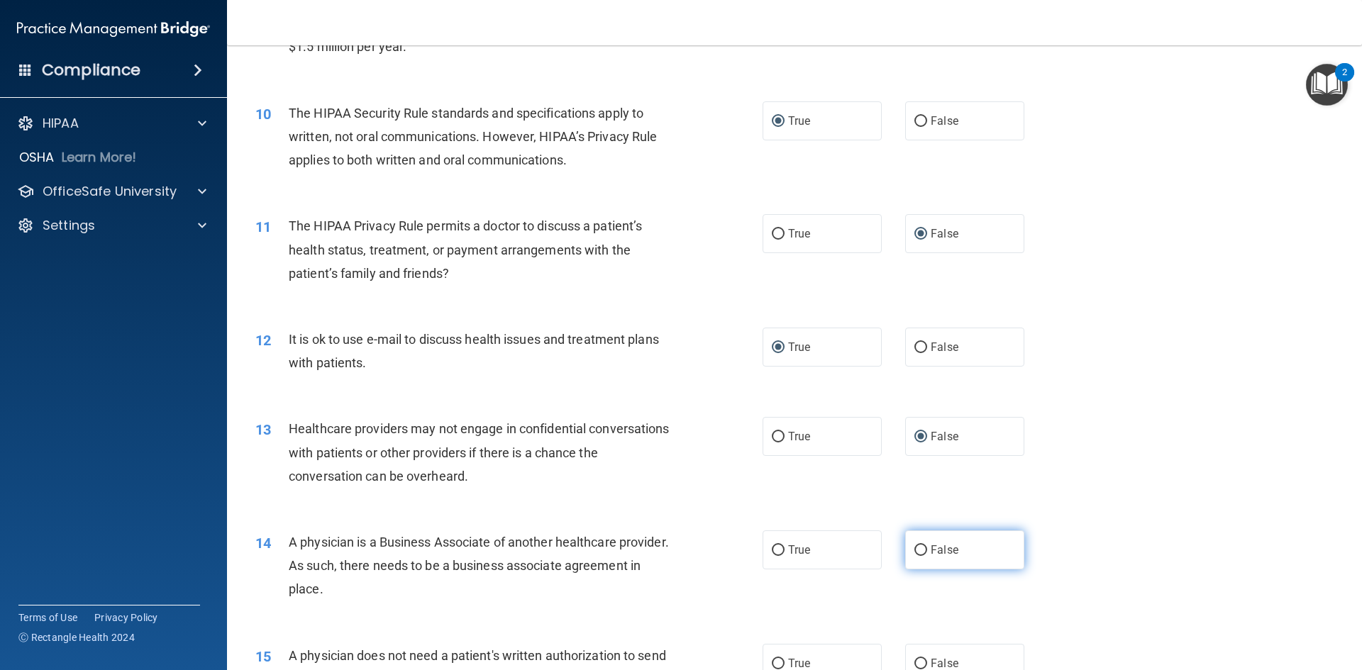
click at [915, 551] on input "False" at bounding box center [920, 550] width 13 height 11
radio input "true"
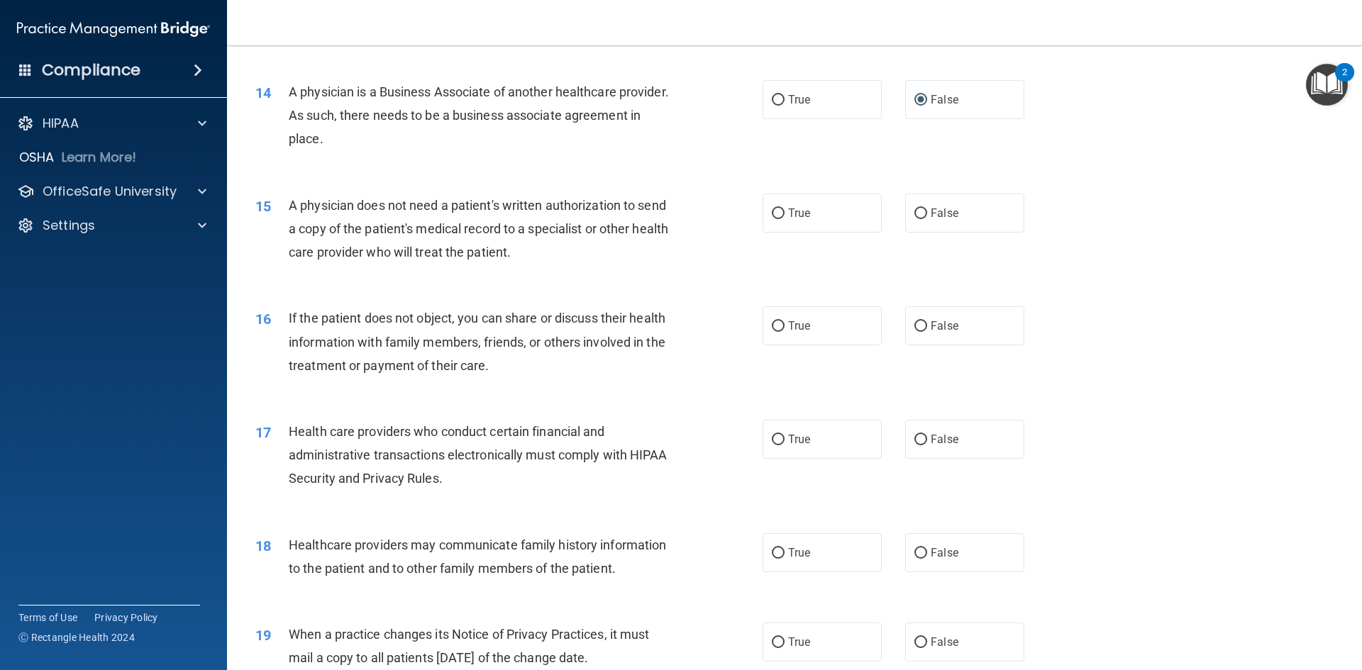
scroll to position [1495, 0]
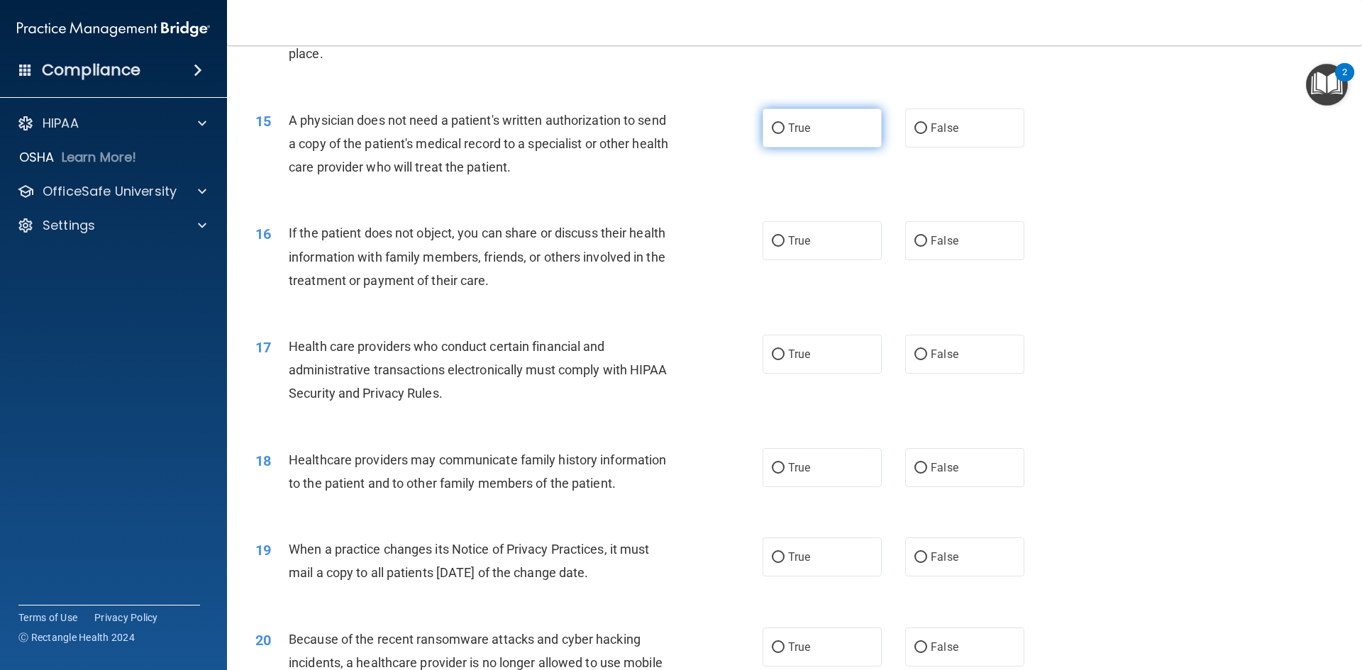
click at [777, 128] on input "True" at bounding box center [778, 128] width 13 height 11
radio input "true"
click at [772, 237] on input "True" at bounding box center [778, 241] width 13 height 11
radio input "true"
click at [779, 356] on label "True" at bounding box center [821, 354] width 119 height 39
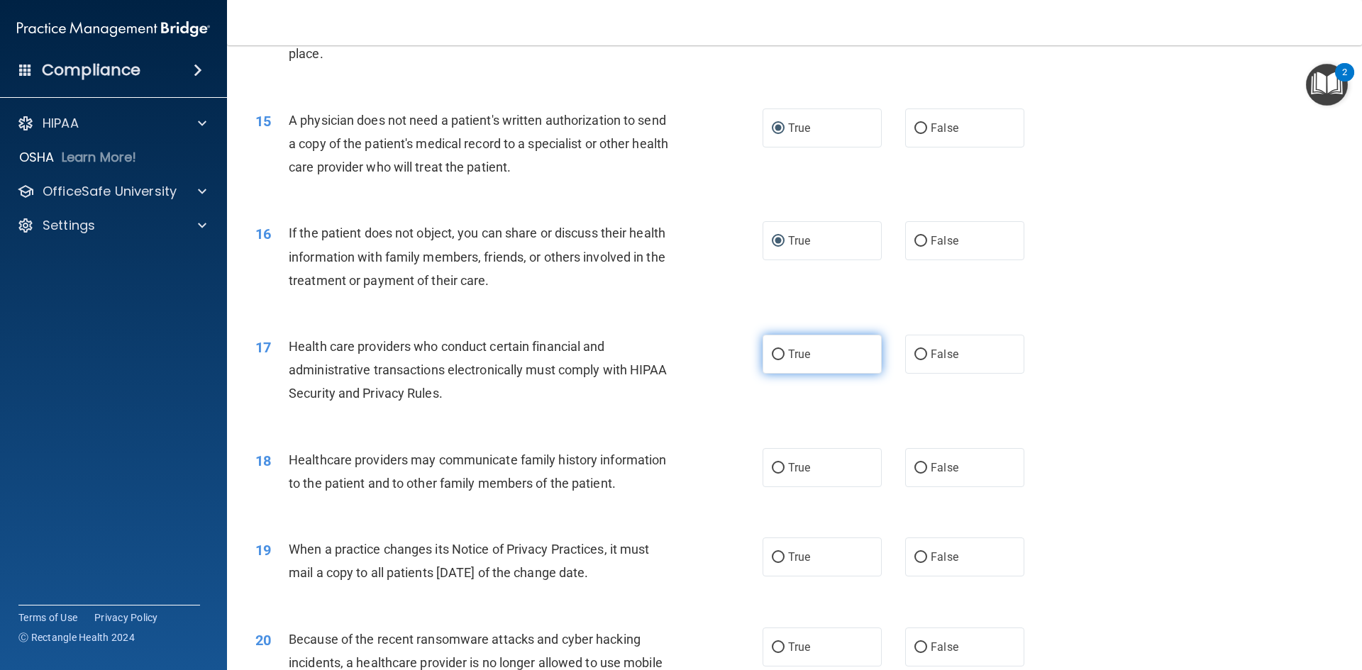
click at [779, 356] on input "True" at bounding box center [778, 355] width 13 height 11
radio input "true"
click at [916, 472] on input "False" at bounding box center [920, 468] width 13 height 11
radio input "true"
click at [914, 553] on input "False" at bounding box center [920, 557] width 13 height 11
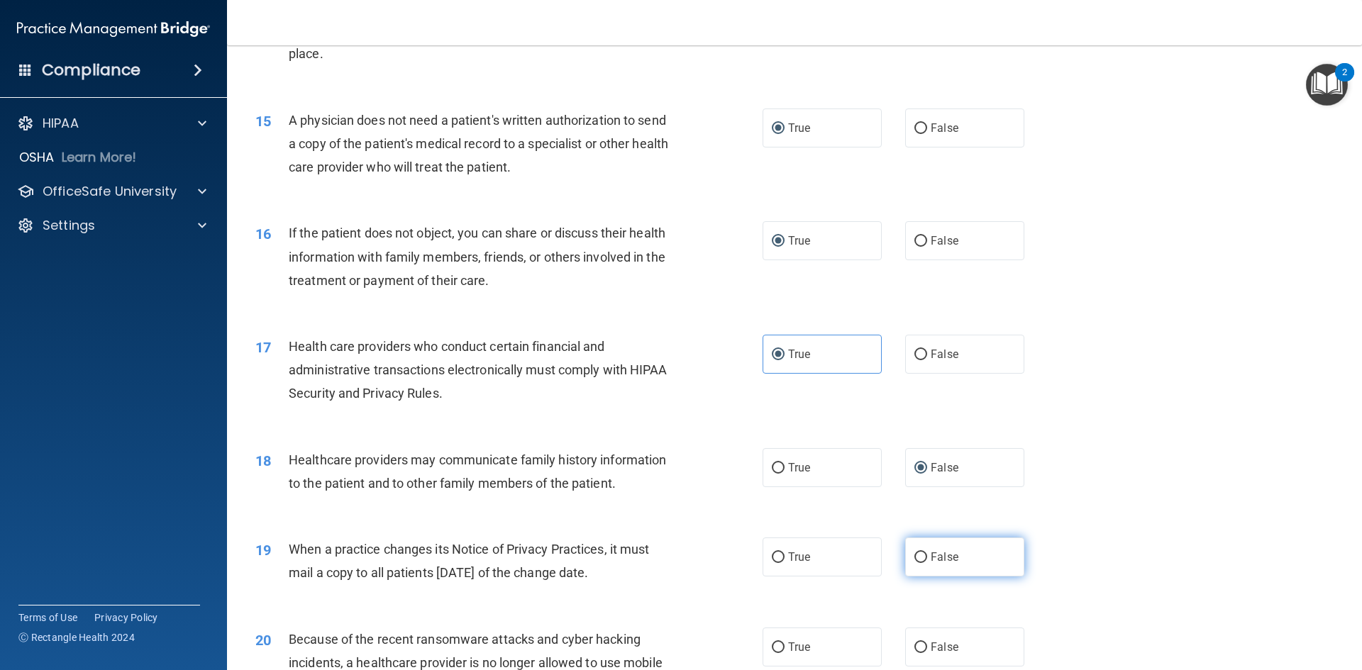
radio input "true"
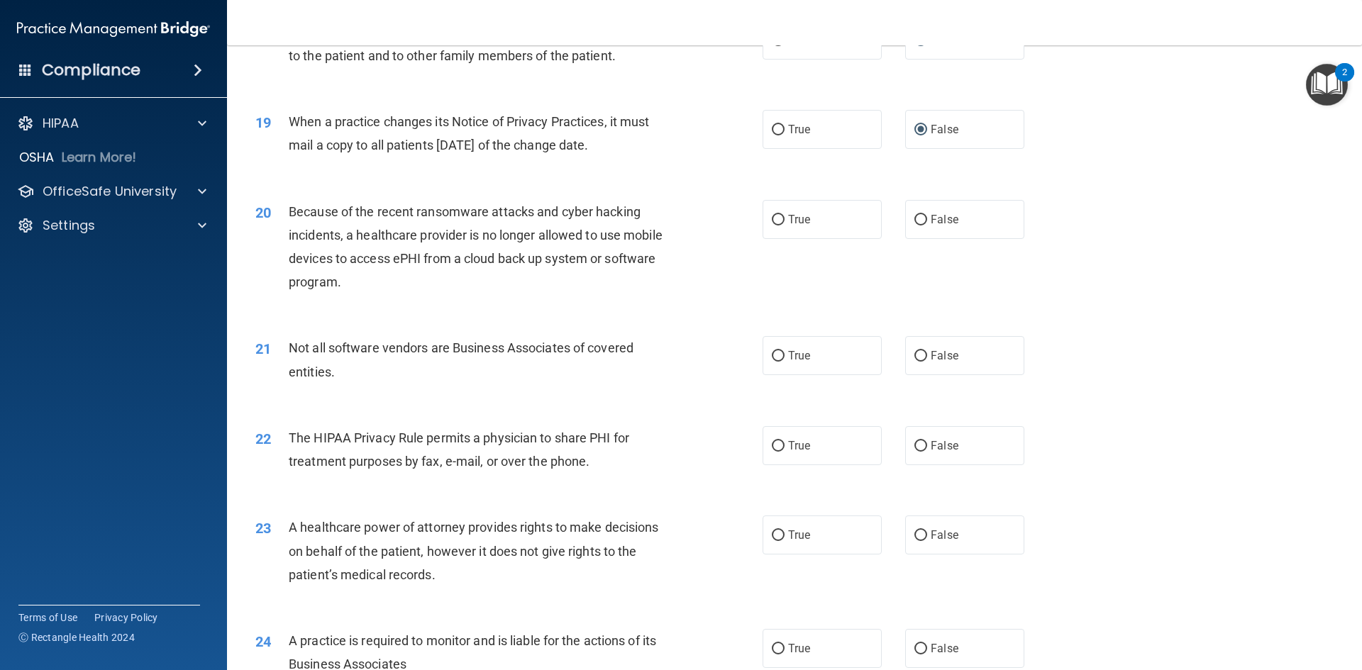
scroll to position [1926, 0]
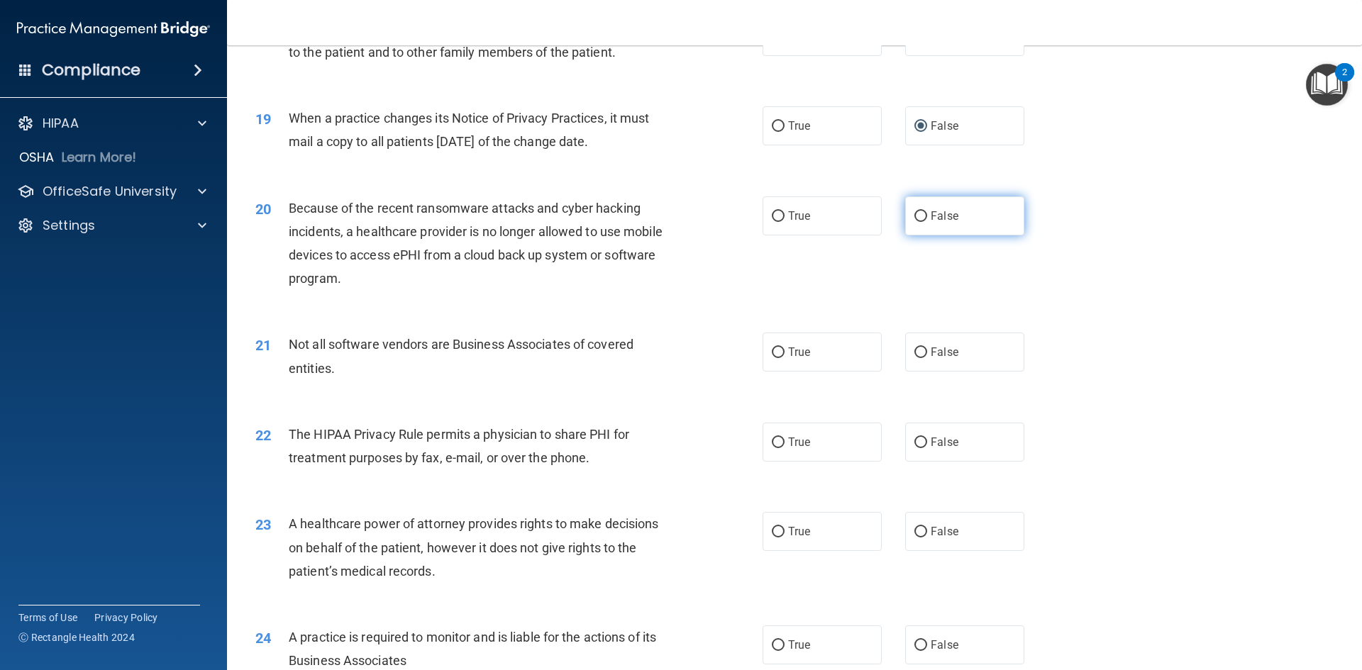
click at [919, 216] on input "False" at bounding box center [920, 216] width 13 height 11
radio input "true"
click at [775, 354] on input "True" at bounding box center [778, 353] width 13 height 11
radio input "true"
click at [799, 439] on span "True" at bounding box center [799, 441] width 22 height 13
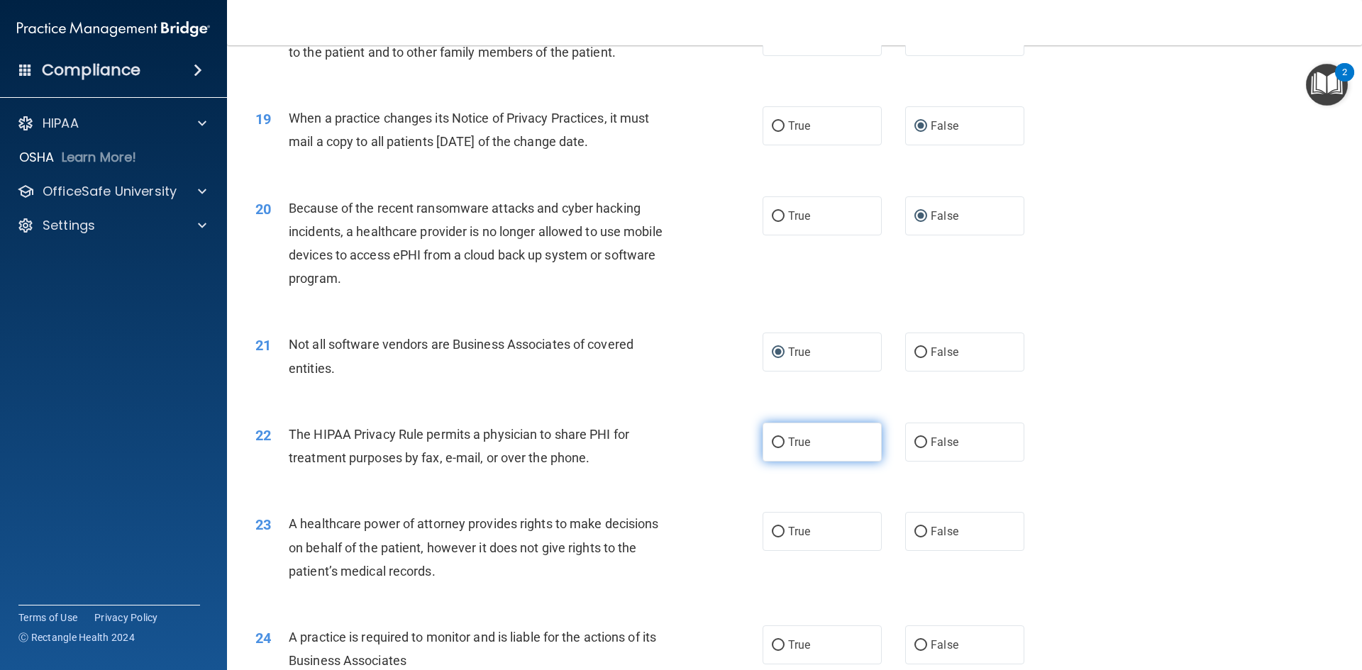
click at [784, 439] on input "True" at bounding box center [778, 443] width 13 height 11
radio input "true"
click at [905, 534] on label "False" at bounding box center [964, 531] width 119 height 39
click at [914, 534] on input "False" at bounding box center [920, 532] width 13 height 11
radio input "true"
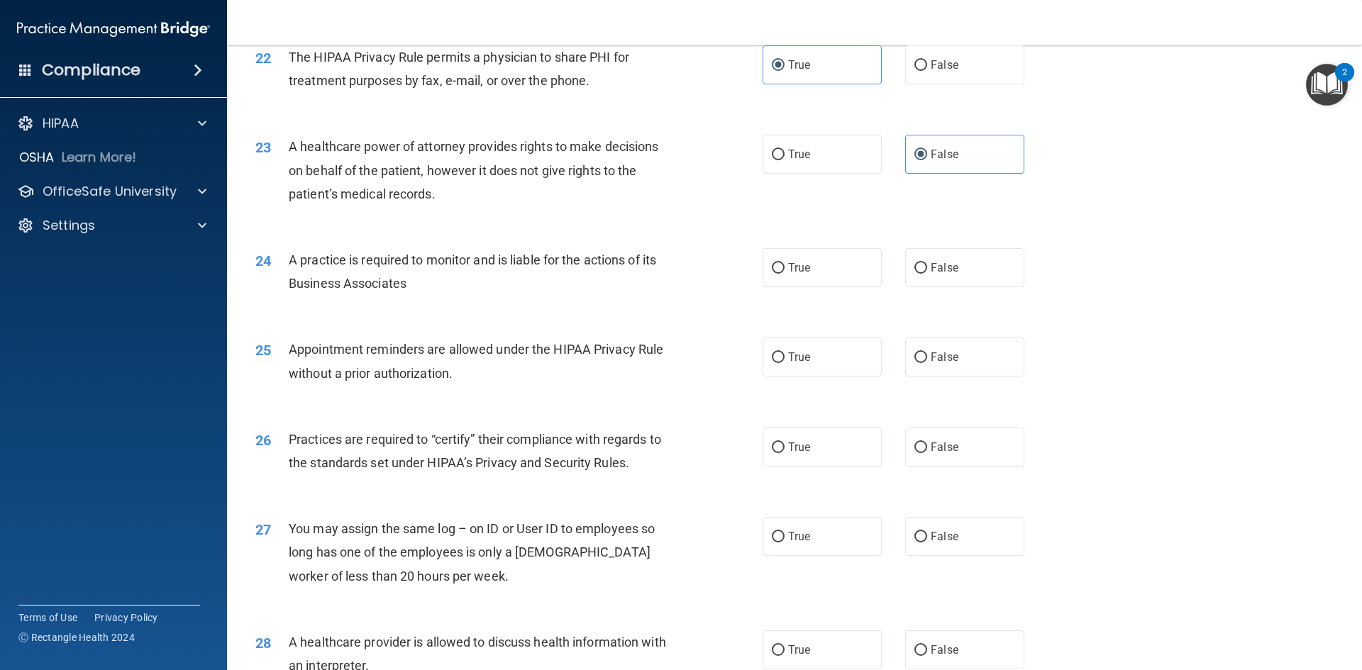
scroll to position [2362, 0]
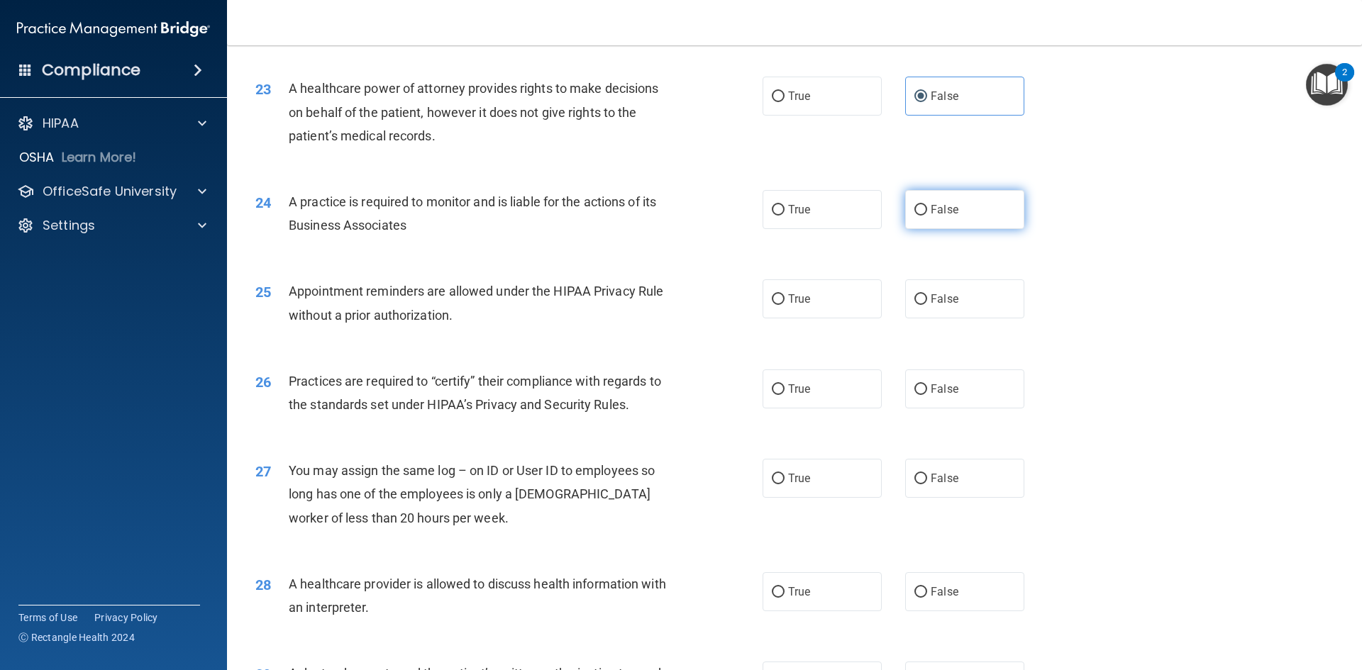
click at [914, 209] on input "False" at bounding box center [920, 210] width 13 height 11
radio input "true"
click at [772, 303] on input "True" at bounding box center [778, 299] width 13 height 11
radio input "true"
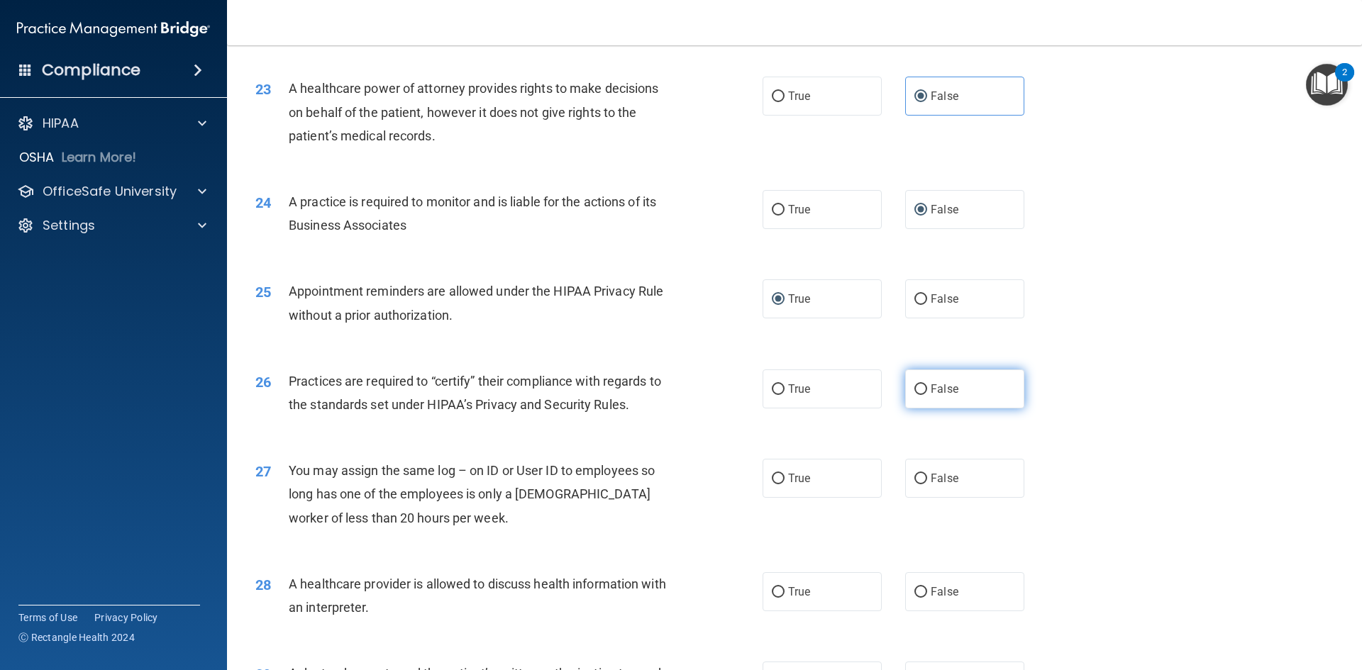
click at [914, 392] on input "False" at bounding box center [920, 389] width 13 height 11
radio input "true"
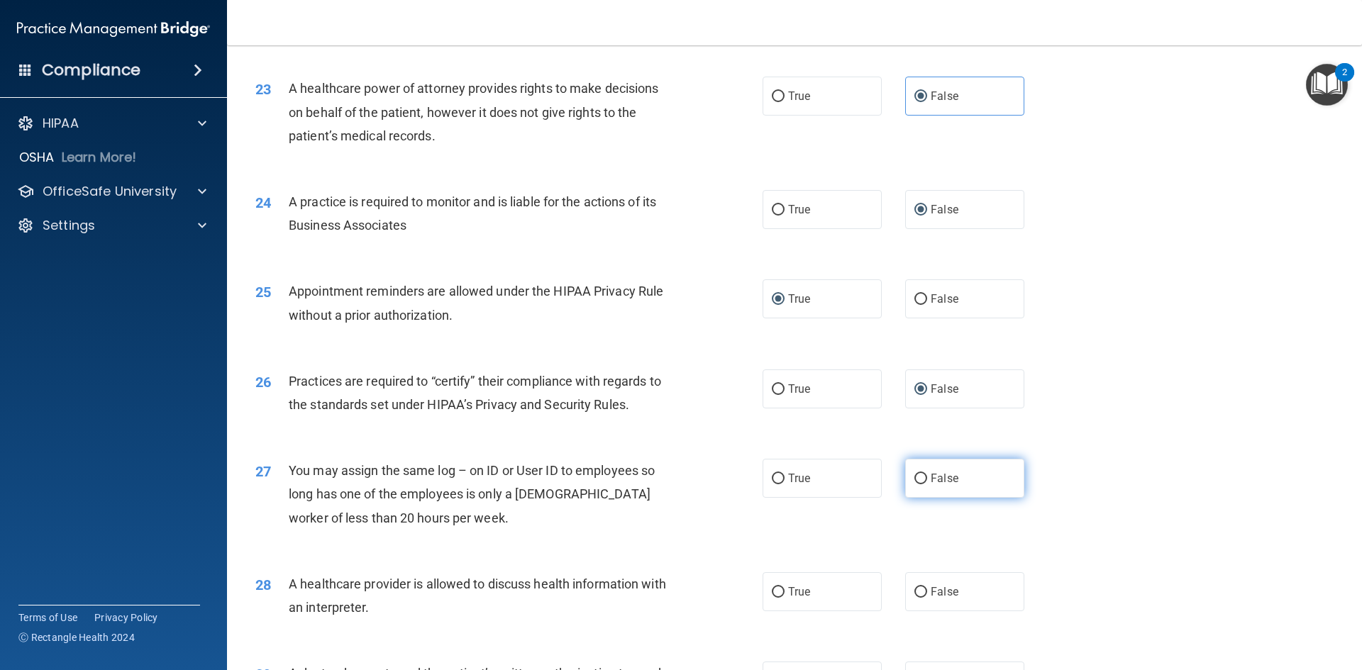
click at [914, 482] on input "False" at bounding box center [920, 479] width 13 height 11
radio input "true"
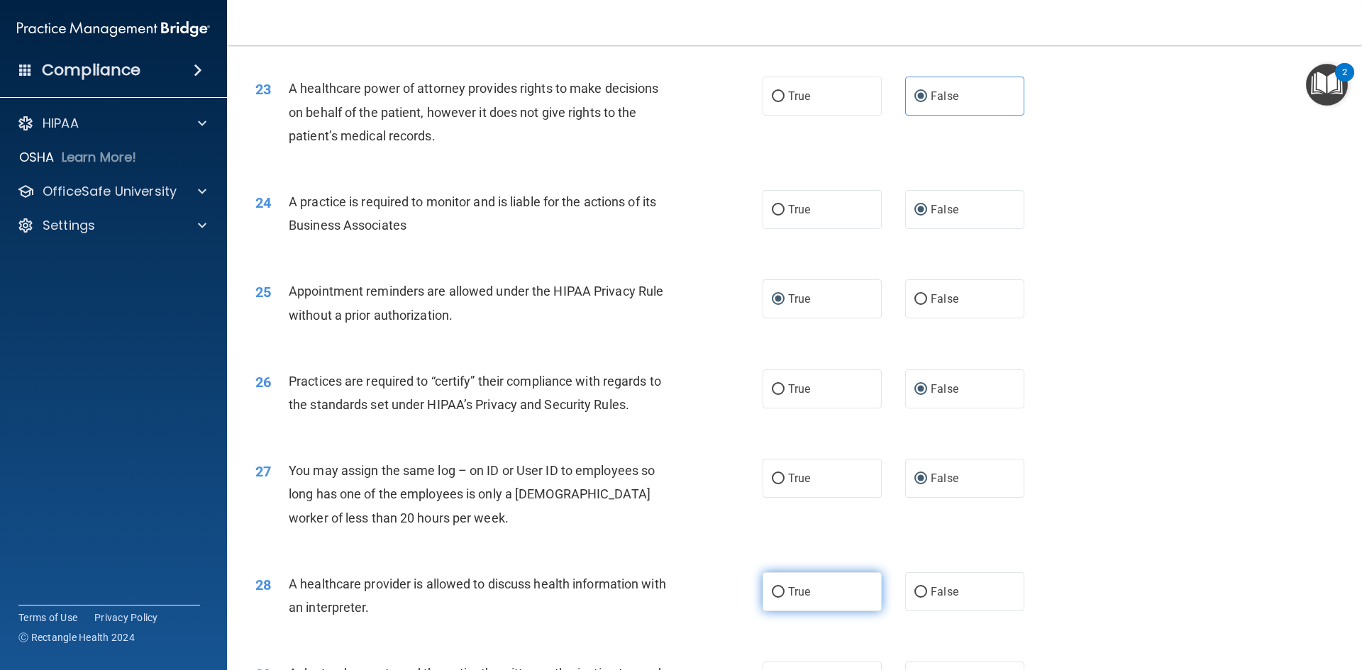
click at [772, 596] on input "True" at bounding box center [778, 592] width 13 height 11
radio input "true"
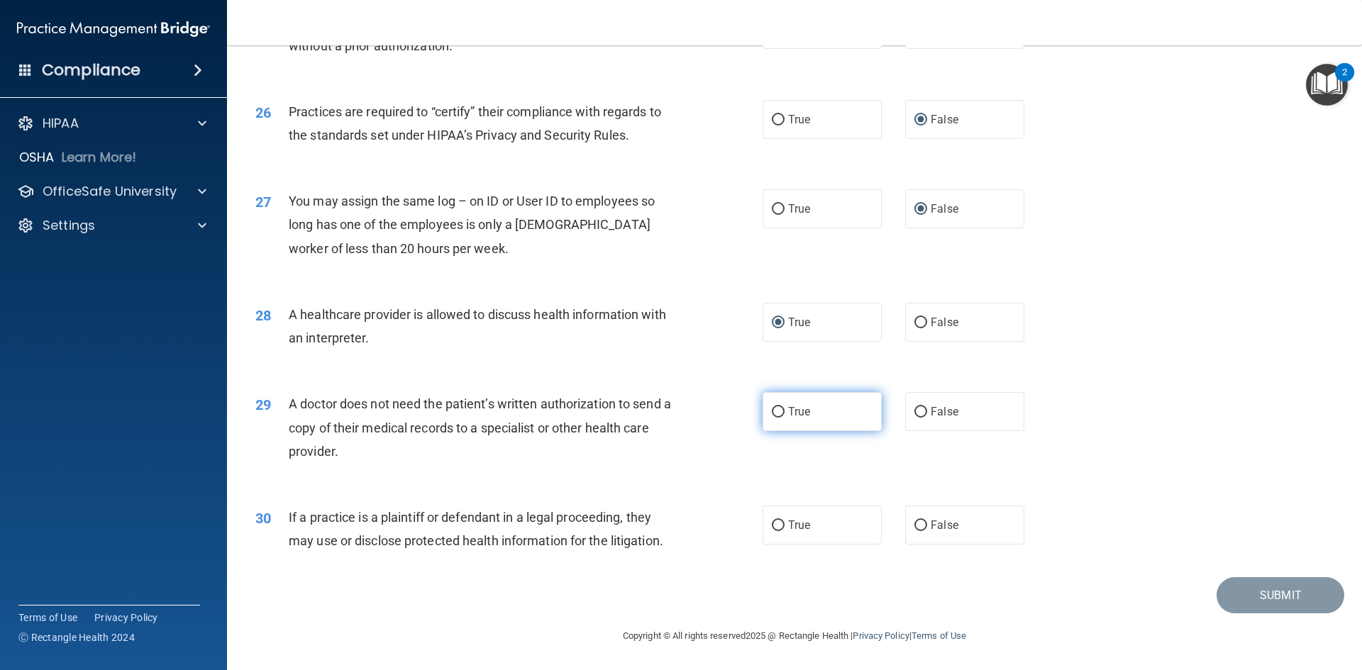
click at [778, 416] on input "True" at bounding box center [778, 412] width 13 height 11
radio input "true"
click at [772, 528] on input "True" at bounding box center [778, 526] width 13 height 11
radio input "true"
click at [1258, 595] on button "Submit" at bounding box center [1280, 595] width 128 height 36
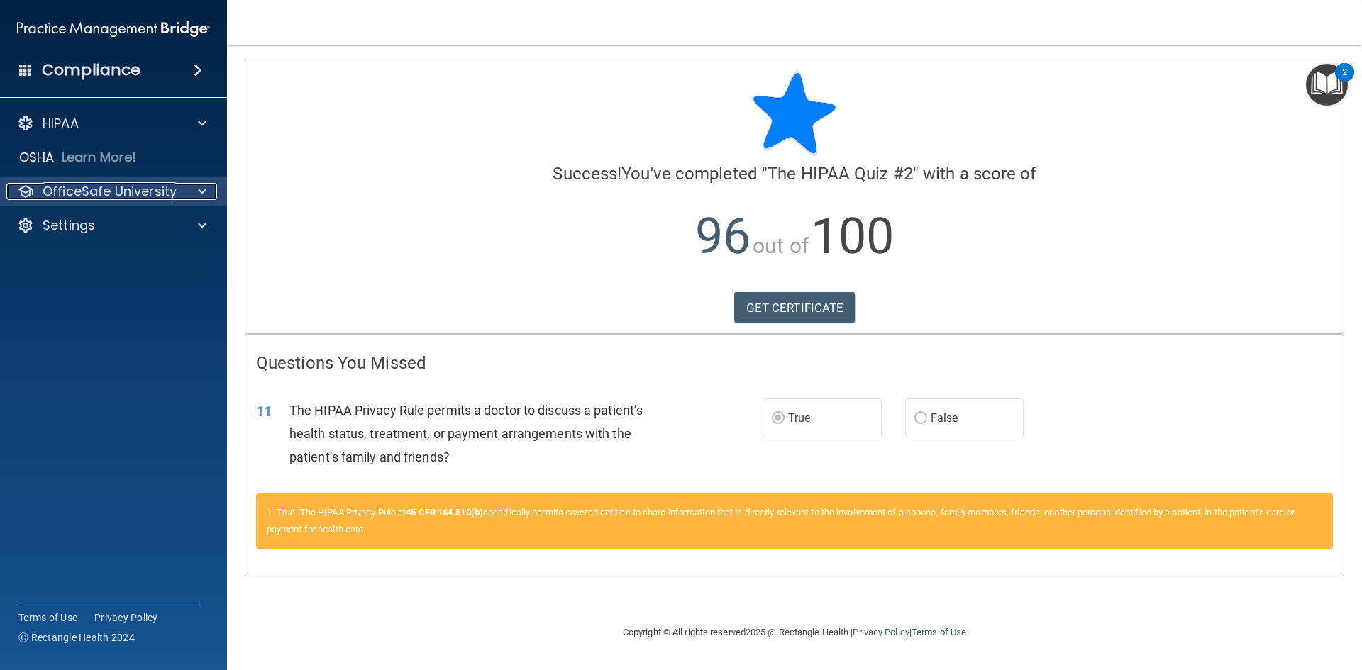
click at [201, 189] on span at bounding box center [202, 191] width 9 height 17
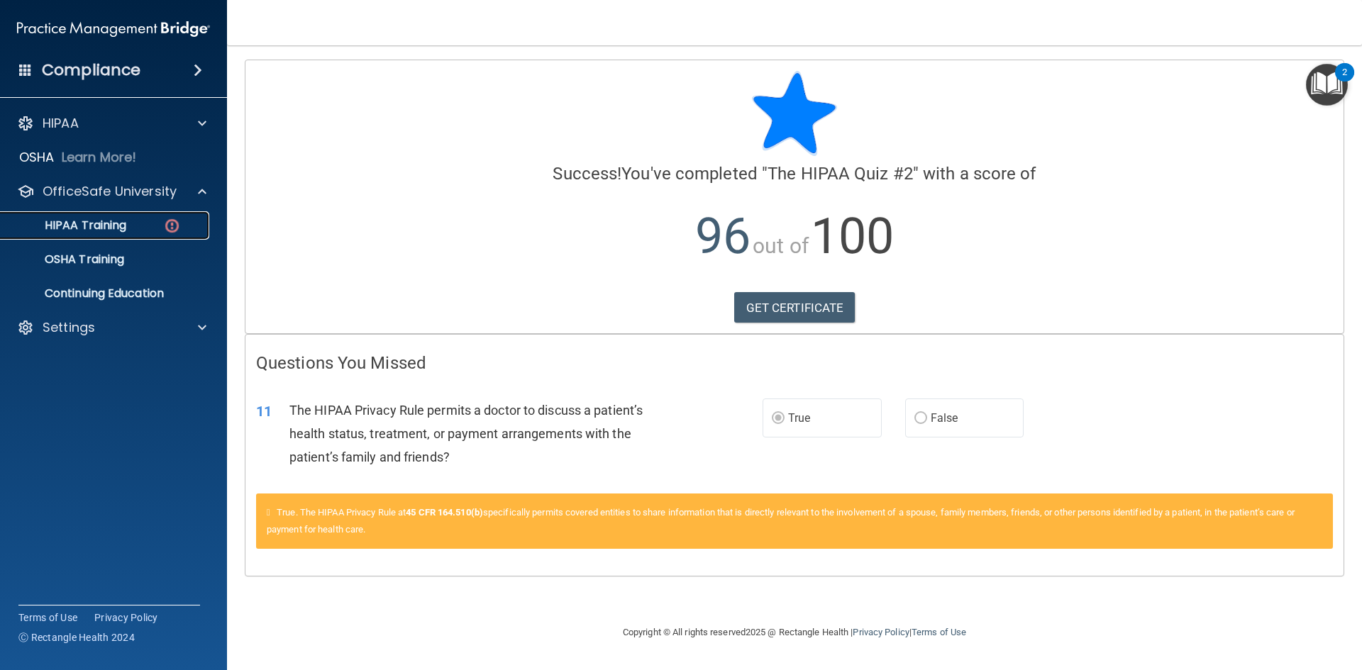
click at [174, 225] on img at bounding box center [172, 226] width 18 height 18
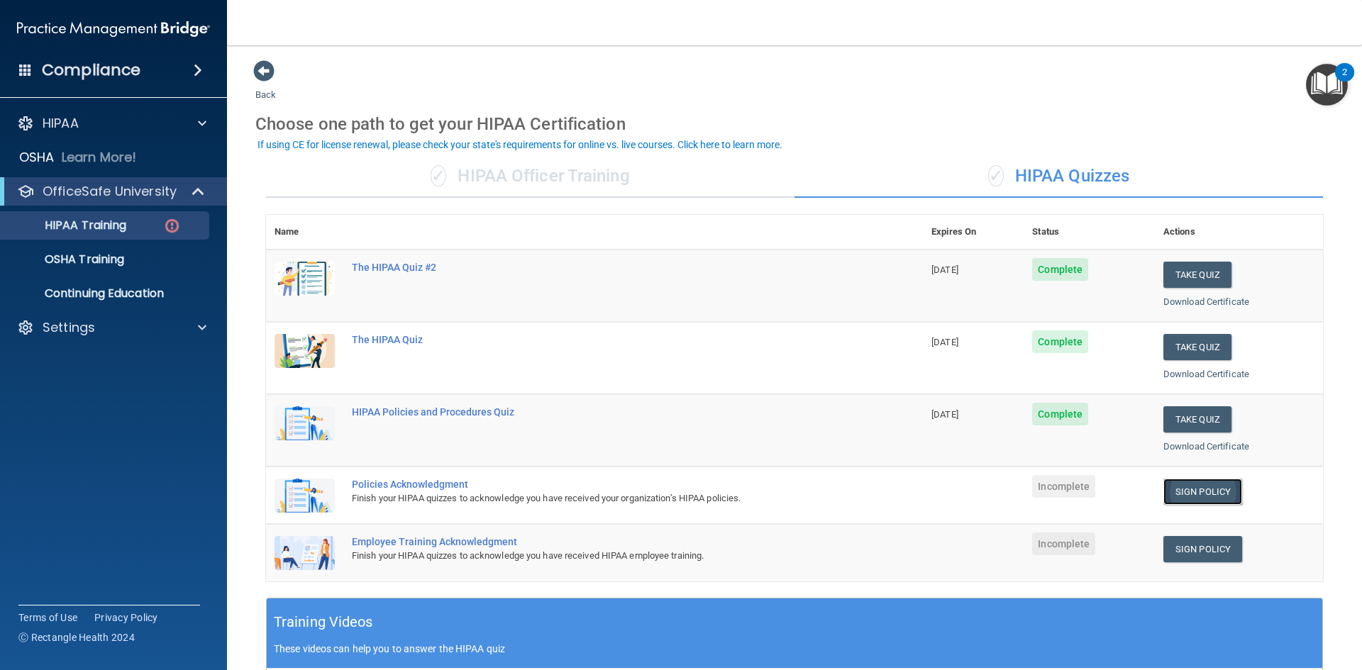
click at [1192, 489] on link "Sign Policy" at bounding box center [1202, 492] width 79 height 26
click at [1187, 548] on link "Sign Policy" at bounding box center [1202, 549] width 79 height 26
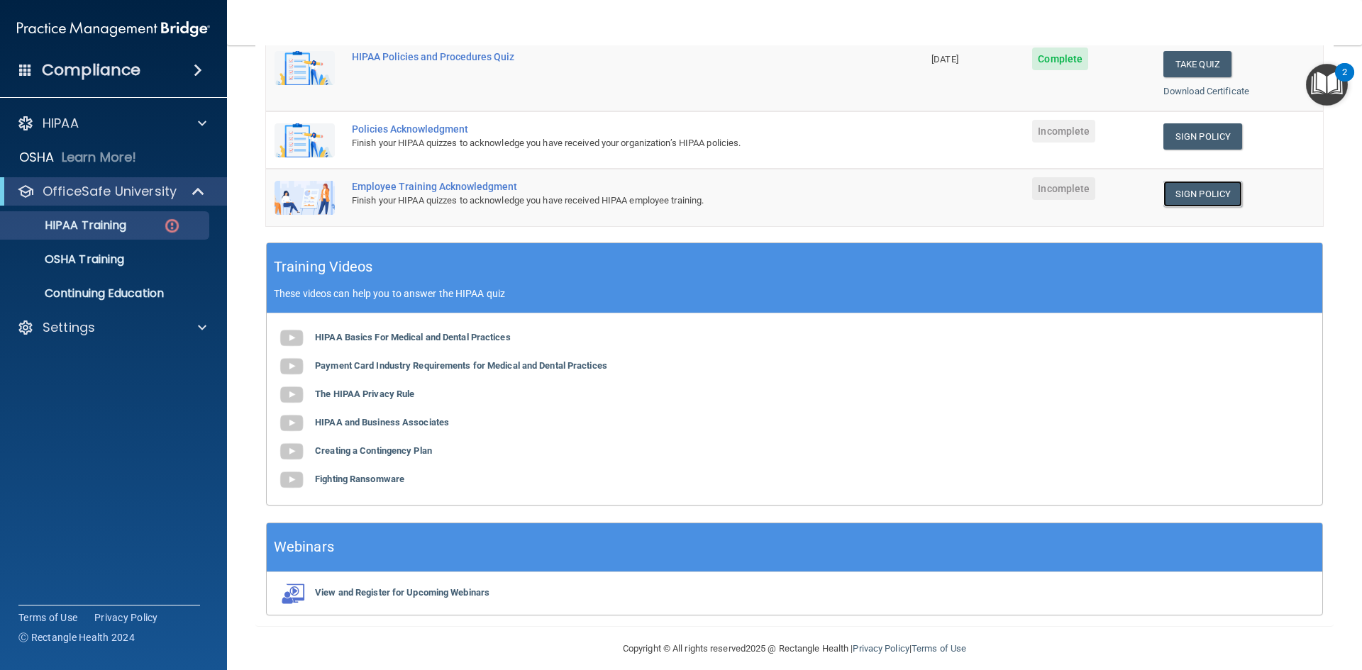
scroll to position [368, 0]
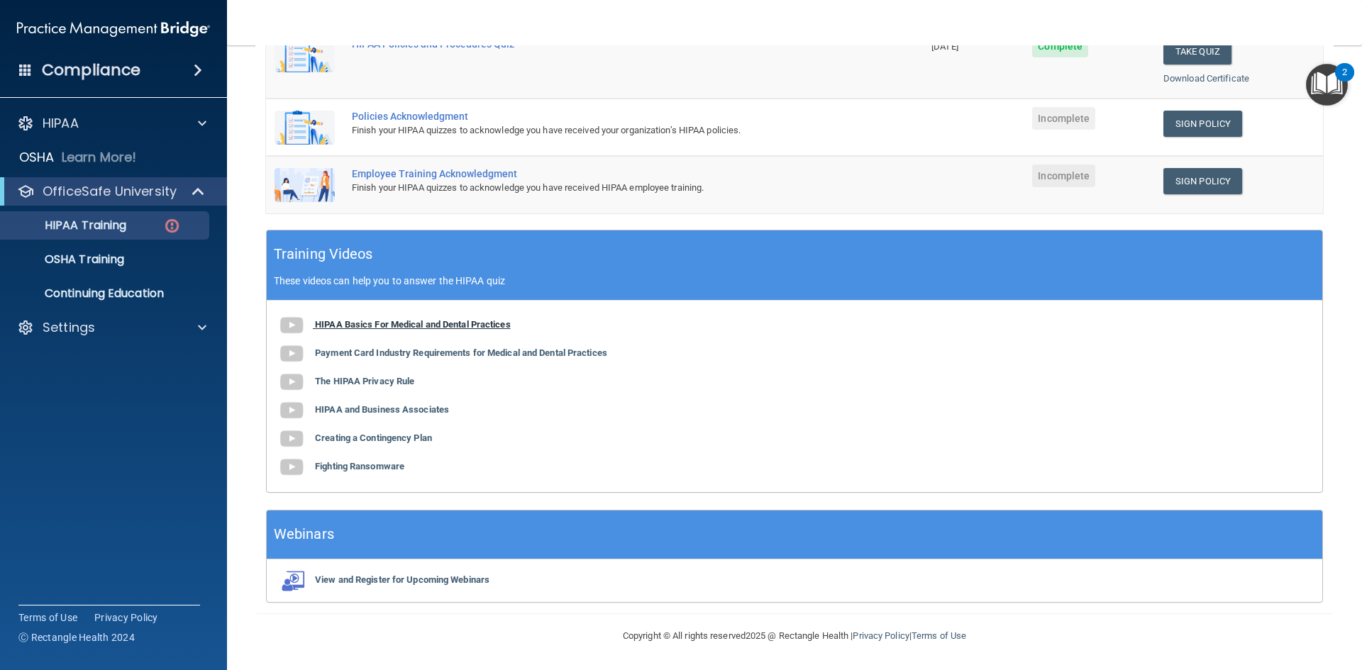
click at [331, 322] on b "HIPAA Basics For Medical and Dental Practices" at bounding box center [413, 324] width 196 height 11
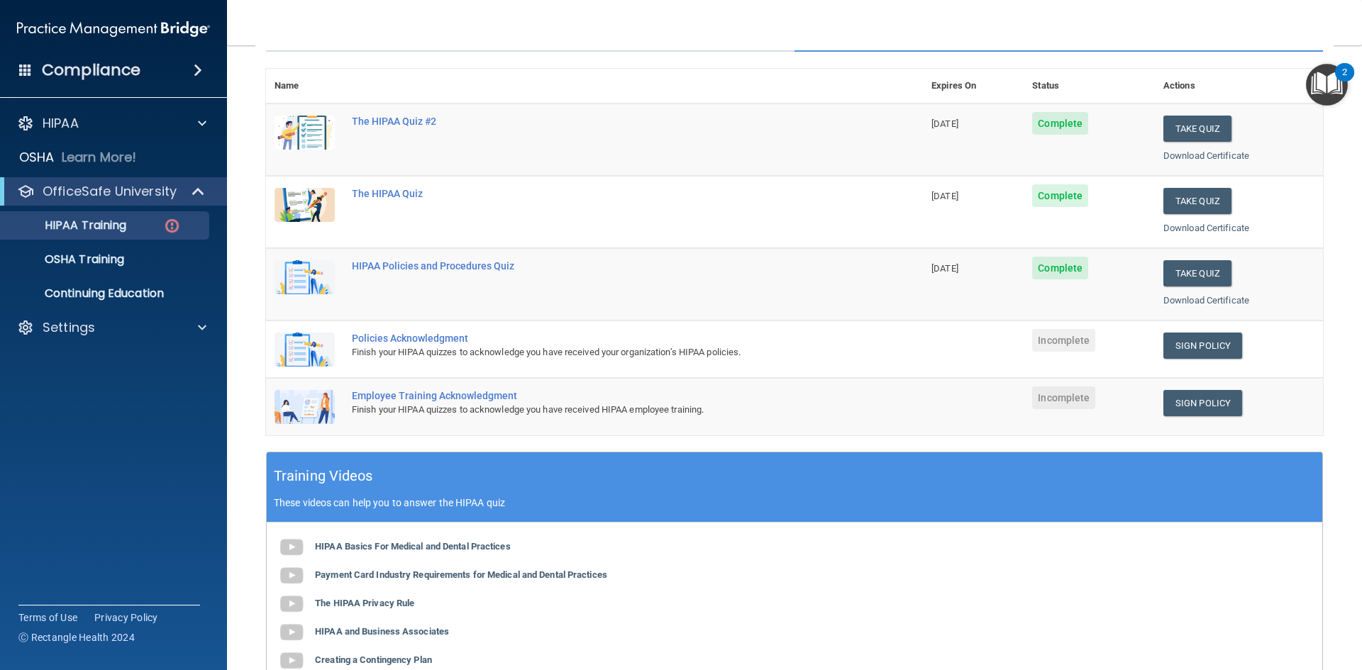
scroll to position [136, 0]
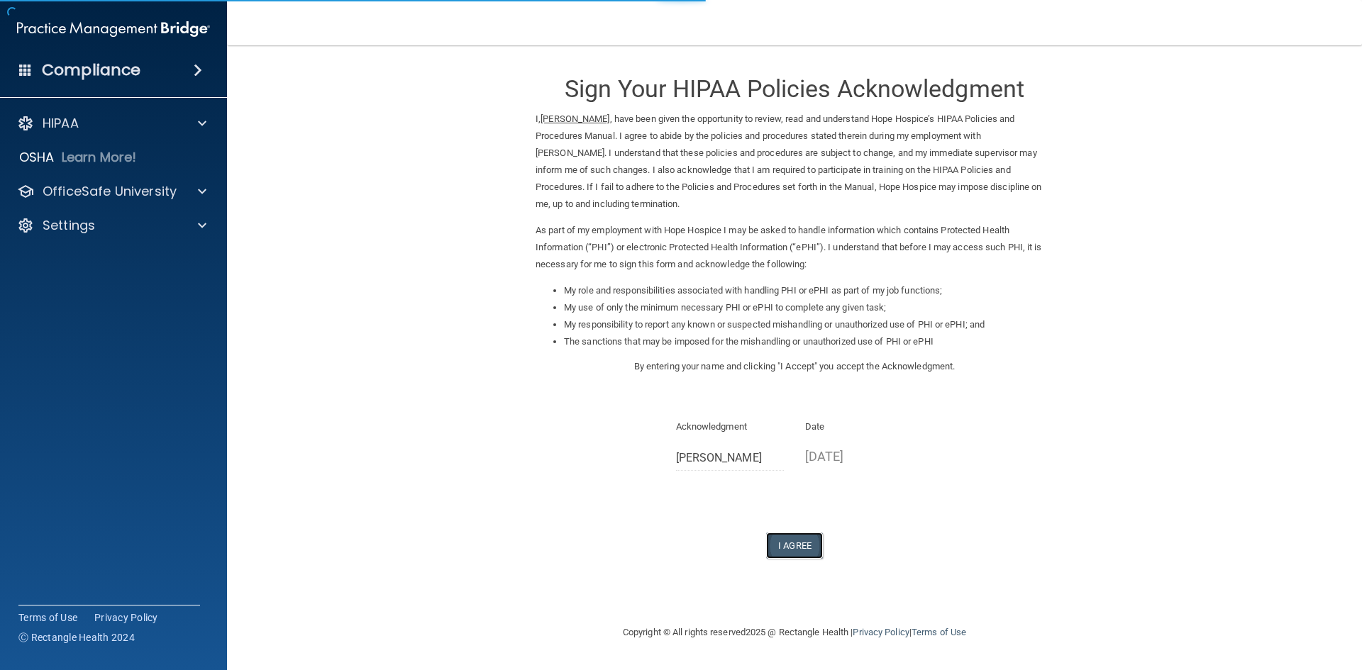
click at [804, 549] on button "I Agree" at bounding box center [794, 546] width 57 height 26
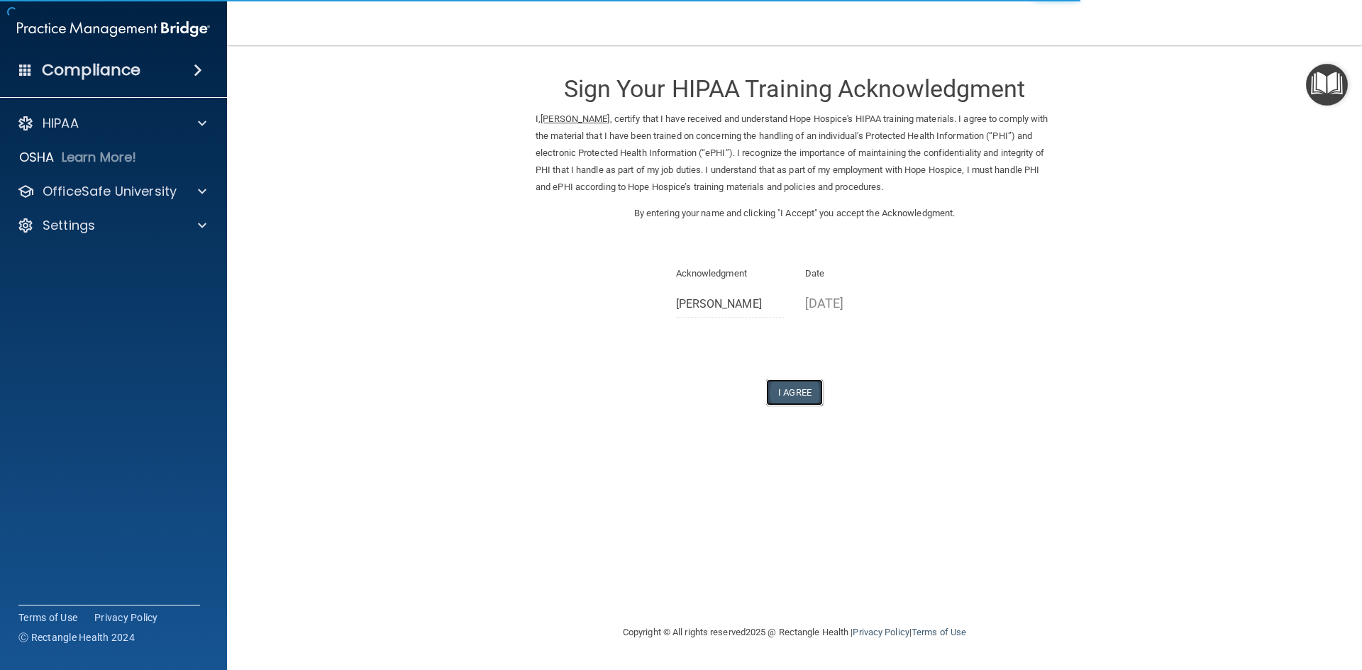
click at [789, 396] on button "I Agree" at bounding box center [794, 392] width 57 height 26
